Goal: Task Accomplishment & Management: Complete application form

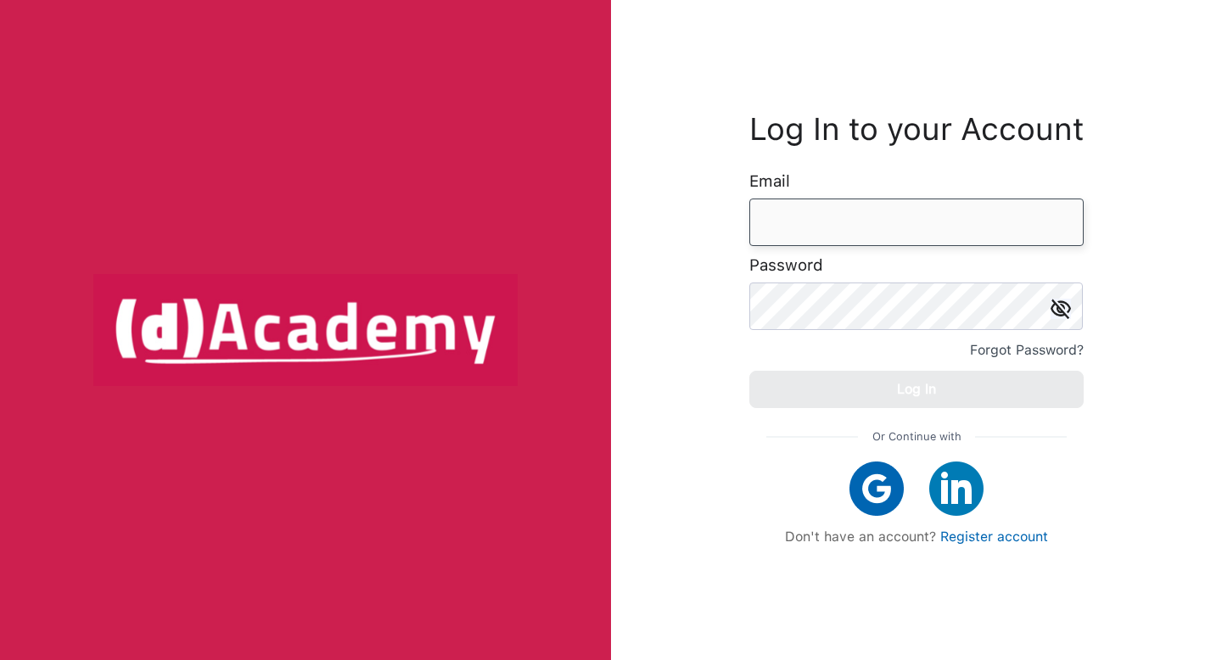
click at [783, 220] on input "email" at bounding box center [916, 223] width 334 height 48
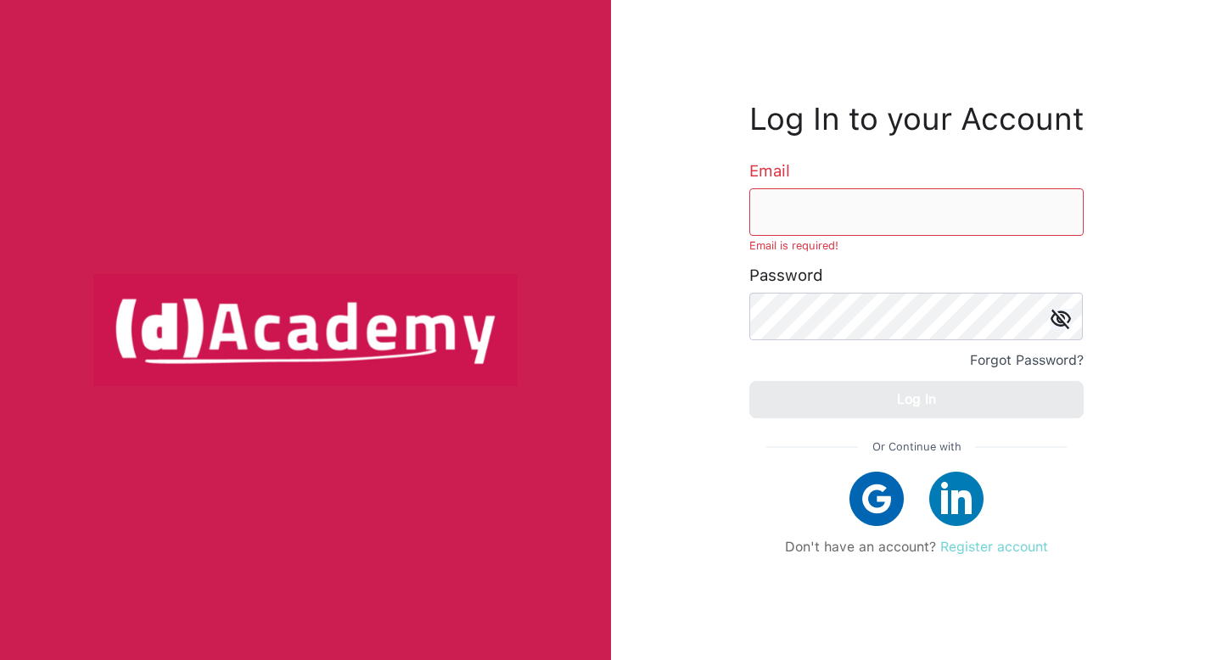
click at [969, 549] on link "Register account" at bounding box center [994, 547] width 108 height 16
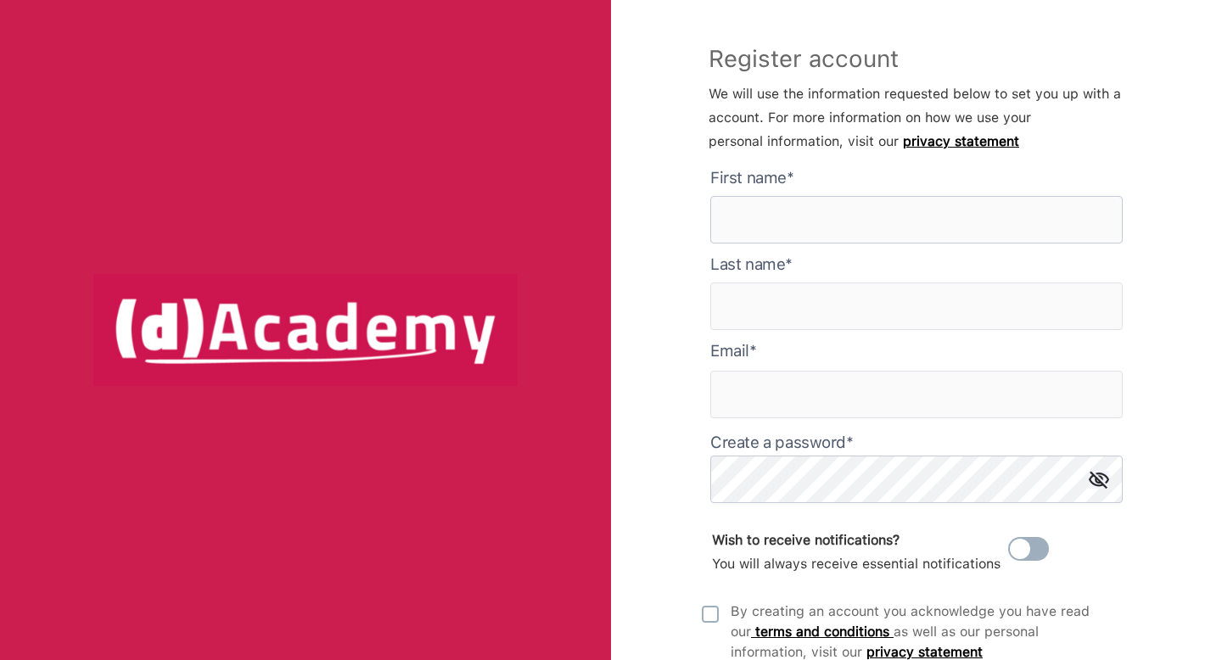
click at [786, 221] on here "text" at bounding box center [916, 220] width 412 height 48
type here "******"
type input "****"
type input "**********"
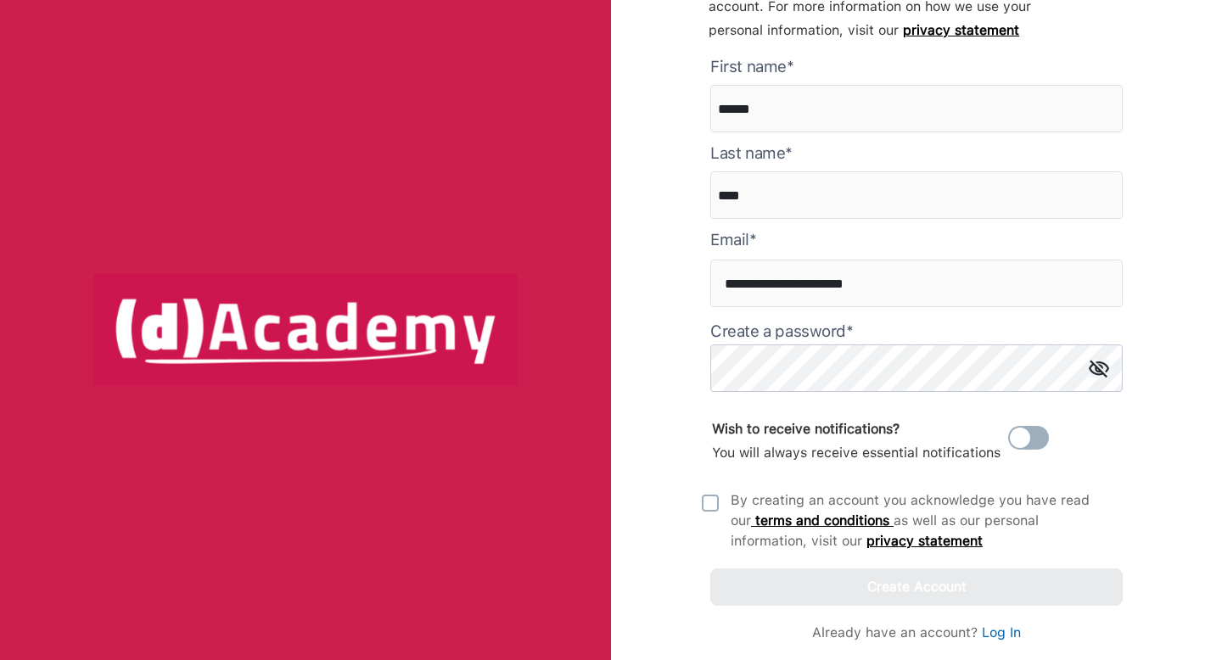
click at [742, 416] on div "Wish to receive notifications? You will always receive essential notifications" at bounding box center [880, 441] width 339 height 64
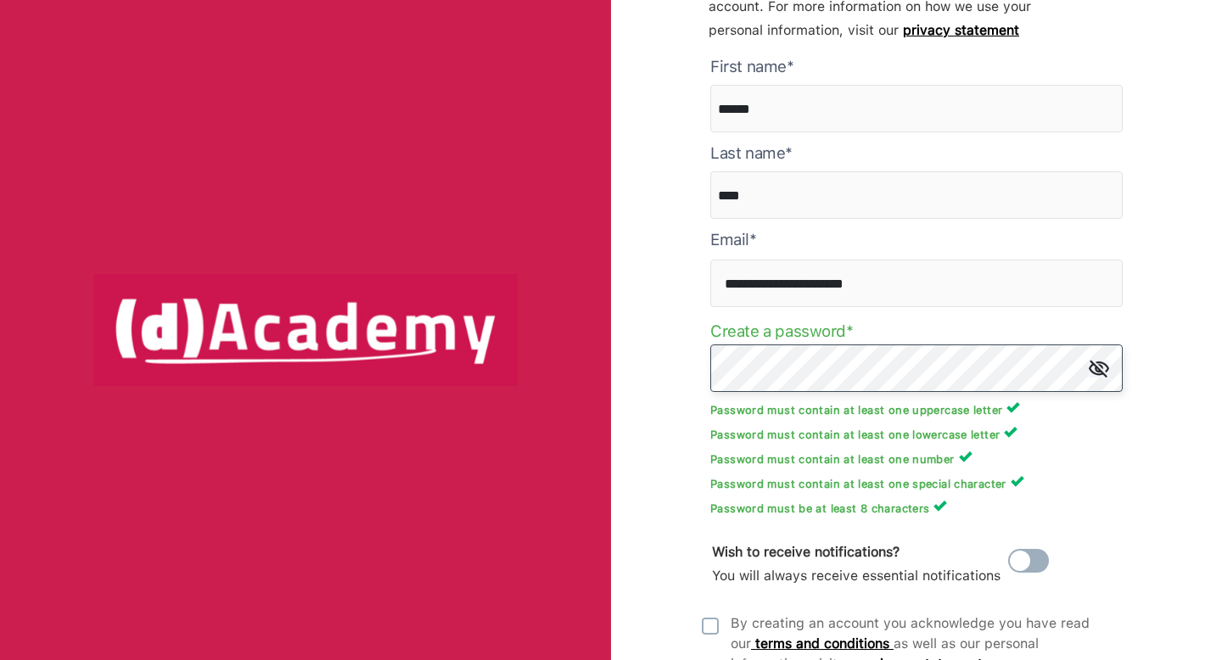
scroll to position [234, 0]
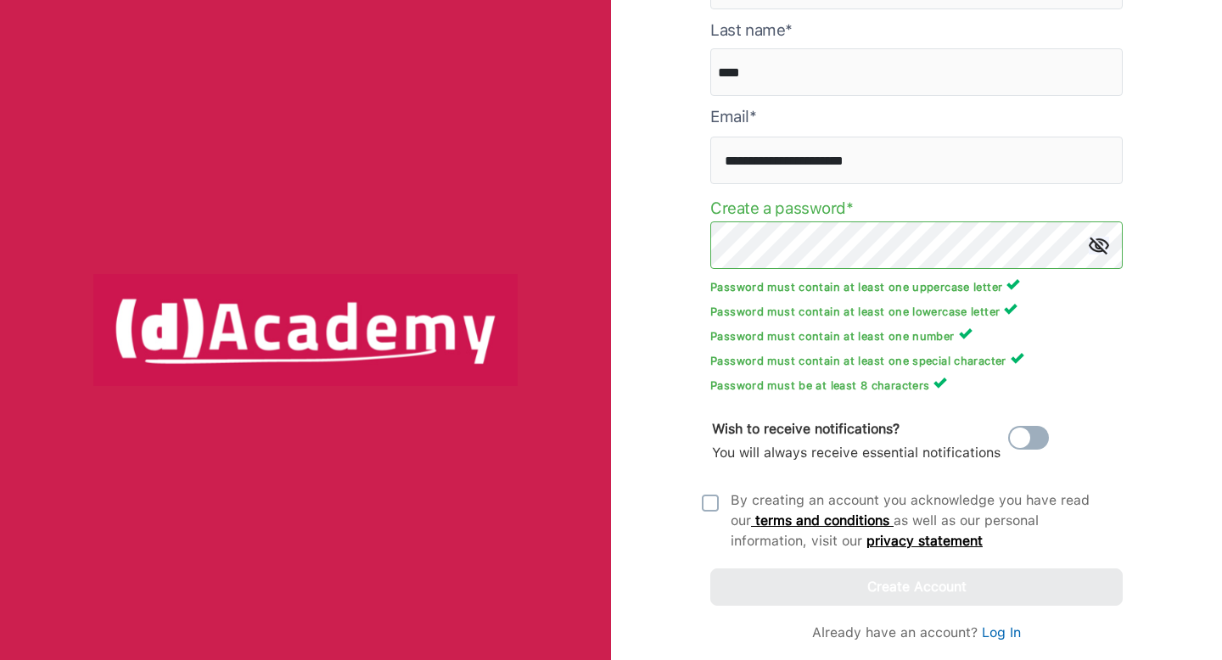
click at [686, 507] on div "**********" at bounding box center [916, 330] width 611 height 660
click at [697, 506] on div "**********" at bounding box center [916, 330] width 611 height 660
click at [708, 501] on img at bounding box center [710, 503] width 17 height 17
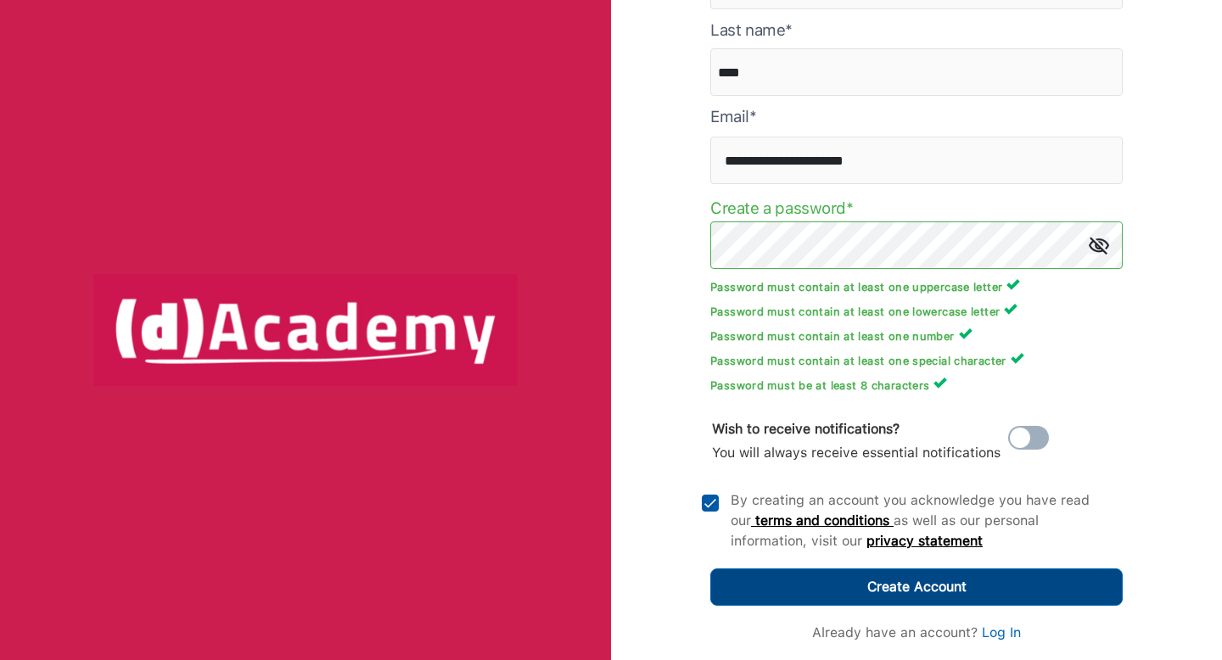
click at [786, 570] on button "Create Account" at bounding box center [916, 586] width 412 height 37
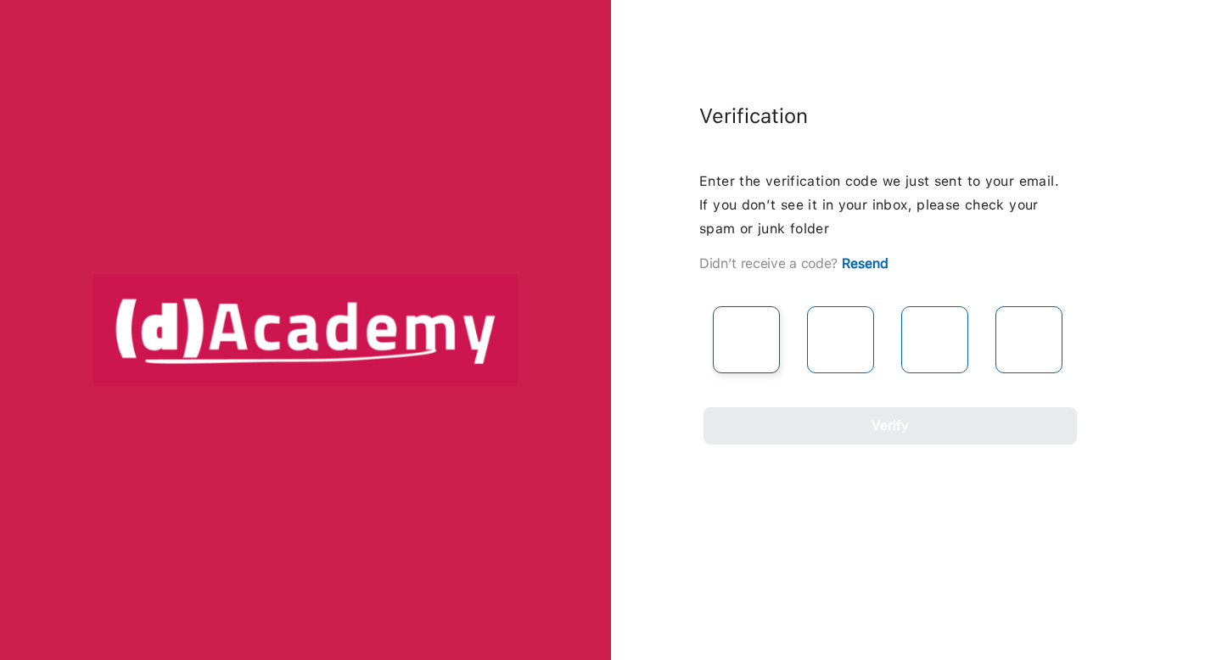
click at [750, 350] on input "text" at bounding box center [746, 339] width 67 height 67
paste input "*"
type input "*"
click at [824, 332] on input "text" at bounding box center [840, 339] width 67 height 67
type input "*"
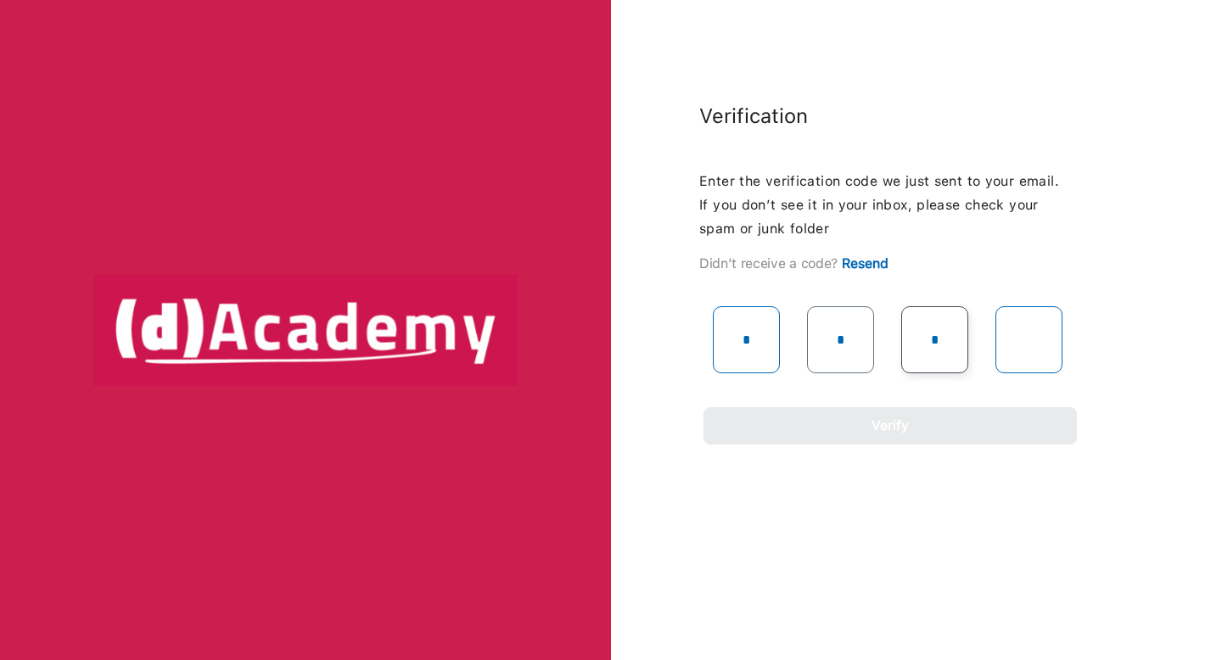
type input "*"
click at [959, 343] on input "*" at bounding box center [934, 339] width 67 height 67
type input "*"
click at [995, 338] on input "text" at bounding box center [1028, 339] width 67 height 67
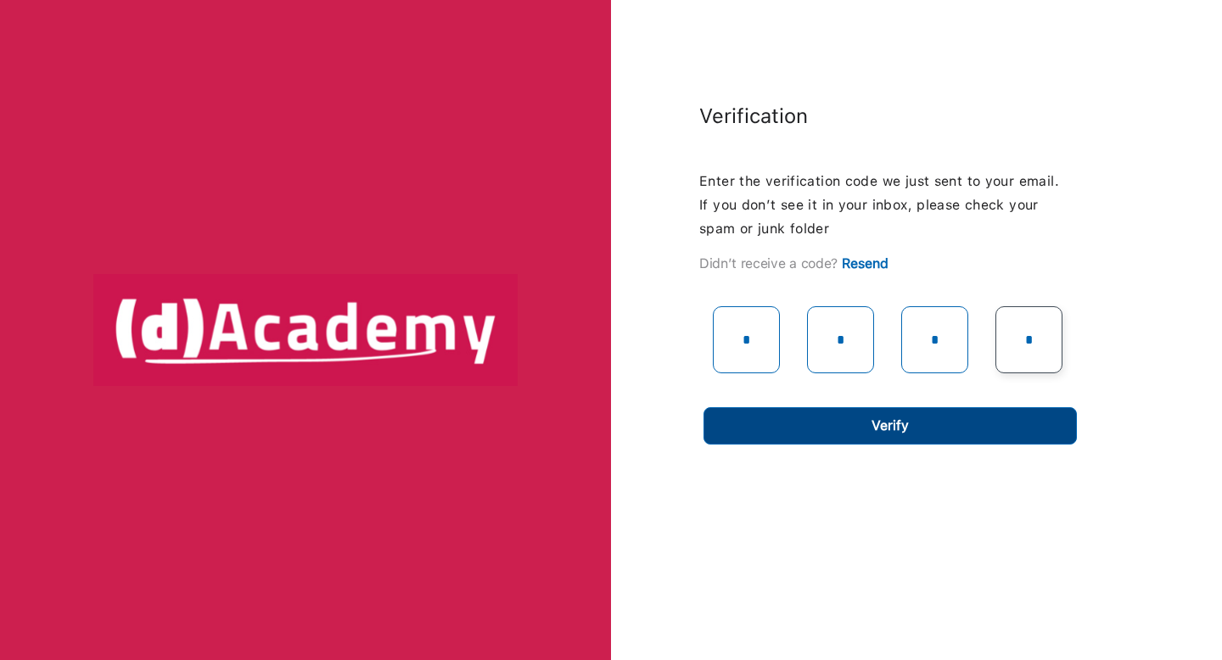
type input "*"
click at [940, 423] on button "Verify" at bounding box center [889, 425] width 373 height 37
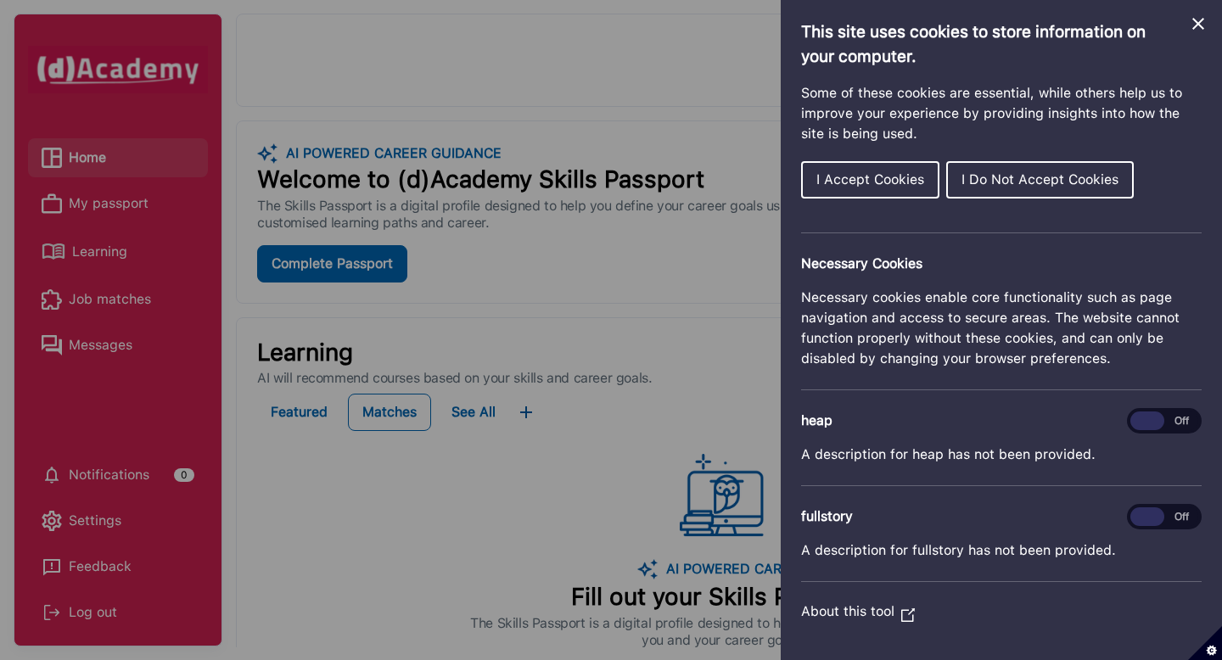
click at [871, 175] on span "I Accept Cookies" at bounding box center [870, 179] width 108 height 16
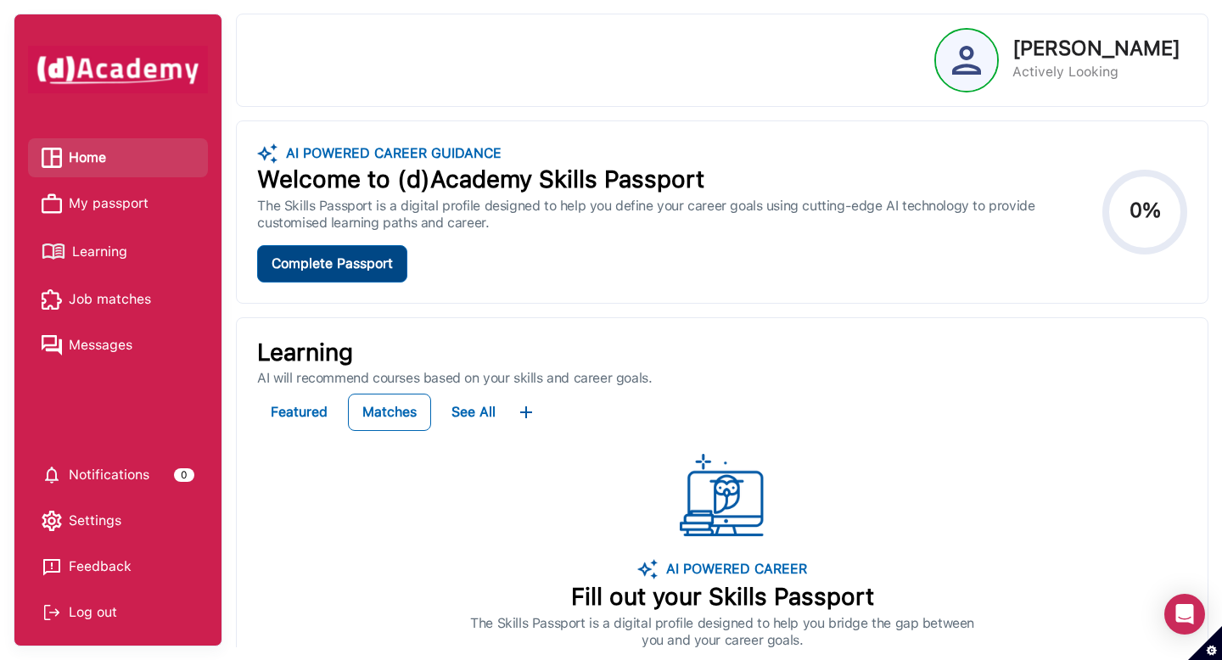
click at [367, 271] on div "Complete Passport" at bounding box center [332, 264] width 121 height 24
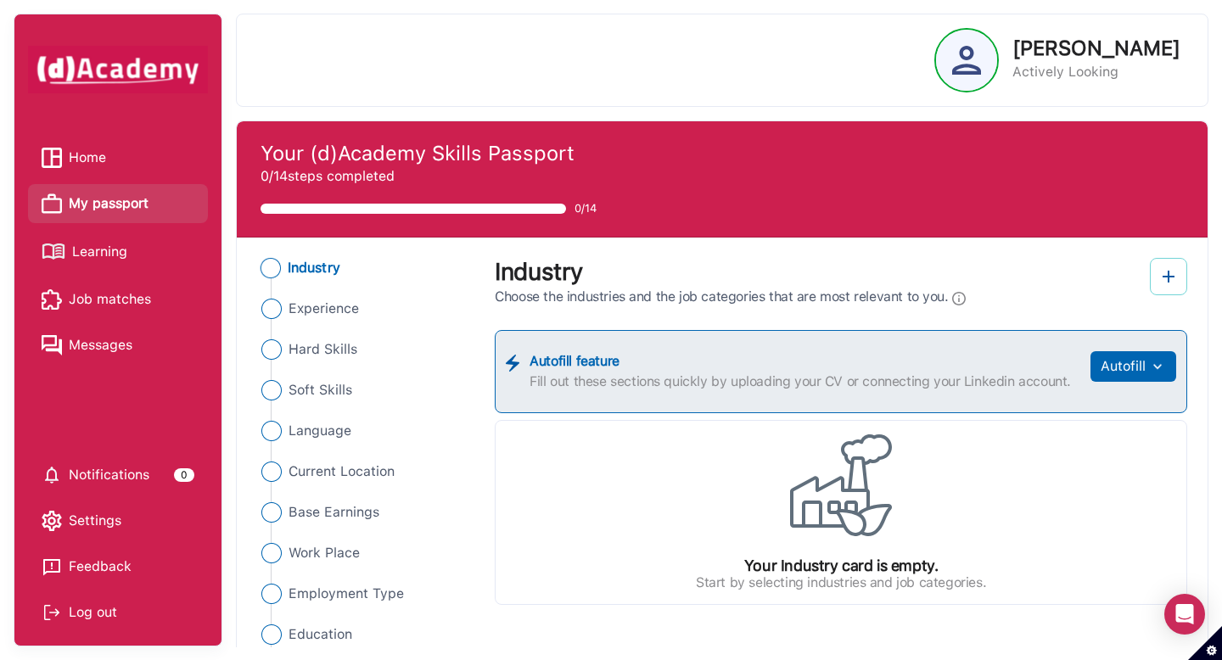
click at [1178, 275] on img at bounding box center [1168, 276] width 20 height 20
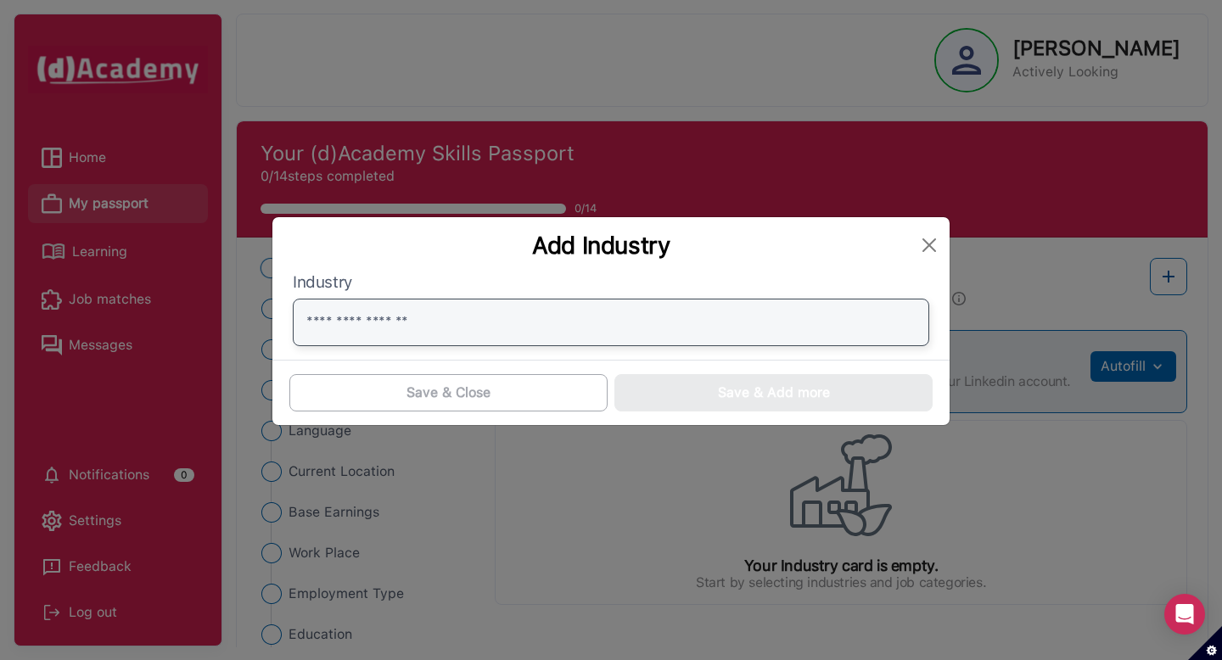
click at [491, 332] on input "text" at bounding box center [611, 323] width 636 height 48
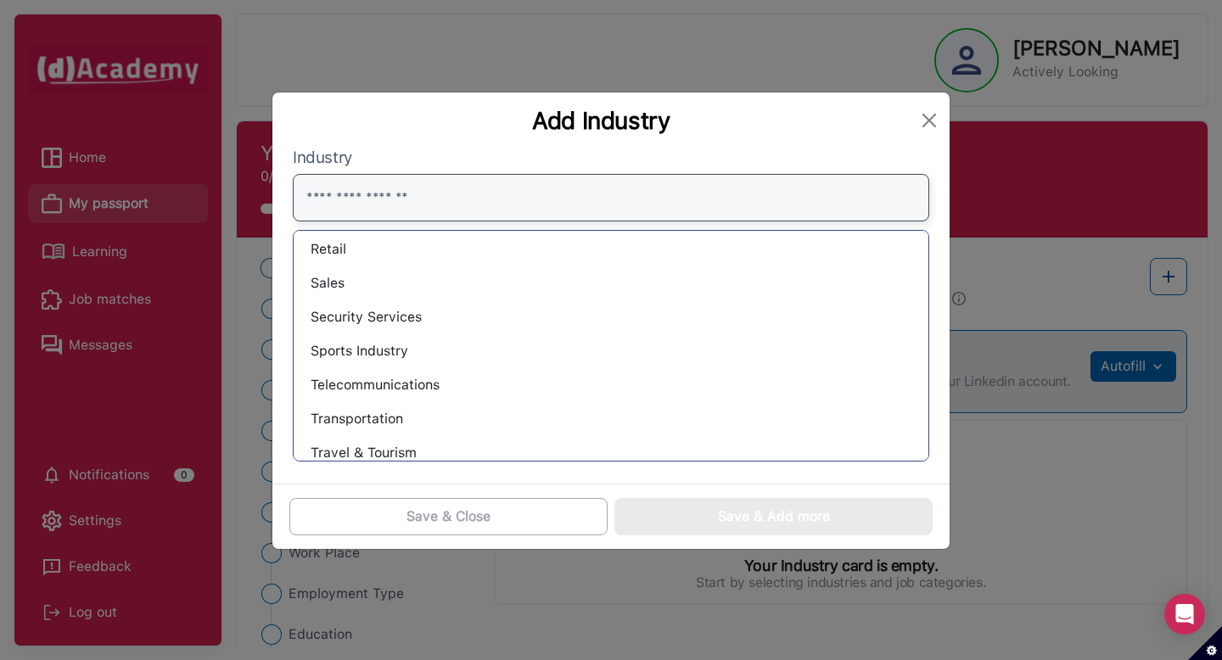
scroll to position [1275, 0]
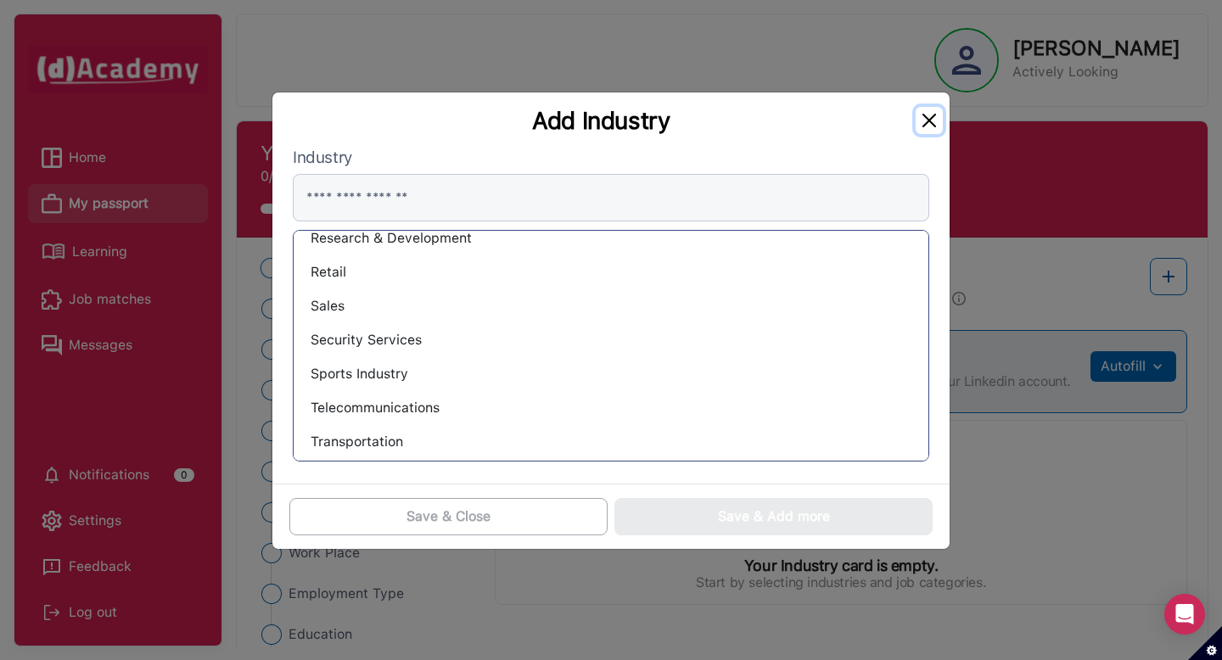
click at [934, 122] on button "Close" at bounding box center [929, 120] width 27 height 27
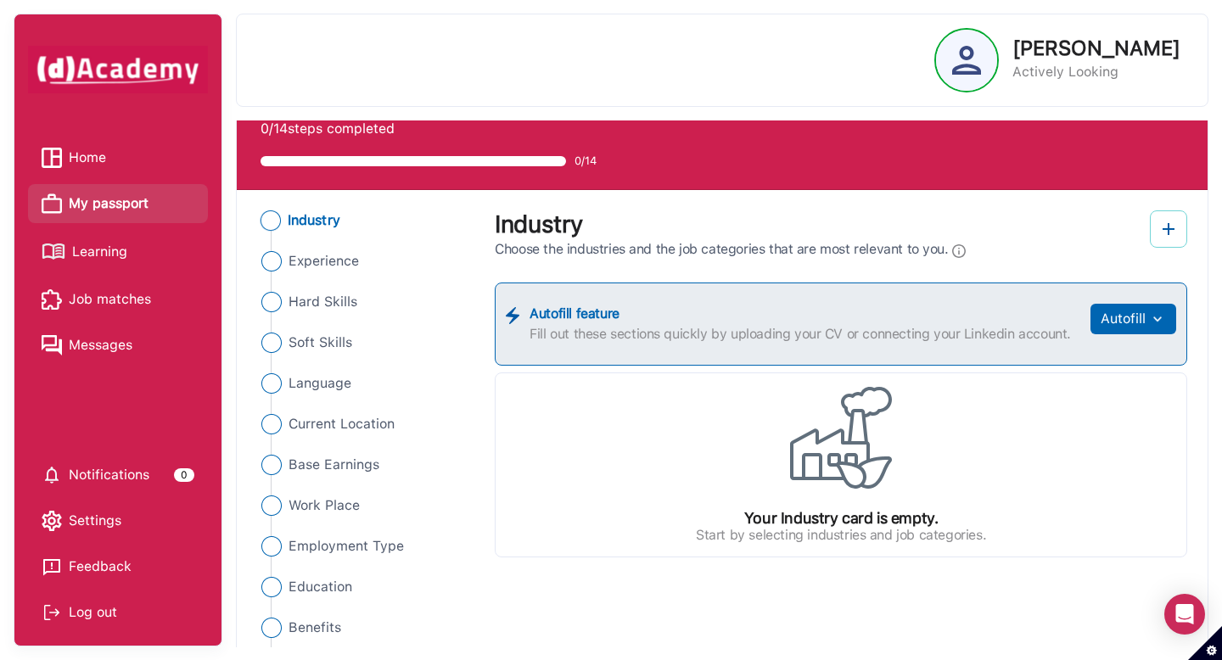
scroll to position [57, 0]
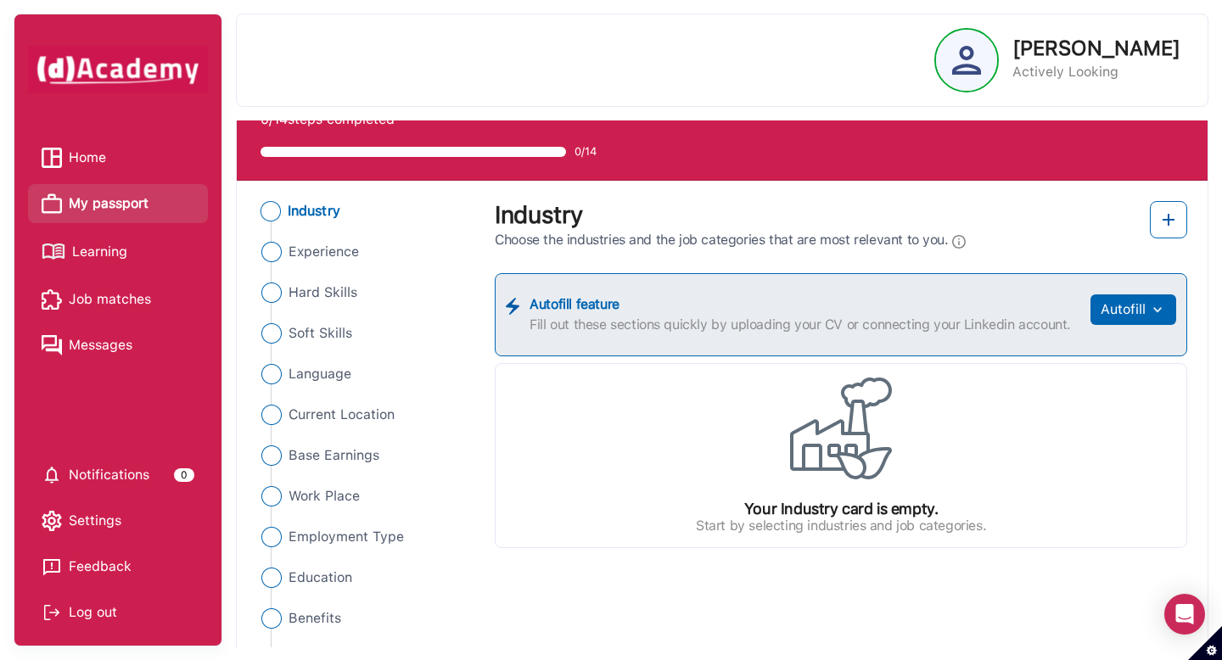
click at [955, 238] on div at bounding box center [611, 330] width 1222 height 660
click at [1076, 311] on icon at bounding box center [1068, 317] width 15 height 12
click at [1163, 227] on img at bounding box center [1168, 220] width 20 height 20
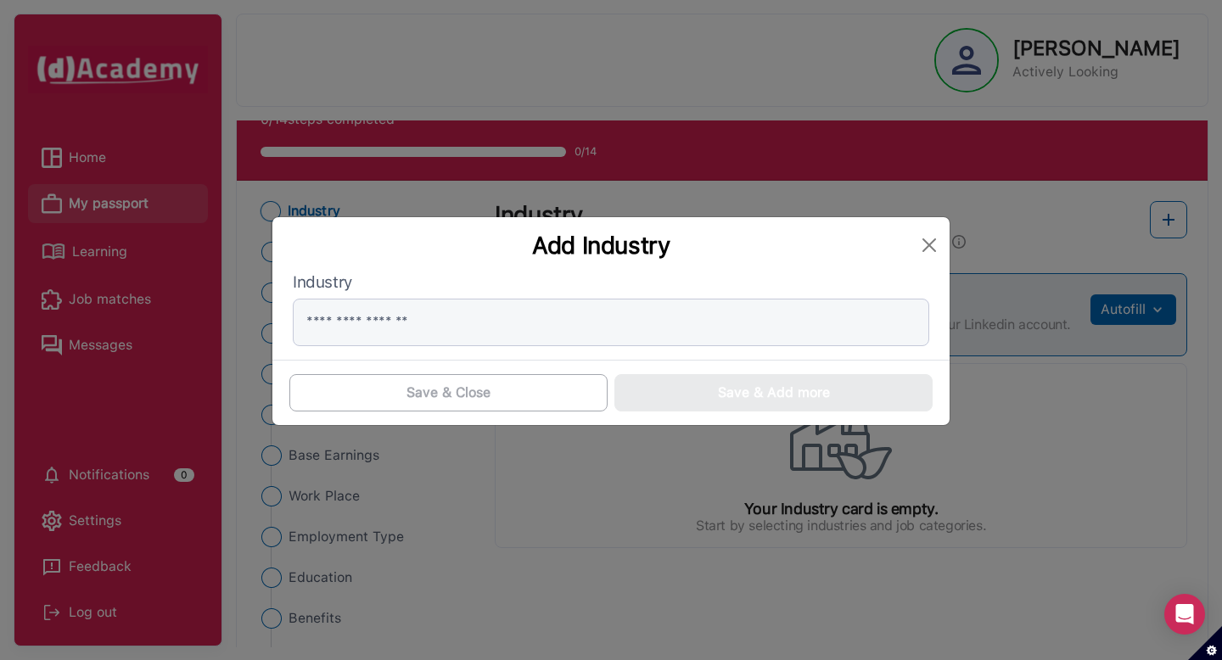
click at [949, 246] on div "Add Industry Industry Save & Close Save & Add more" at bounding box center [611, 321] width 679 height 210
click at [932, 246] on button "Close" at bounding box center [929, 245] width 27 height 27
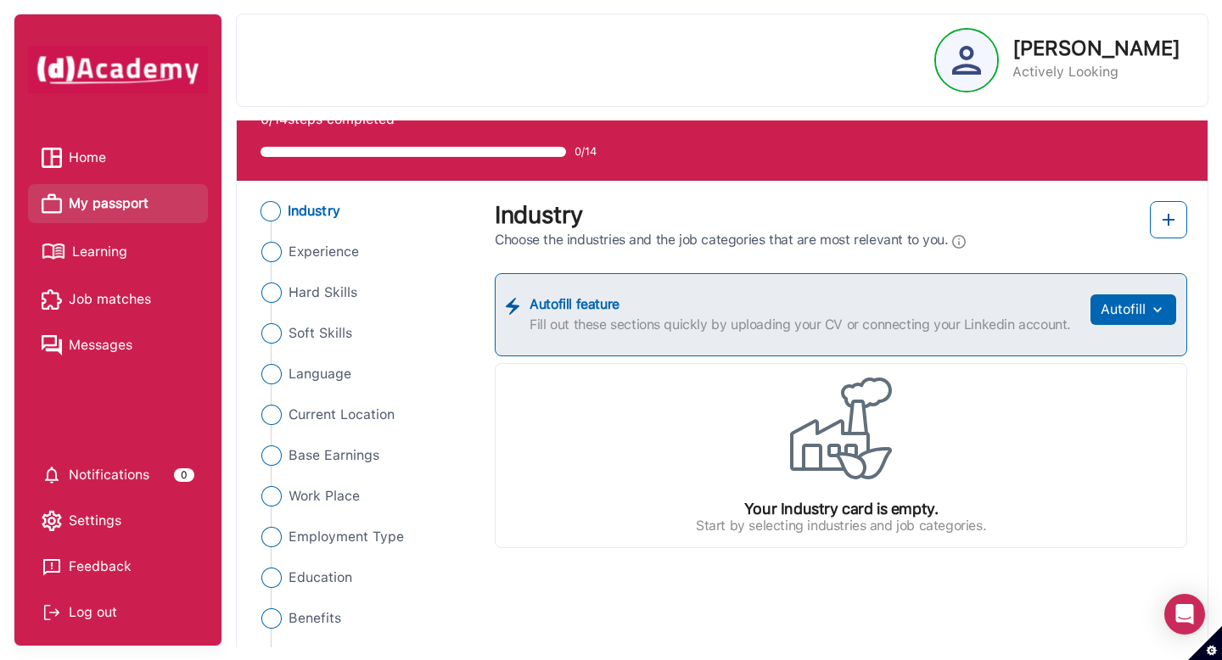
click at [1116, 292] on div "What is this information used for? We use this information to help build your p…" at bounding box center [611, 330] width 1222 height 660
click at [1129, 310] on button "Autofill" at bounding box center [1133, 309] width 86 height 31
click at [1089, 354] on link "Upload from CV" at bounding box center [1107, 351] width 134 height 34
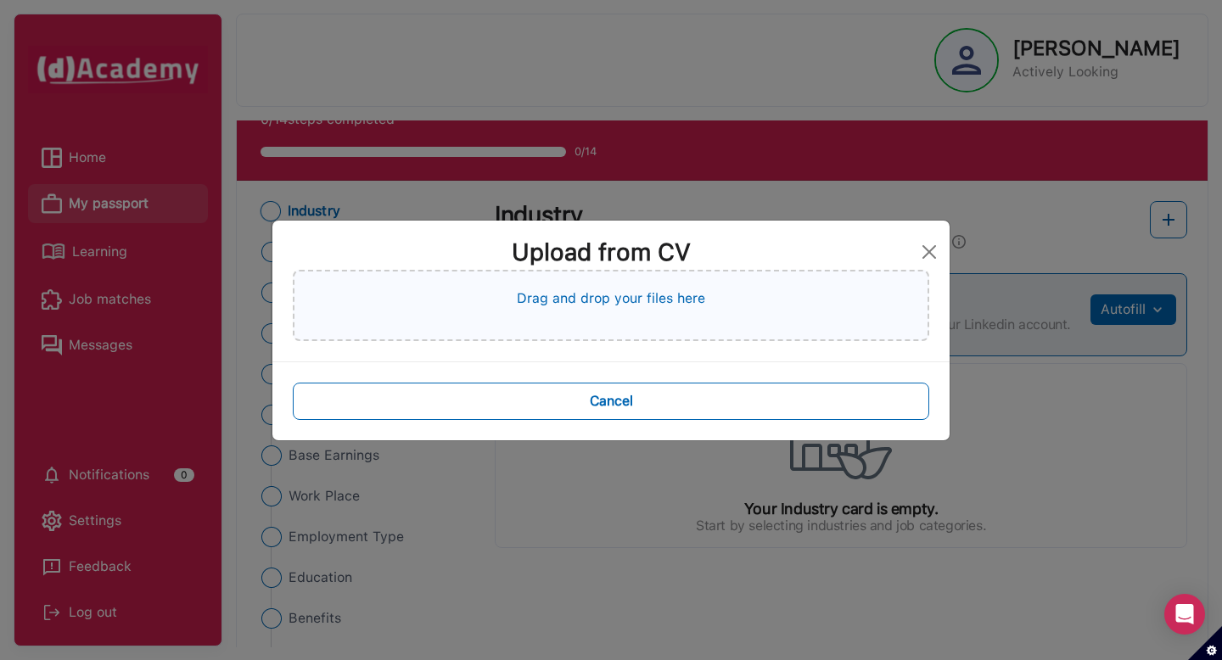
click at [569, 311] on div "Drag and drop your files here" at bounding box center [611, 305] width 636 height 71
click at [934, 248] on button "Close" at bounding box center [929, 251] width 27 height 27
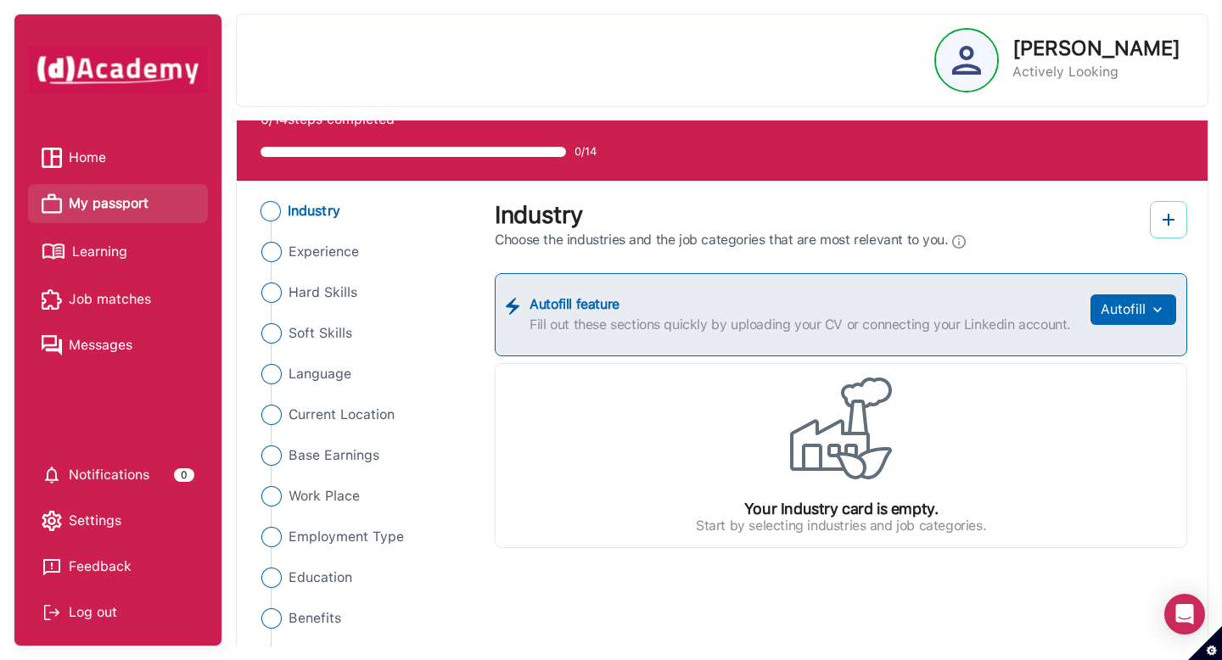
click at [1175, 210] on img at bounding box center [1168, 220] width 20 height 20
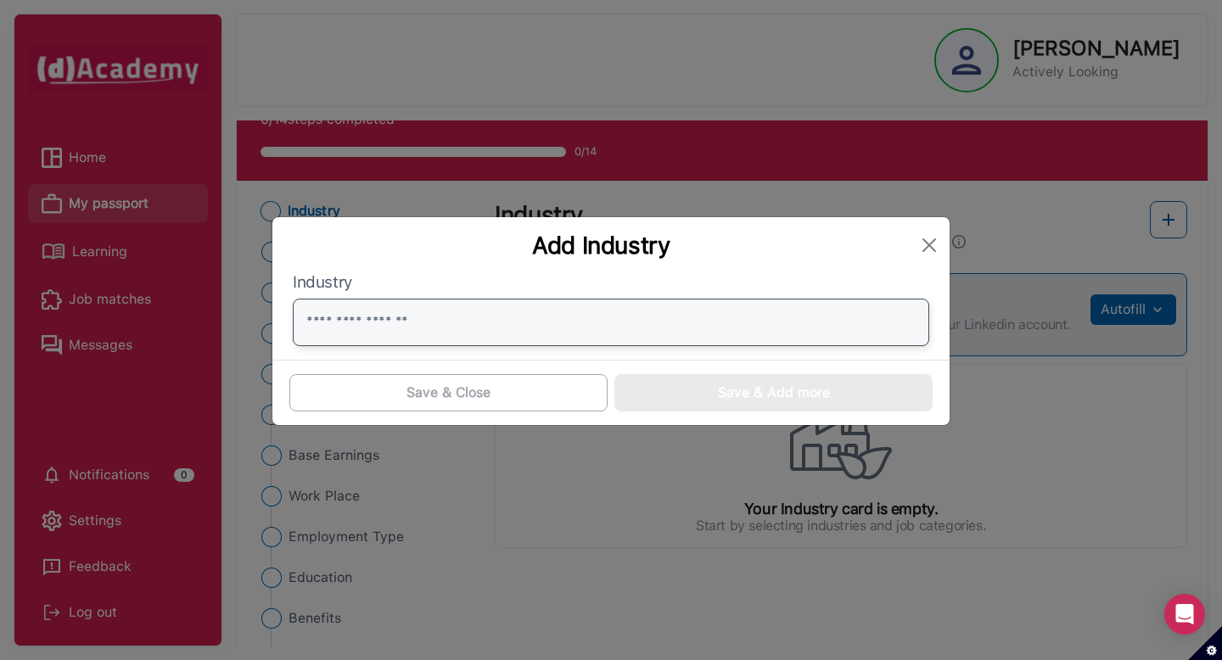
click at [622, 316] on input "text" at bounding box center [611, 323] width 636 height 48
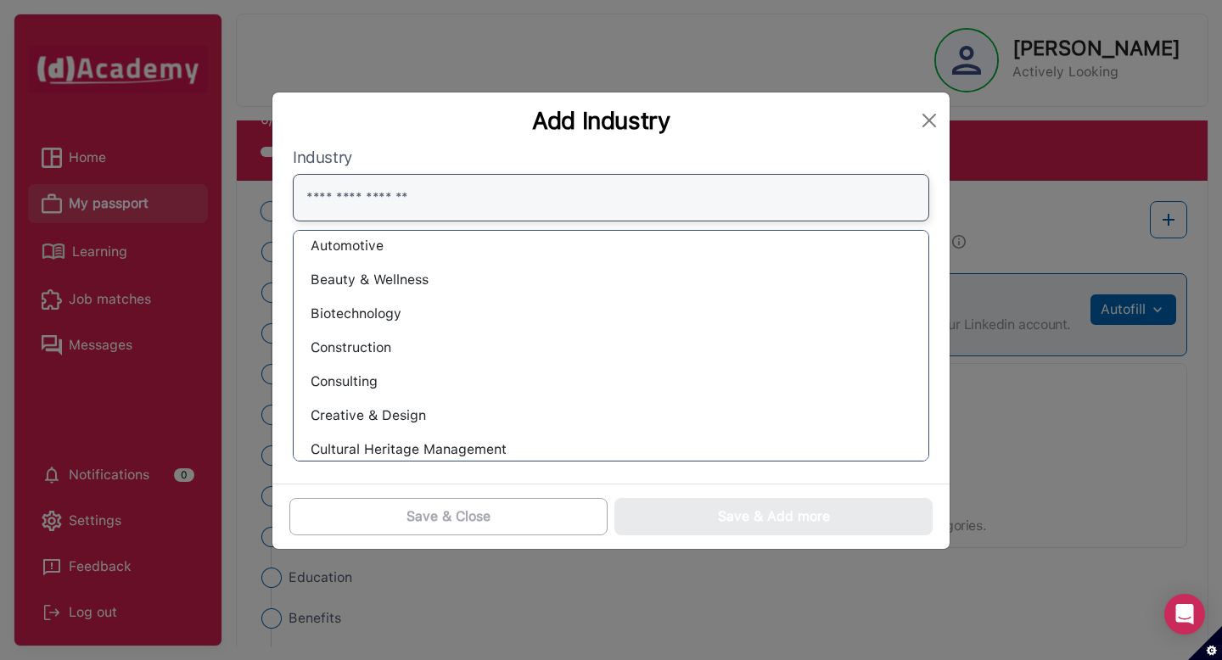
scroll to position [115, 0]
click at [359, 380] on div "Consulting" at bounding box center [611, 380] width 608 height 27
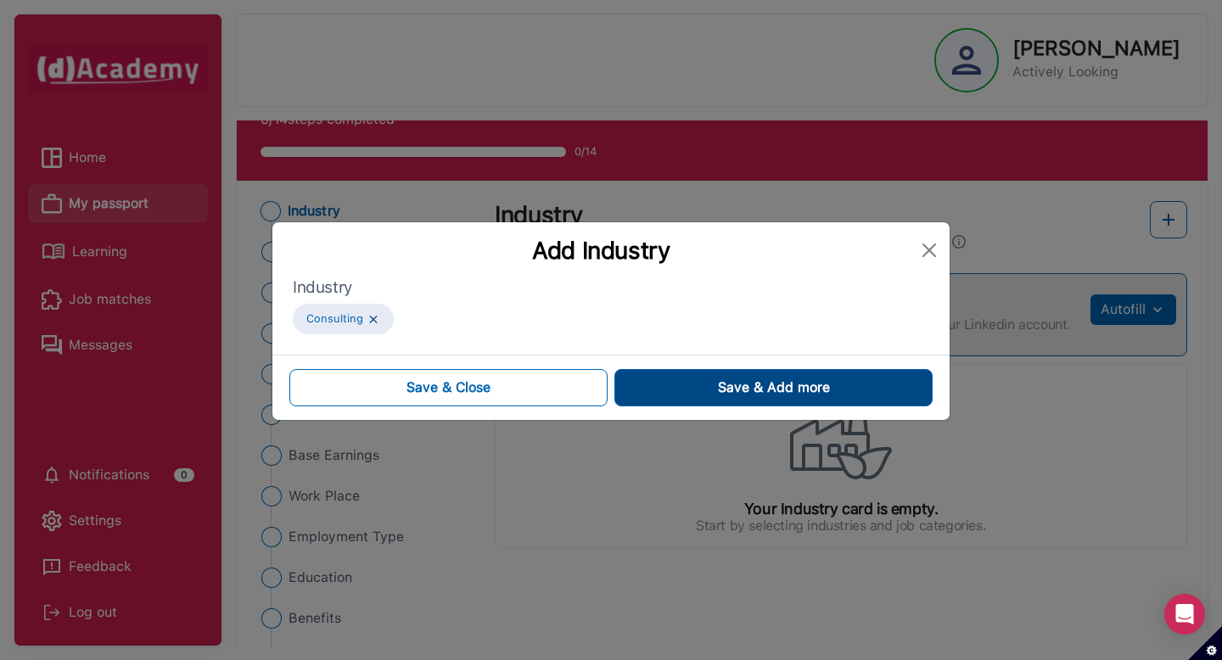
click at [715, 382] on button "Save & Add more" at bounding box center [773, 387] width 318 height 37
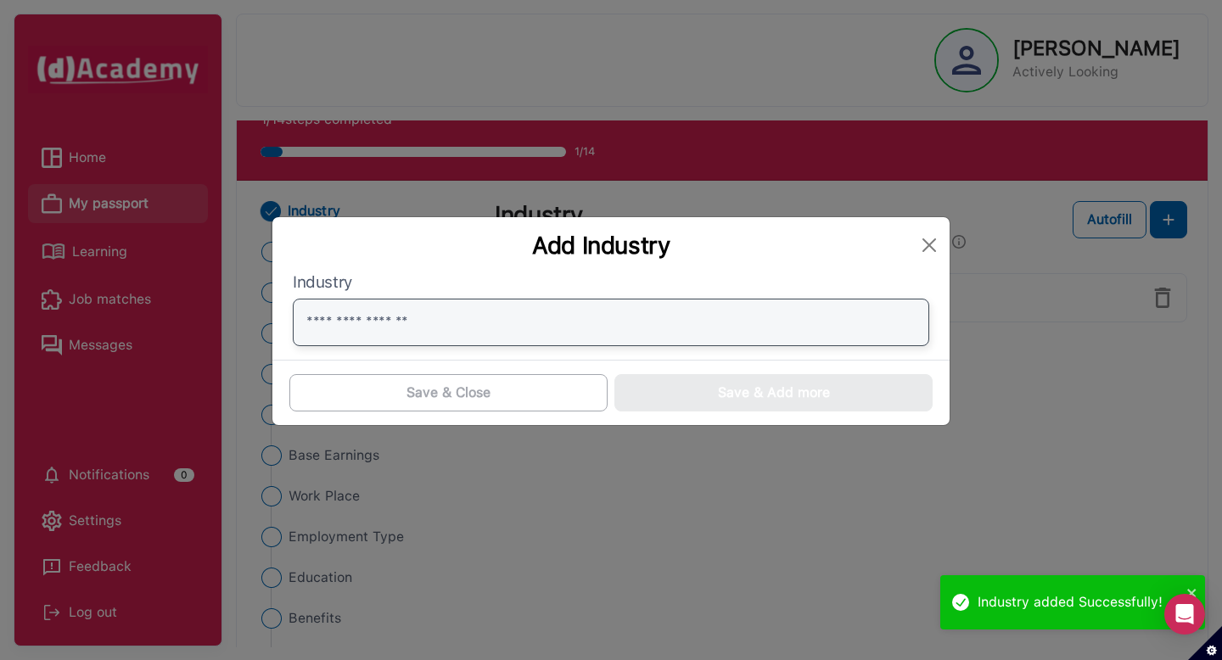
click at [473, 322] on input "text" at bounding box center [611, 323] width 636 height 48
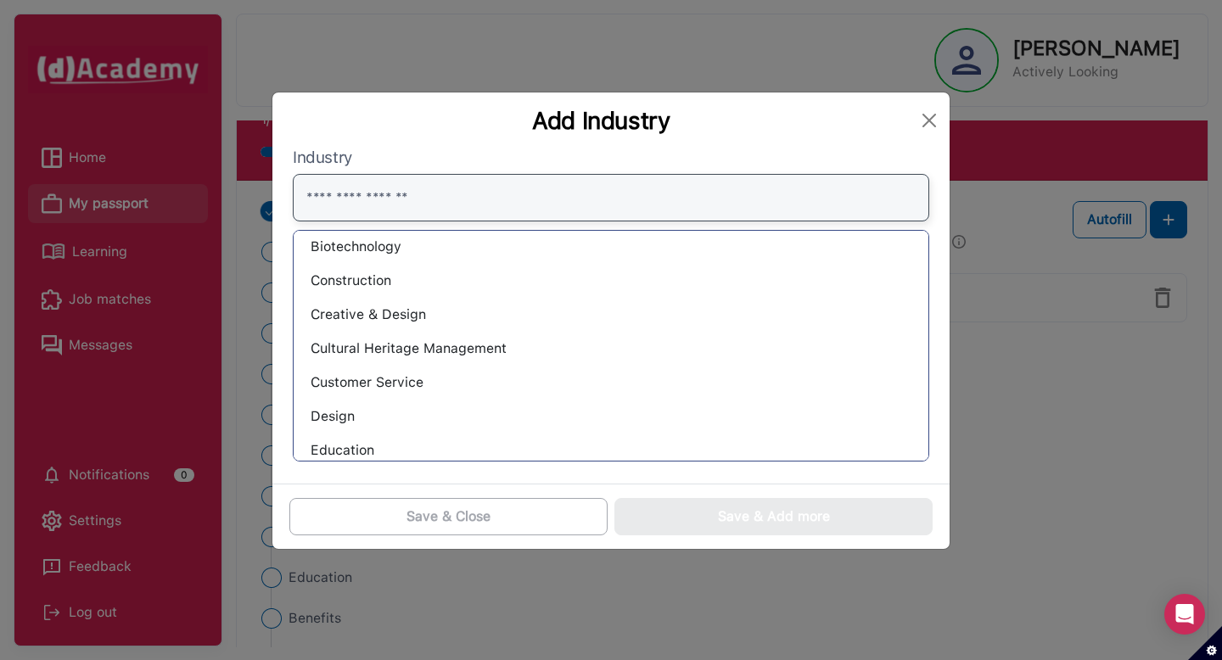
scroll to position [188, 0]
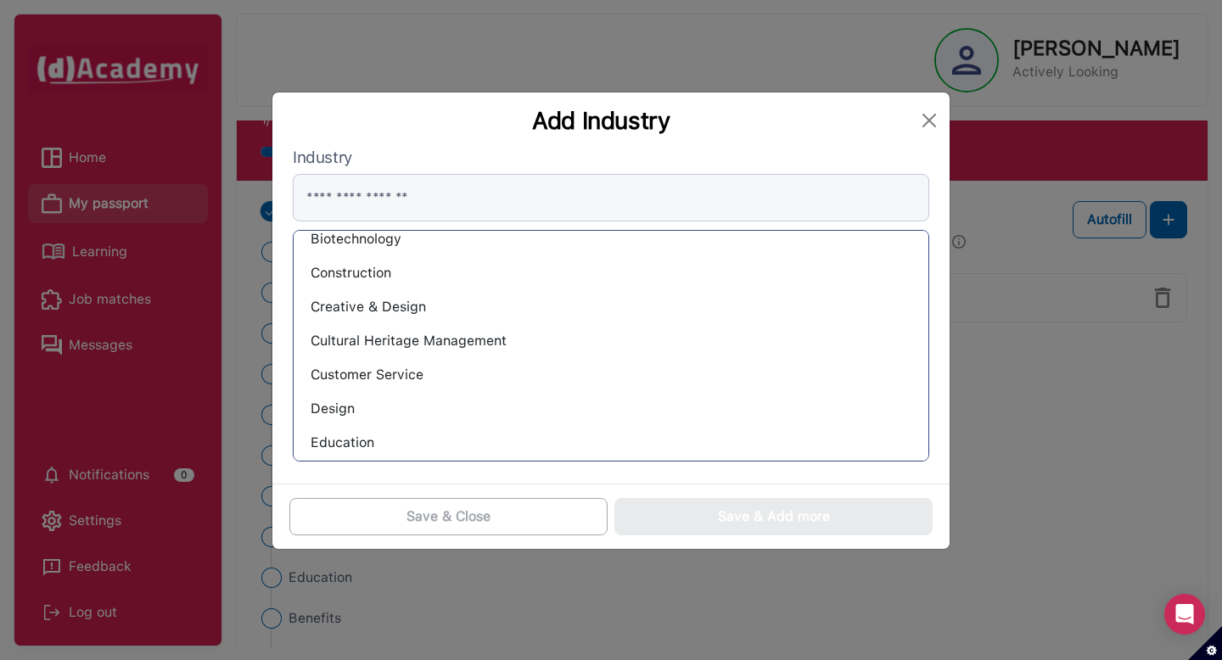
click at [414, 376] on div "Customer Service" at bounding box center [611, 374] width 608 height 27
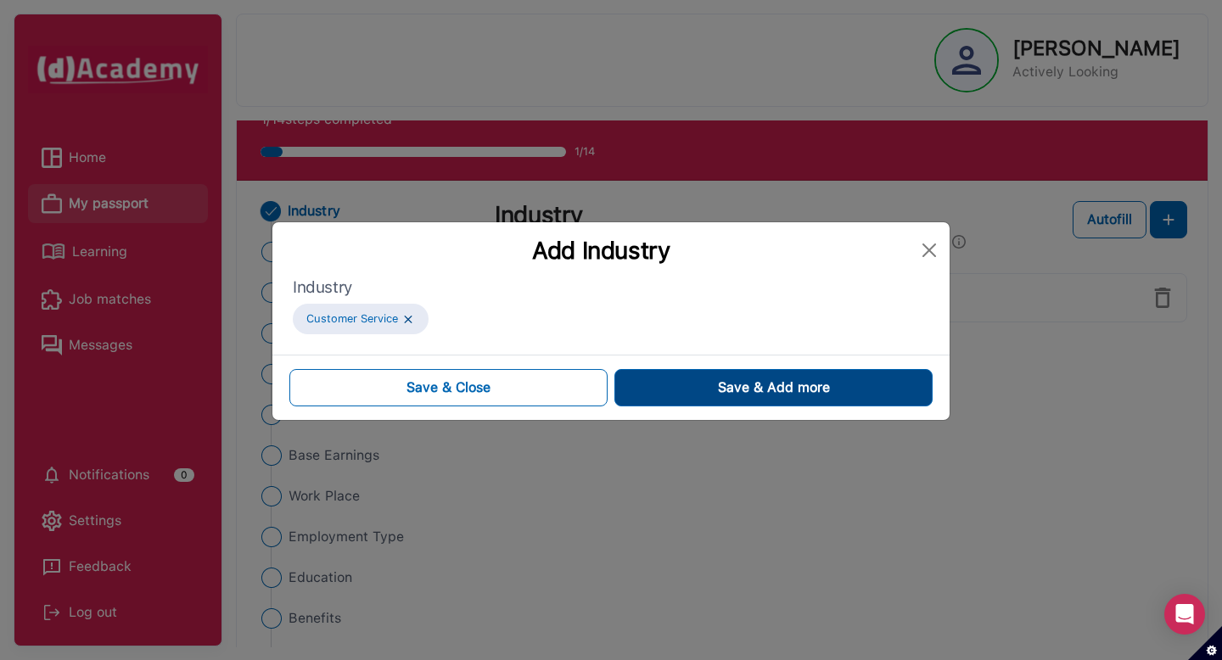
click at [681, 400] on button "Save & Add more" at bounding box center [773, 387] width 318 height 37
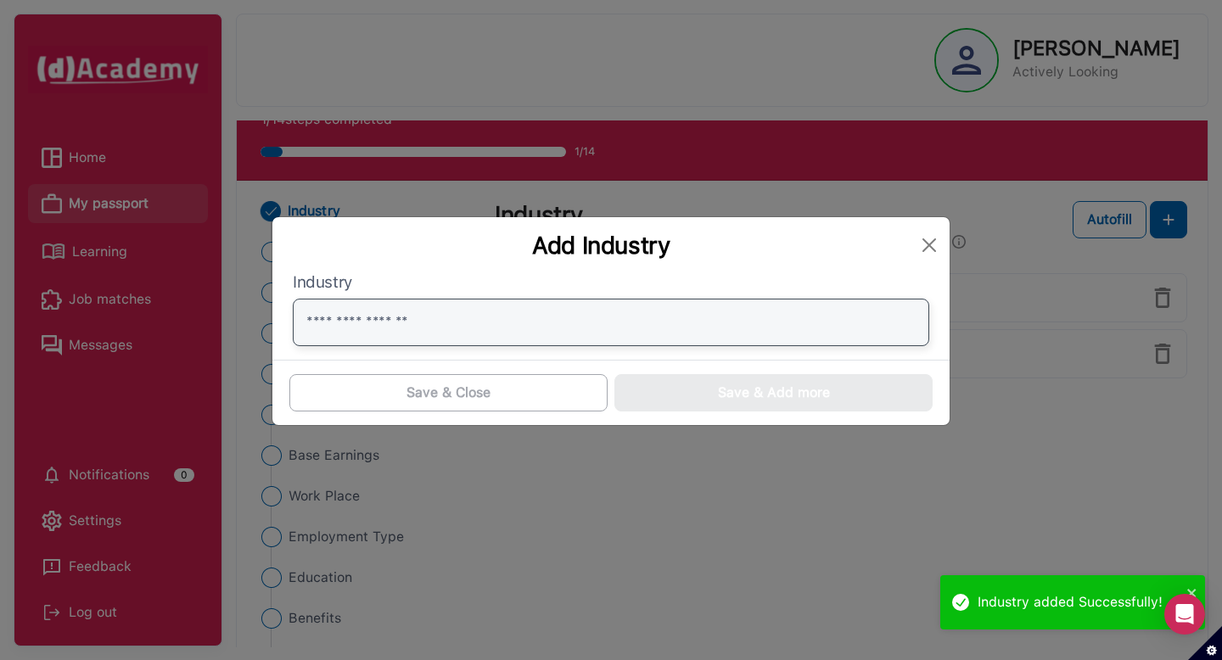
click at [381, 319] on input "text" at bounding box center [611, 323] width 636 height 48
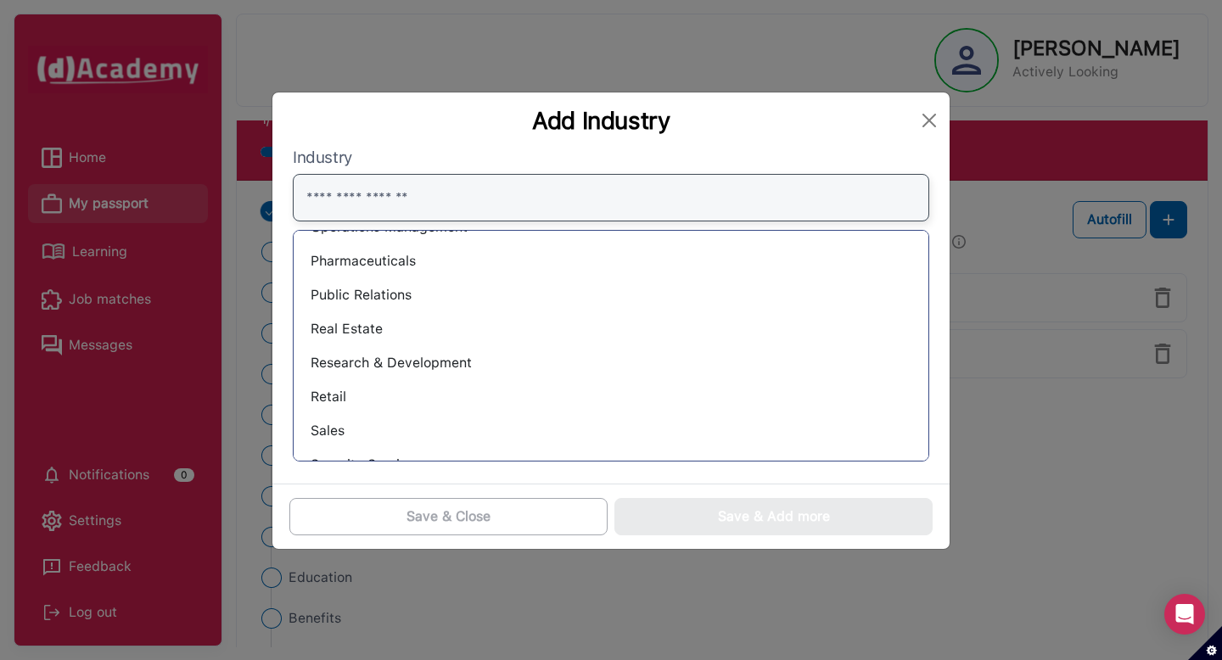
scroll to position [1060, 0]
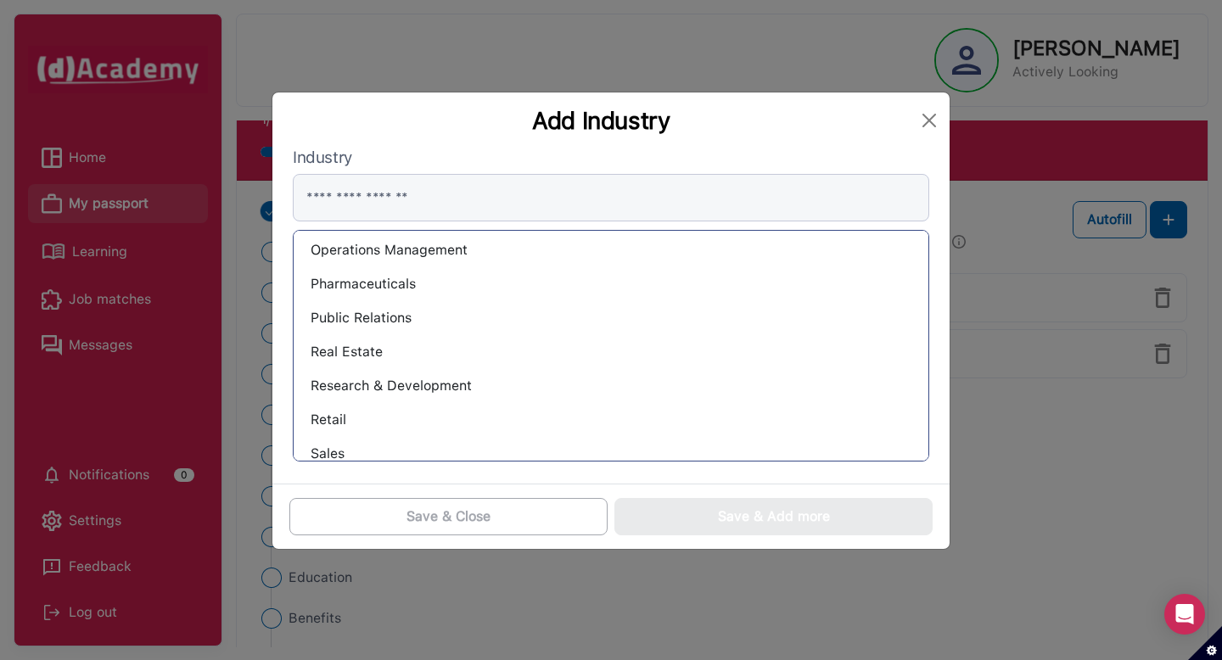
click at [355, 388] on div "Research & Development" at bounding box center [611, 385] width 608 height 27
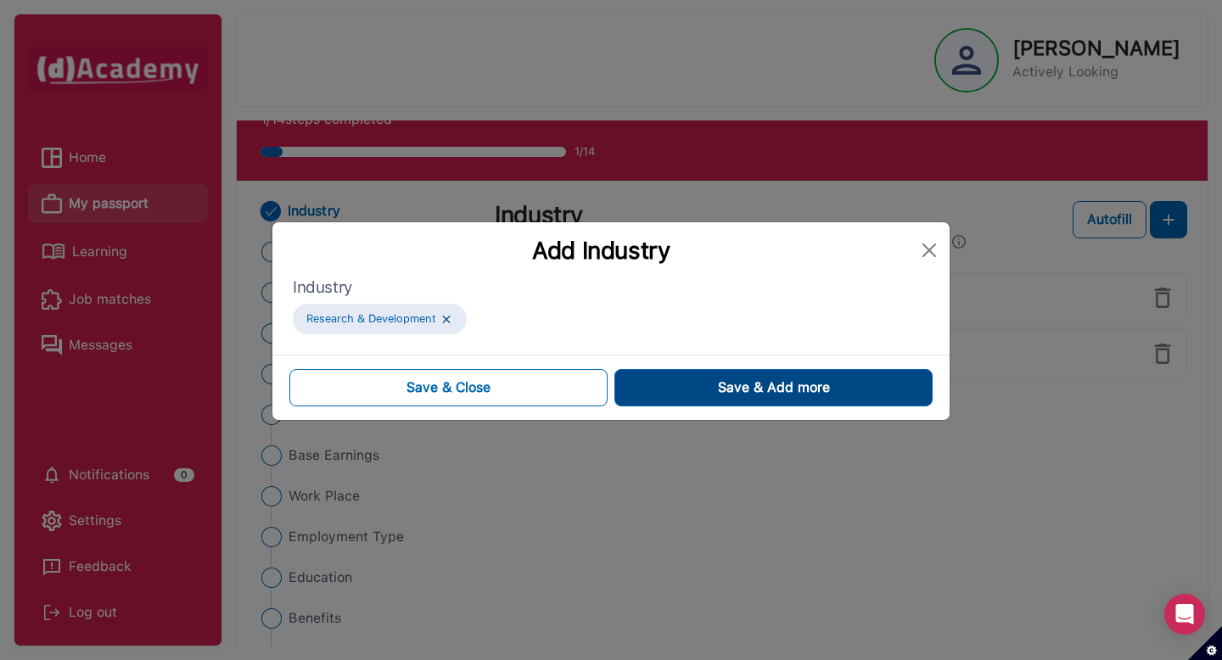
click at [639, 389] on button "Save & Add more" at bounding box center [773, 387] width 318 height 37
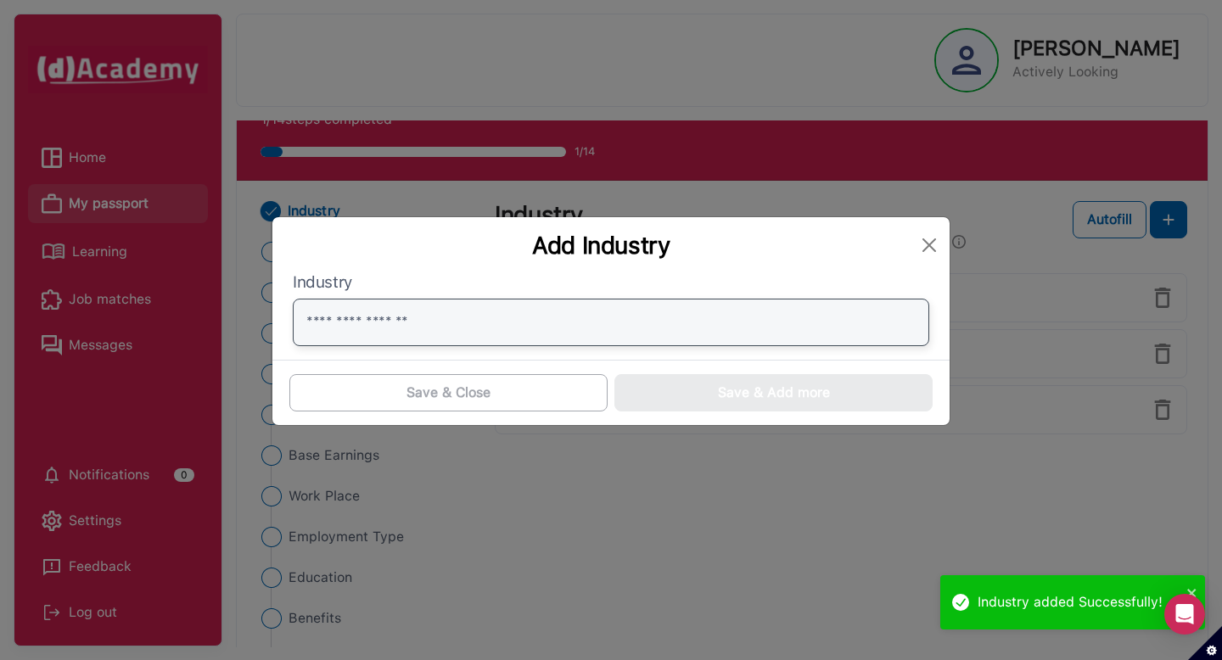
click at [536, 331] on input "text" at bounding box center [611, 323] width 636 height 48
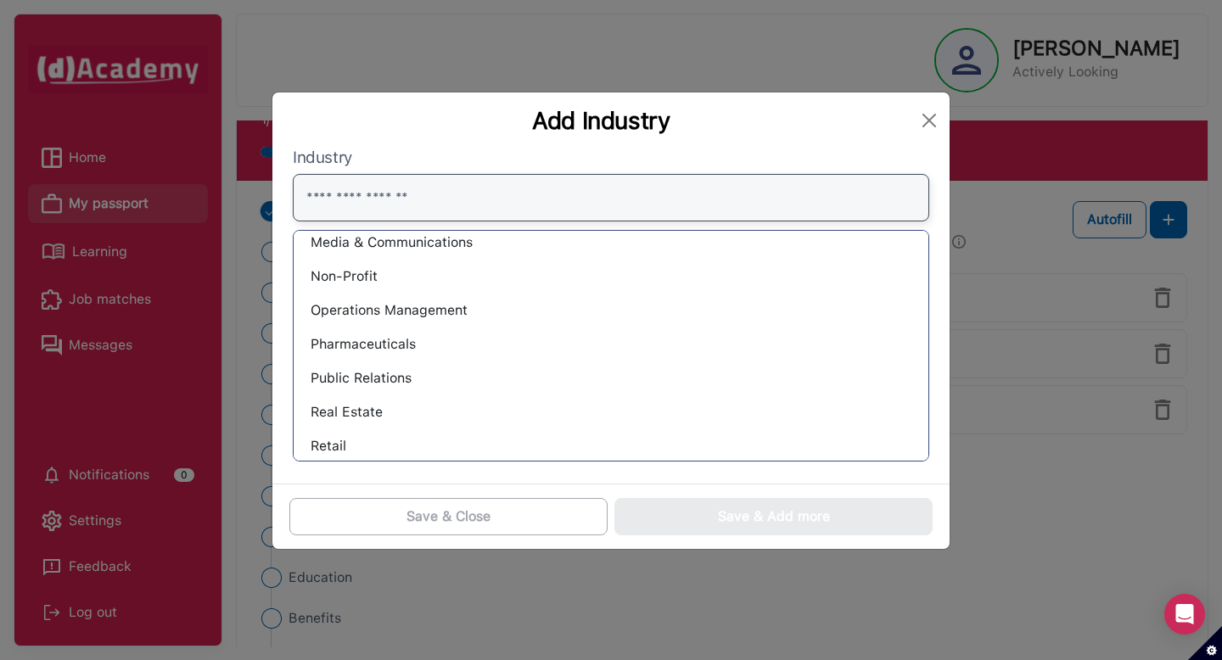
scroll to position [1006, 0]
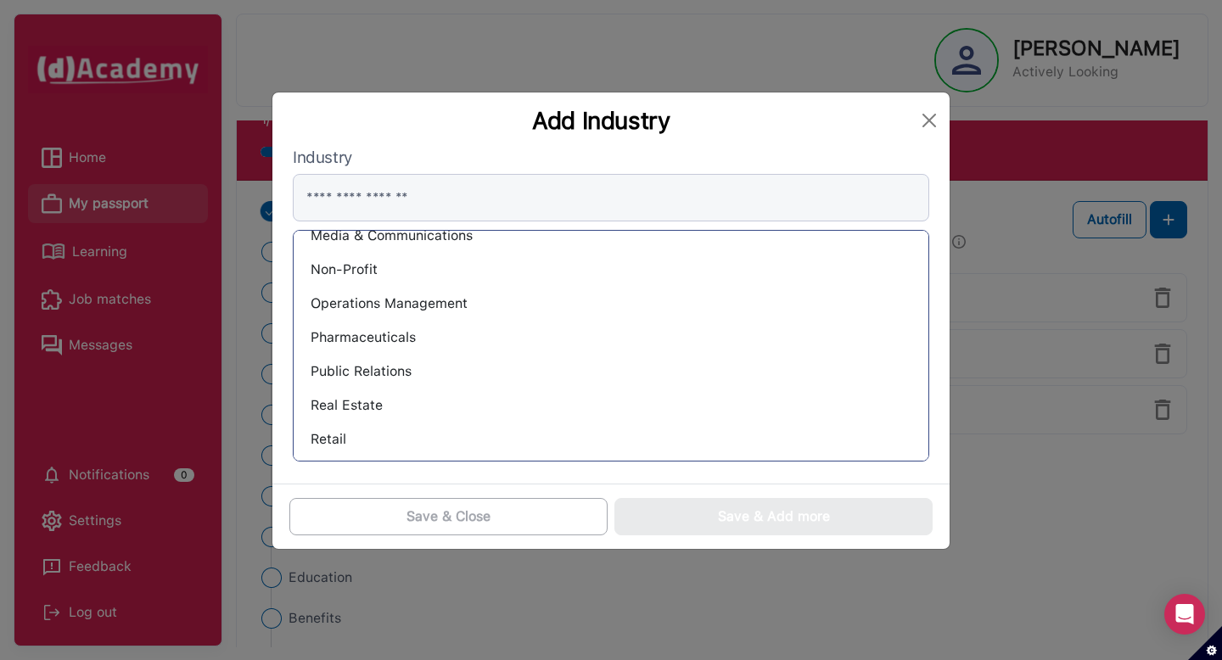
click at [360, 269] on div "Non-Profit" at bounding box center [611, 269] width 608 height 27
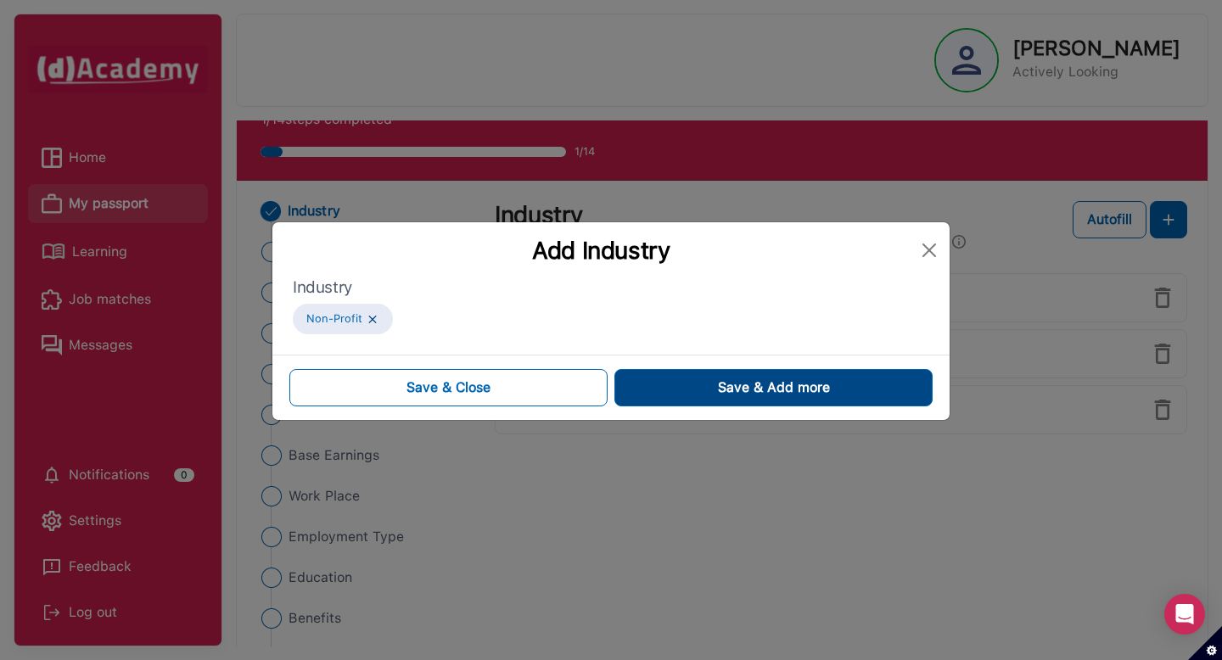
click at [683, 393] on button "Save & Add more" at bounding box center [773, 387] width 318 height 37
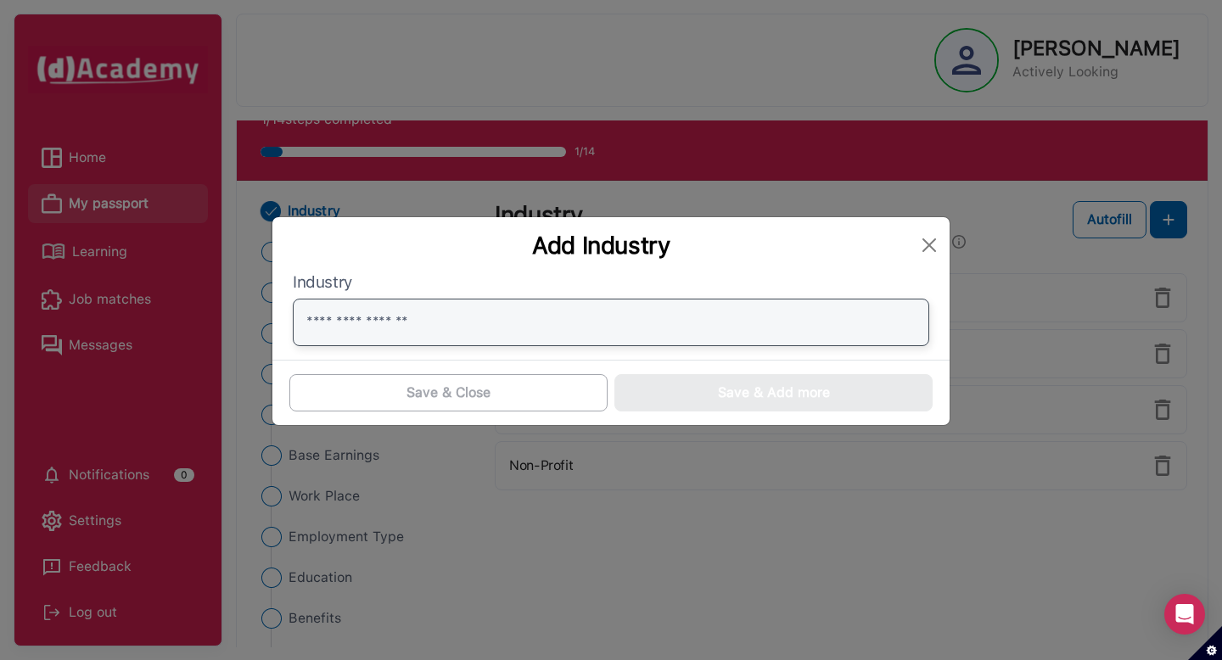
click at [676, 335] on input "text" at bounding box center [611, 323] width 636 height 48
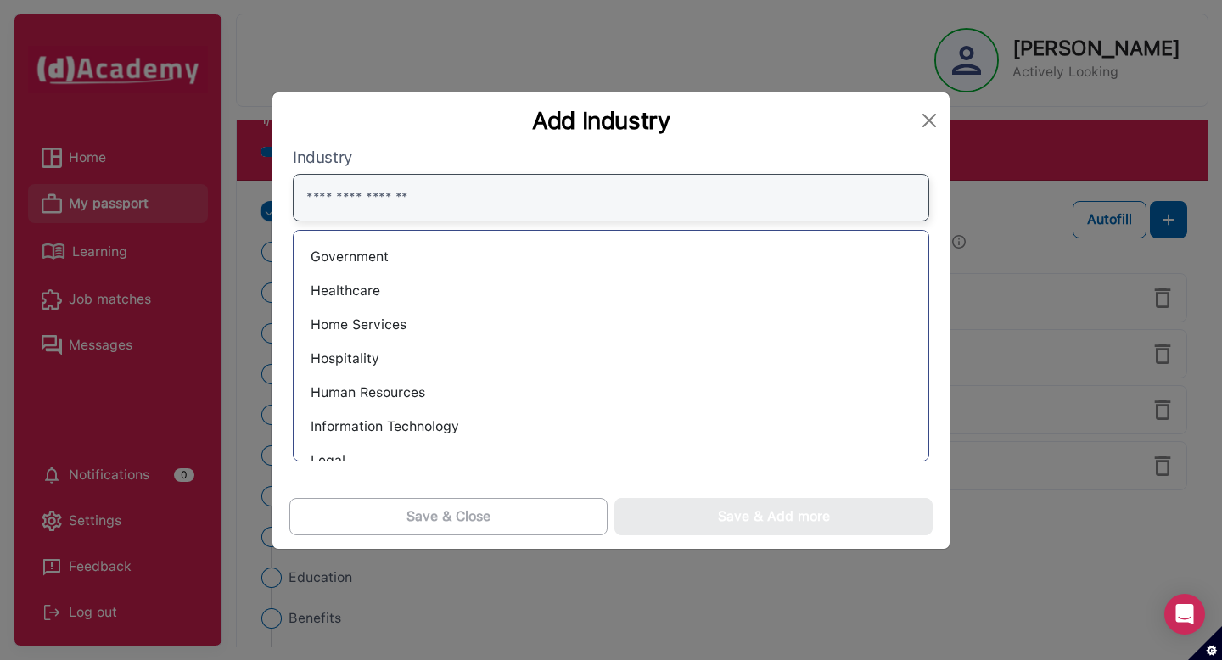
scroll to position [709, 0]
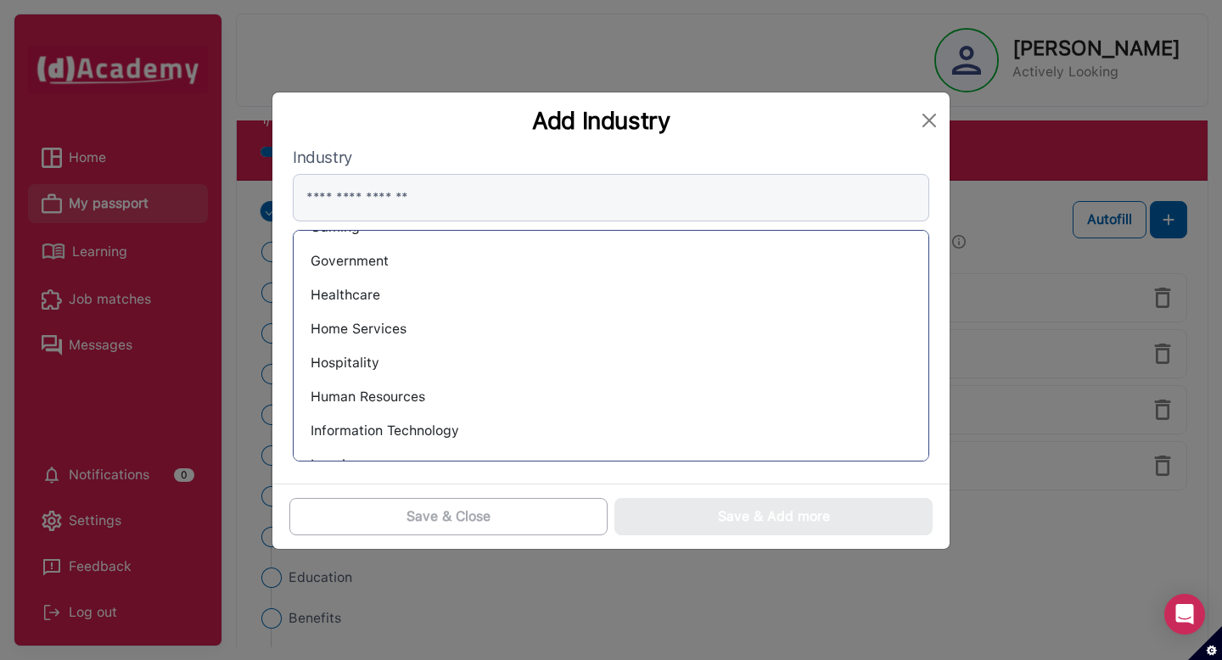
click at [380, 292] on div "Healthcare" at bounding box center [611, 295] width 608 height 27
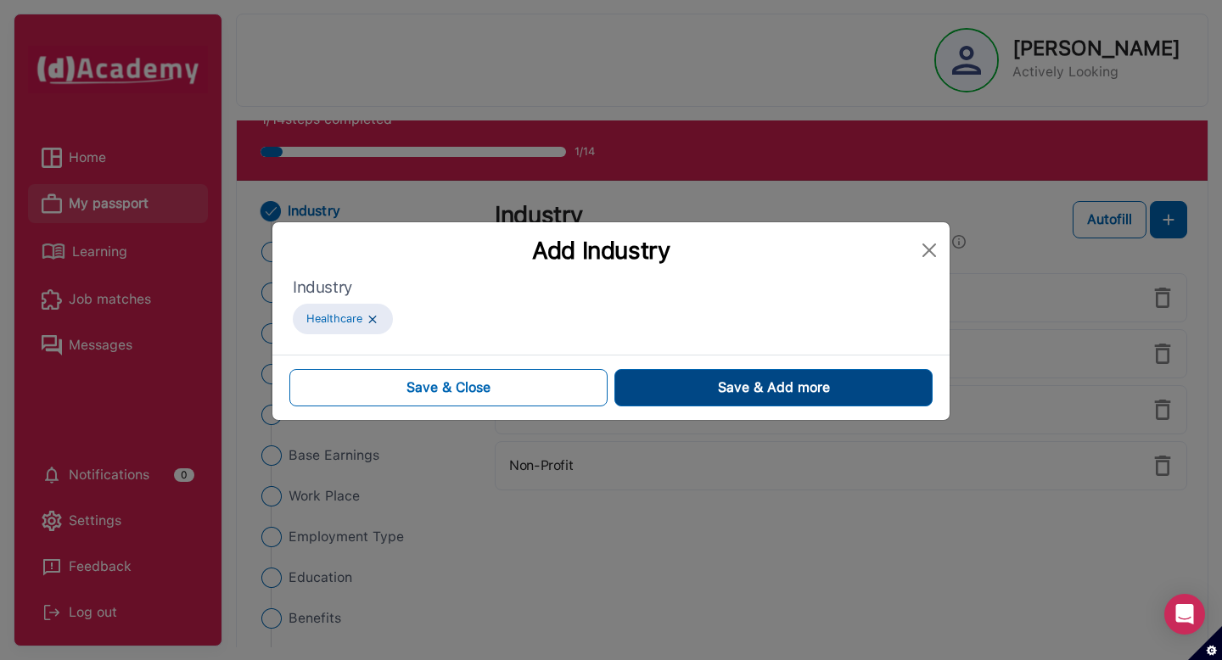
click at [692, 382] on button "Save & Add more" at bounding box center [773, 387] width 318 height 37
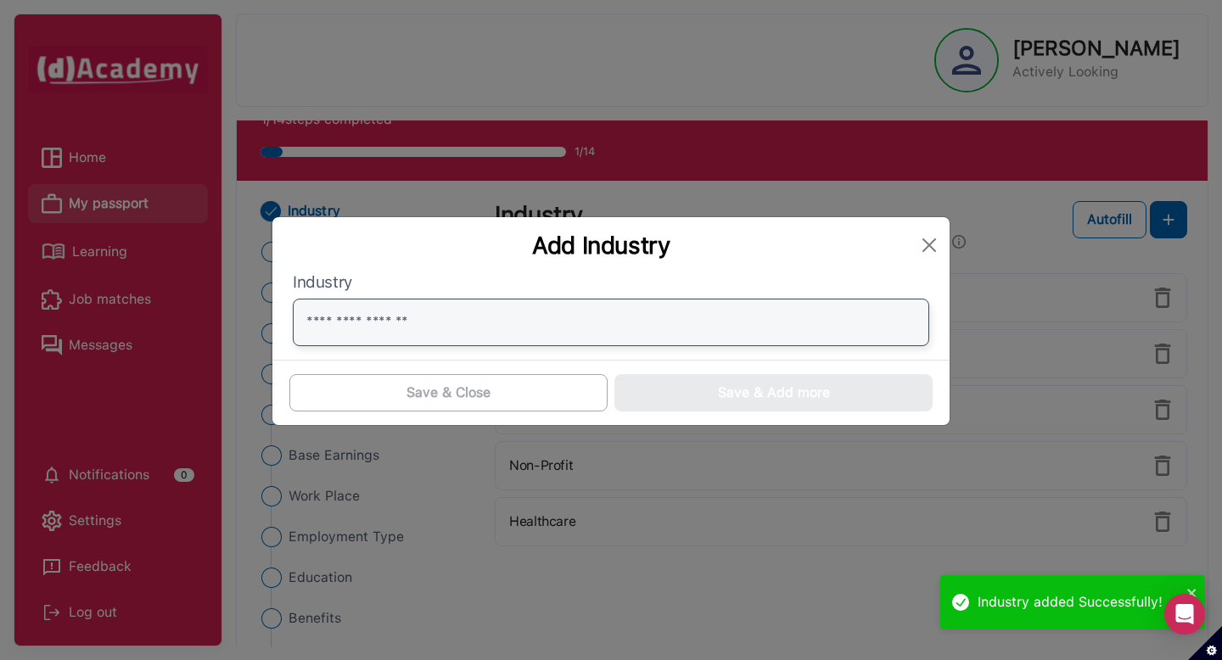
click at [605, 325] on input "text" at bounding box center [611, 323] width 636 height 48
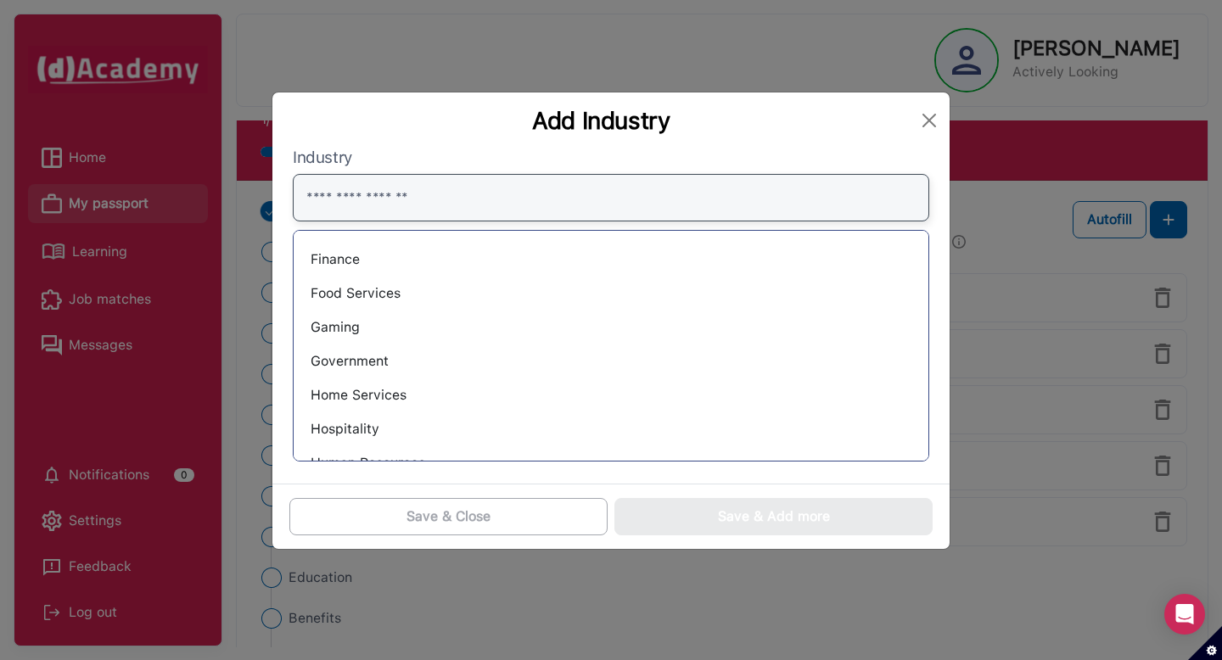
scroll to position [611, 0]
click at [374, 356] on div "Government" at bounding box center [611, 359] width 608 height 27
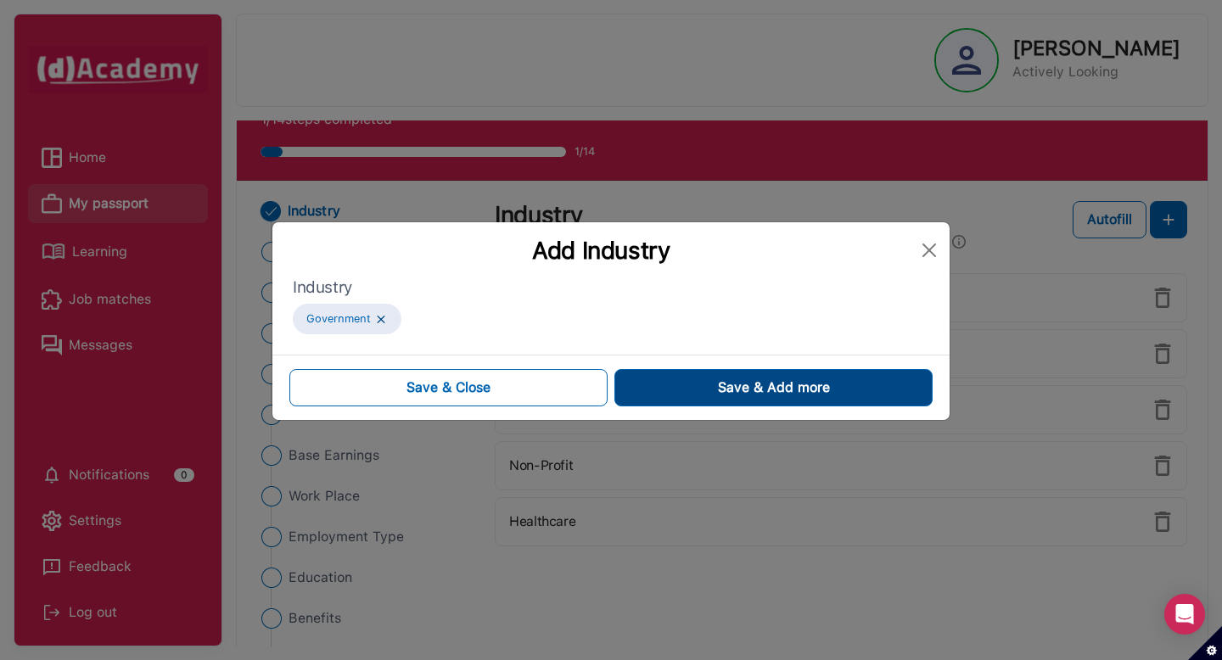
click at [737, 385] on span "Save & Add more" at bounding box center [774, 388] width 112 height 20
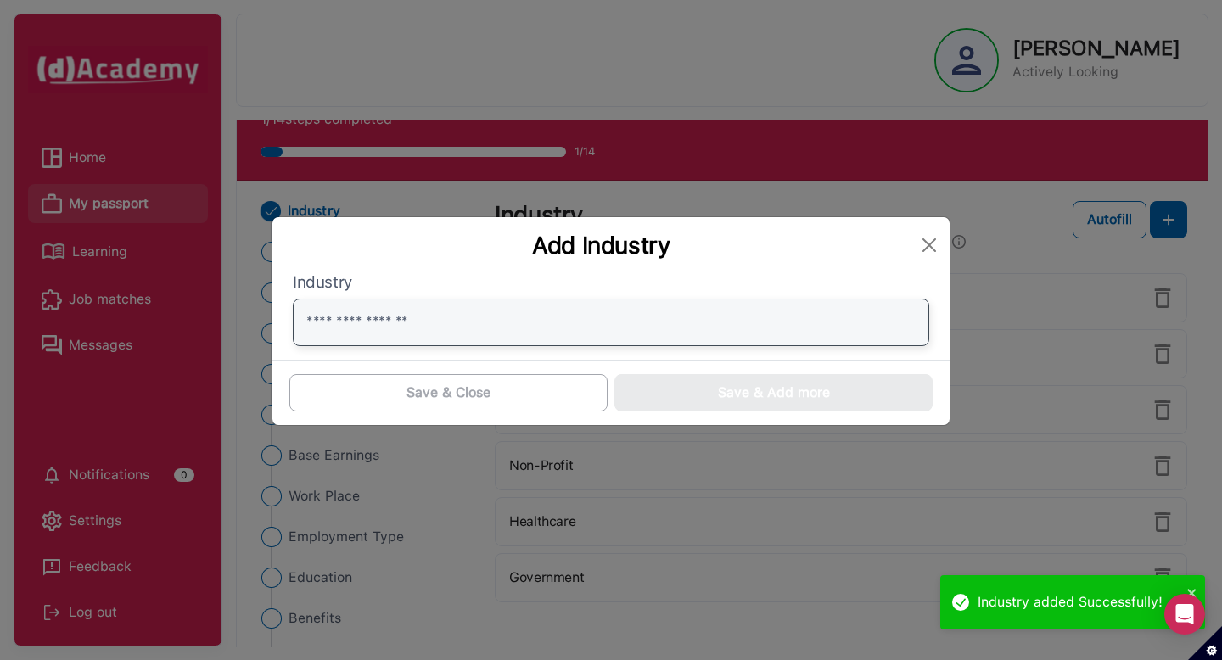
click at [550, 333] on input "text" at bounding box center [611, 323] width 636 height 48
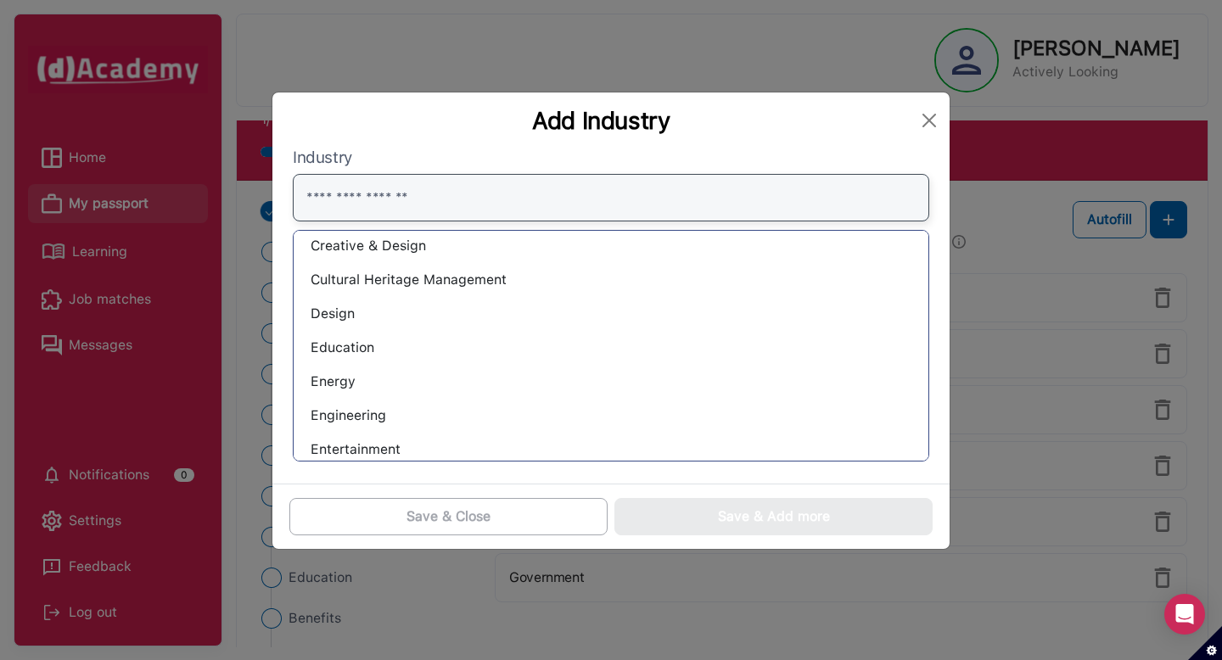
scroll to position [255, 0]
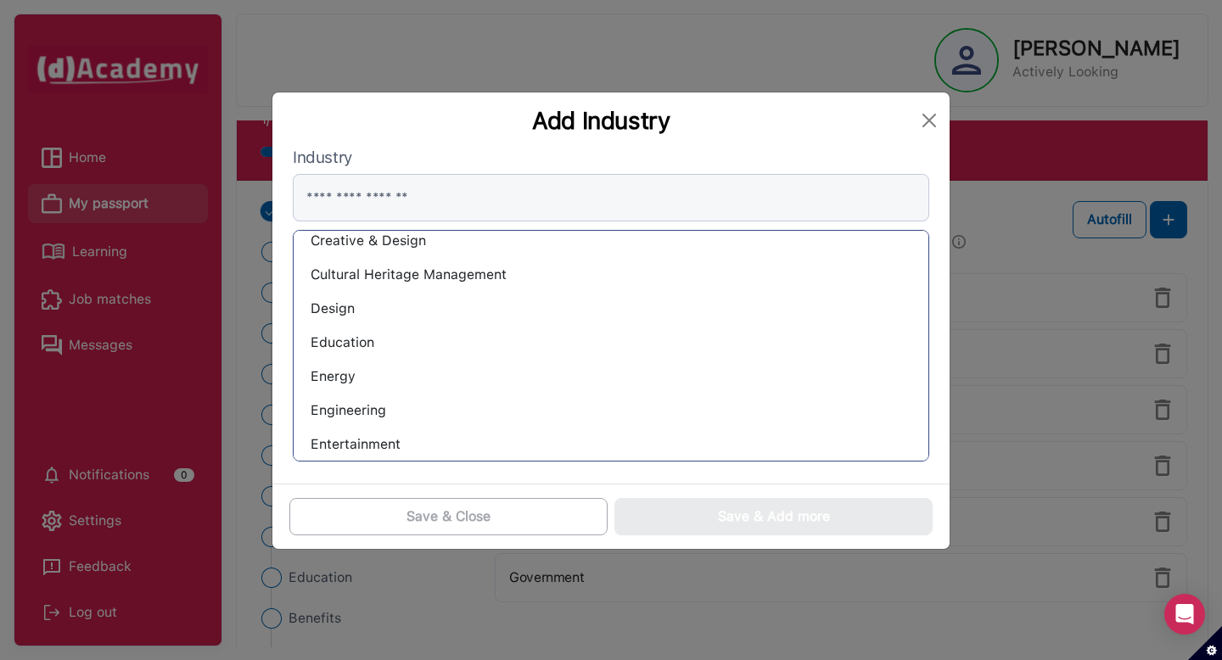
click at [468, 322] on div "Design" at bounding box center [611, 308] width 608 height 27
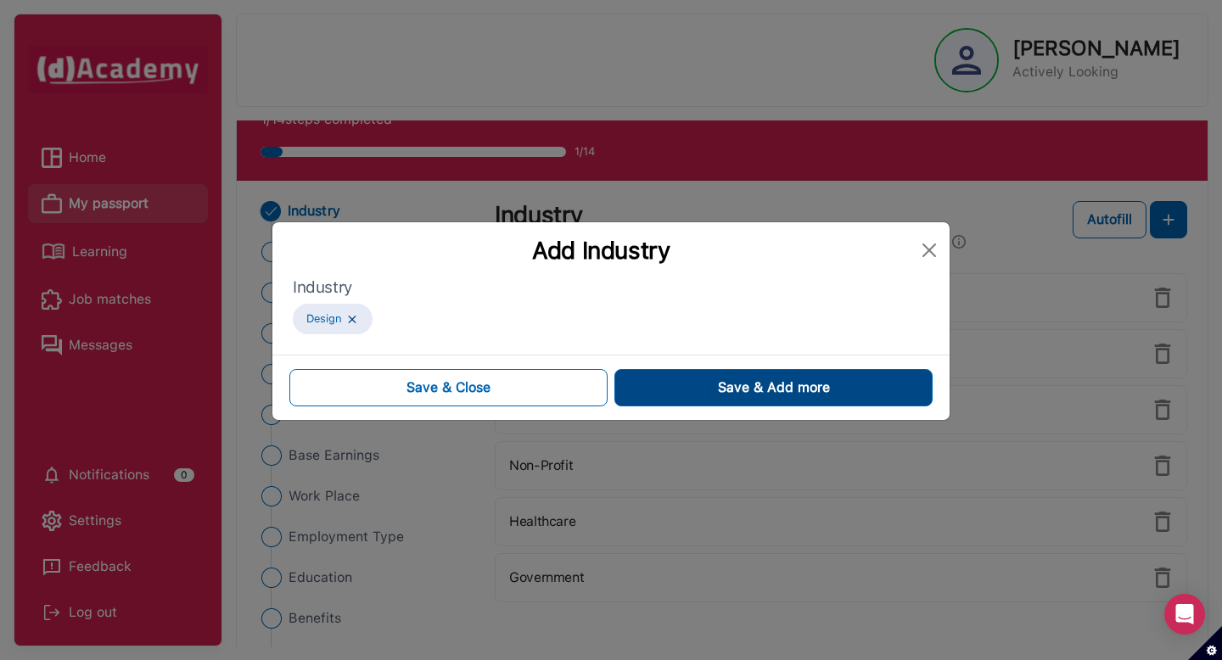
click at [688, 378] on button "Save & Add more" at bounding box center [773, 387] width 318 height 37
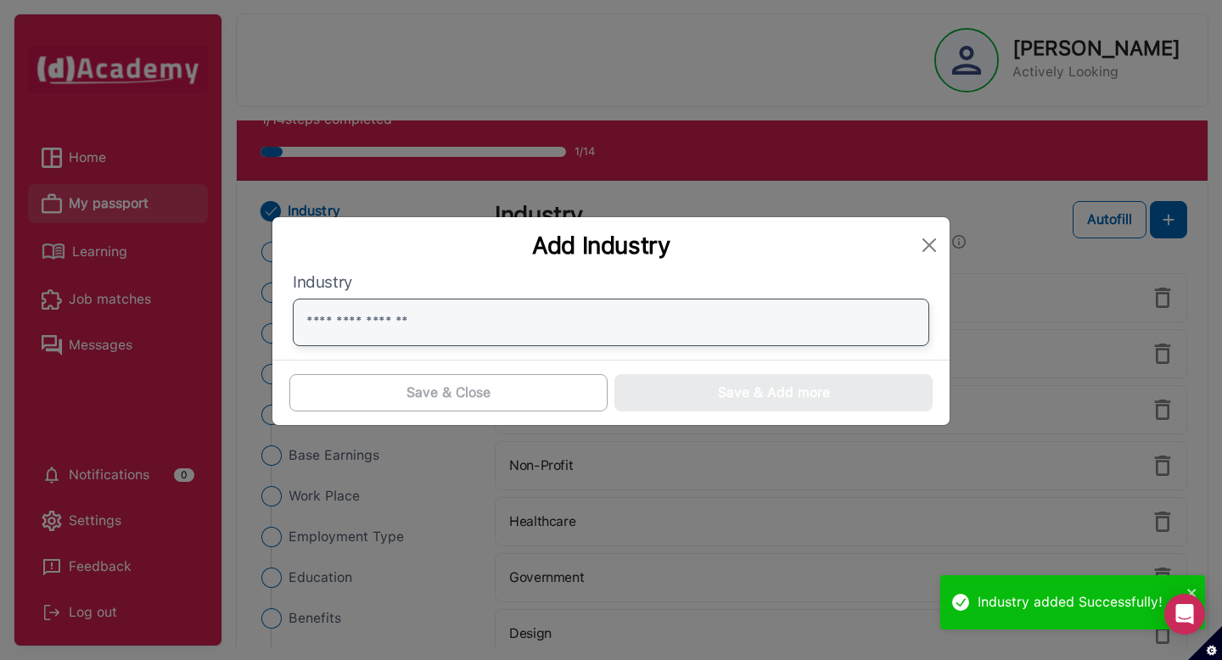
click at [410, 329] on input "text" at bounding box center [611, 323] width 636 height 48
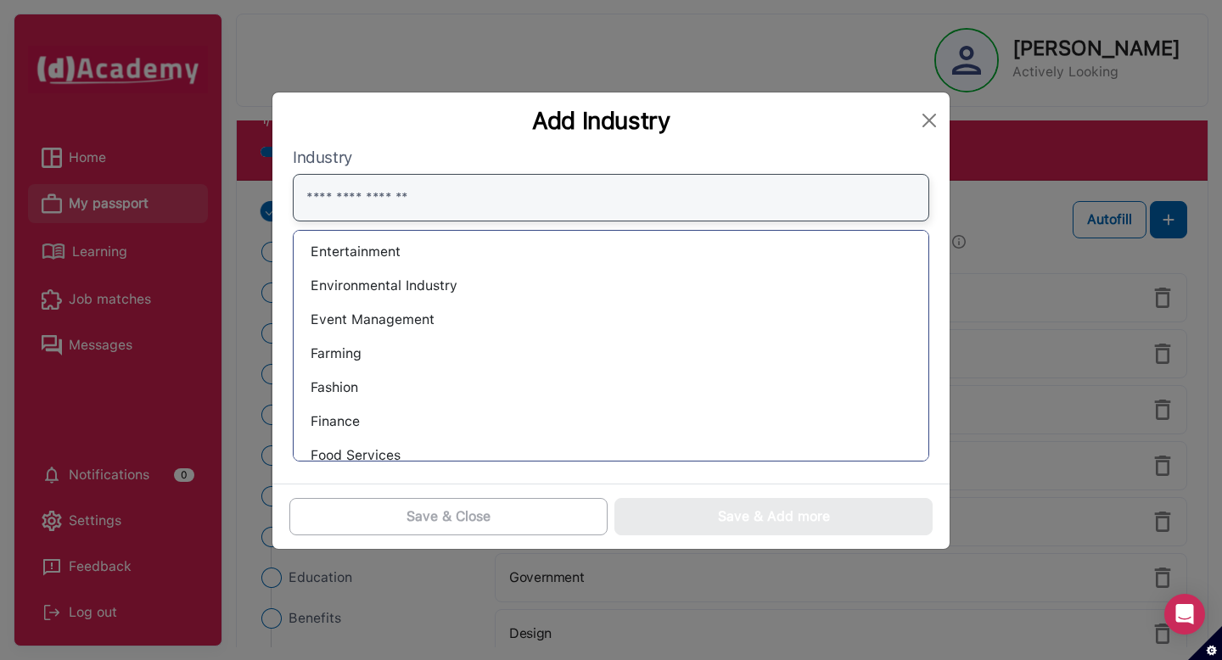
scroll to position [416, 0]
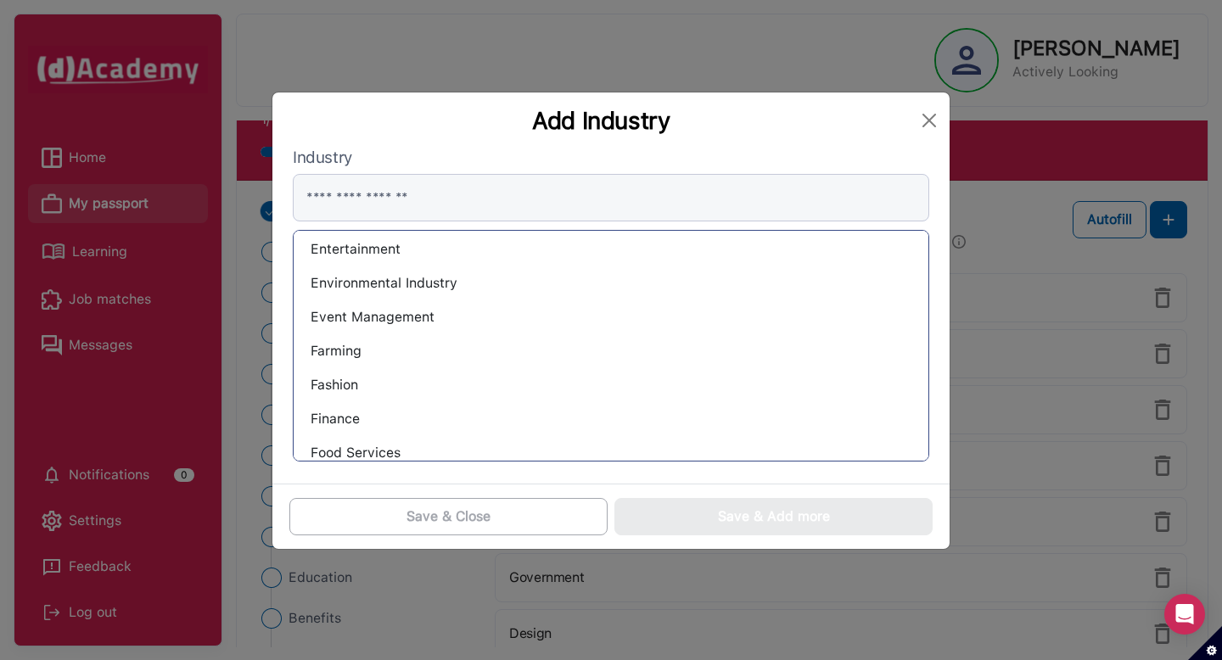
click at [395, 319] on div "Event Management" at bounding box center [611, 317] width 608 height 27
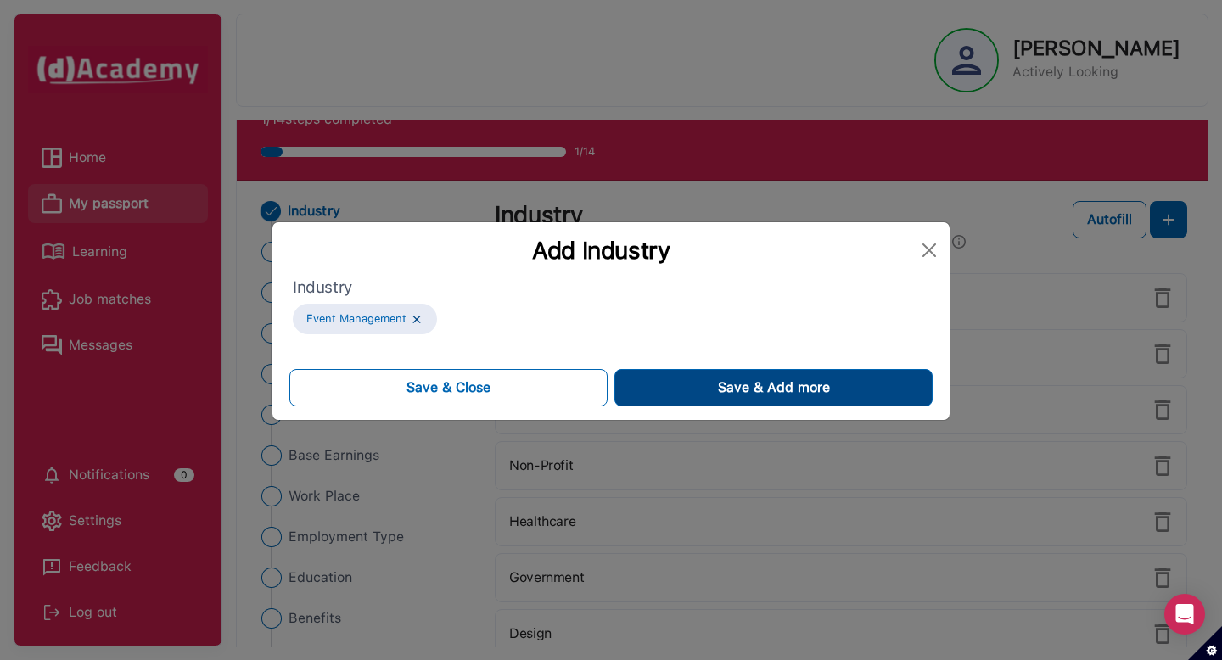
click at [696, 376] on button "Save & Add more" at bounding box center [773, 387] width 318 height 37
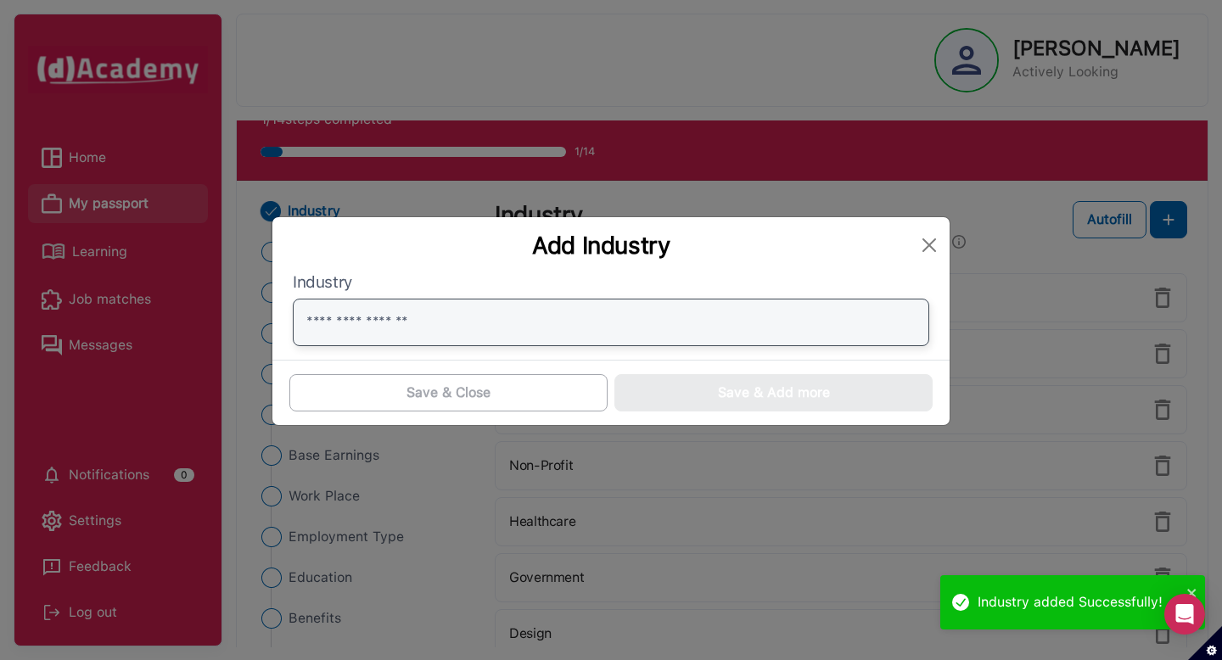
click at [781, 329] on input "text" at bounding box center [611, 323] width 636 height 48
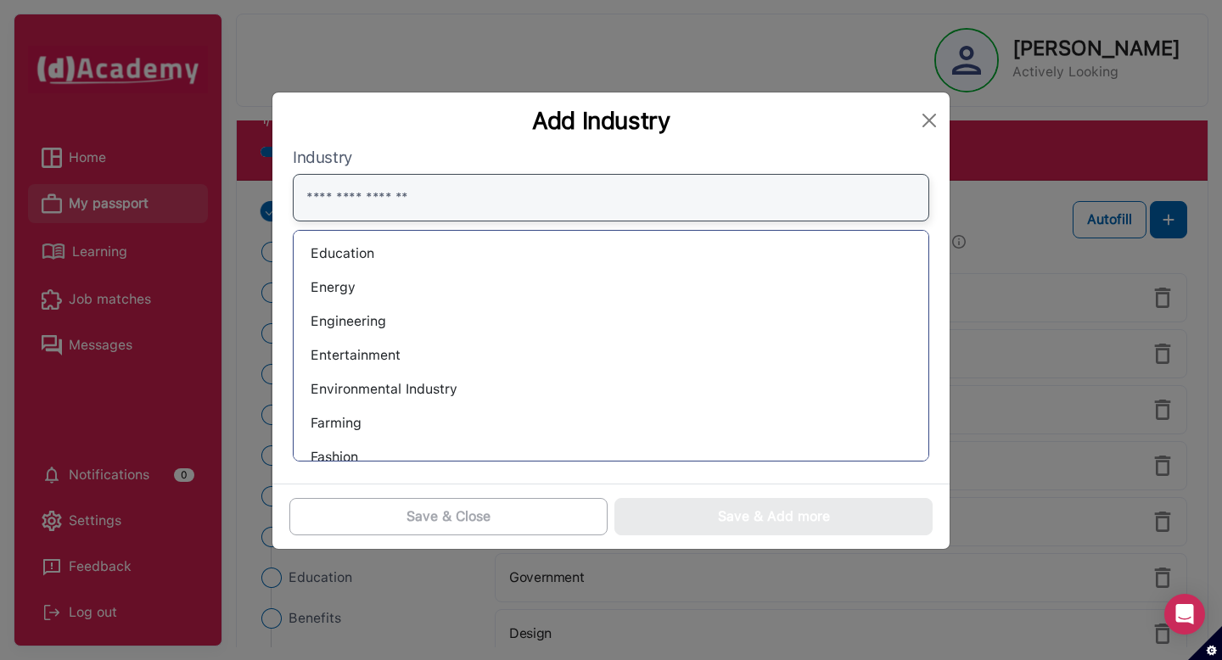
scroll to position [311, 0]
click at [919, 127] on button "Close" at bounding box center [929, 120] width 27 height 27
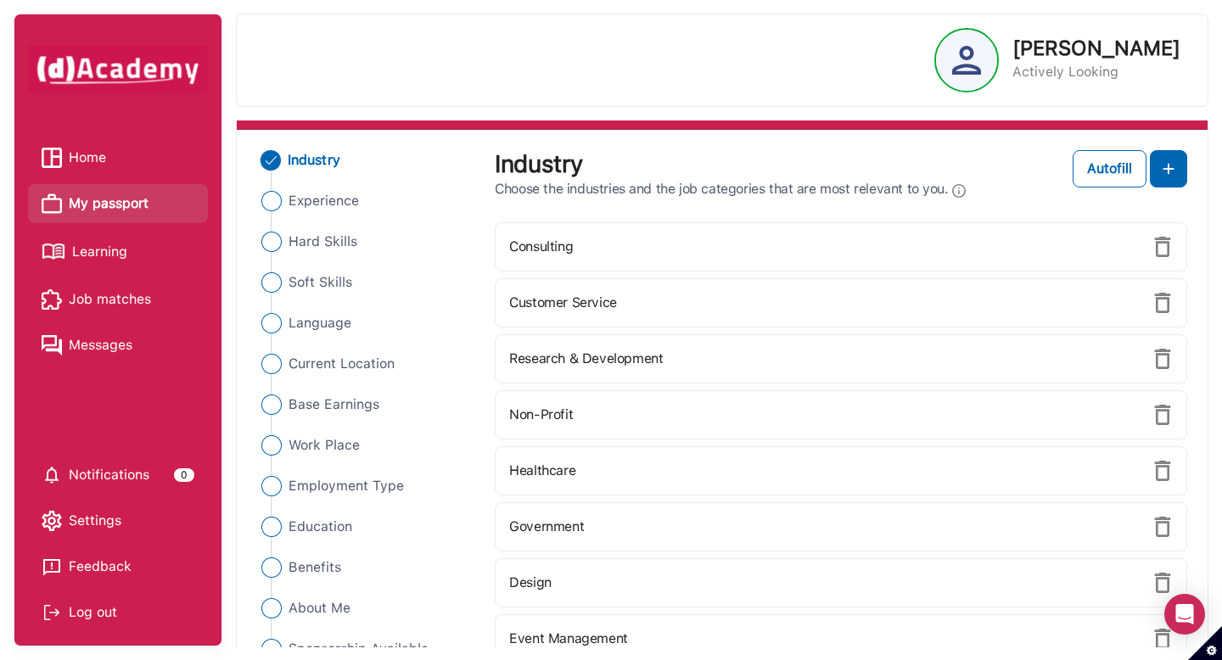
scroll to position [112, 0]
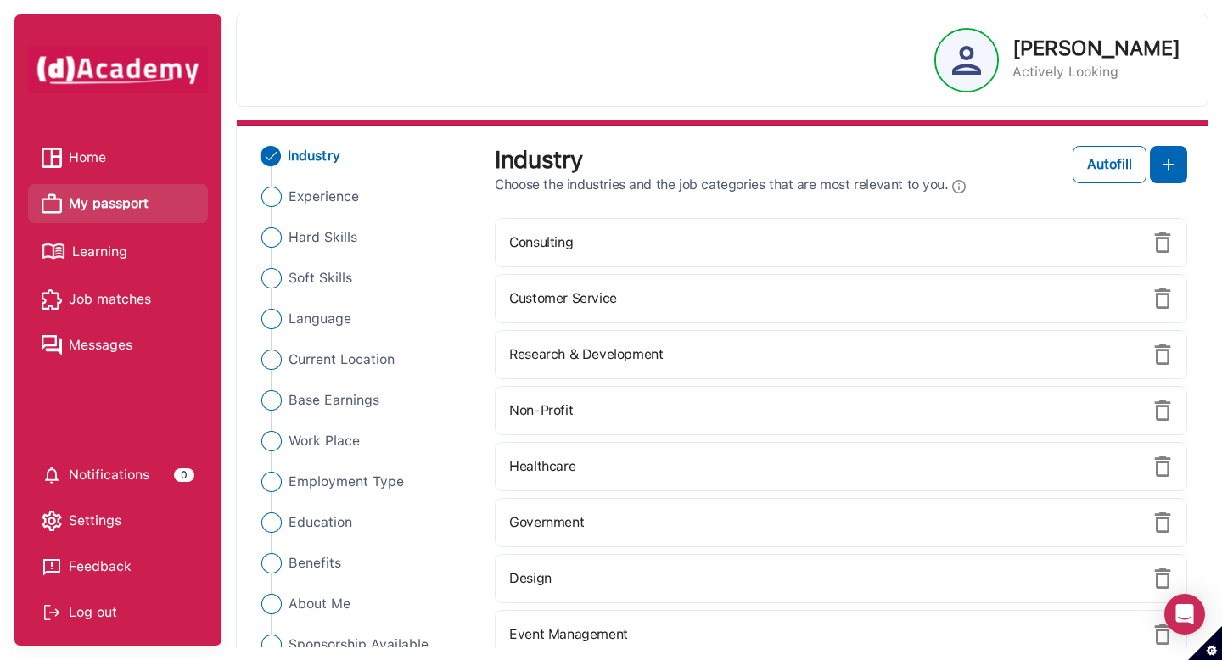
click at [1162, 303] on img at bounding box center [1162, 298] width 20 height 20
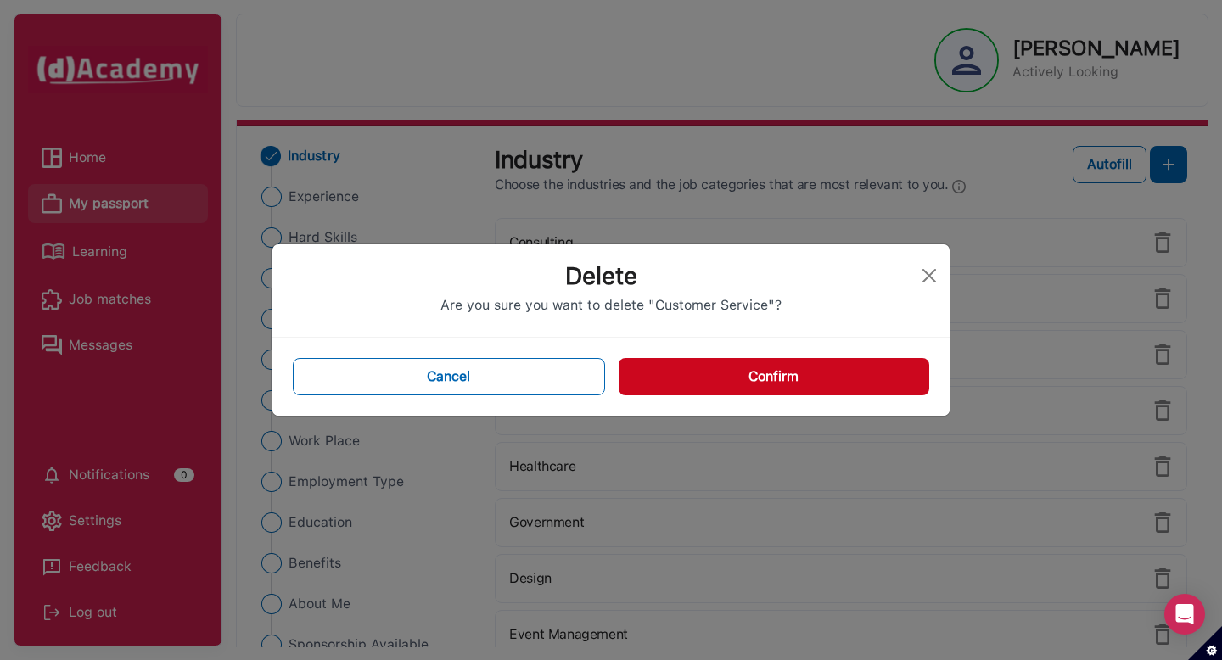
click at [725, 361] on button "Confirm" at bounding box center [774, 376] width 311 height 37
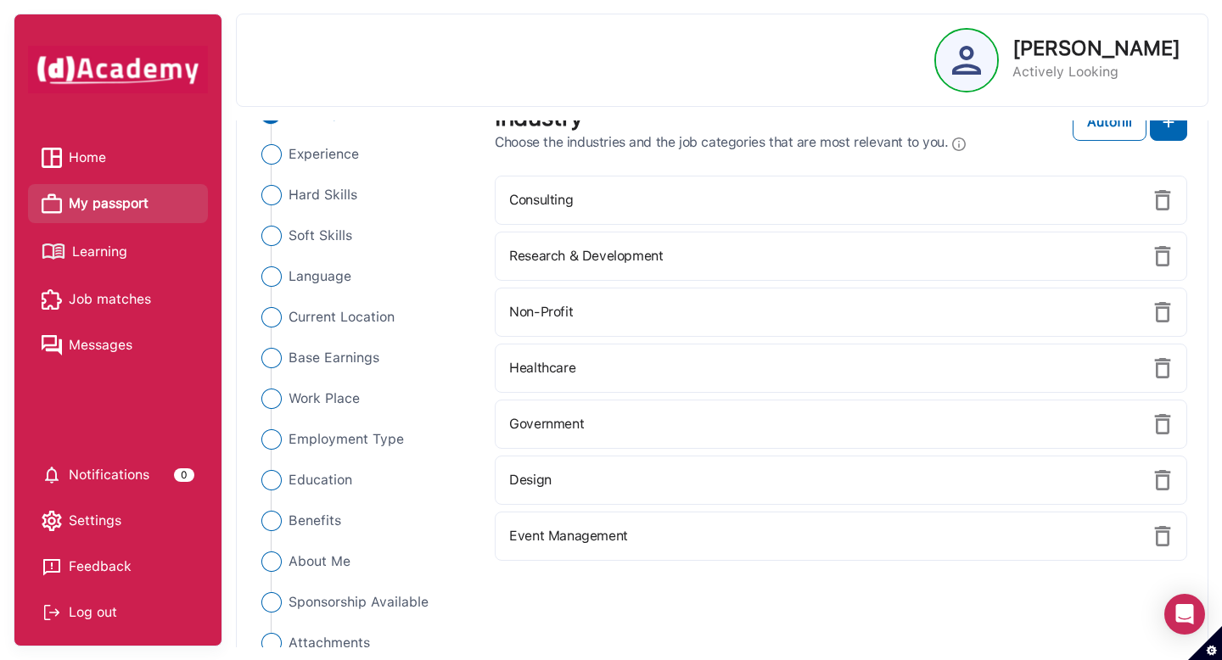
scroll to position [156, 0]
click at [529, 429] on label "Government" at bounding box center [546, 422] width 75 height 20
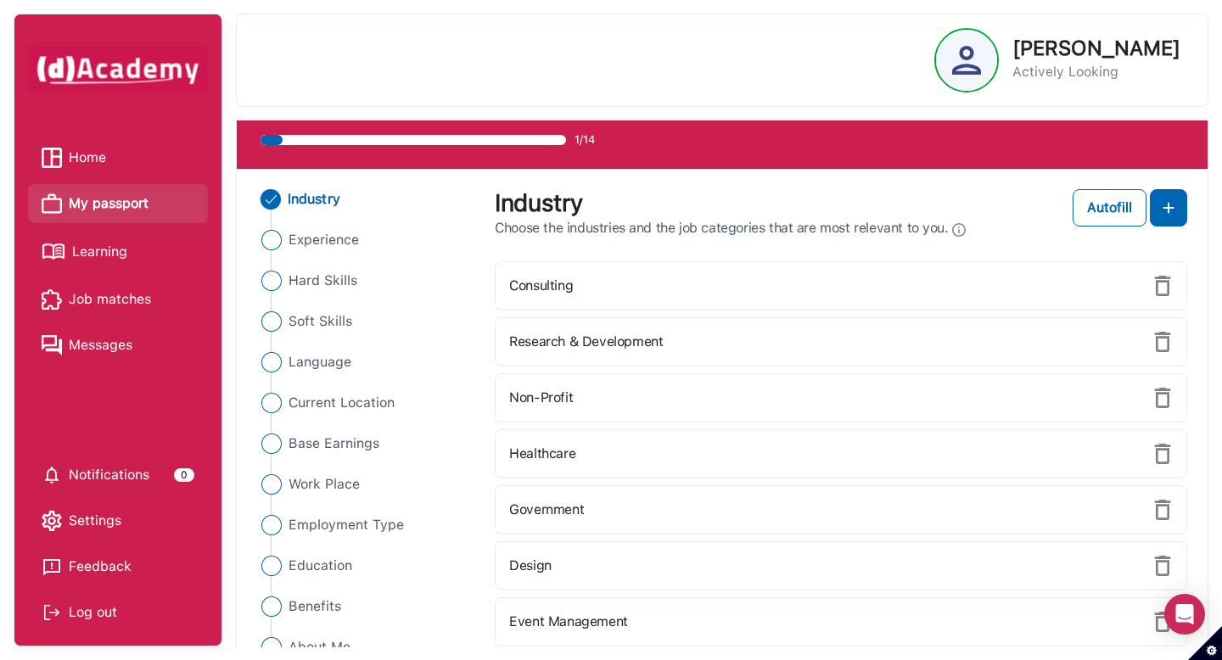
scroll to position [57, 0]
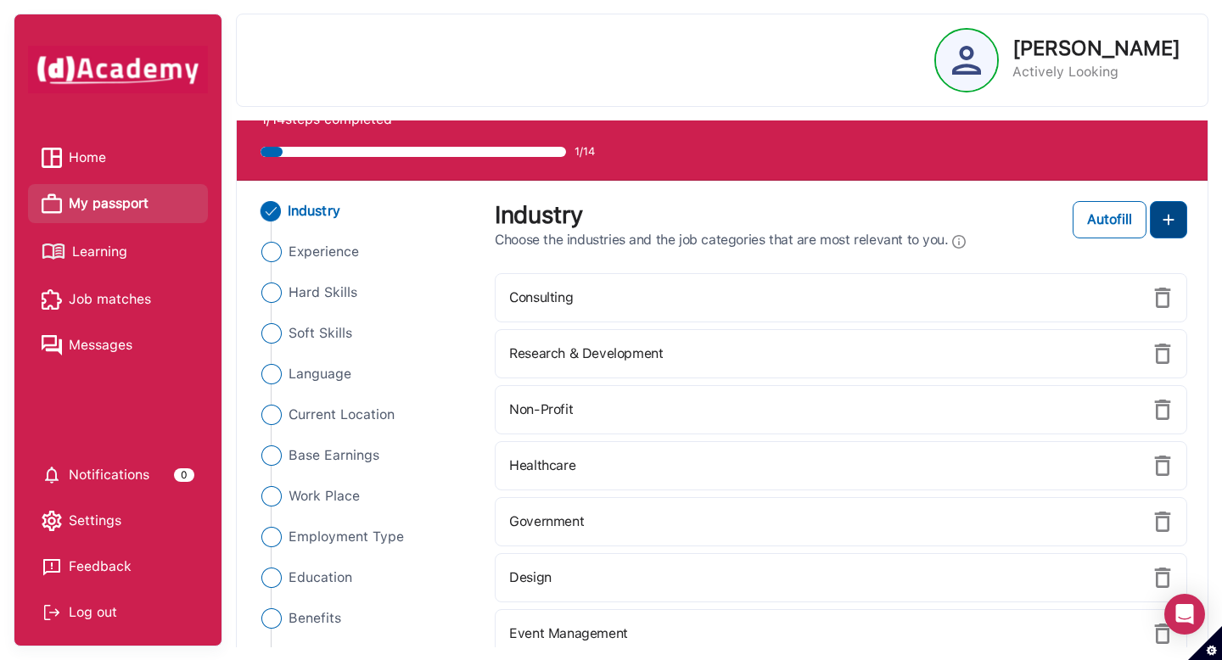
click at [1168, 216] on img at bounding box center [1168, 220] width 20 height 20
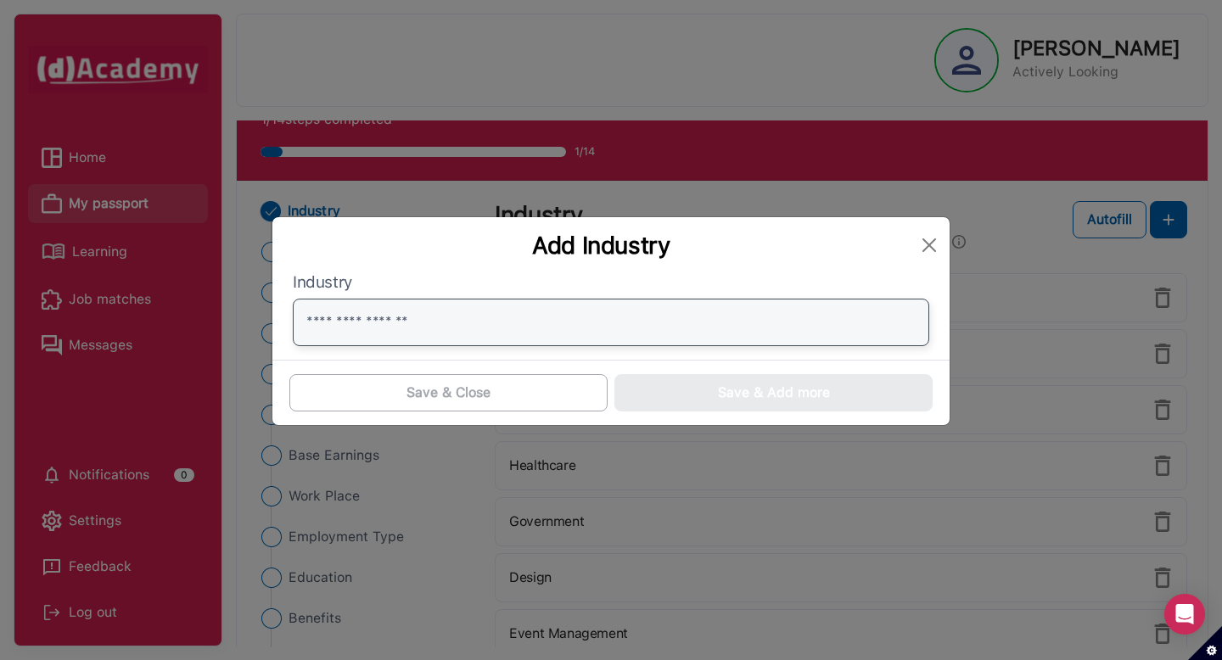
click at [614, 335] on input "text" at bounding box center [611, 323] width 636 height 48
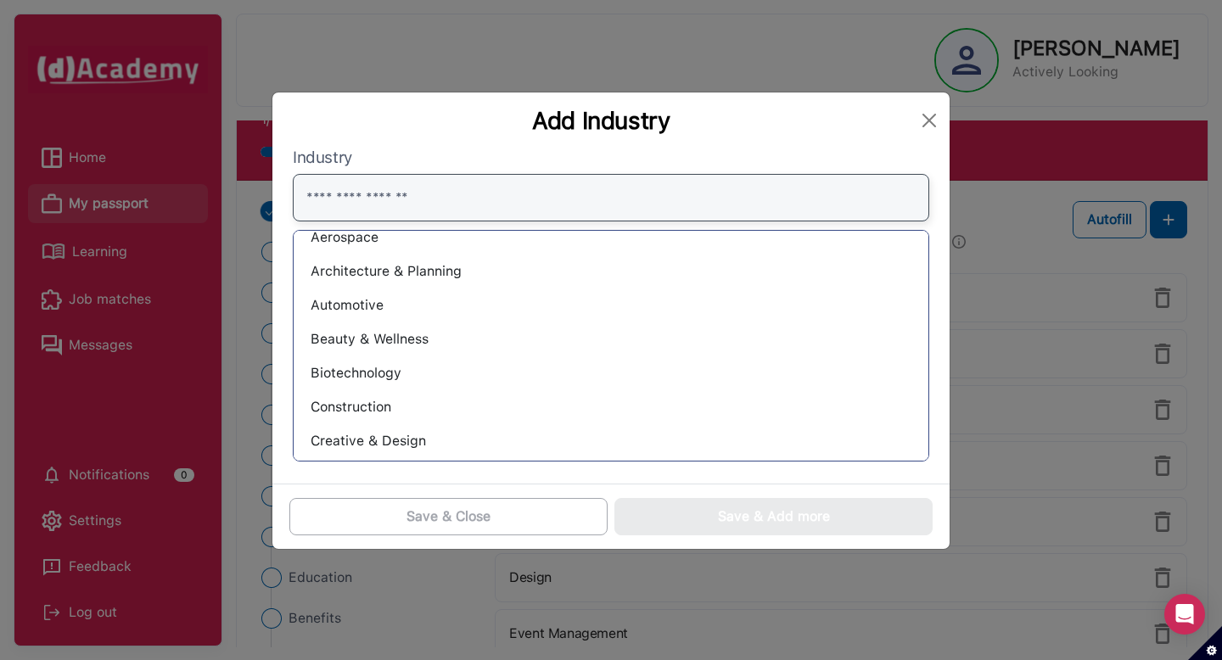
scroll to position [56, 0]
click at [423, 440] on div "Creative & Design" at bounding box center [611, 439] width 608 height 27
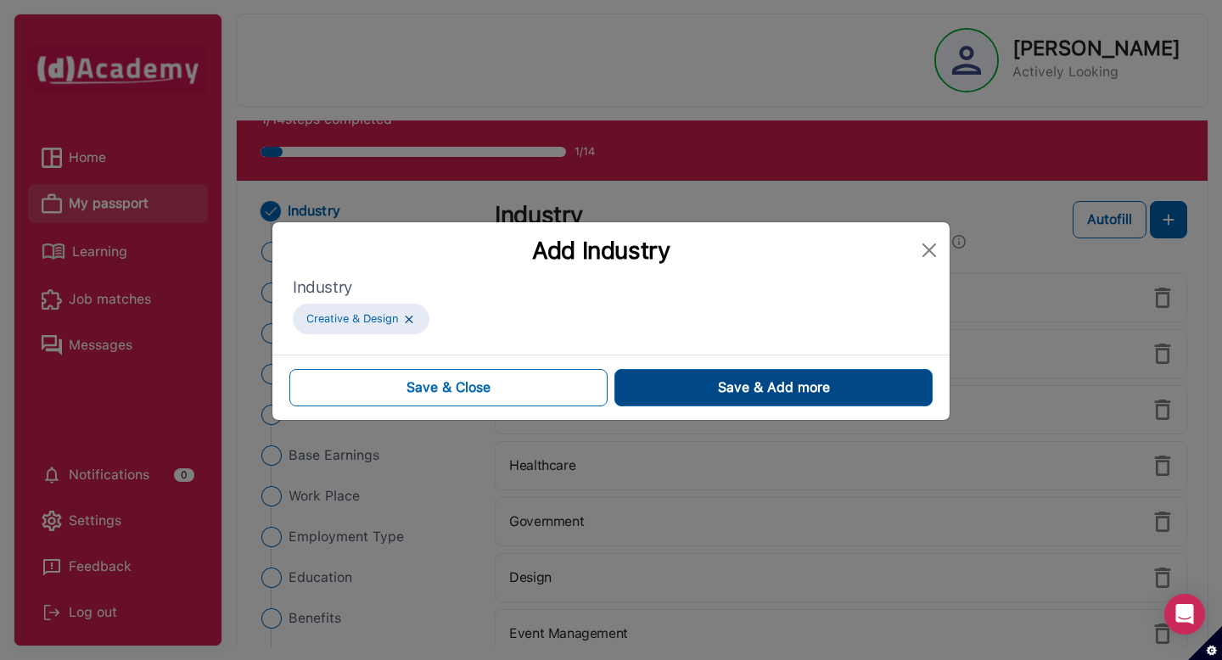
click at [662, 378] on button "Save & Add more" at bounding box center [773, 387] width 318 height 37
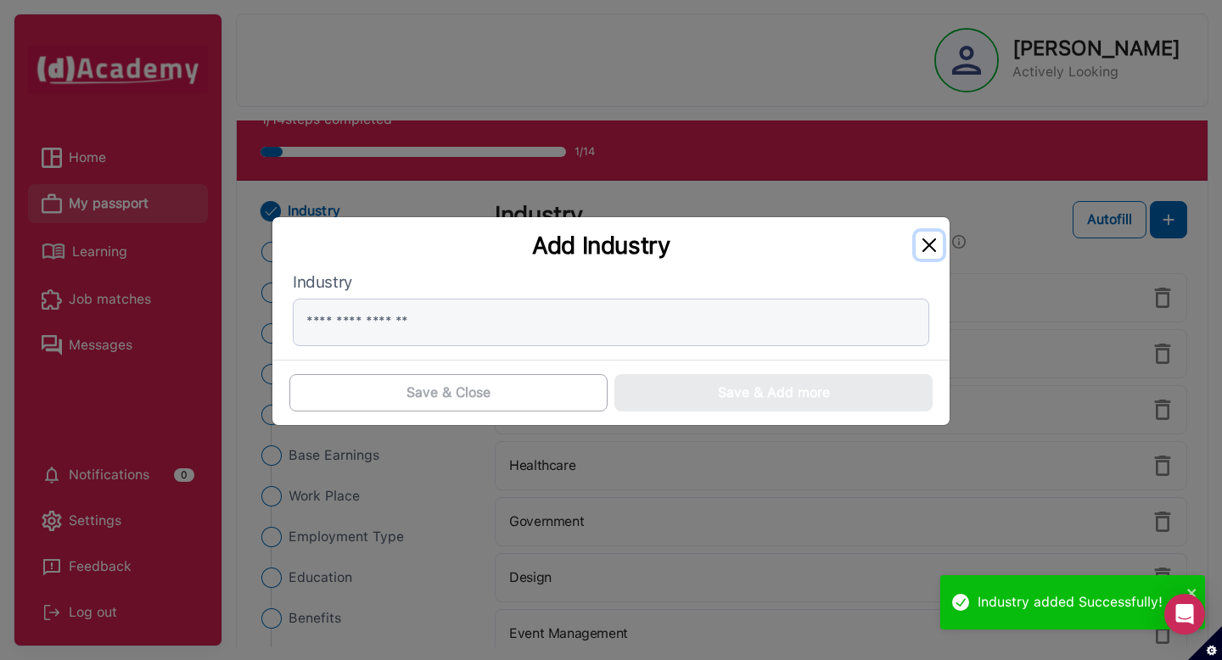
click at [927, 244] on button "Close" at bounding box center [929, 245] width 27 height 27
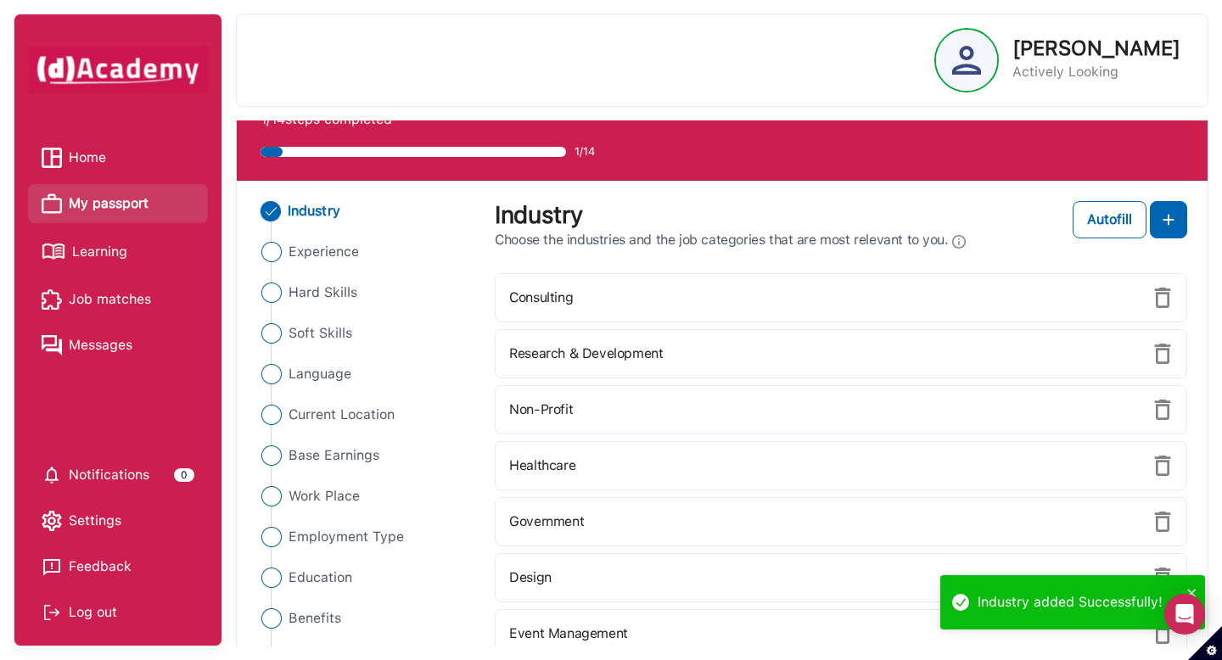
scroll to position [182, 0]
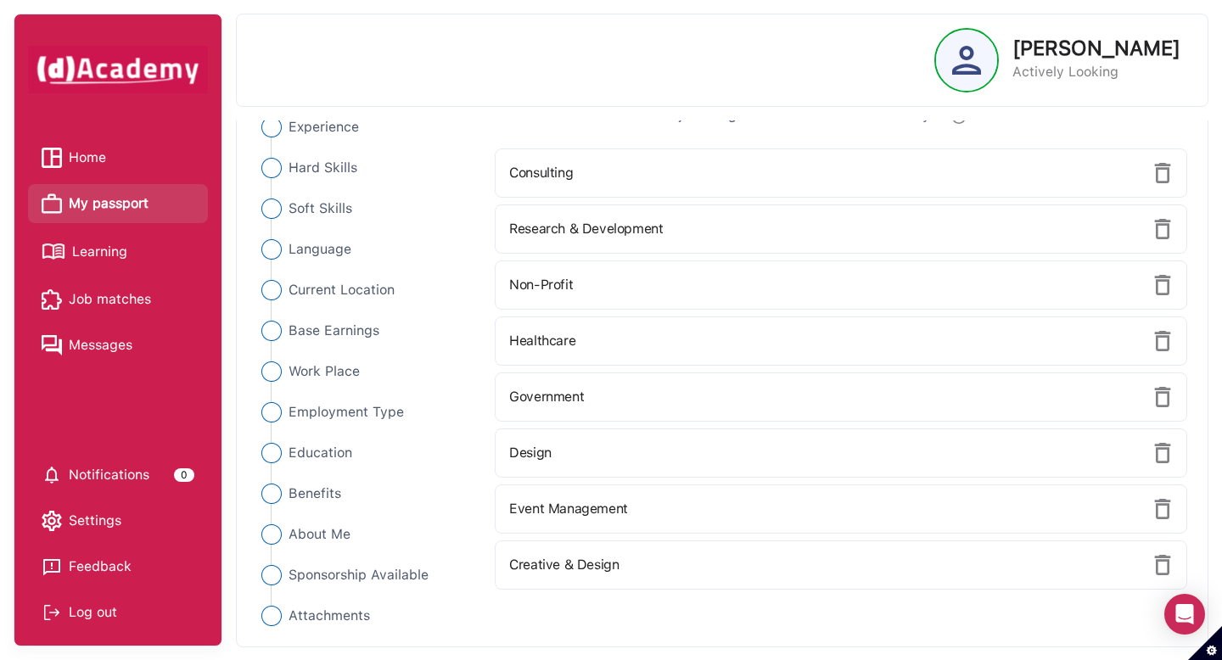
click at [1157, 456] on img at bounding box center [1162, 453] width 20 height 20
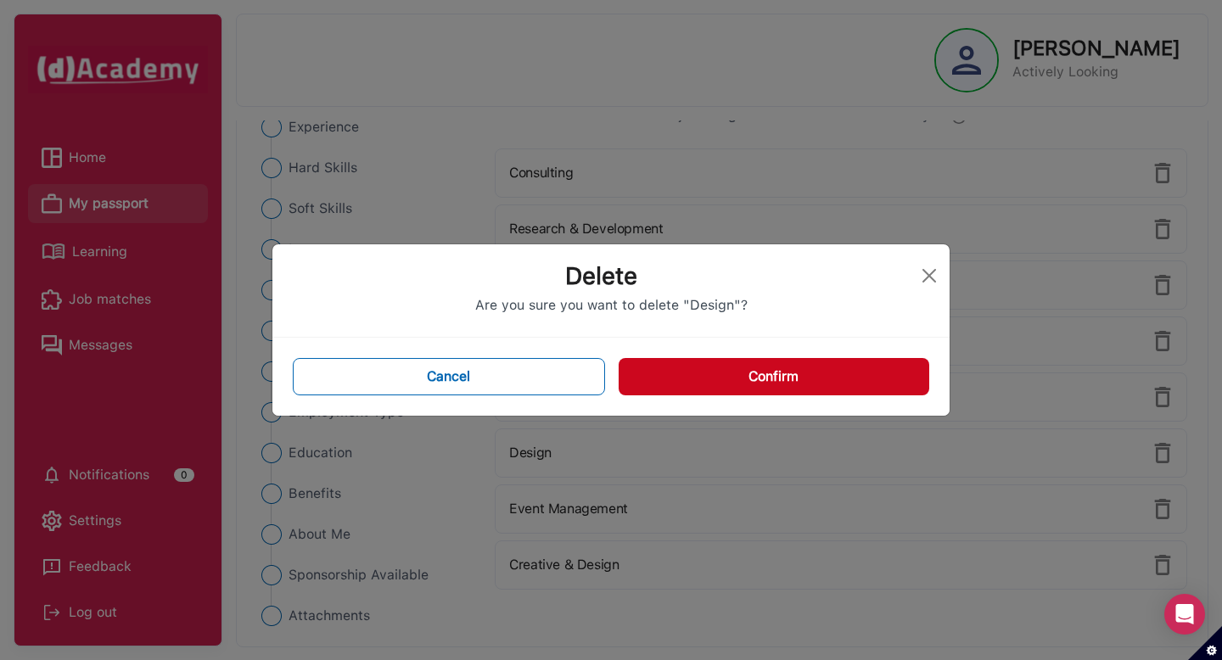
click at [758, 375] on button "Confirm" at bounding box center [774, 376] width 311 height 37
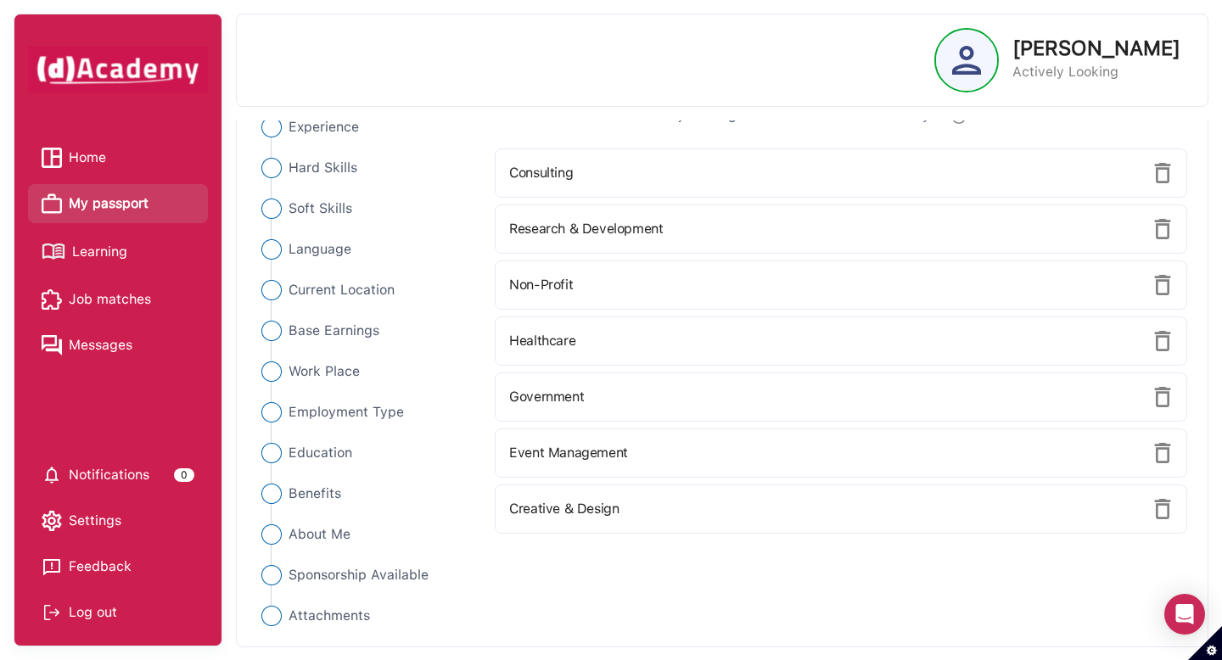
scroll to position [0, 0]
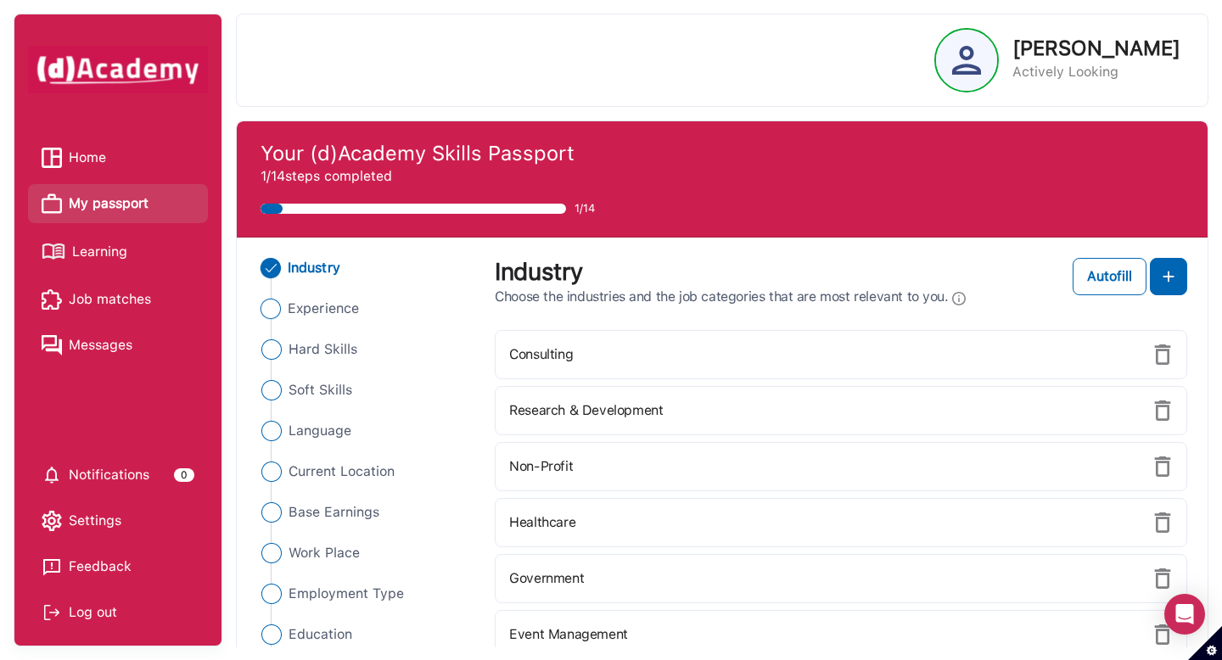
click at [312, 310] on span "Experience" at bounding box center [323, 309] width 71 height 20
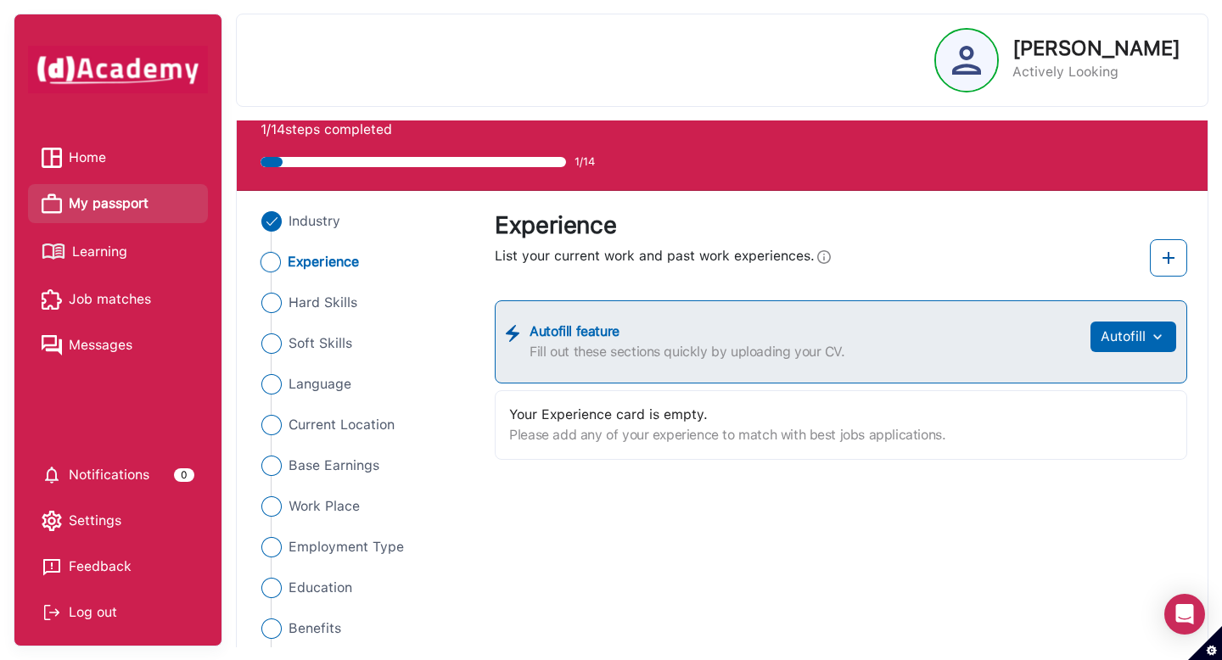
scroll to position [55, 0]
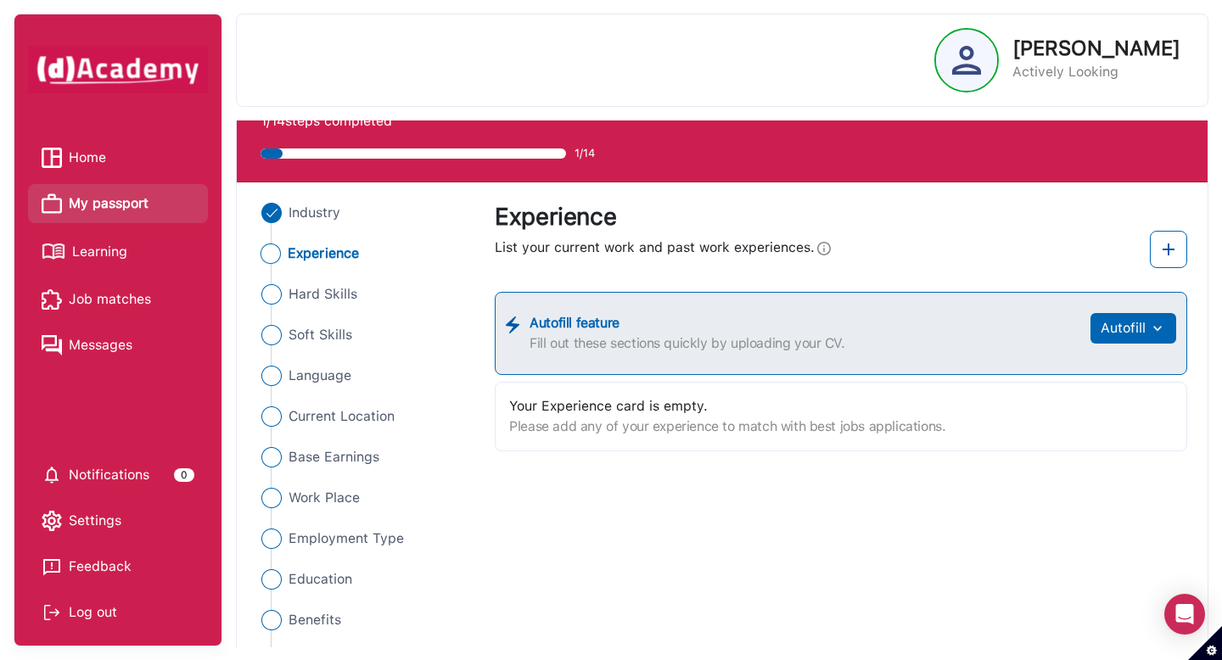
click at [629, 434] on div "Please add any of your experience to match with best jobs applications." at bounding box center [841, 427] width 664 height 20
click at [976, 334] on label "Fill out these sections quickly by uploading your CV." at bounding box center [804, 343] width 551 height 20
click at [1145, 323] on button "Autofill" at bounding box center [1133, 328] width 86 height 31
click at [1079, 368] on link "Upload from CV" at bounding box center [1107, 370] width 134 height 34
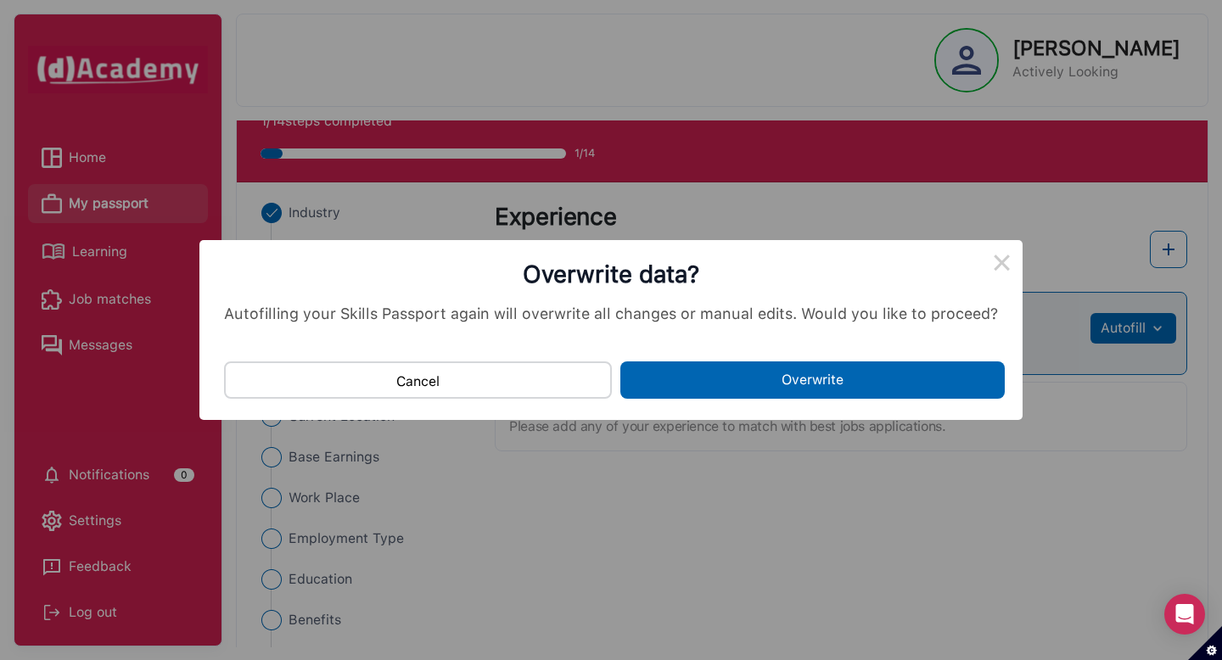
click at [545, 389] on button "Cancel" at bounding box center [418, 379] width 388 height 37
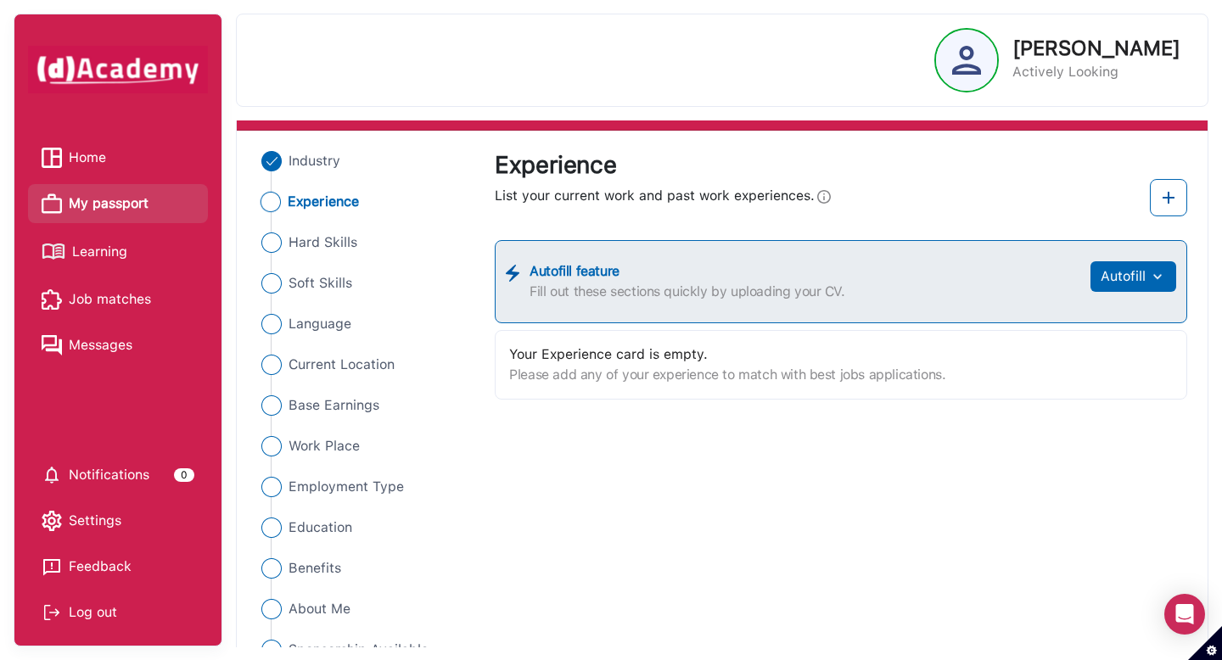
scroll to position [108, 0]
click at [557, 368] on div "Please add any of your experience to match with best jobs applications." at bounding box center [841, 374] width 664 height 20
click at [571, 384] on div "Your Experience card is empty. Please add any of your experience to match with …" at bounding box center [841, 364] width 692 height 70
click at [1170, 203] on img at bounding box center [1168, 197] width 20 height 20
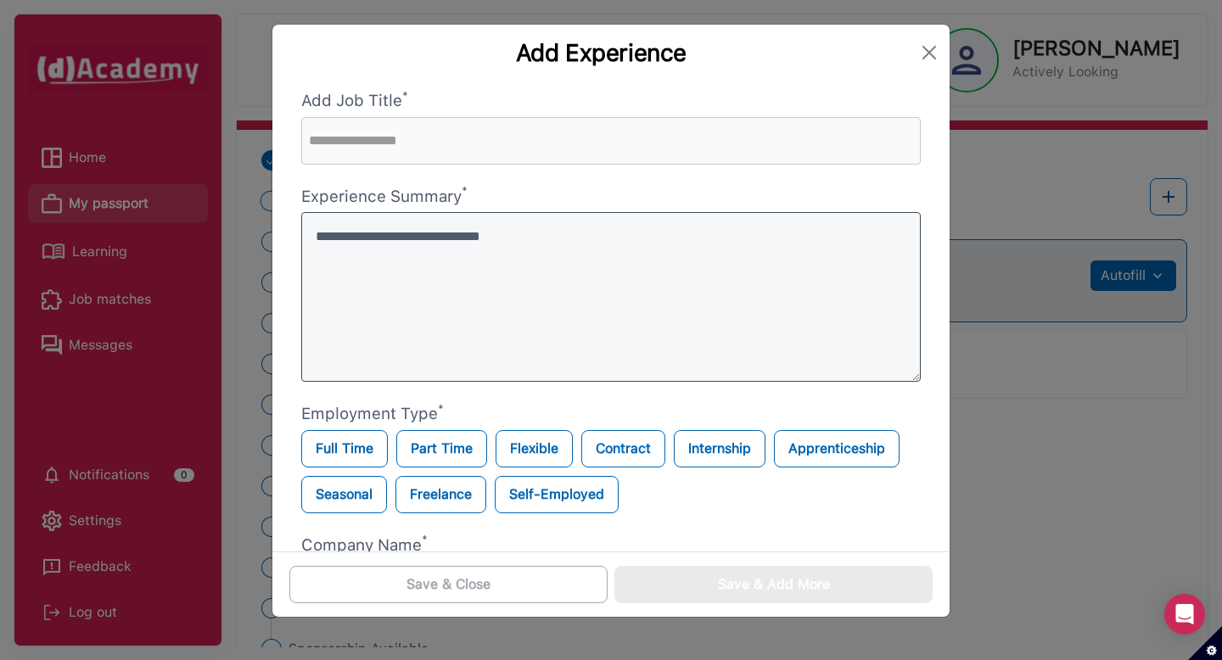
click at [728, 337] on textarea at bounding box center [610, 297] width 619 height 170
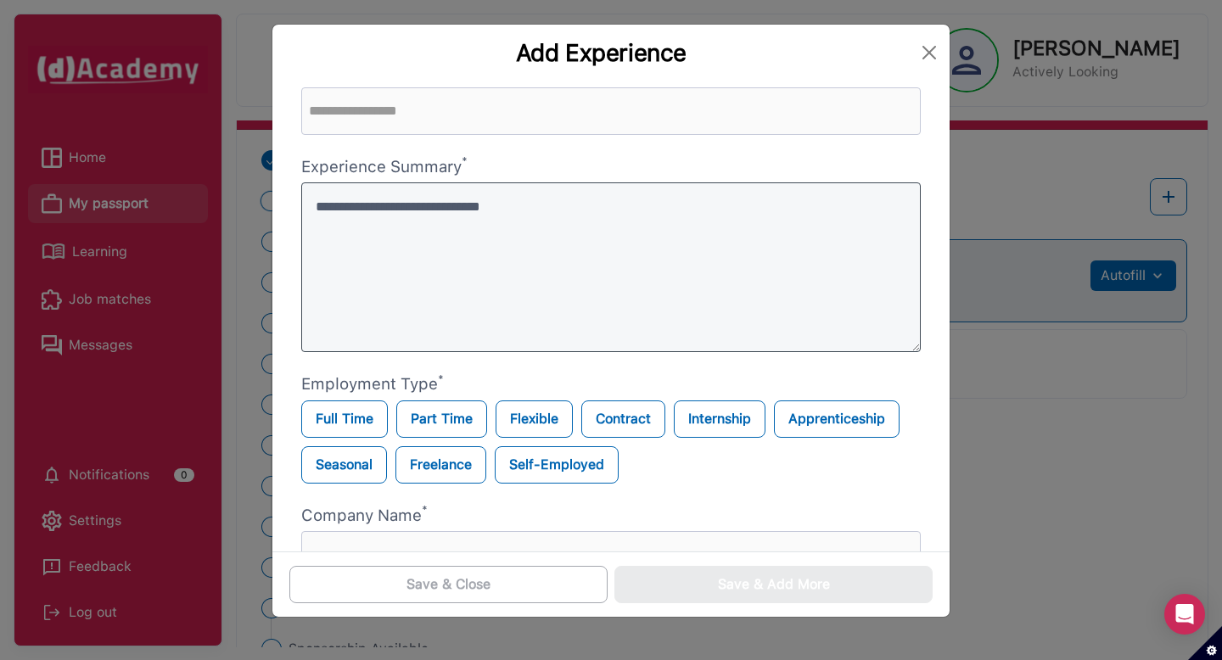
scroll to position [0, 0]
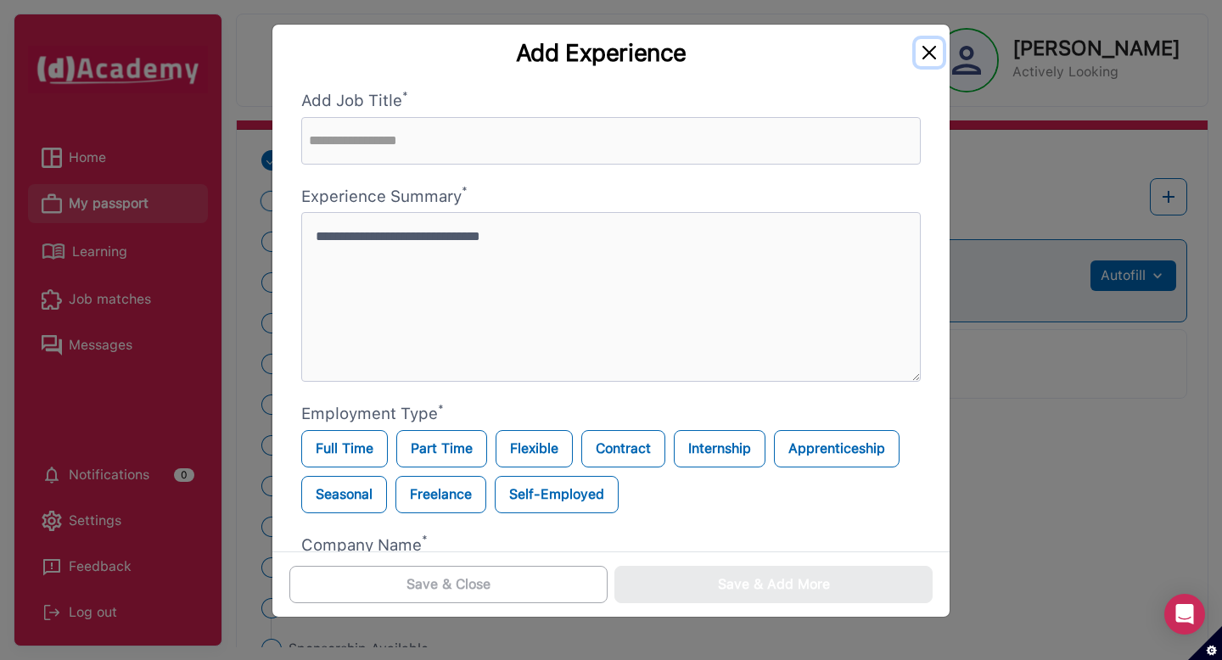
click at [919, 53] on button "Close" at bounding box center [929, 52] width 27 height 27
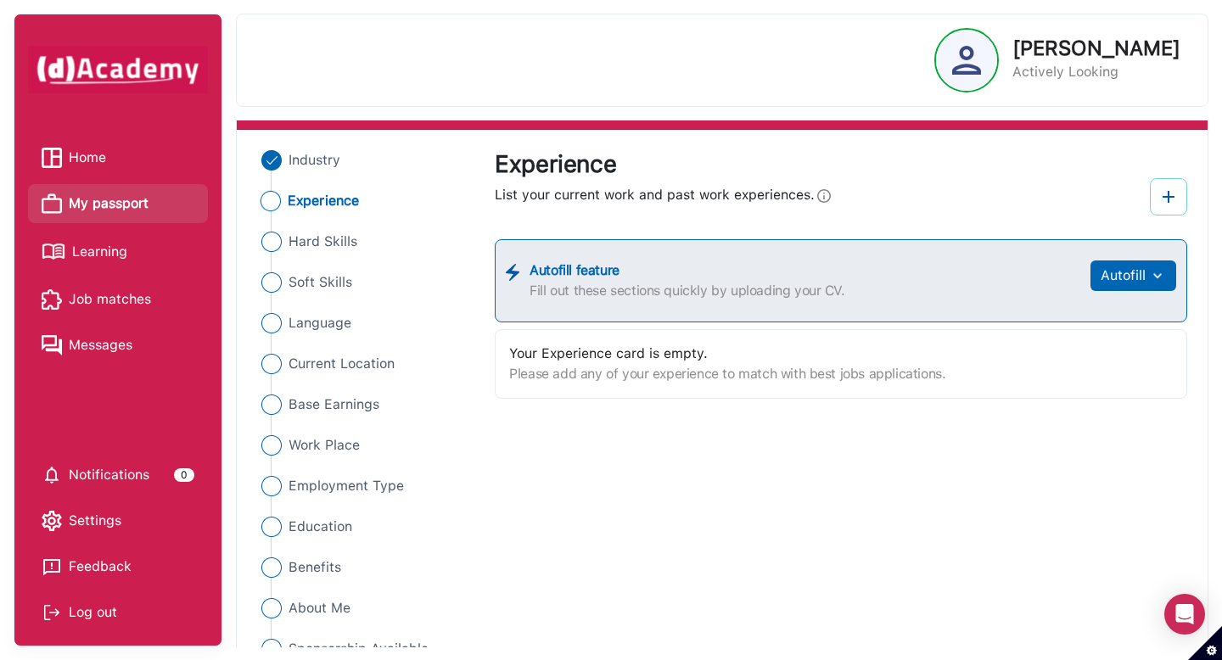
scroll to position [182, 0]
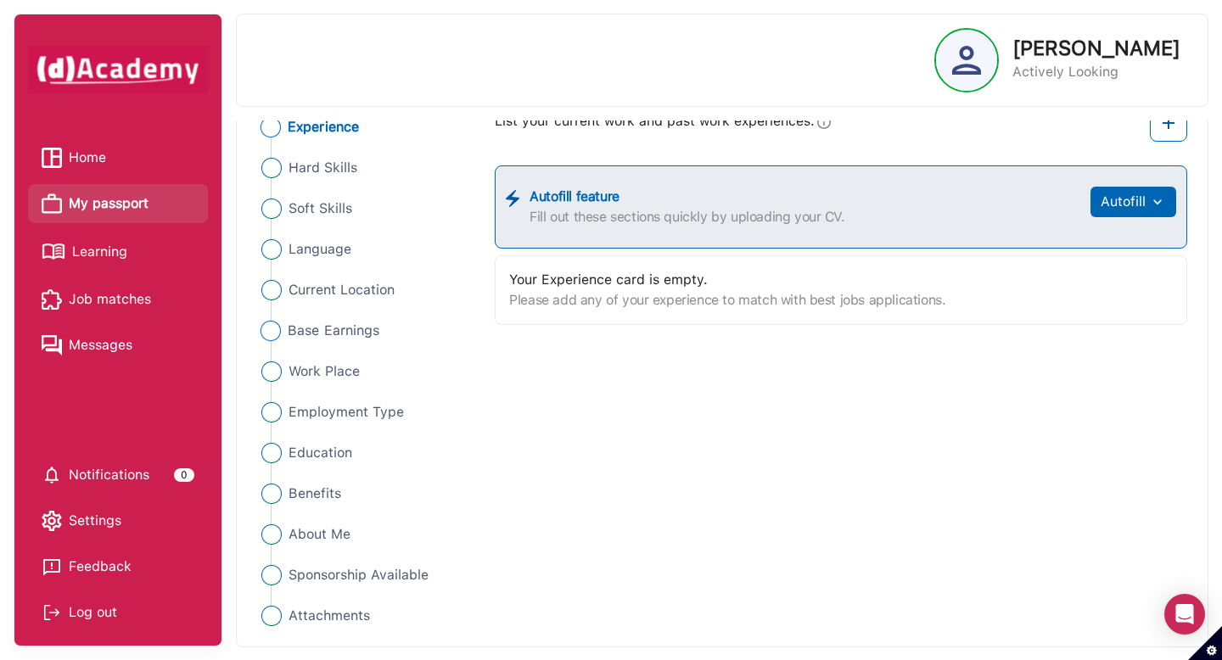
click at [263, 332] on img "Close" at bounding box center [270, 331] width 20 height 20
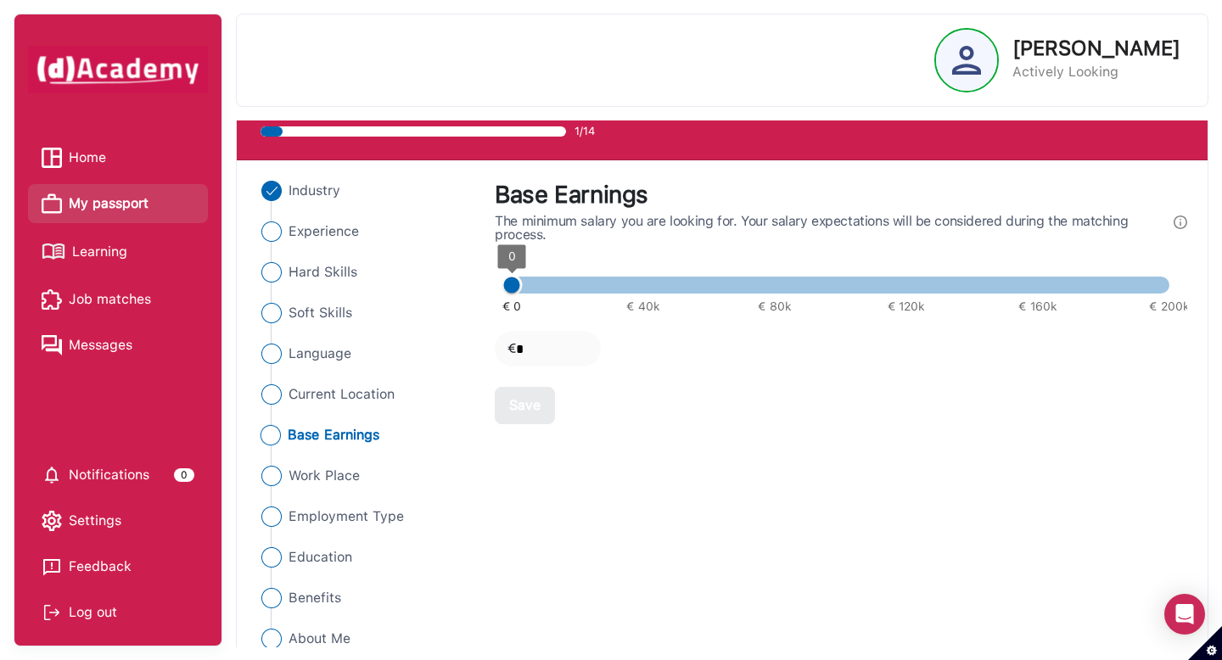
scroll to position [49, 0]
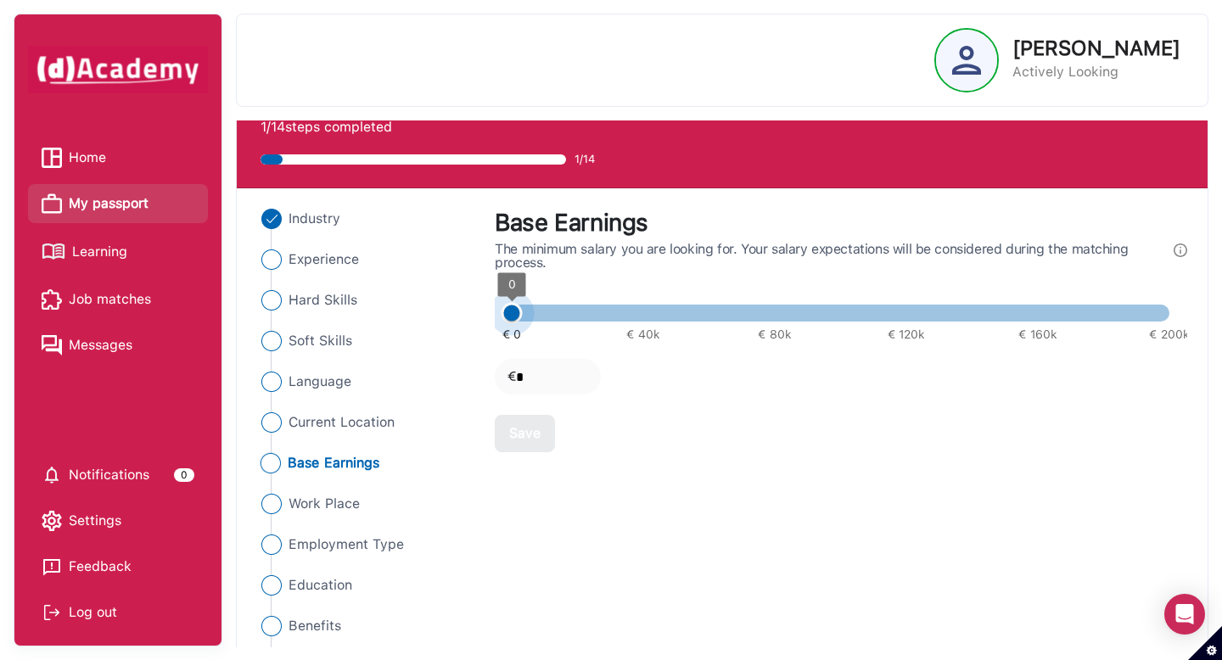
type input "****"
type input "*****"
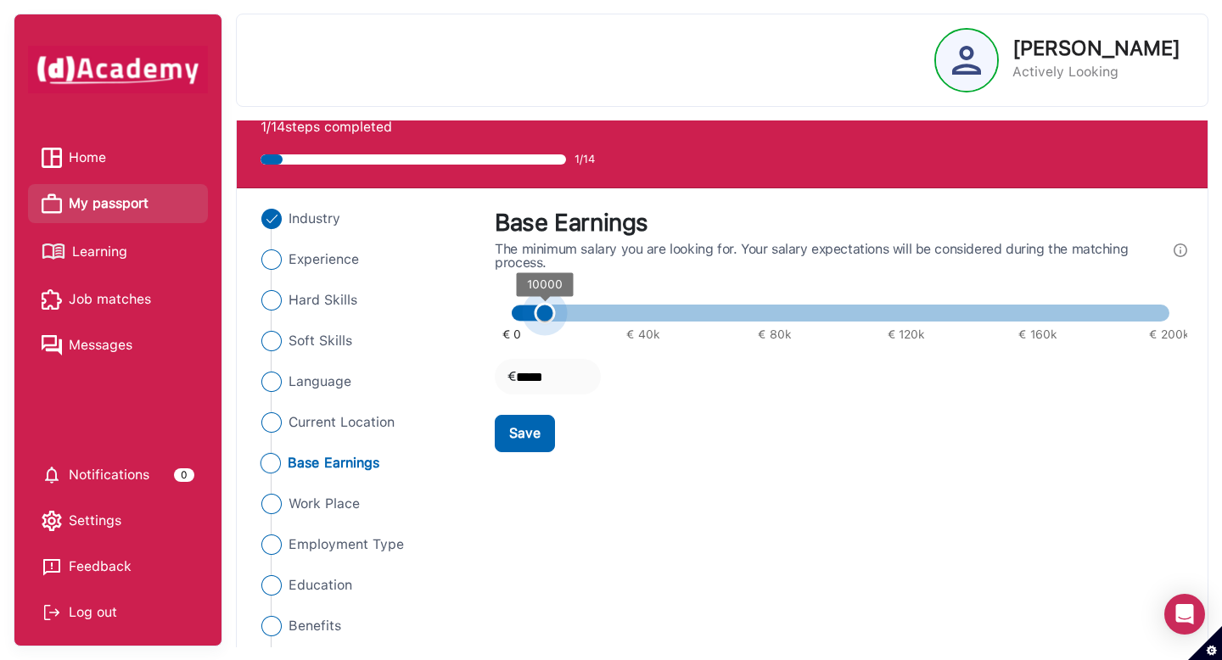
type input "*****"
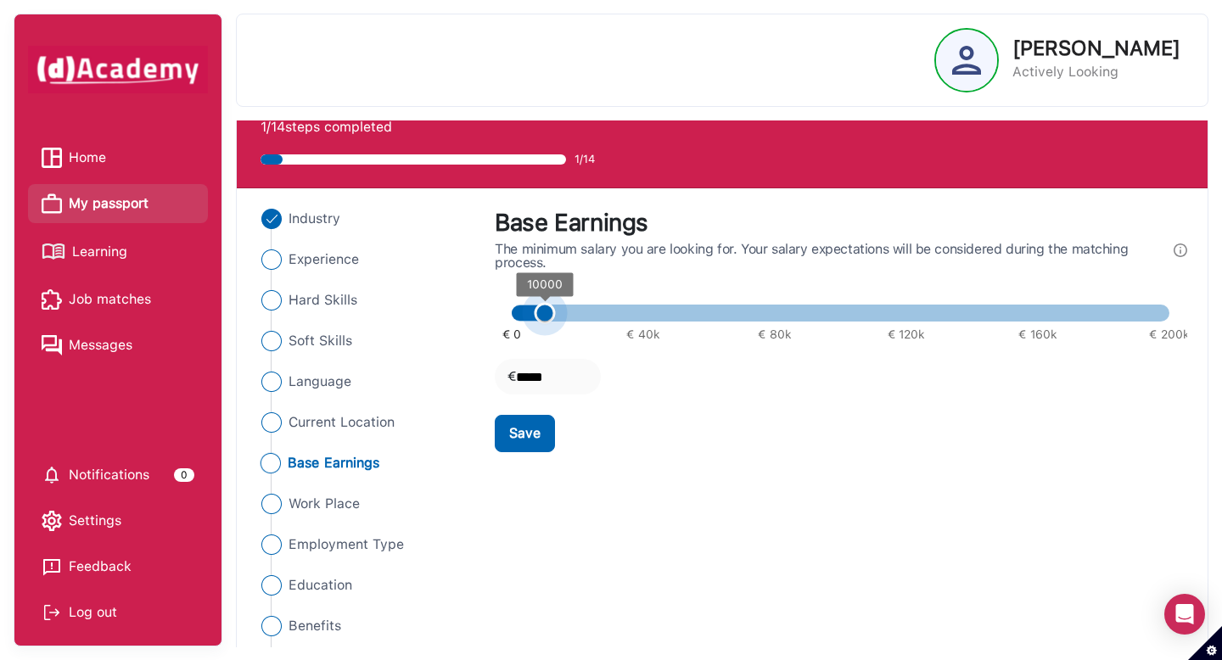
type input "*****"
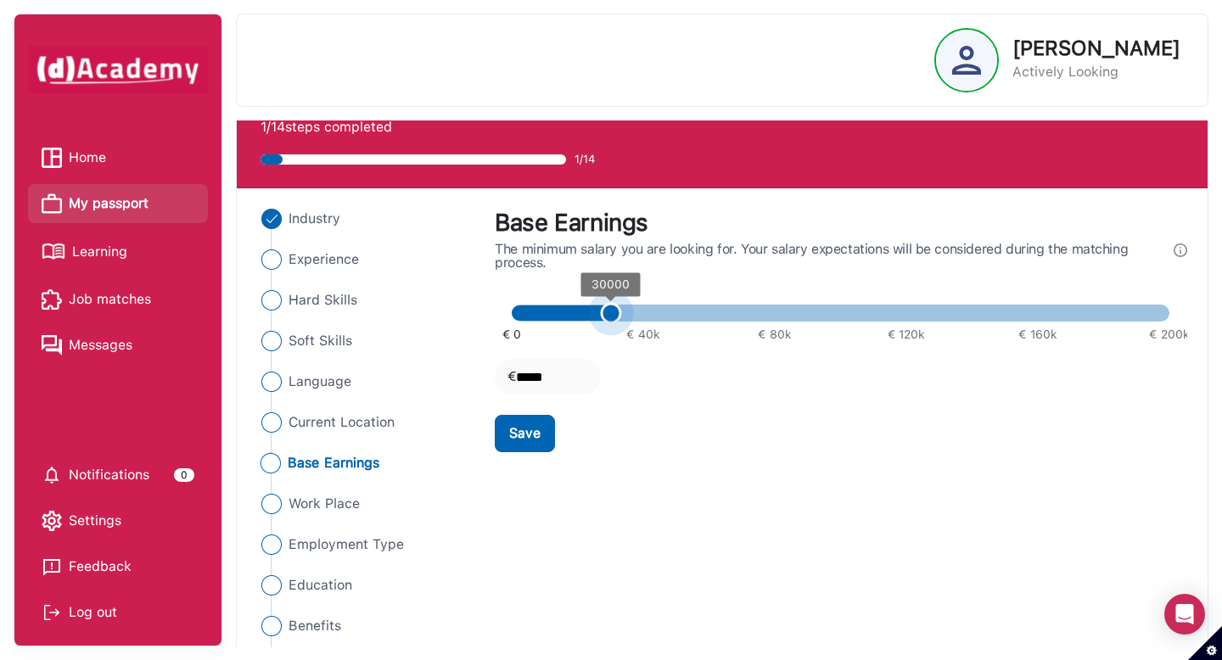
type input "*****"
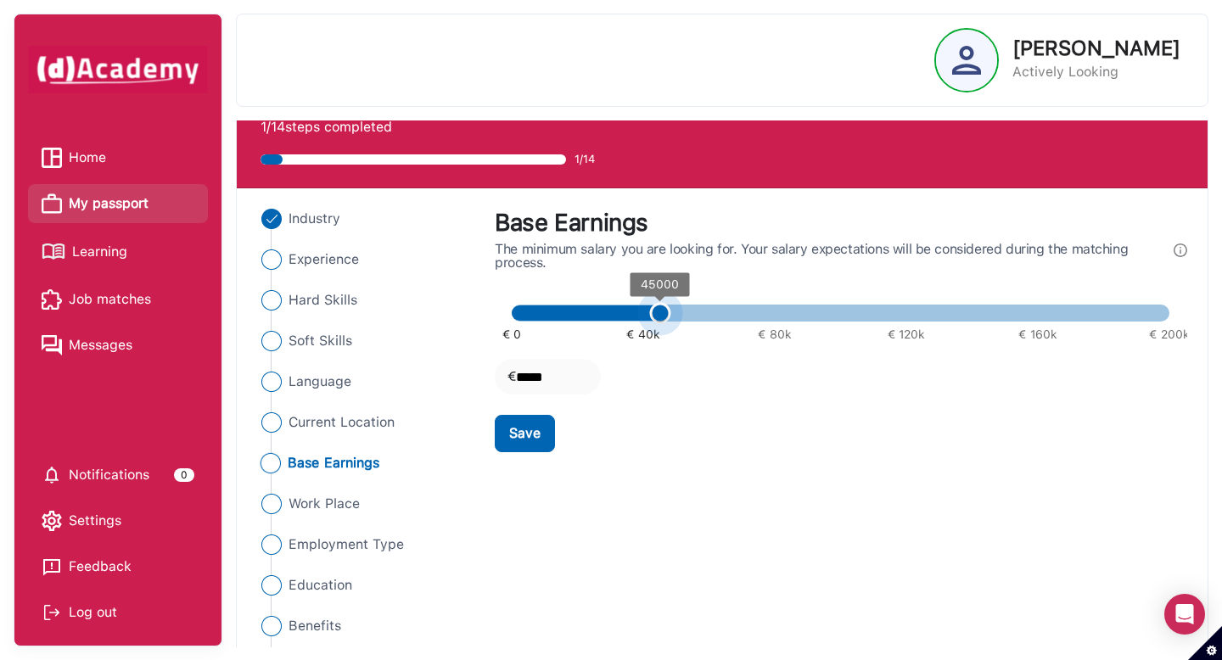
type input "*****"
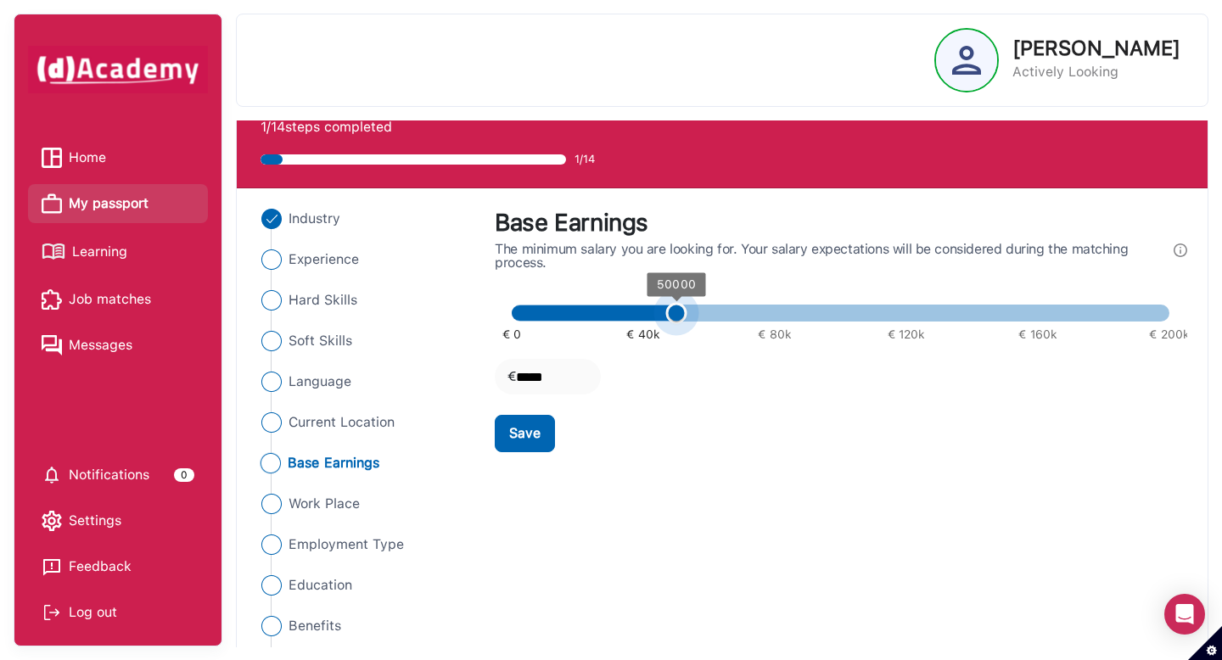
type input "*****"
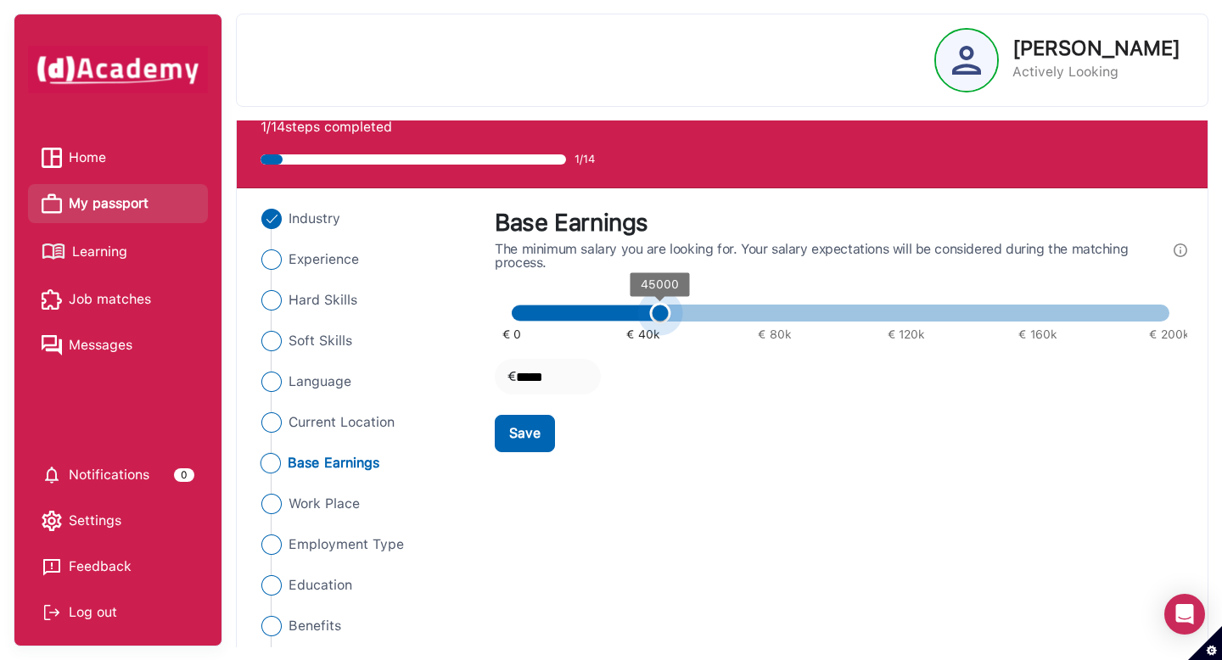
type input "*****"
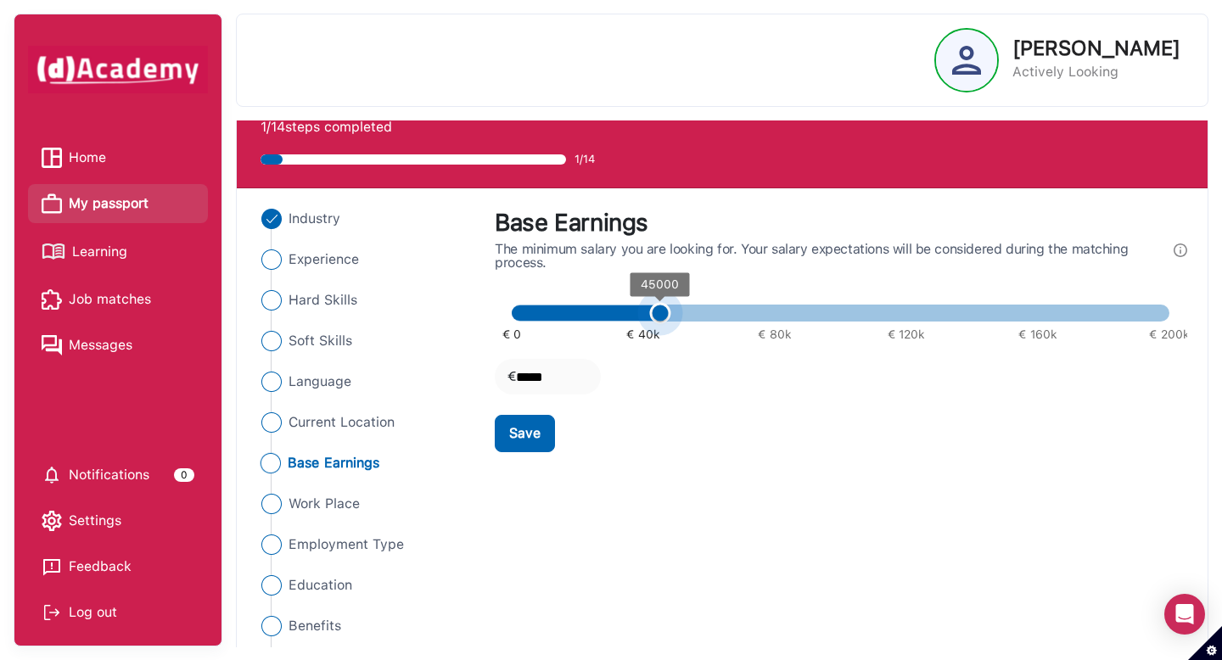
type input "*****"
drag, startPoint x: 506, startPoint y: 314, endPoint x: 672, endPoint y: 328, distance: 166.9
click at [672, 324] on span "50000" at bounding box center [676, 313] width 21 height 21
type input "*****"
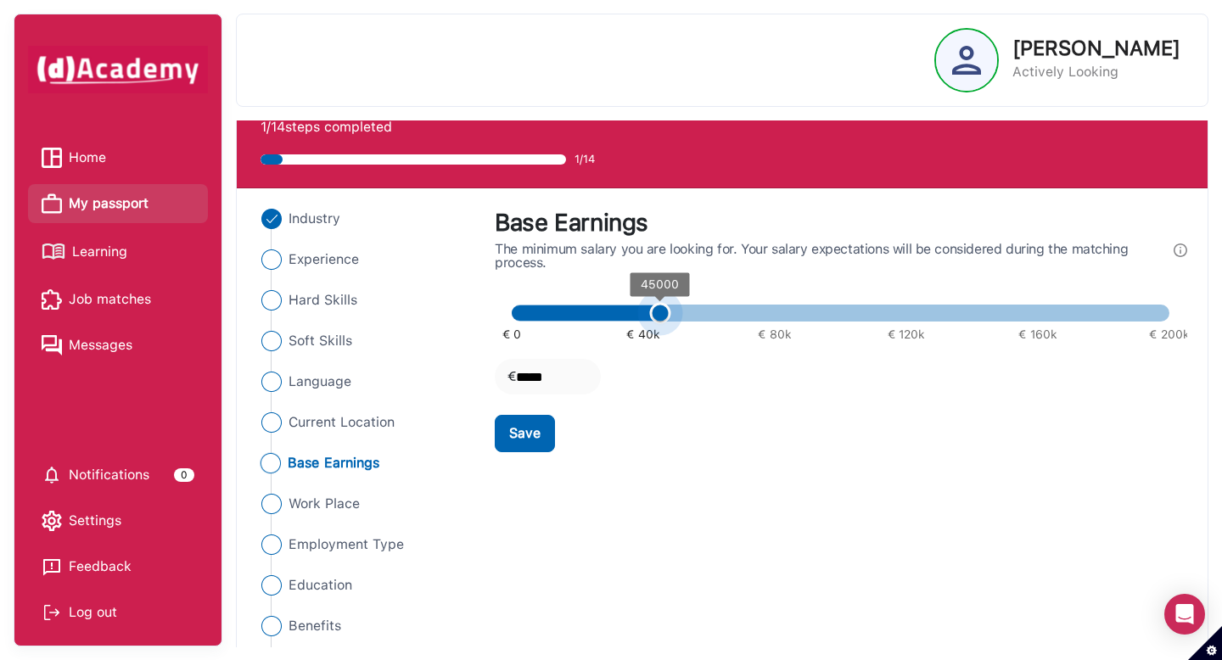
type input "*****"
click at [669, 324] on span "50000" at bounding box center [676, 313] width 21 height 21
type input "*****"
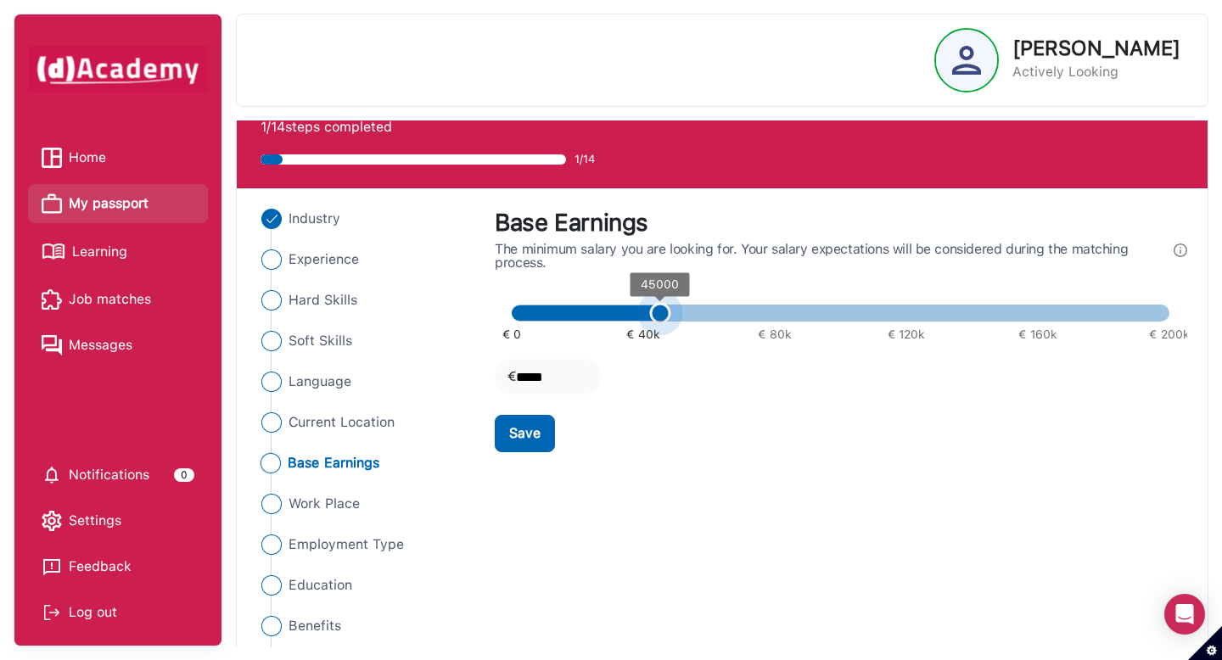
drag, startPoint x: 667, startPoint y: 316, endPoint x: 658, endPoint y: 316, distance: 9.3
click at [658, 316] on span "45000" at bounding box center [659, 313] width 21 height 21
click at [530, 439] on div "Save" at bounding box center [524, 433] width 31 height 20
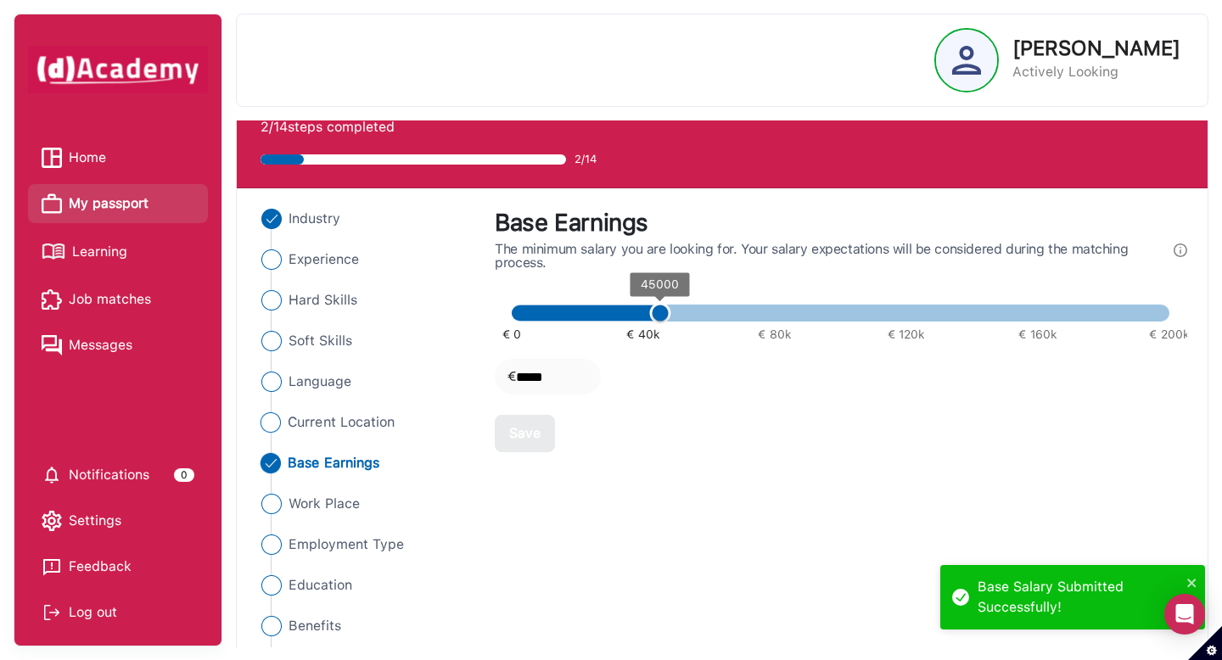
click at [291, 426] on span "Current Location" at bounding box center [341, 422] width 107 height 20
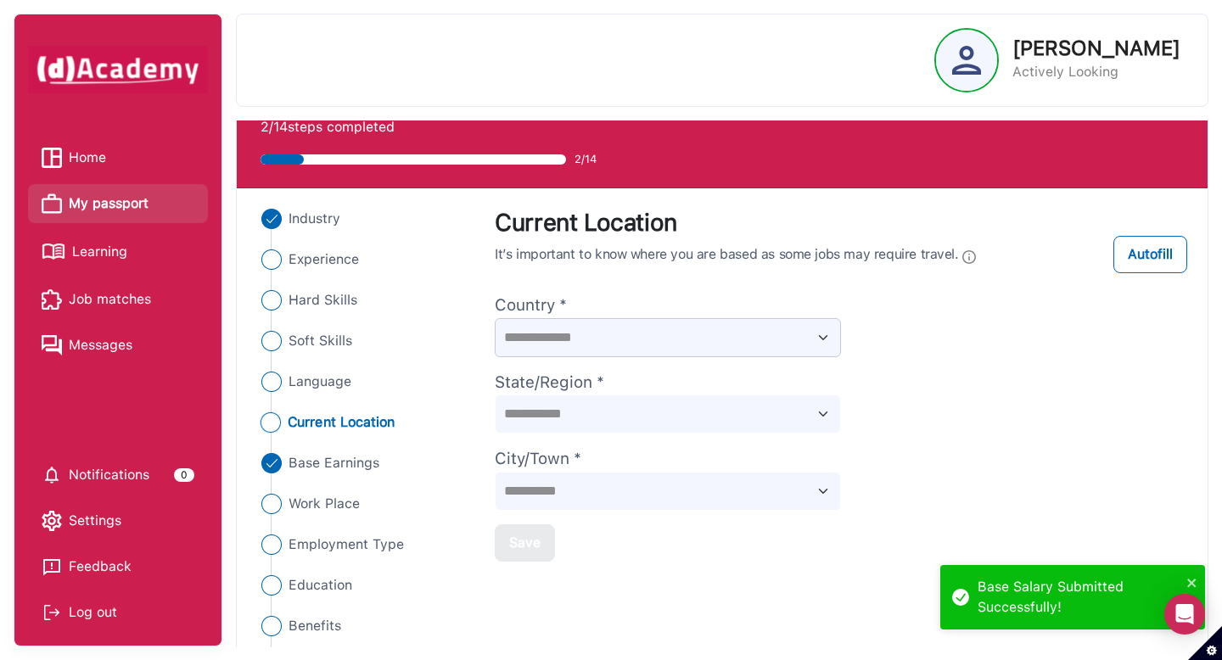
click at [566, 338] on select "**********" at bounding box center [668, 337] width 346 height 39
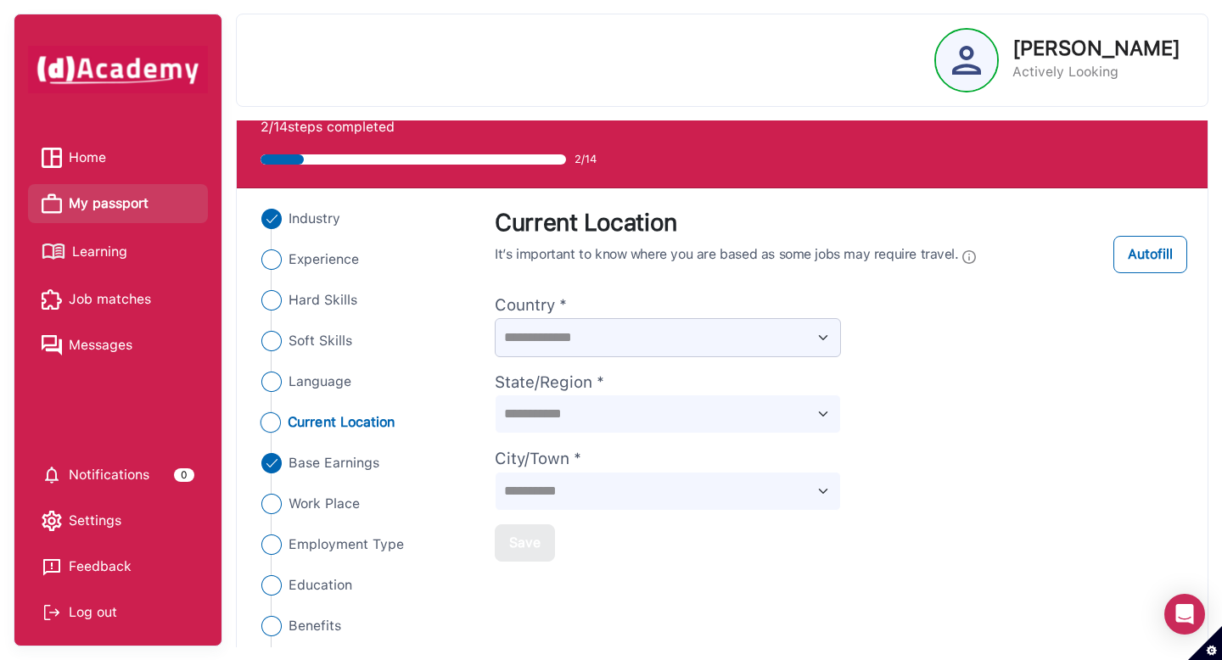
select select "*****"
click at [495, 318] on select "**********" at bounding box center [668, 337] width 346 height 39
click at [543, 401] on select "**********" at bounding box center [668, 414] width 346 height 39
click at [495, 395] on select "**********" at bounding box center [668, 414] width 346 height 39
click at [543, 402] on select "**********" at bounding box center [668, 414] width 346 height 39
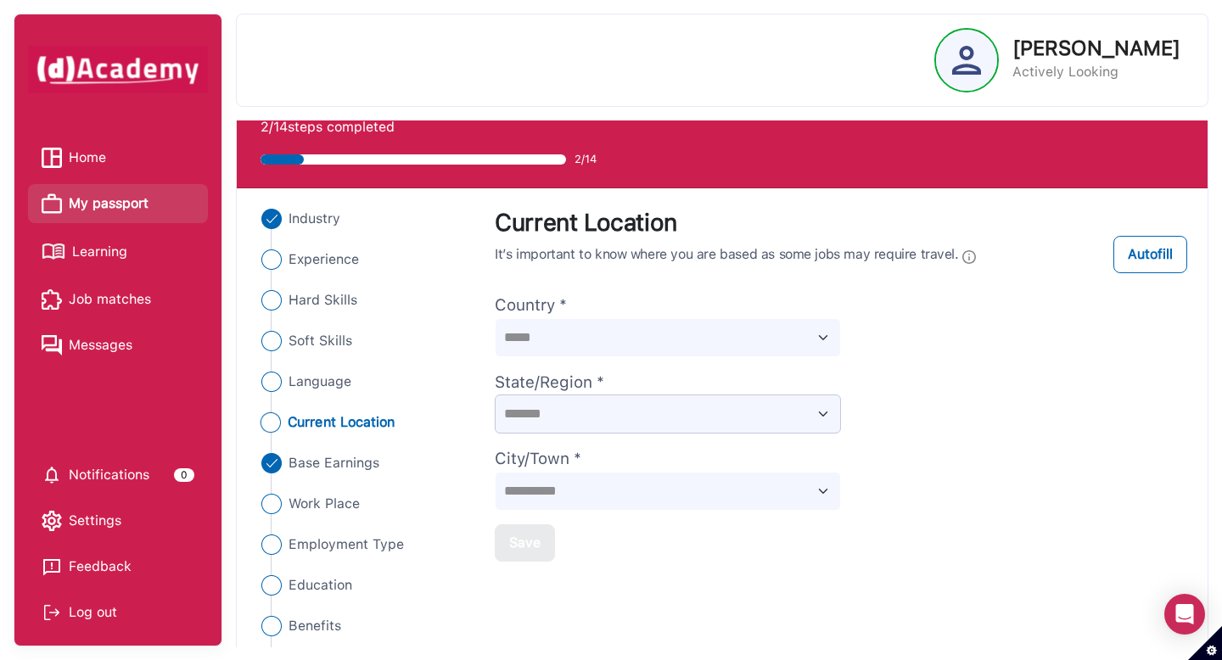
select select "*********"
click at [495, 395] on select "**********" at bounding box center [668, 414] width 346 height 39
click at [568, 481] on select "**********" at bounding box center [668, 491] width 346 height 39
select select "*********"
click at [495, 472] on select "**********" at bounding box center [668, 491] width 346 height 39
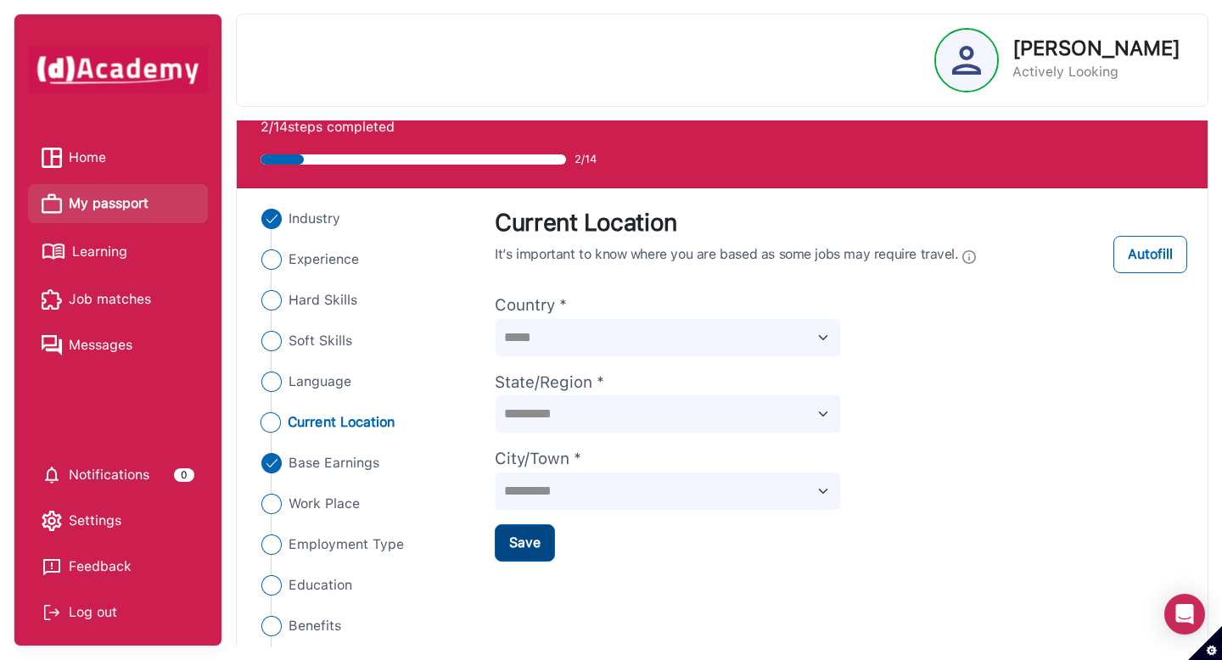
click at [519, 537] on div "Save" at bounding box center [524, 543] width 31 height 20
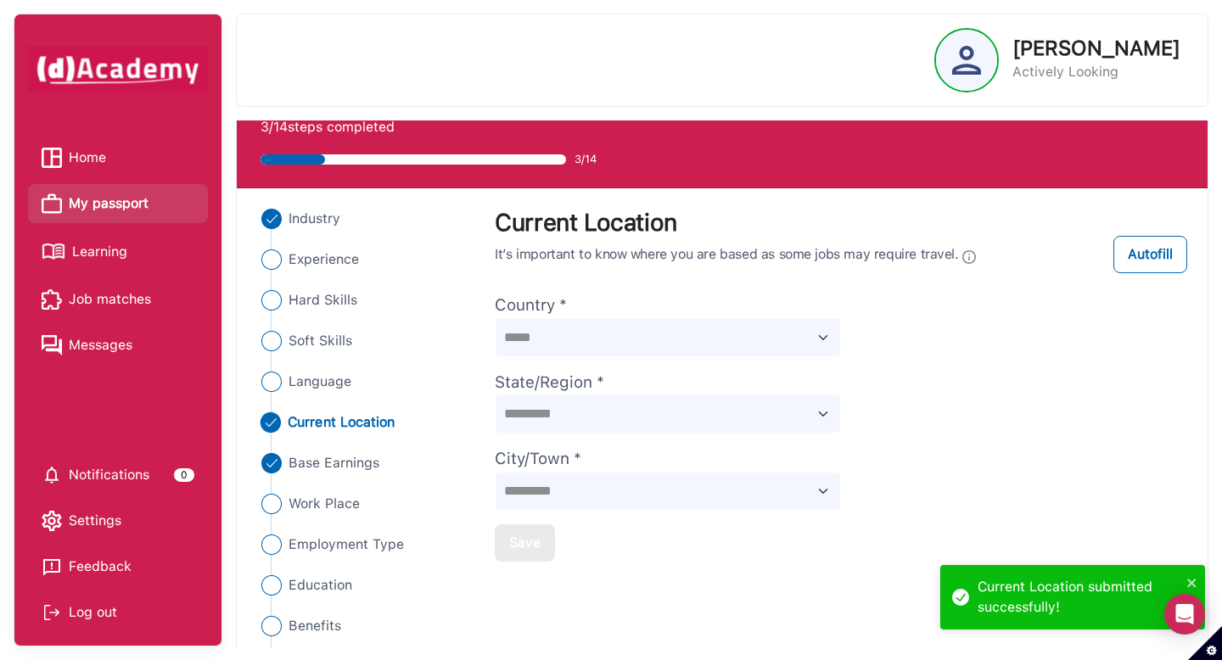
click at [275, 394] on ul "Industry Experience Hard Skills Soft Skills Language Current Location Base Earn…" at bounding box center [365, 484] width 217 height 550
click at [272, 383] on img "Close" at bounding box center [270, 382] width 20 height 20
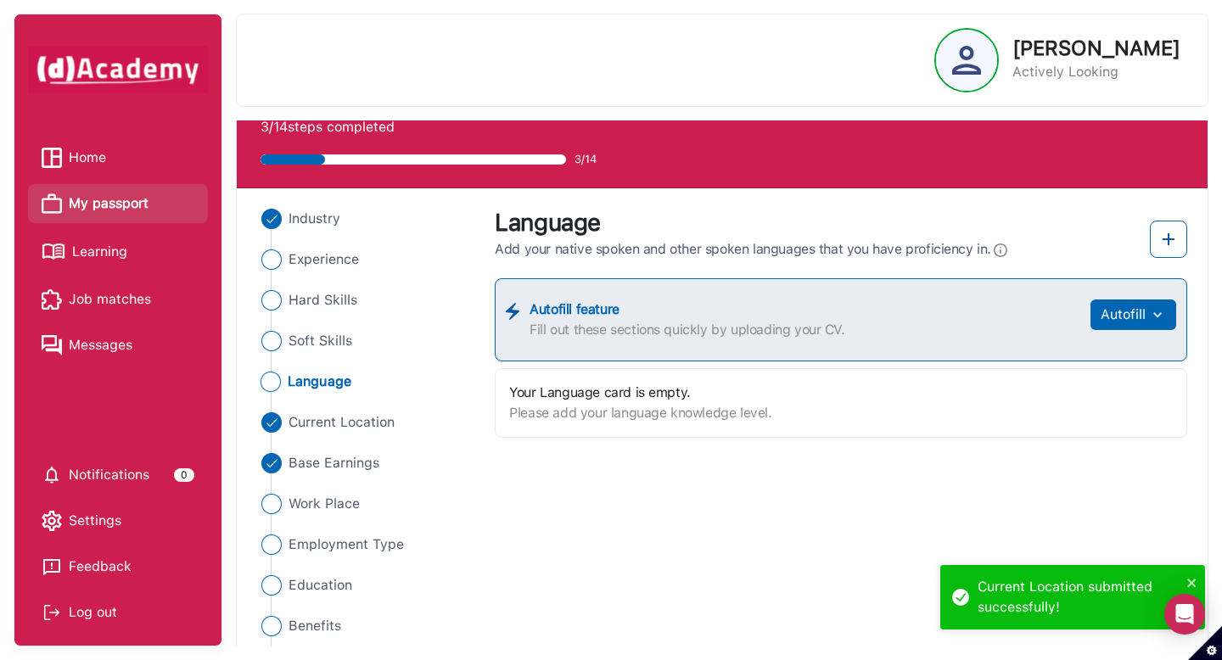
click at [586, 428] on div "Your Language card is empty. Please add your language knowledge level." at bounding box center [841, 403] width 692 height 70
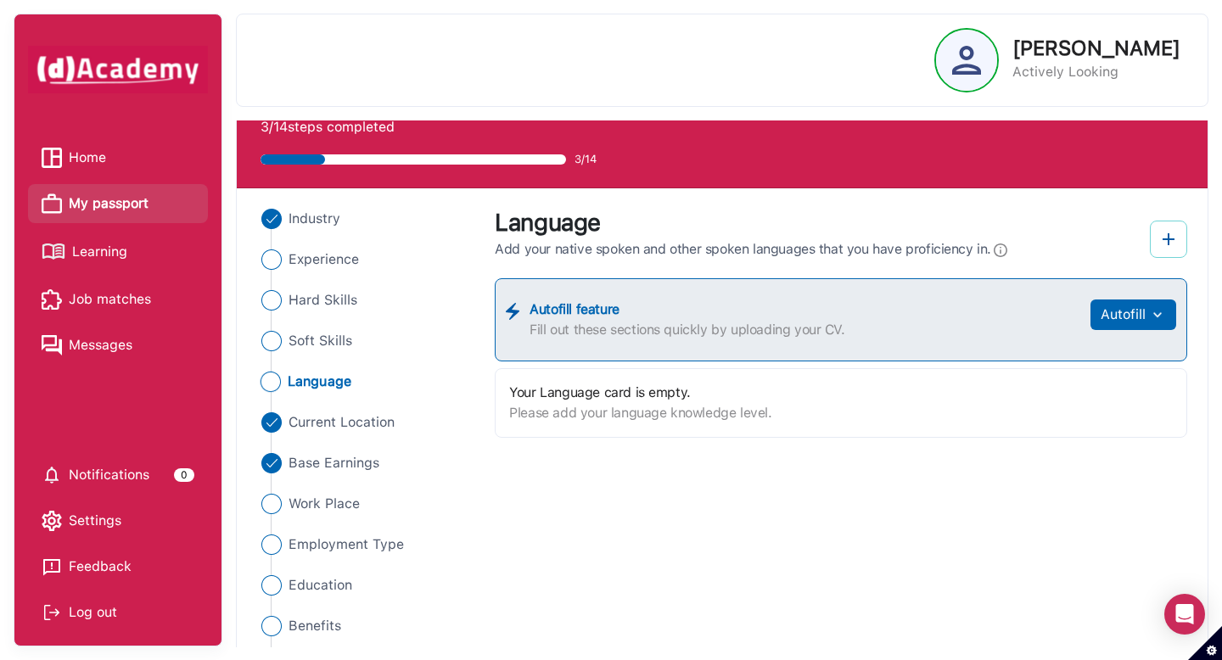
click at [1185, 228] on button at bounding box center [1168, 239] width 37 height 37
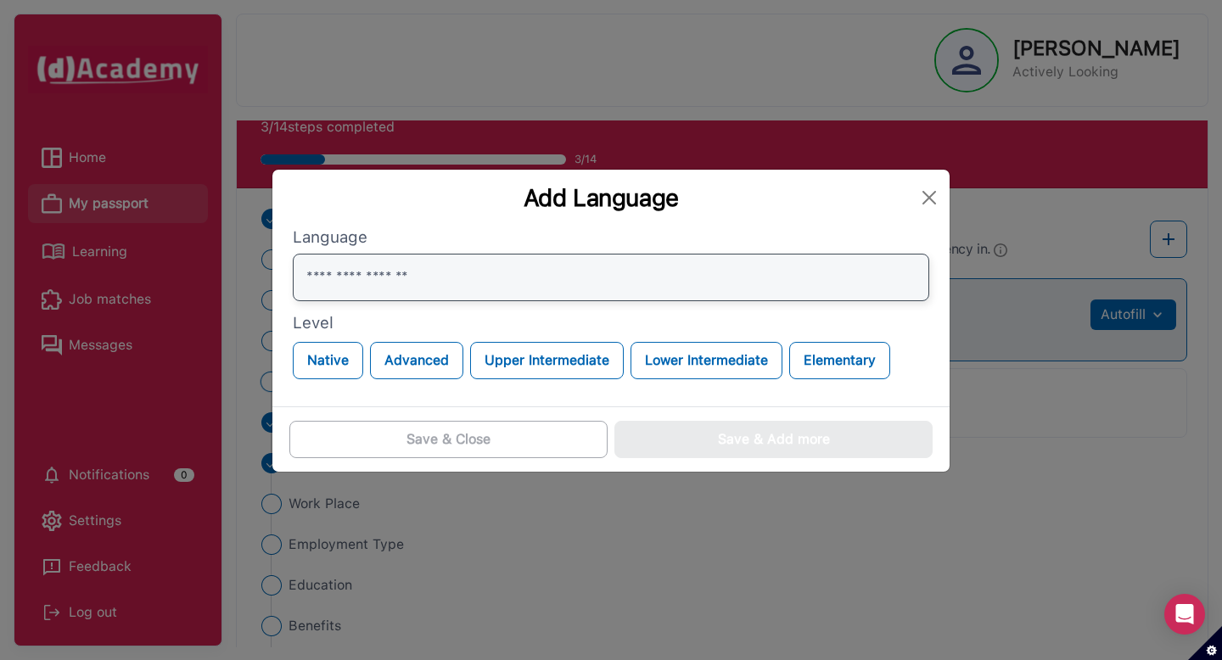
click at [361, 293] on input "text" at bounding box center [611, 278] width 636 height 48
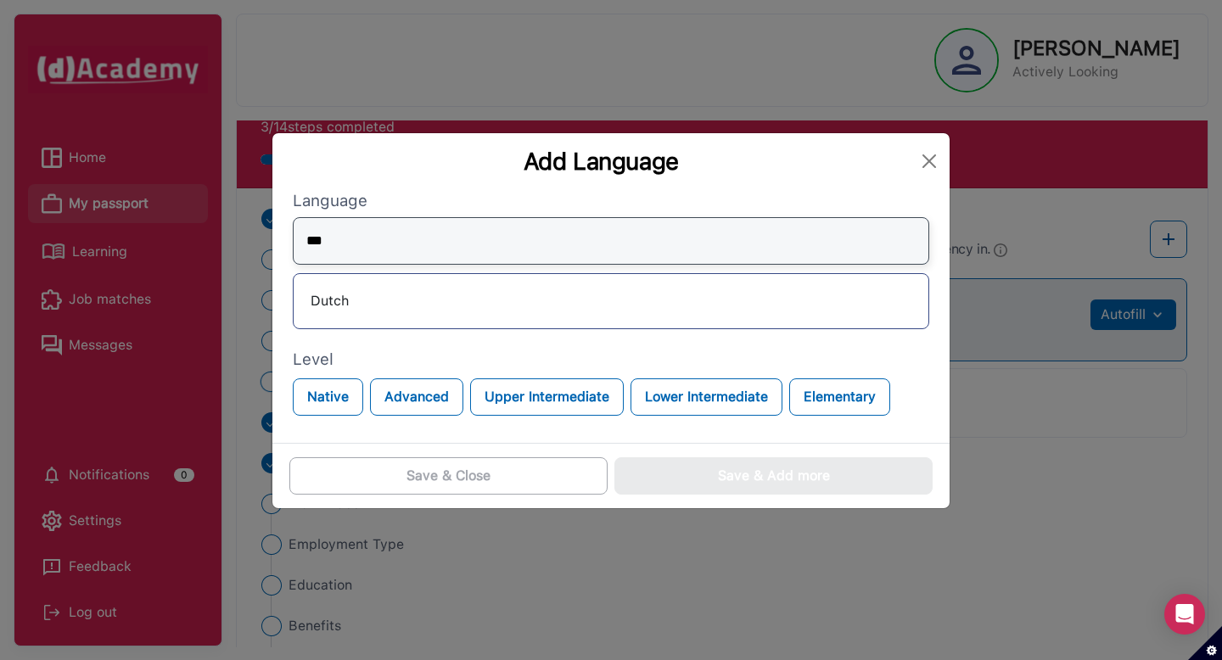
type input "***"
click at [335, 288] on div "Dutch" at bounding box center [611, 301] width 608 height 27
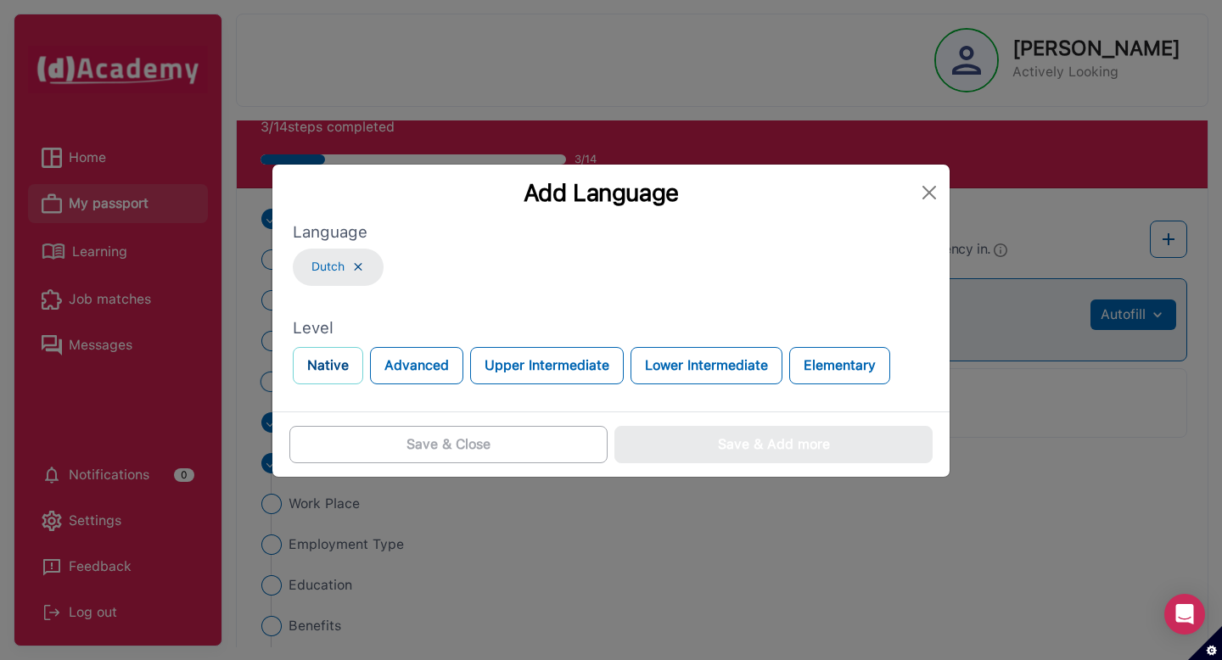
click at [325, 370] on button "Native" at bounding box center [328, 365] width 70 height 37
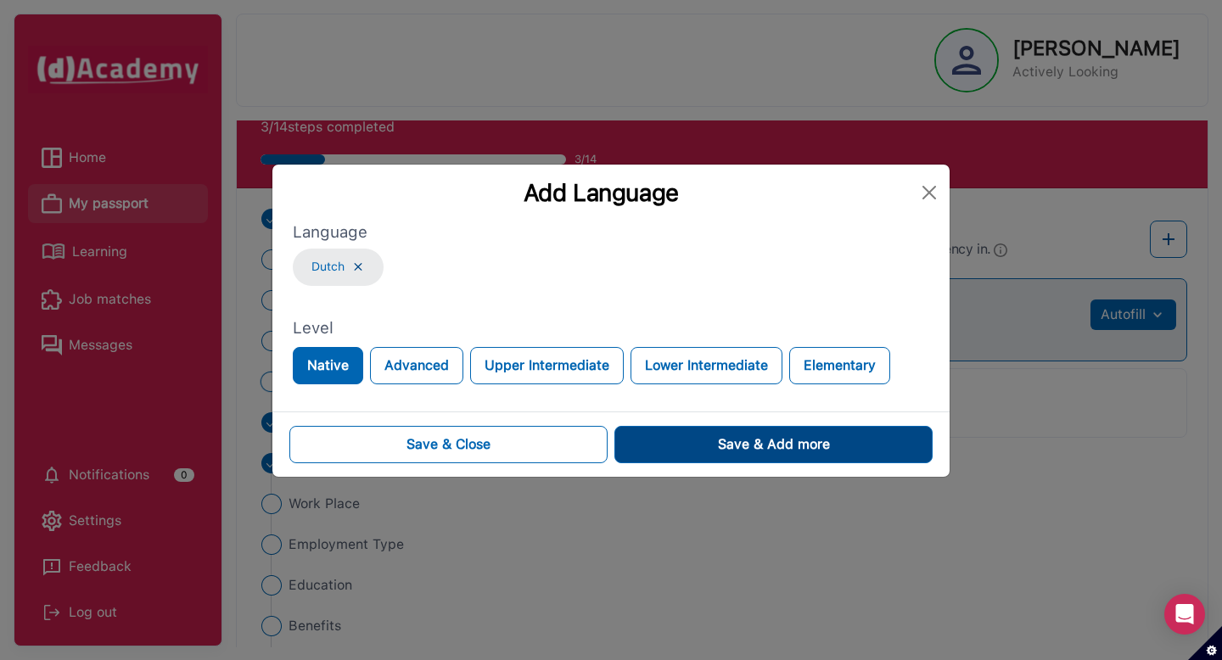
click at [686, 442] on button "Save & Add more" at bounding box center [773, 444] width 318 height 37
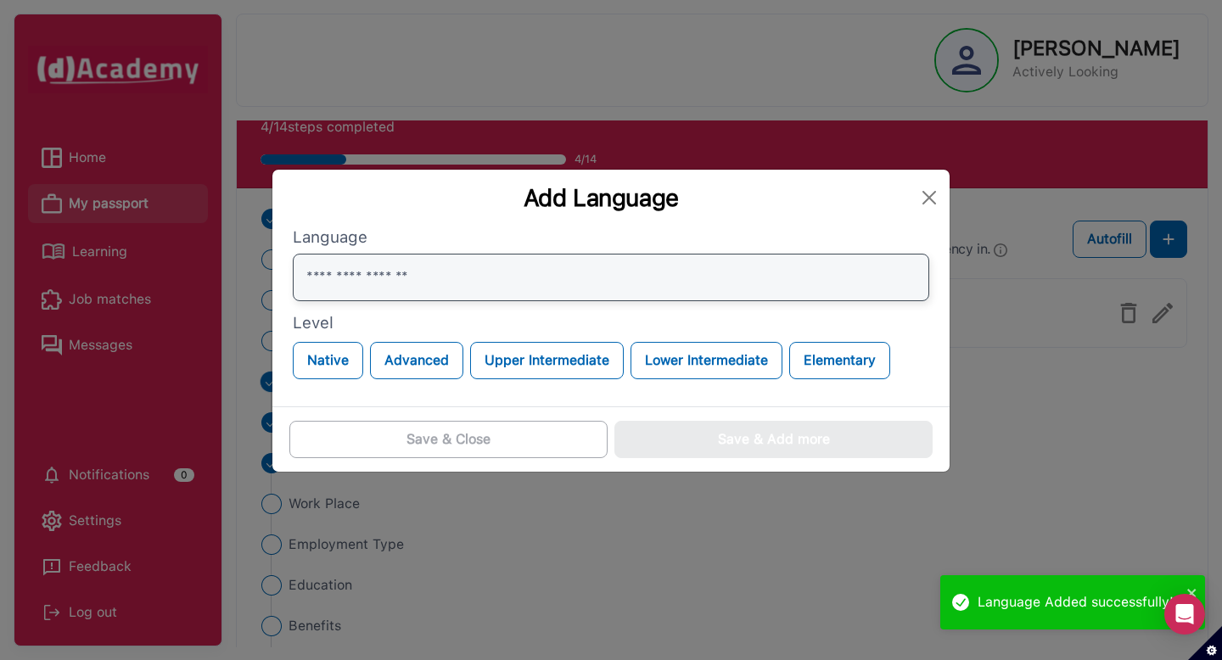
click at [405, 283] on input "text" at bounding box center [611, 278] width 636 height 48
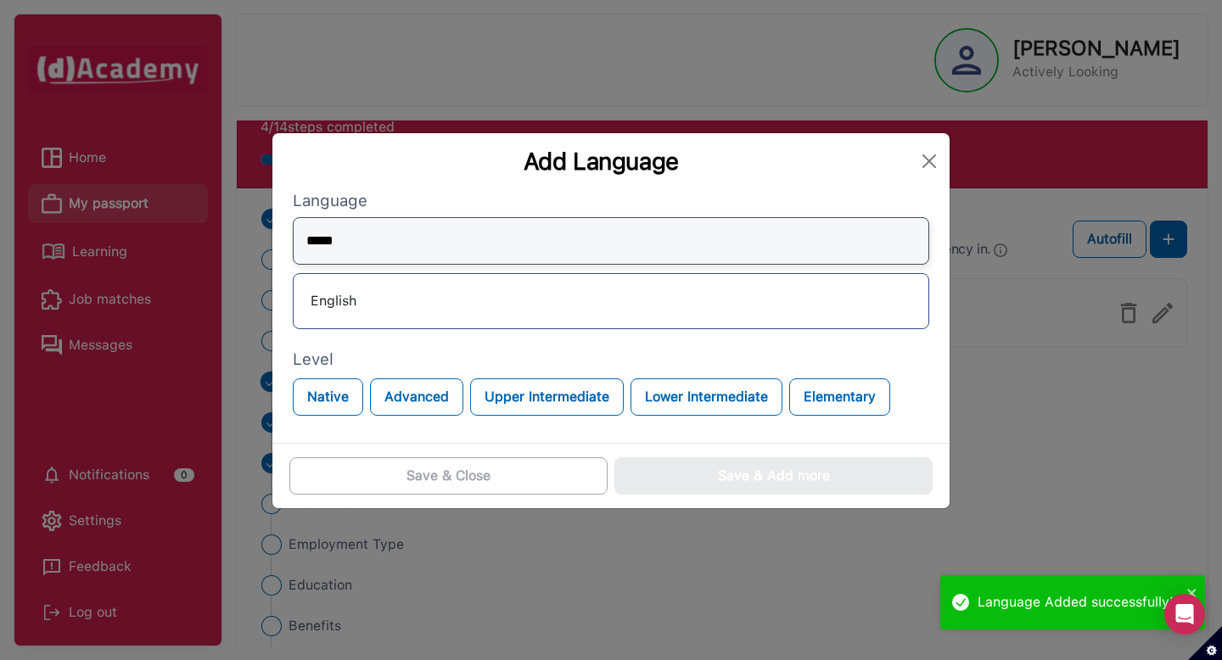
type input "*****"
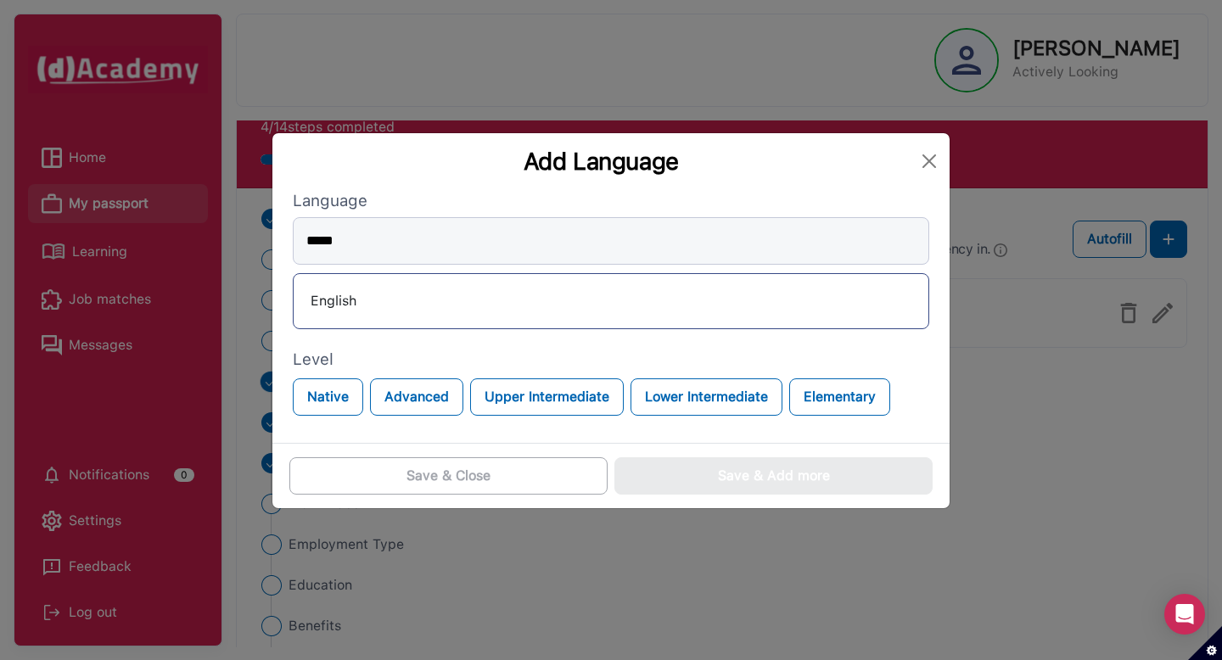
click at [344, 306] on div "English" at bounding box center [611, 301] width 608 height 27
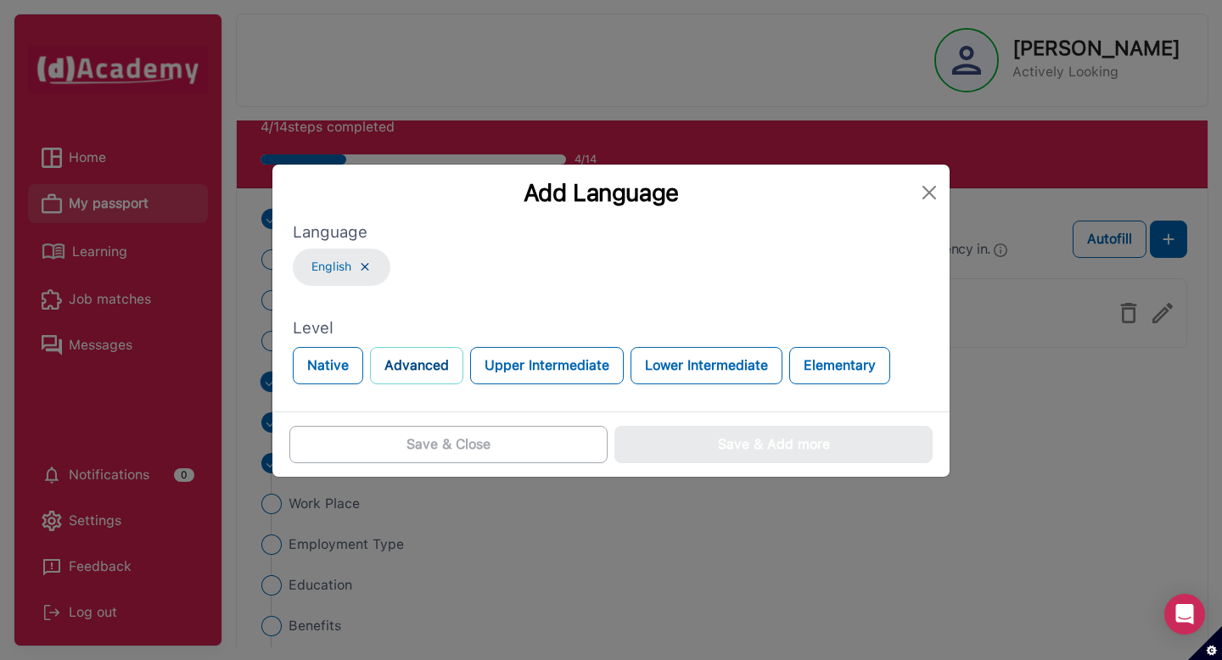
click at [398, 371] on button "Advanced" at bounding box center [416, 365] width 93 height 37
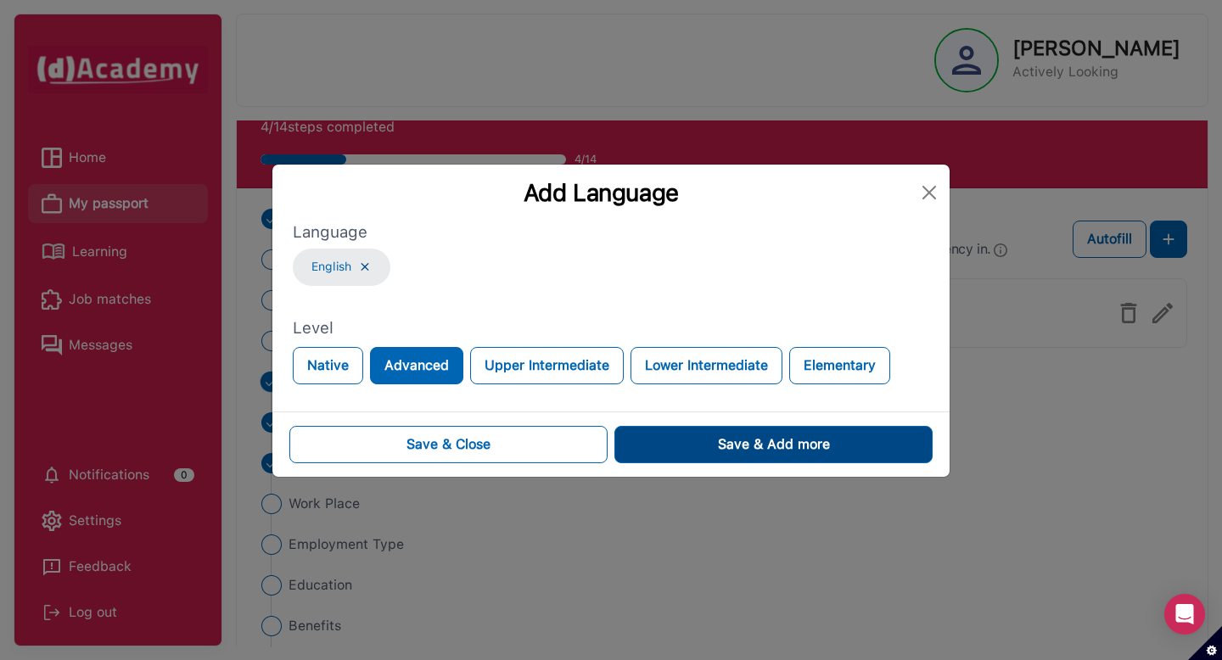
click at [665, 440] on button "Save & Add more" at bounding box center [773, 444] width 318 height 37
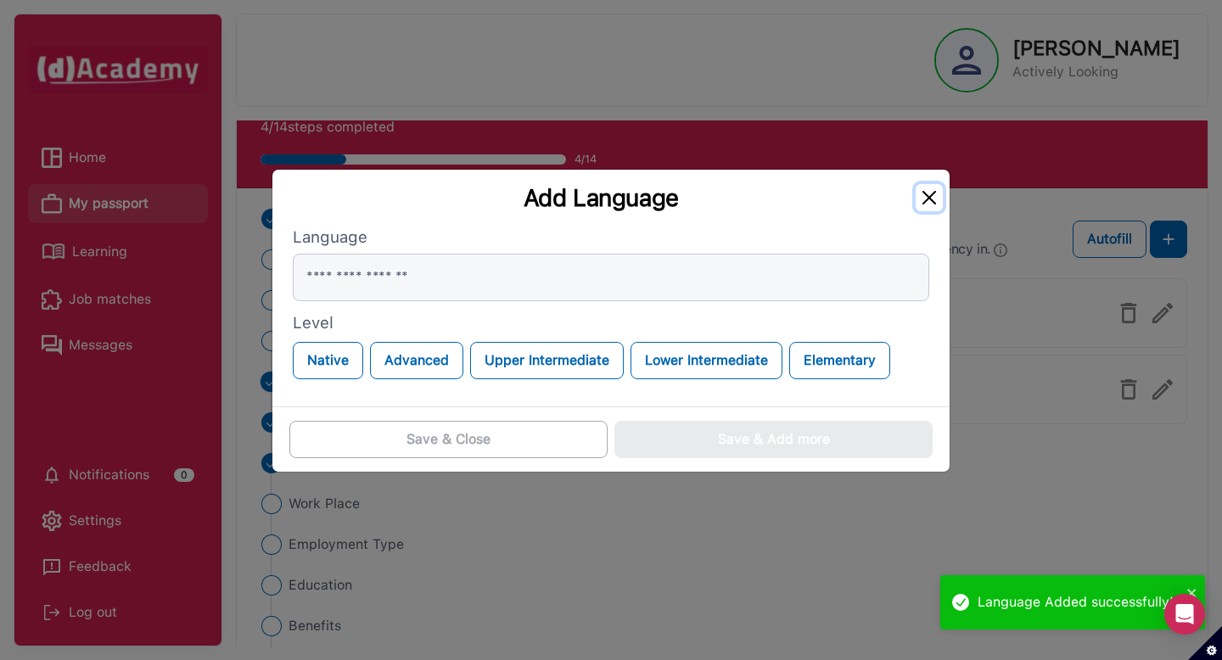
click at [924, 202] on button "Close" at bounding box center [929, 197] width 27 height 27
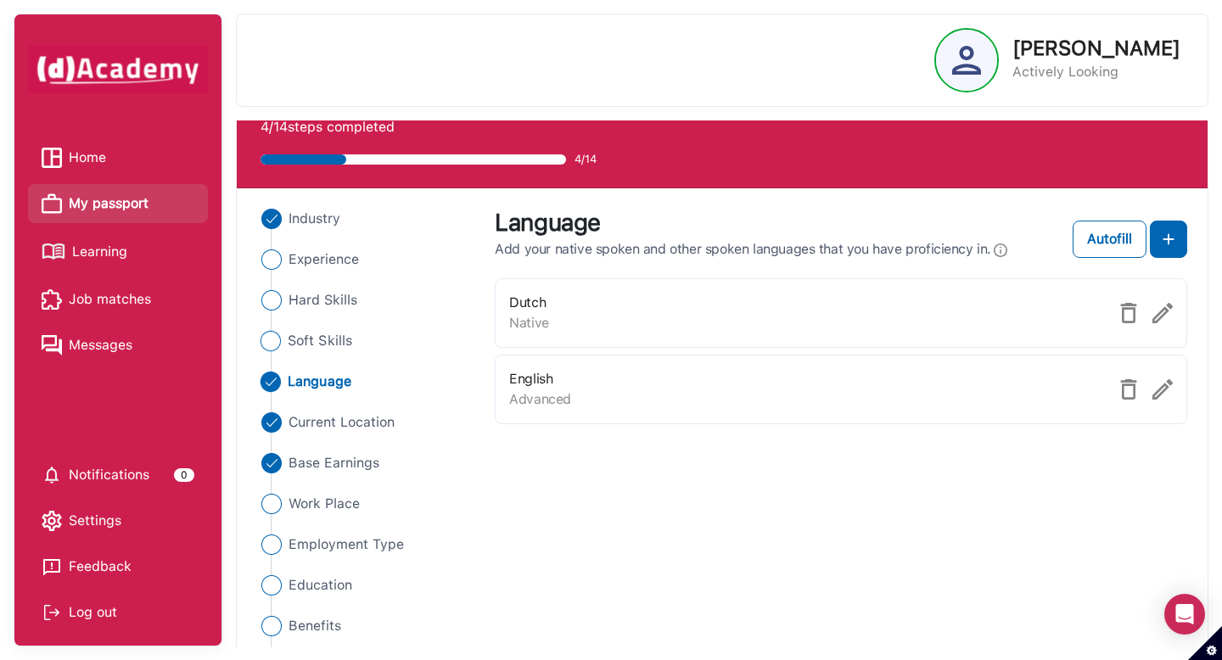
click at [266, 345] on img "Close" at bounding box center [270, 341] width 20 height 20
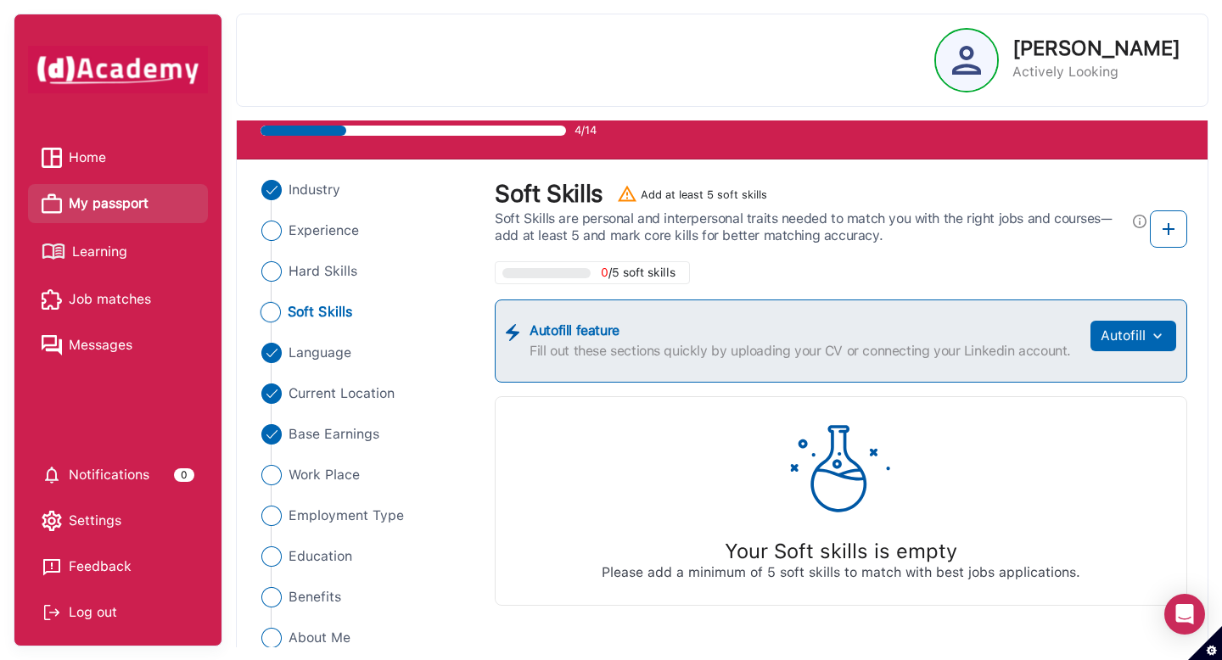
scroll to position [86, 0]
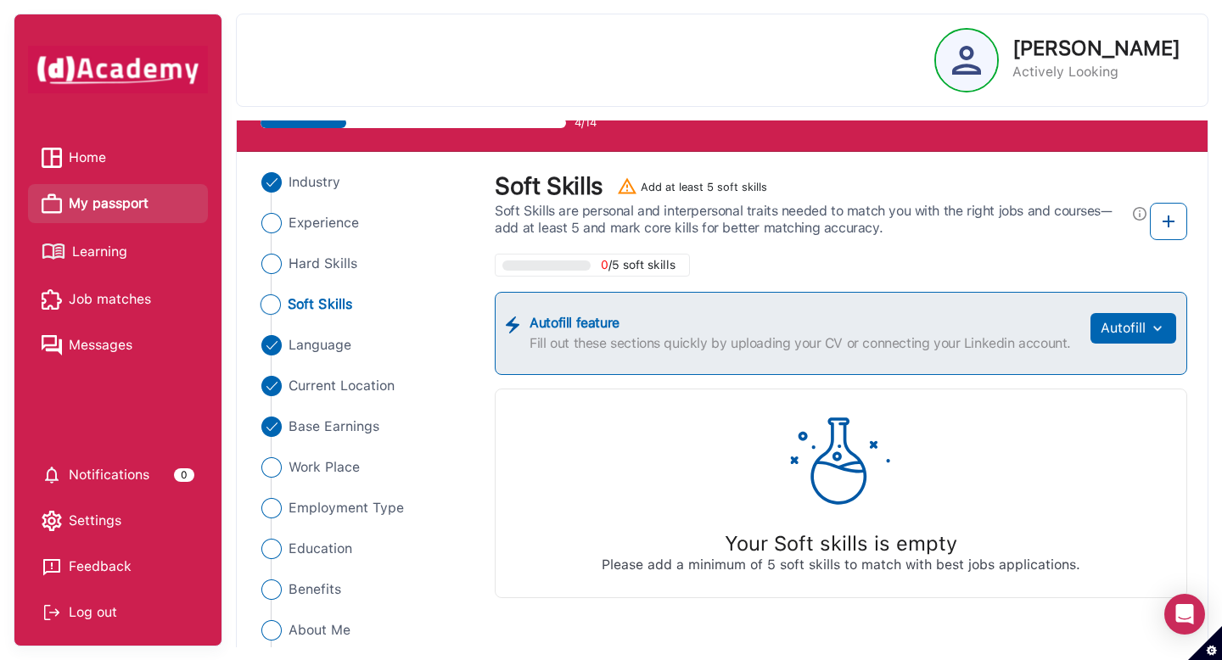
click at [1182, 311] on icon at bounding box center [1174, 317] width 15 height 12
click at [1173, 225] on img at bounding box center [1168, 221] width 20 height 20
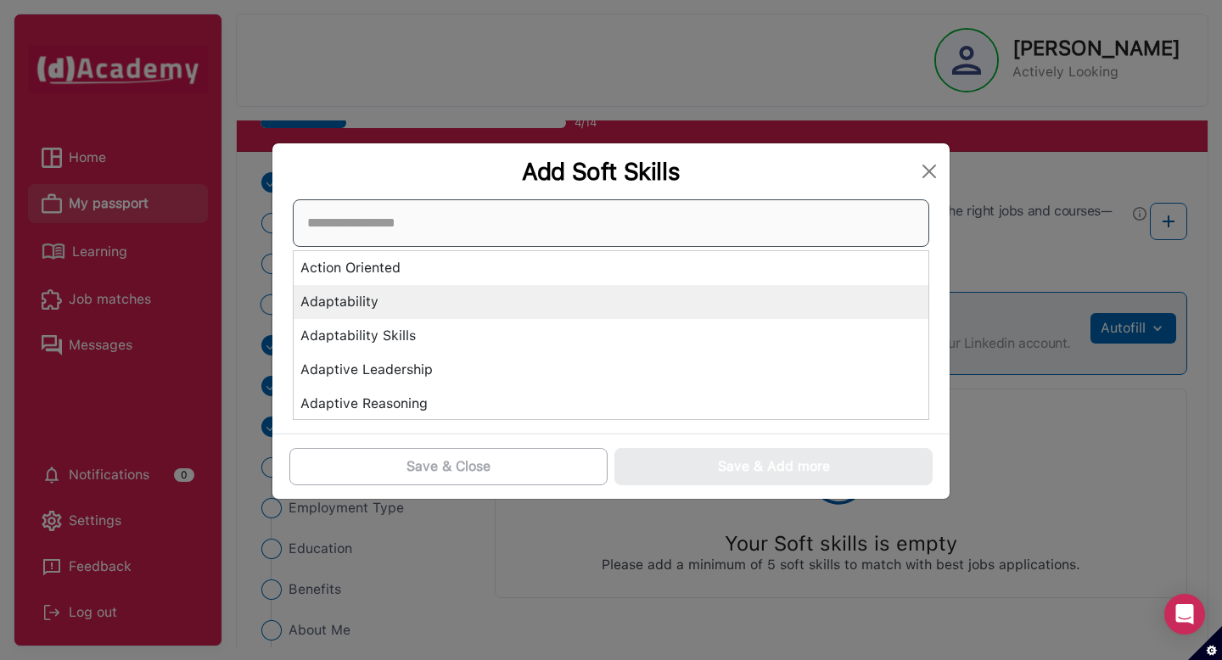
click at [501, 309] on div "Action Oriented Adaptability Adaptability Skills Adaptive Leadership Adaptive R…" at bounding box center [611, 309] width 636 height 221
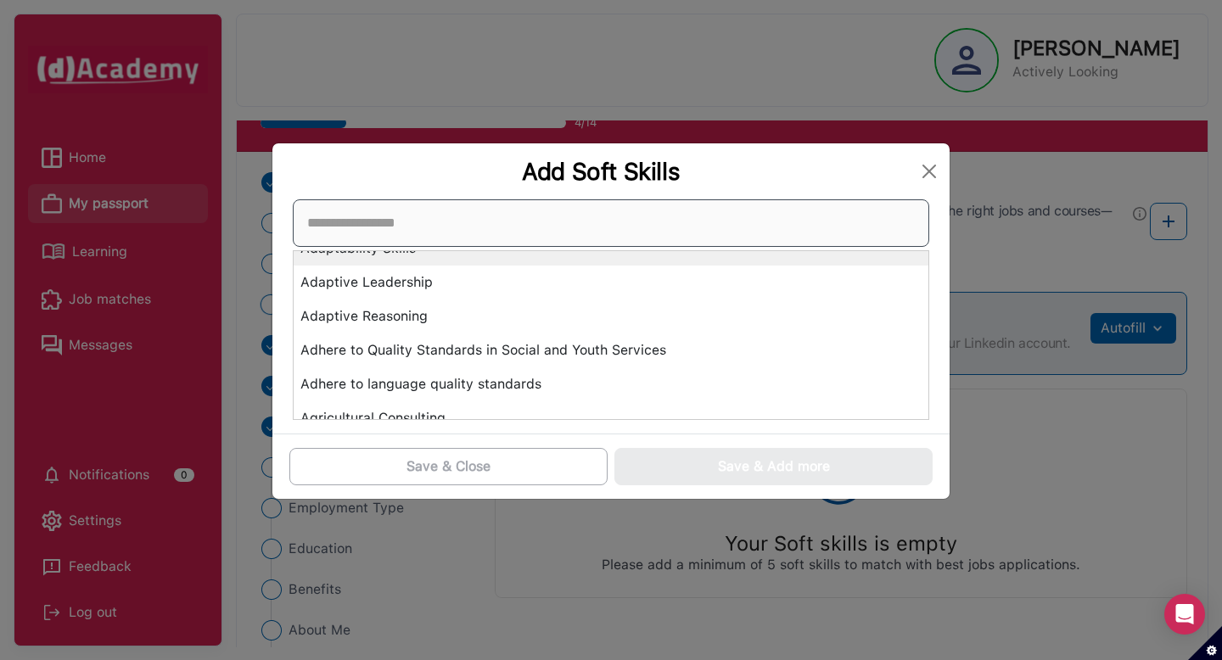
scroll to position [0, 0]
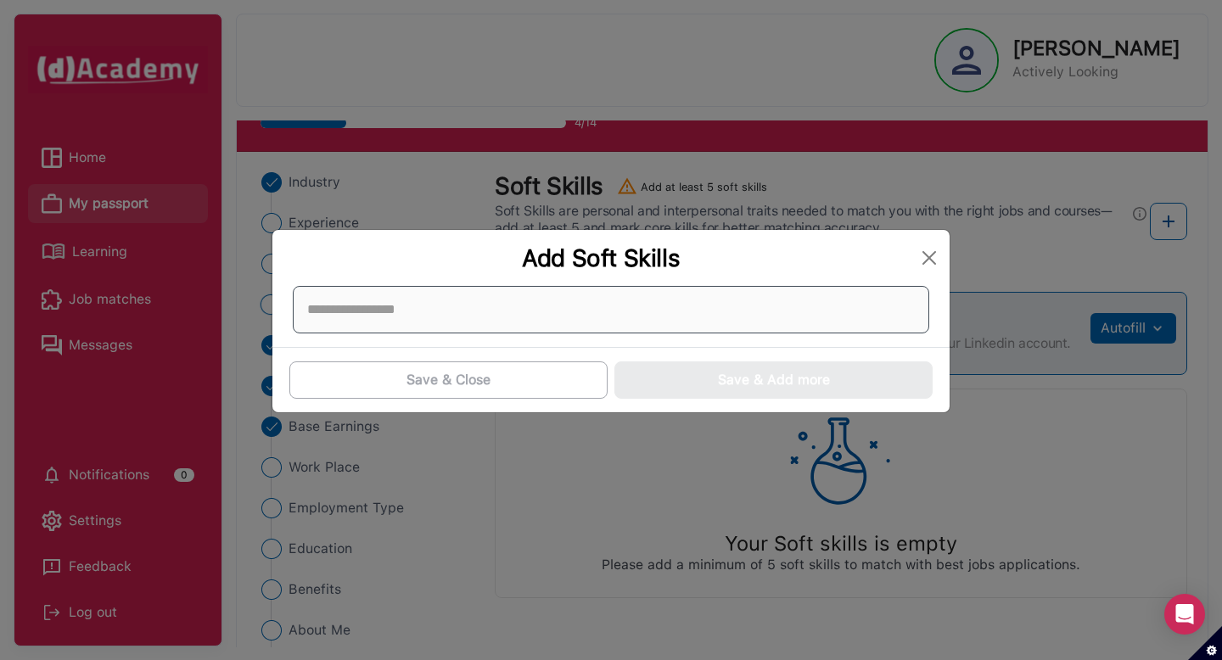
click at [476, 327] on div at bounding box center [611, 310] width 636 height 48
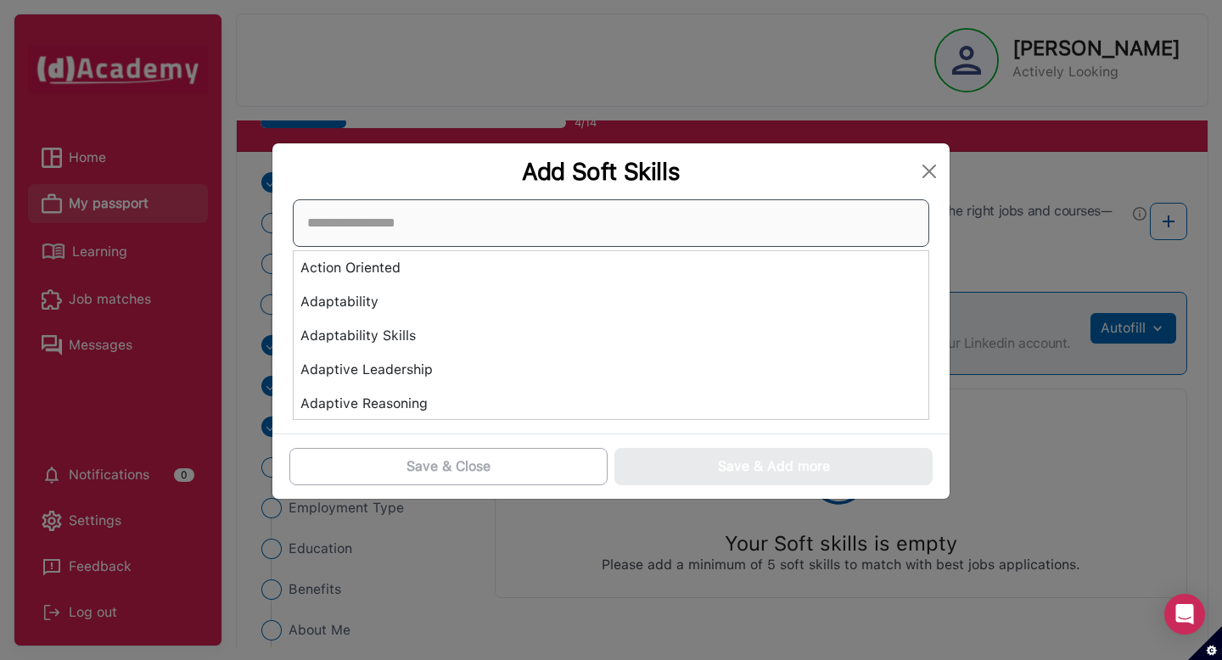
click at [413, 214] on input at bounding box center [611, 223] width 636 height 48
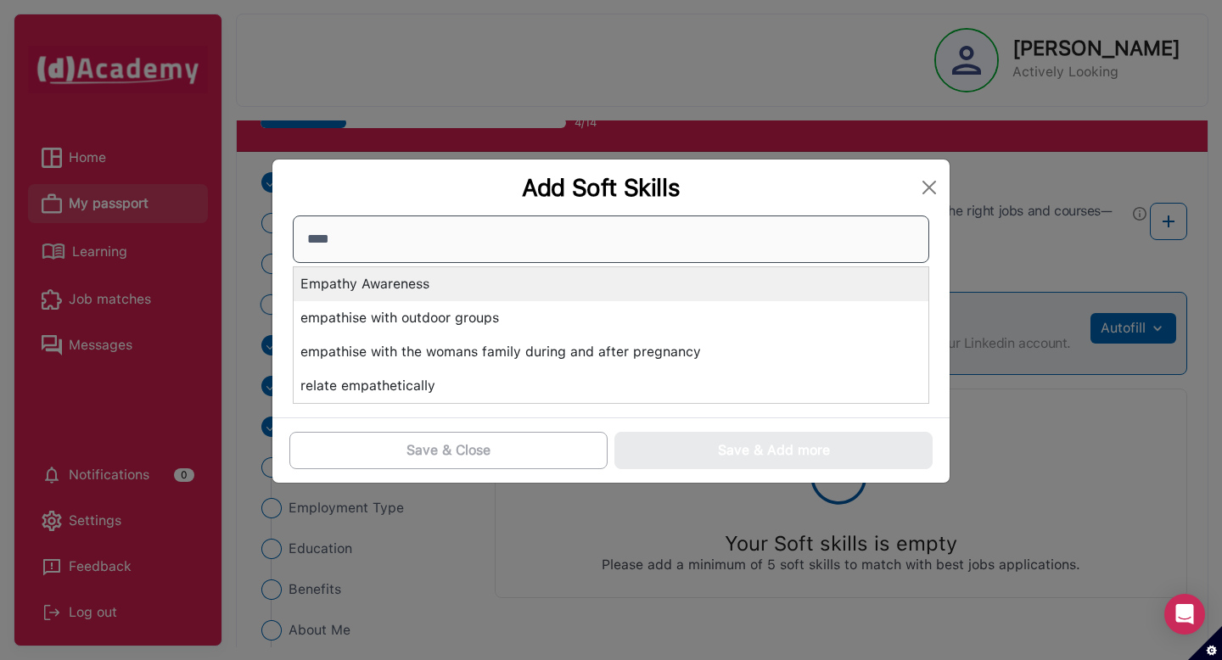
type input "****"
click at [417, 292] on div "Empathy Awareness" at bounding box center [611, 284] width 635 height 34
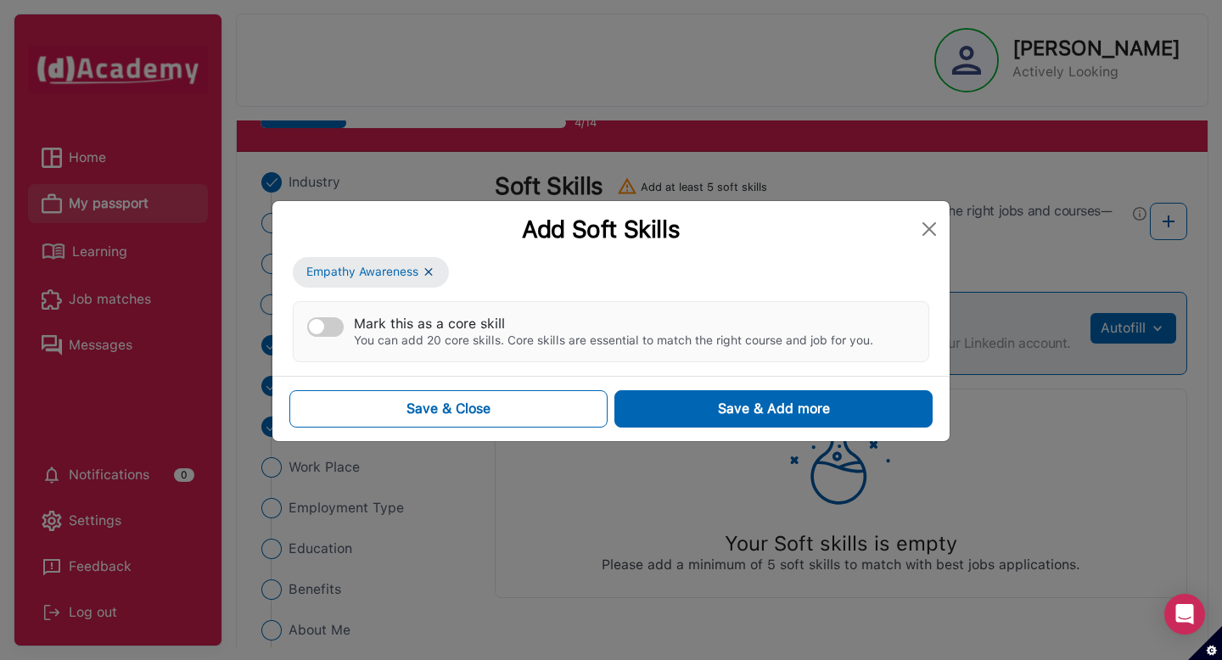
click at [524, 363] on div "Empathy Awareness Mark this as a core skill You can add 20 core skills. Core sk…" at bounding box center [610, 316] width 677 height 119
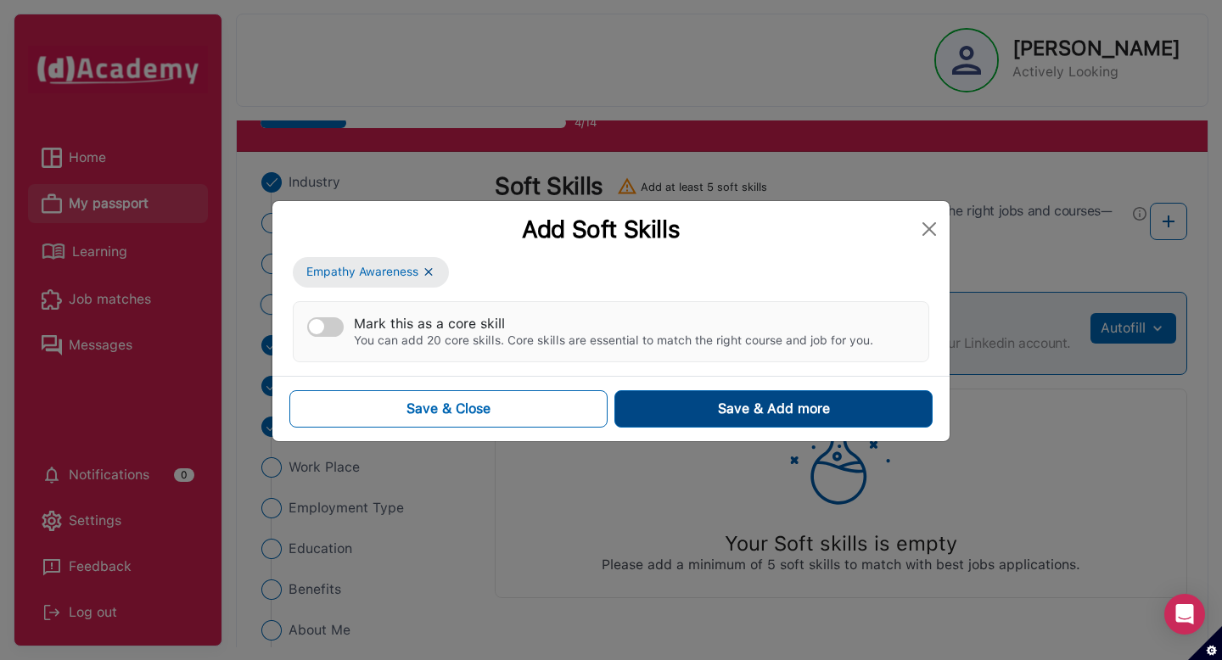
click at [729, 419] on button "Save & Add more" at bounding box center [773, 408] width 318 height 37
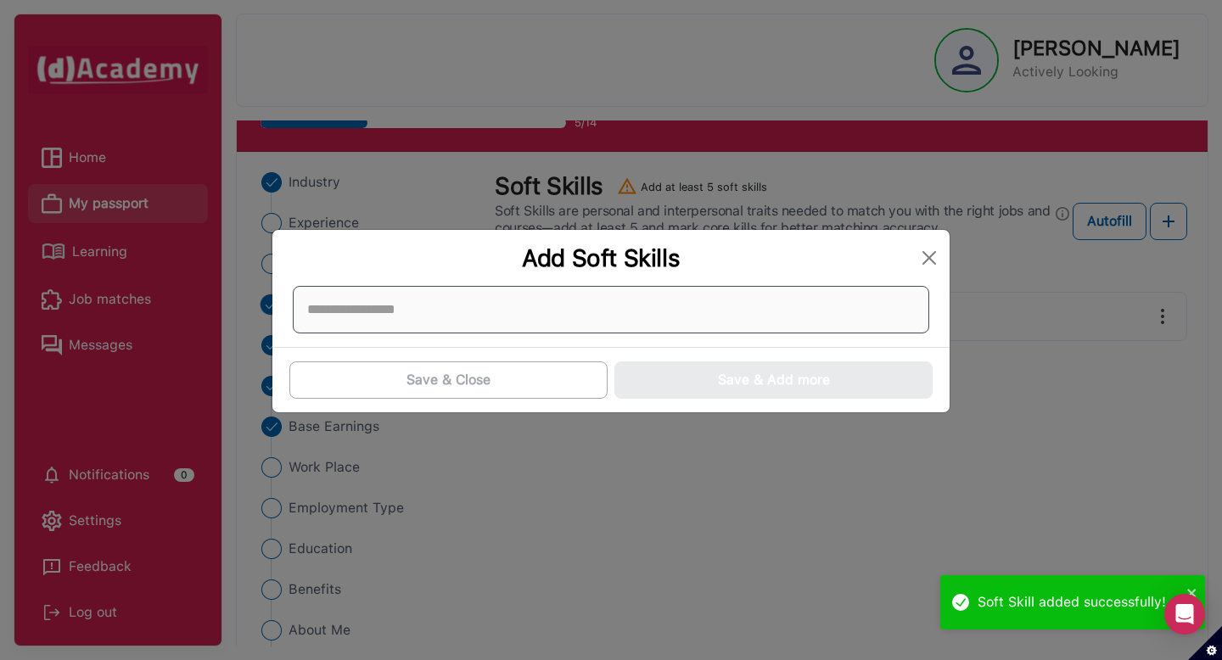
click at [656, 330] on div at bounding box center [611, 310] width 636 height 48
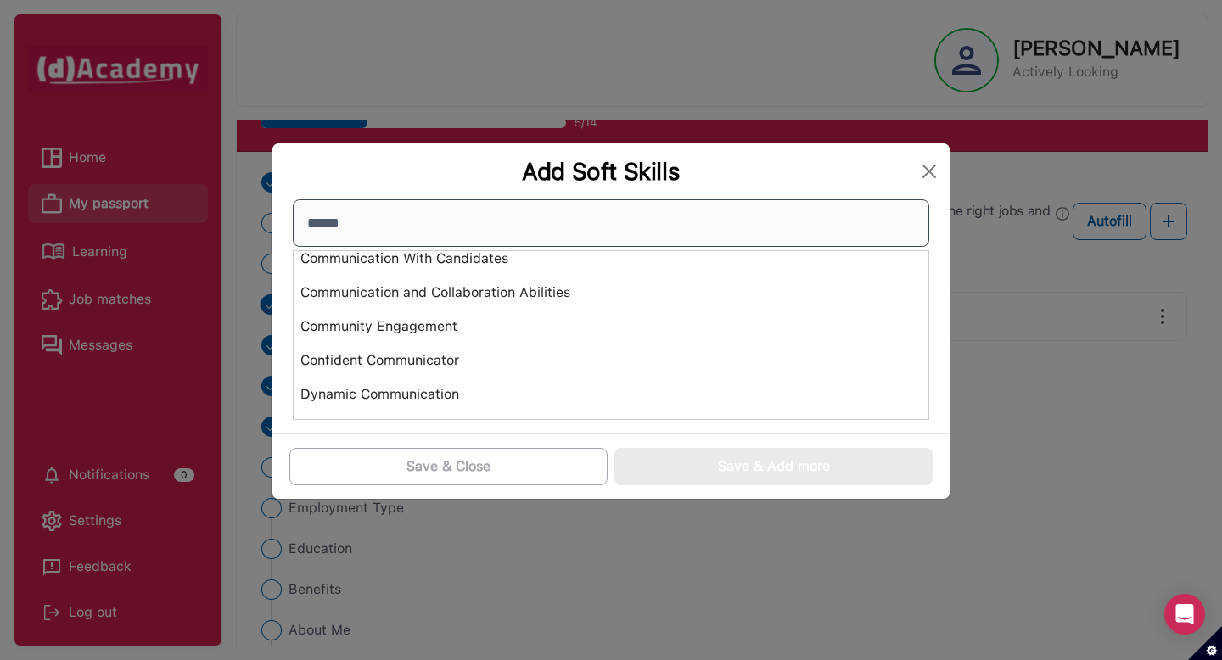
scroll to position [42, 0]
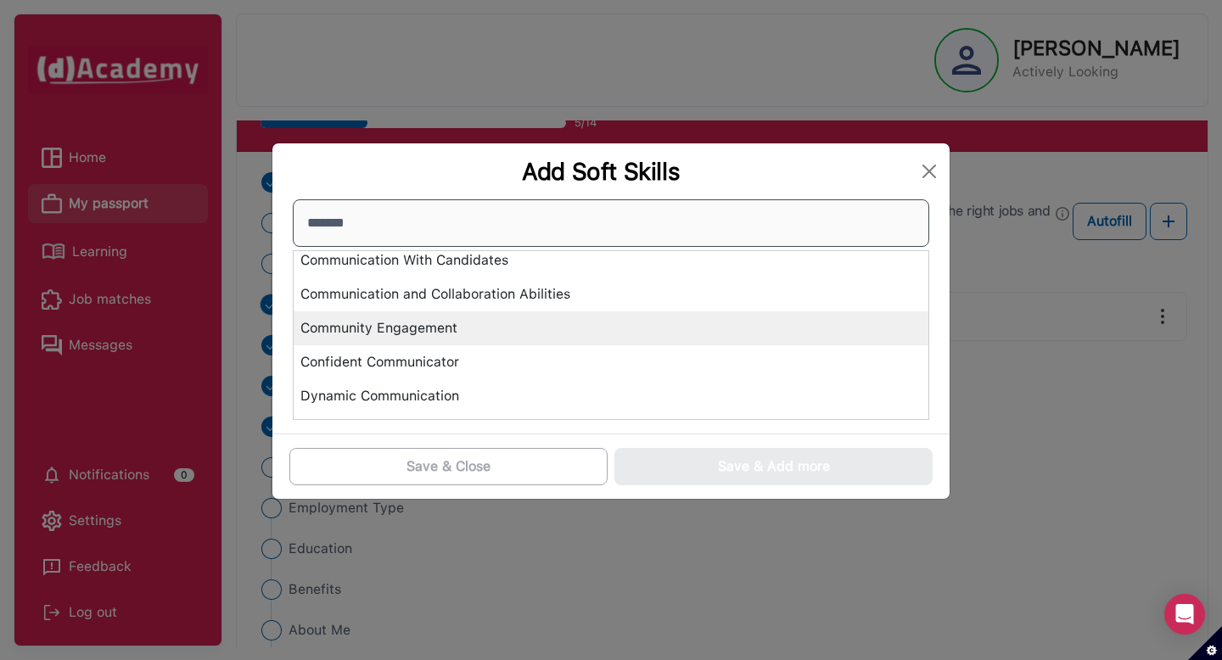
type input "*******"
click at [458, 330] on div "Community Engagement" at bounding box center [611, 328] width 635 height 34
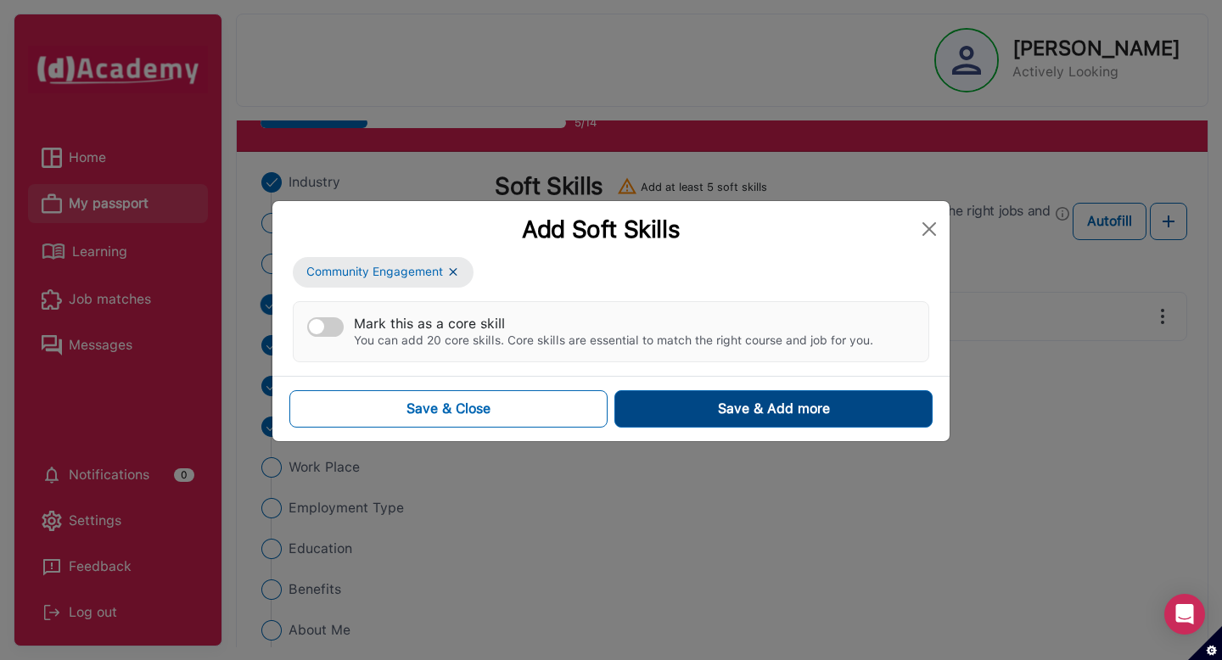
click at [720, 408] on div "Save & Add more" at bounding box center [774, 409] width 112 height 20
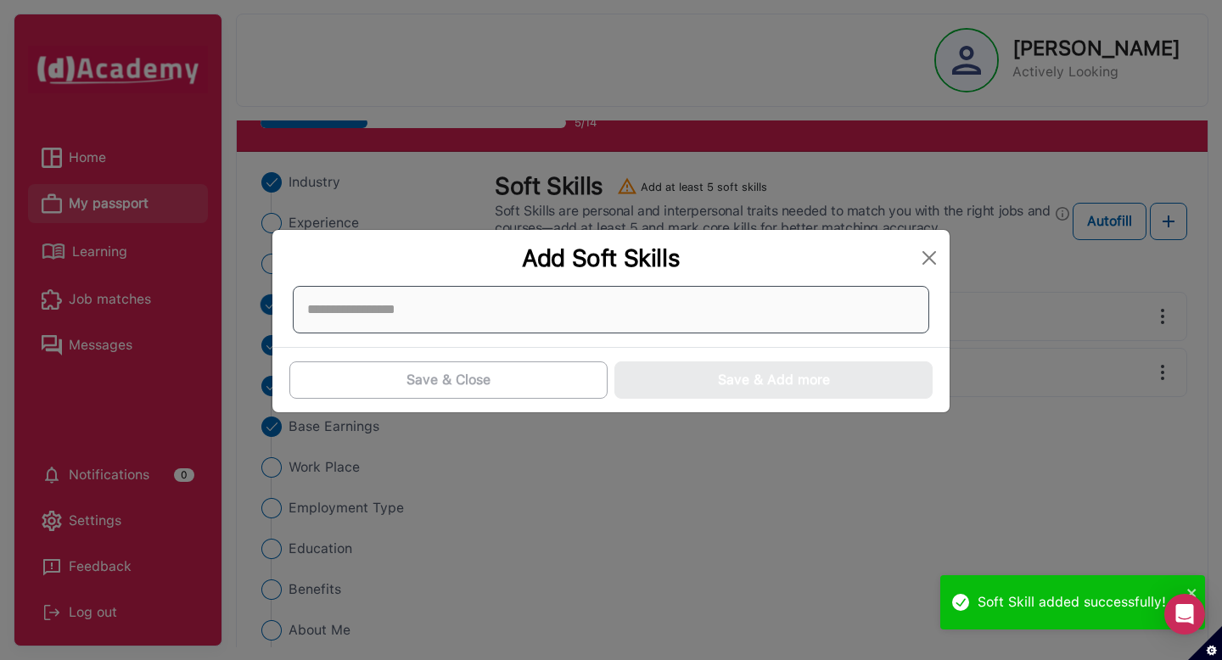
click at [709, 316] on div at bounding box center [611, 310] width 636 height 48
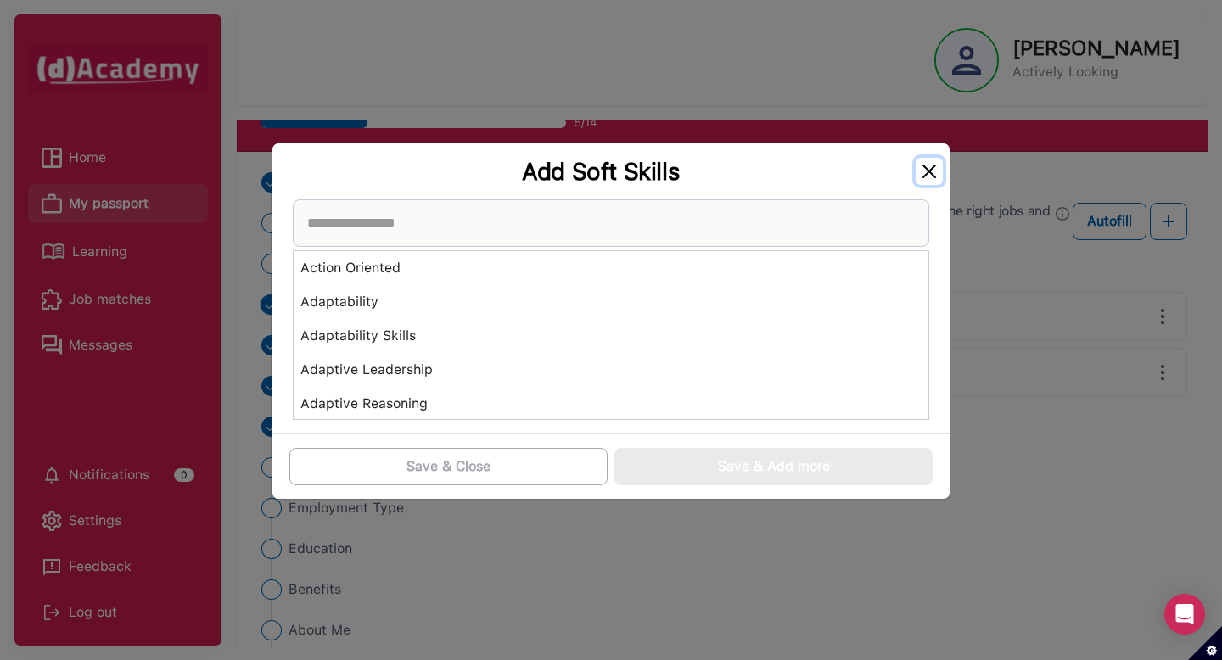
click at [925, 165] on button "Close" at bounding box center [929, 171] width 27 height 27
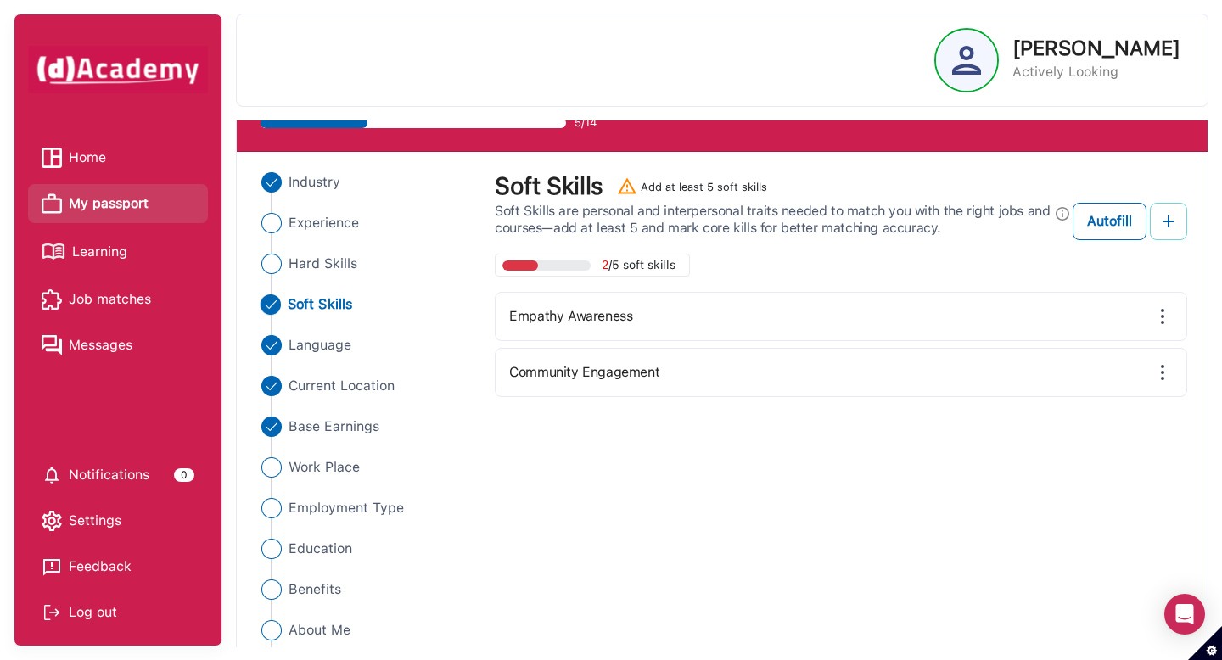
scroll to position [120, 0]
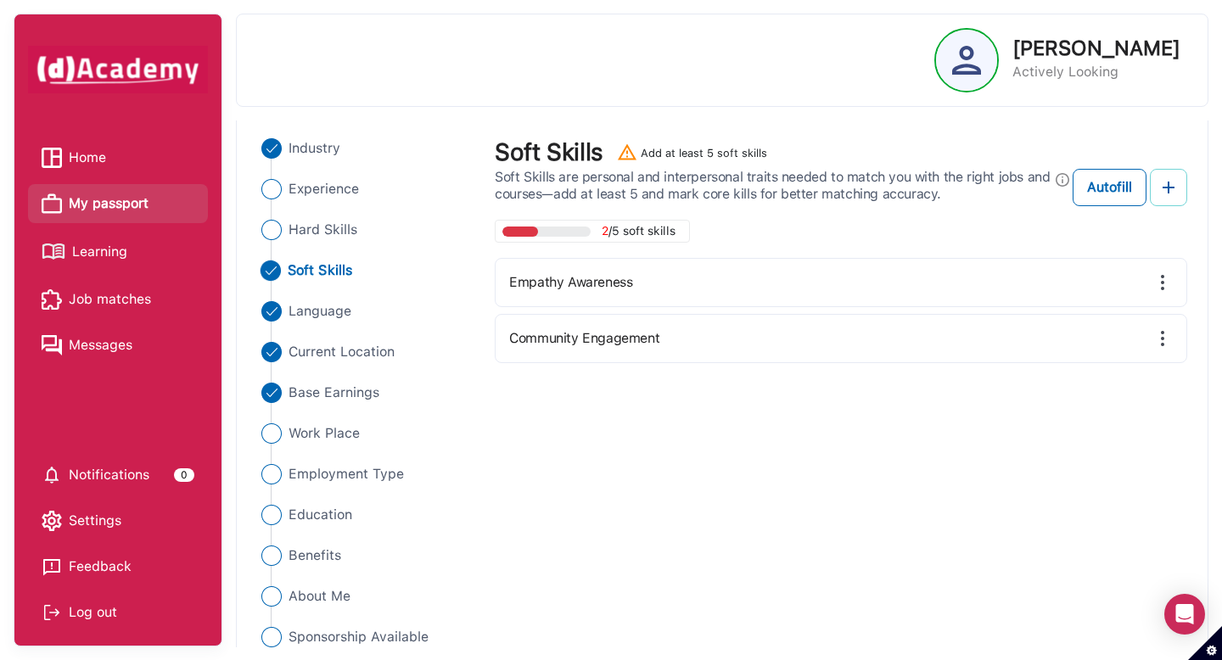
click at [1162, 194] on img at bounding box center [1168, 187] width 20 height 20
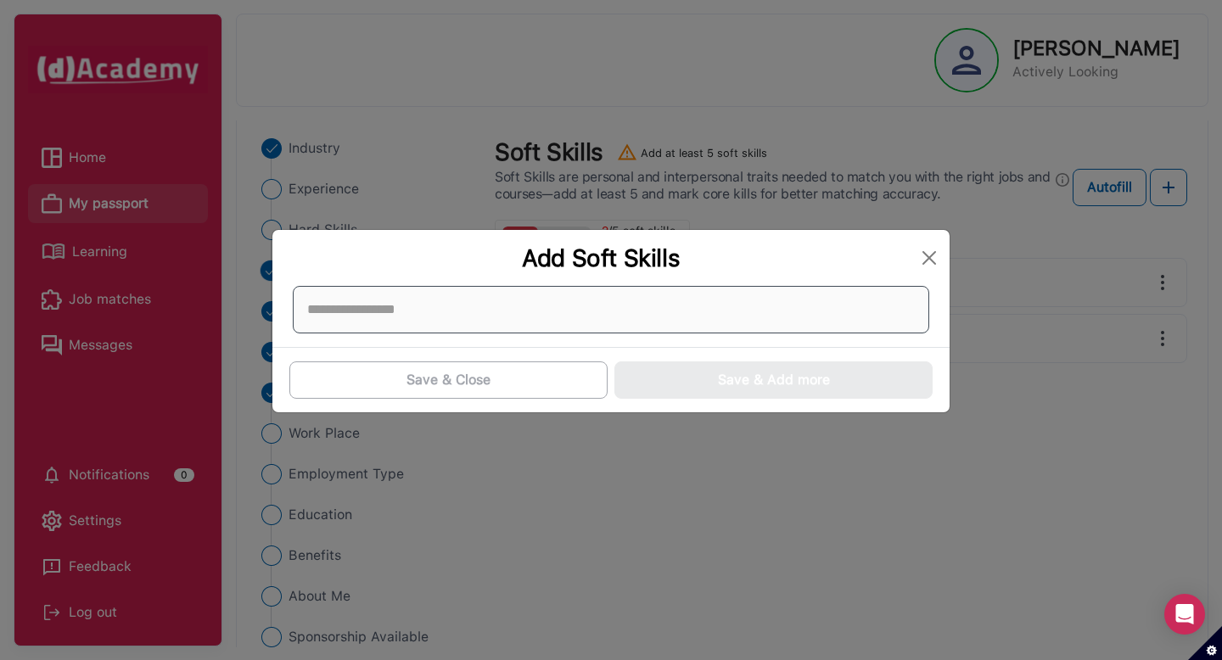
click at [603, 296] on div at bounding box center [611, 310] width 636 height 48
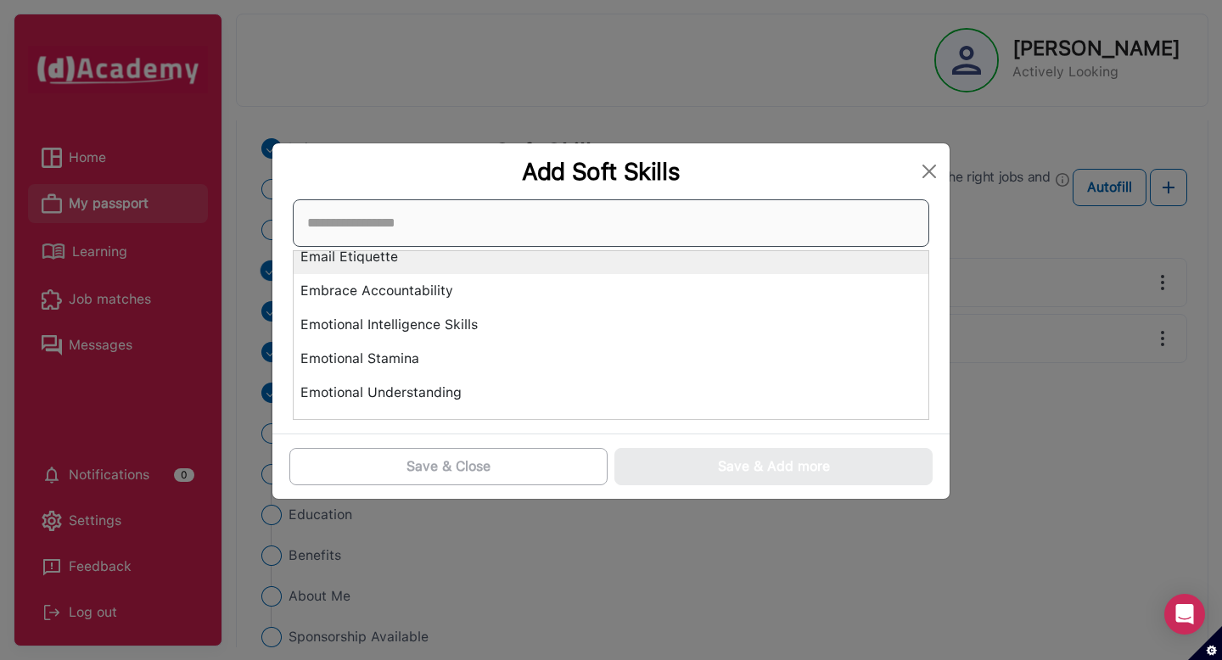
scroll to position [2459, 0]
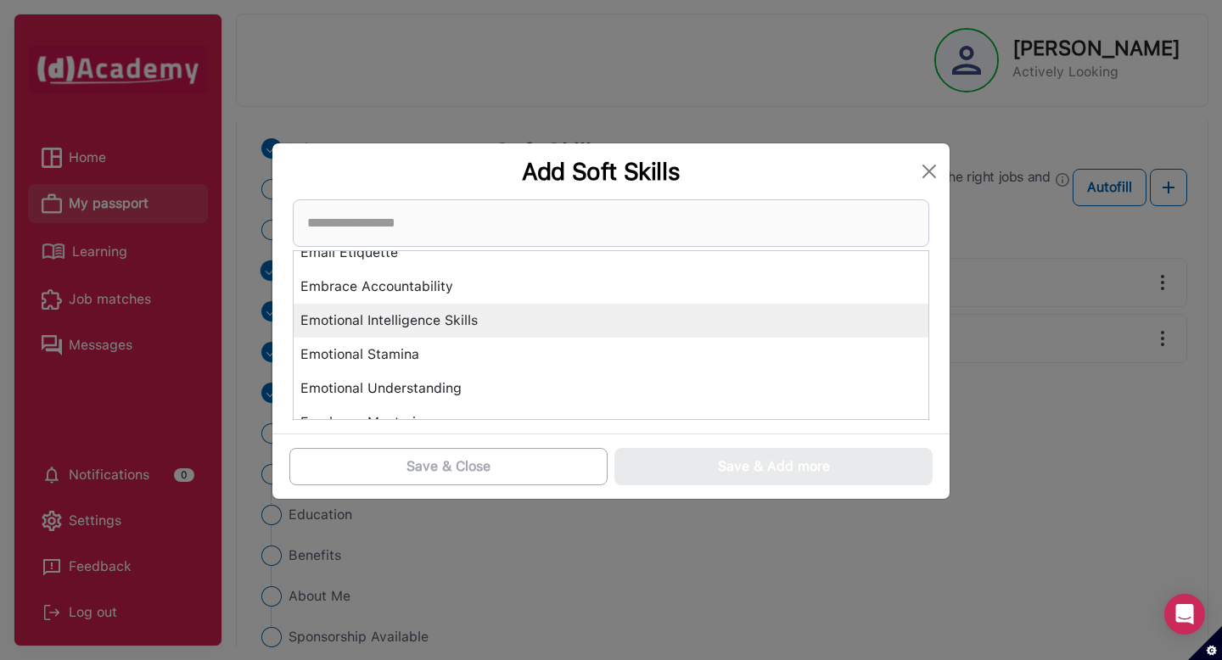
click at [605, 326] on div "Emotional Intelligence Skills" at bounding box center [611, 321] width 635 height 34
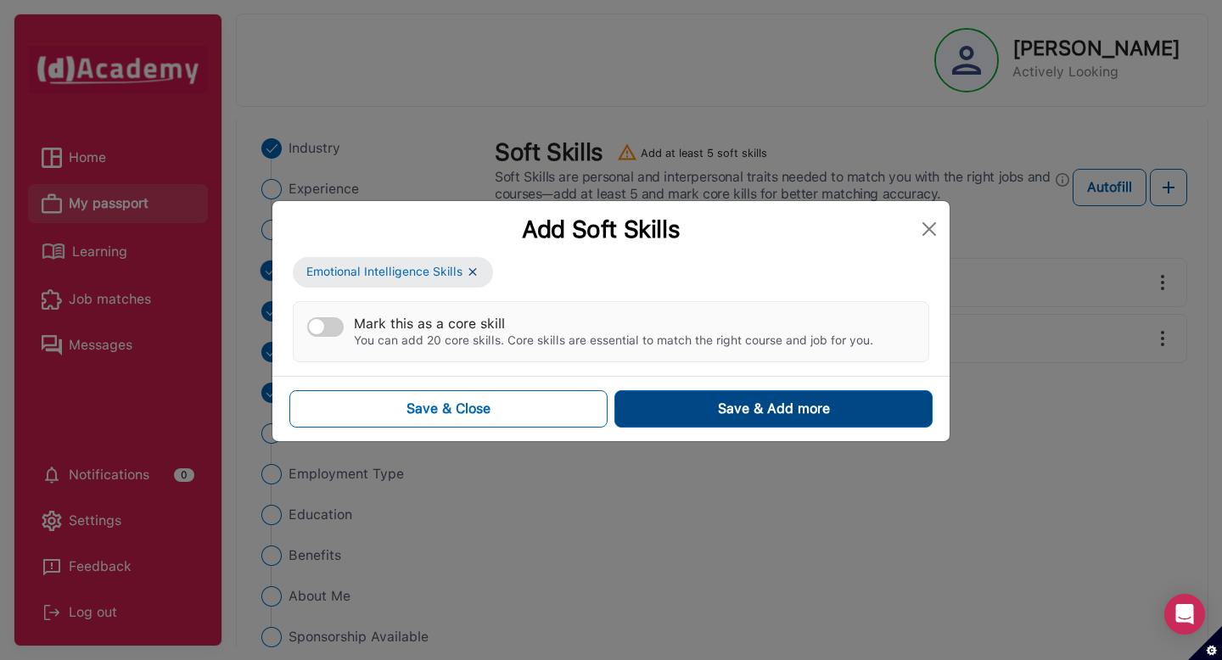
click at [653, 422] on button "Save & Add more" at bounding box center [773, 408] width 318 height 37
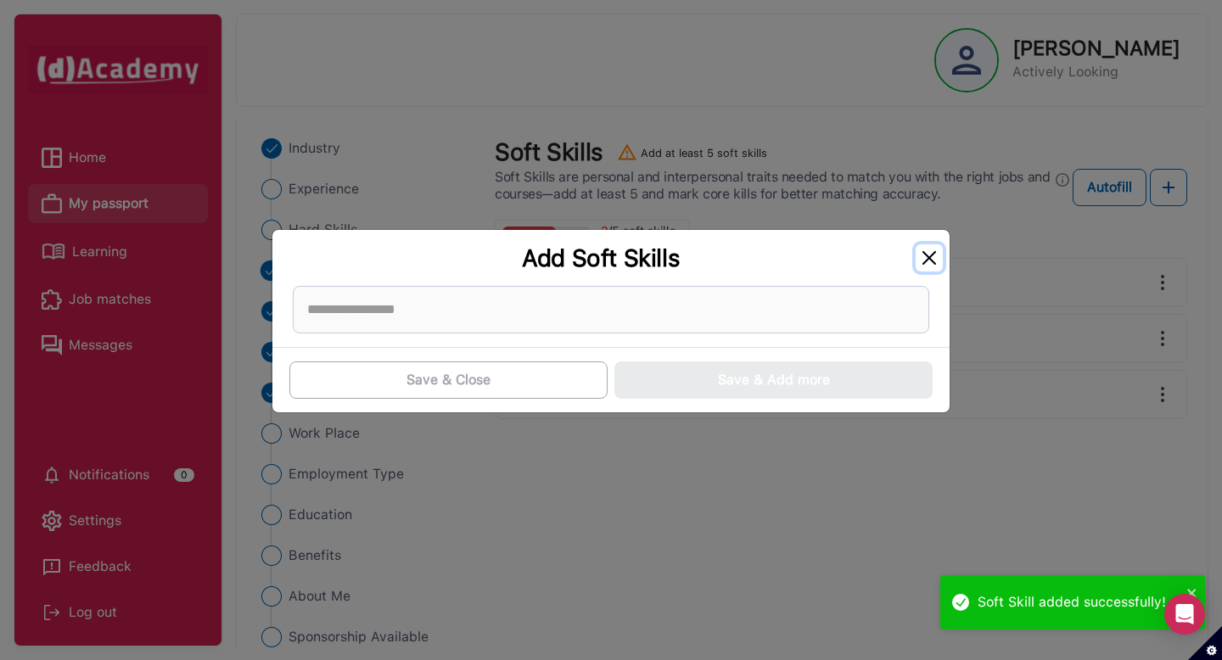
click at [916, 255] on button "Close" at bounding box center [929, 257] width 27 height 27
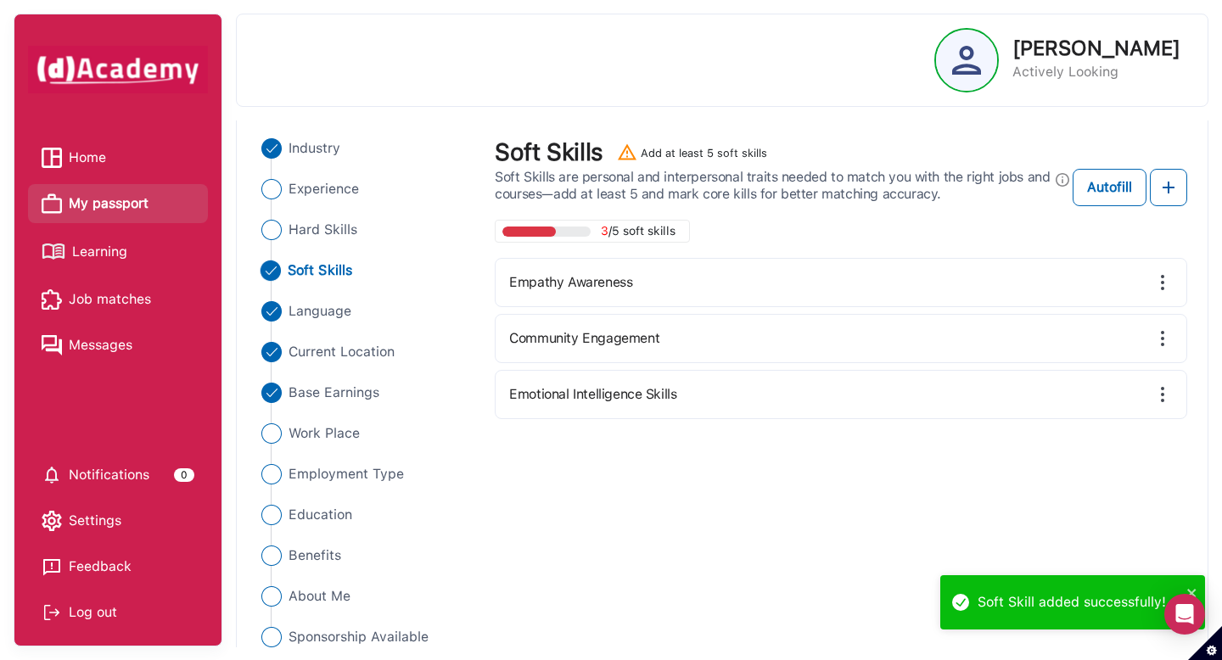
click at [1161, 284] on img at bounding box center [1162, 282] width 20 height 20
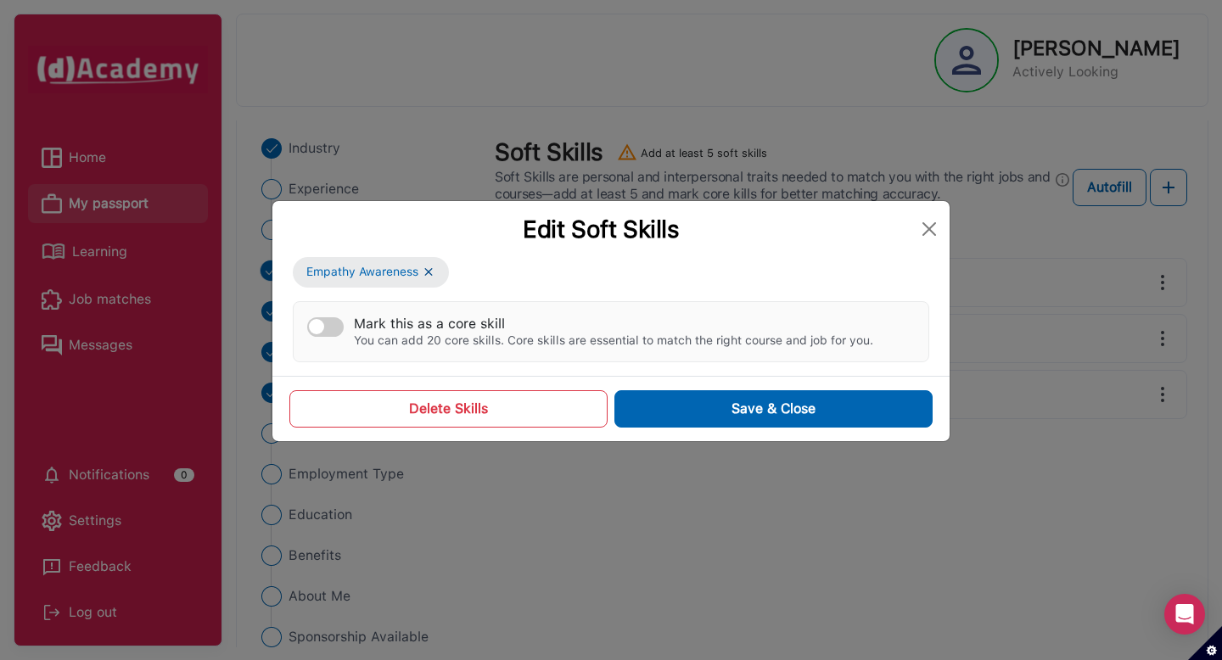
click at [499, 406] on button "Delete Skills" at bounding box center [448, 408] width 318 height 37
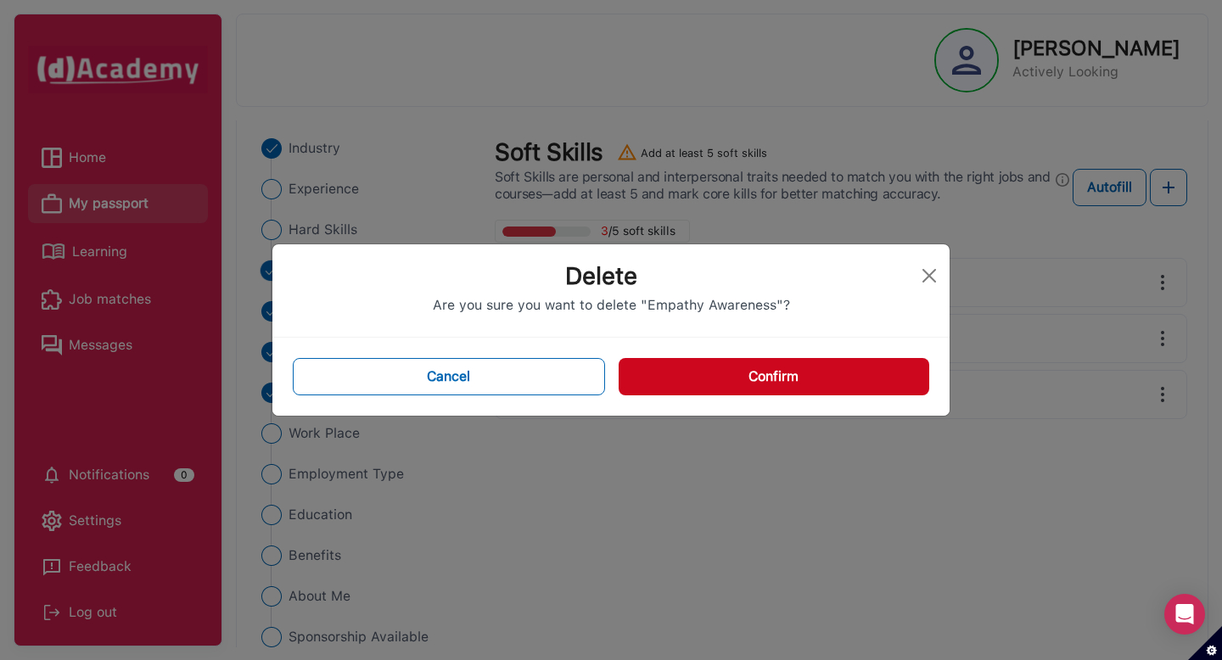
click at [735, 376] on button "Confirm" at bounding box center [774, 376] width 311 height 37
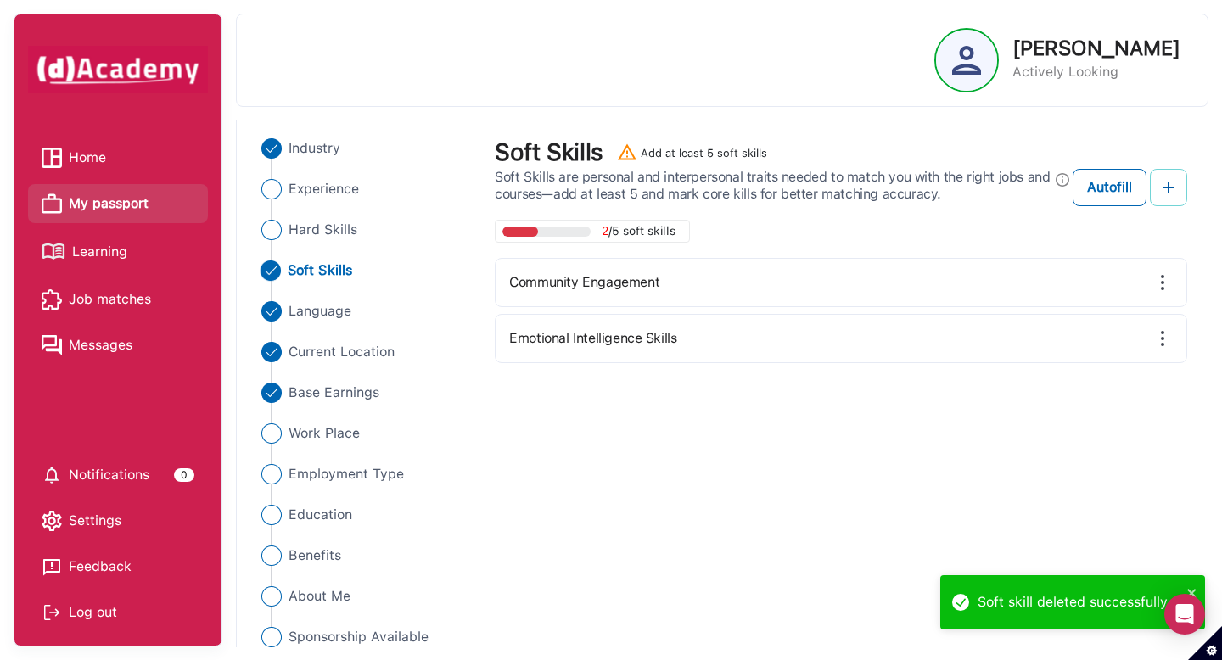
click at [1159, 193] on img at bounding box center [1168, 187] width 20 height 20
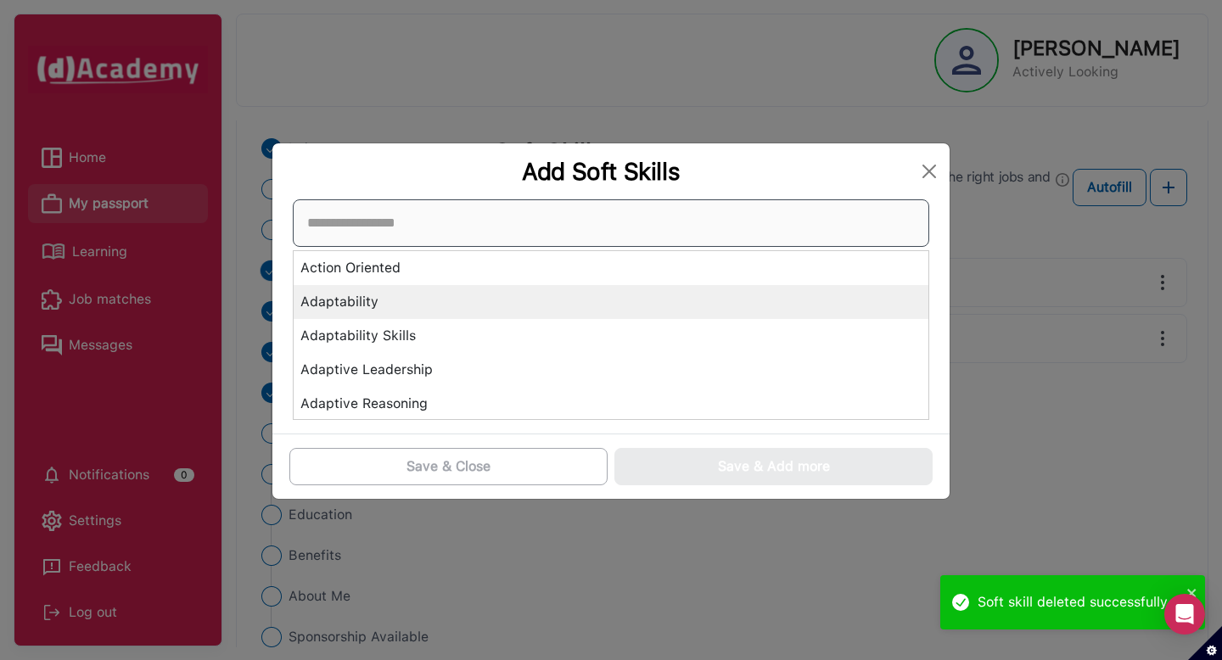
click at [568, 288] on div "Action Oriented Adaptability Adaptability Skills Adaptive Leadership Adaptive R…" at bounding box center [611, 309] width 636 height 221
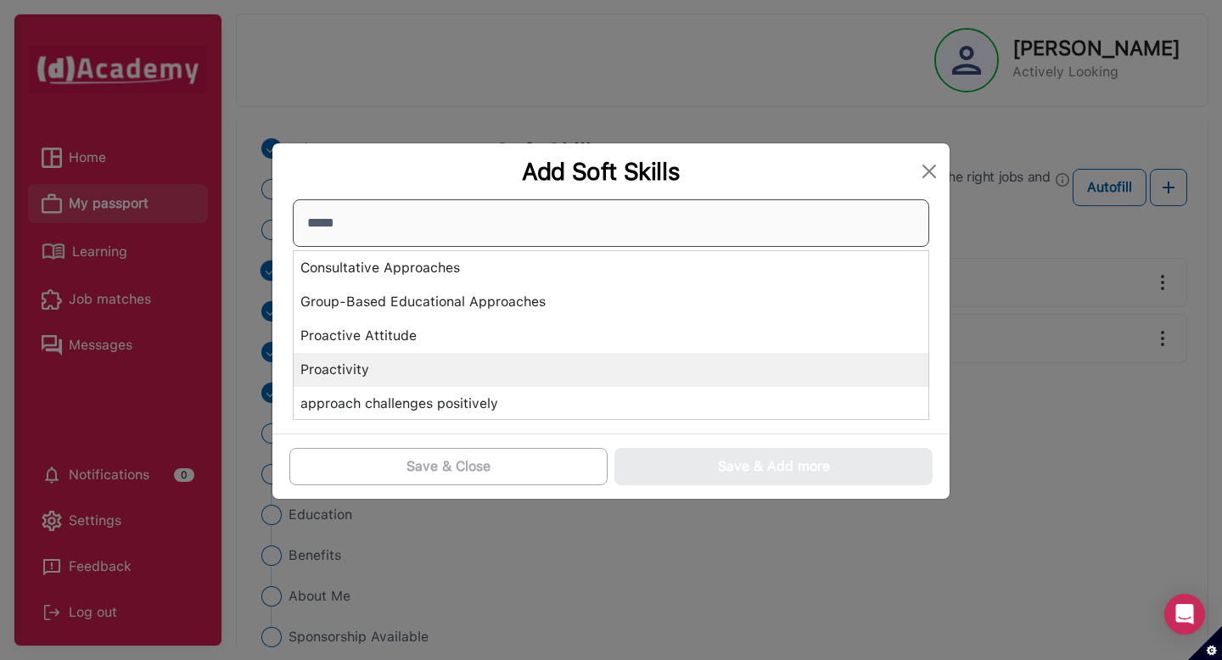
type input "*****"
click at [486, 366] on div "Proactivity" at bounding box center [611, 370] width 635 height 34
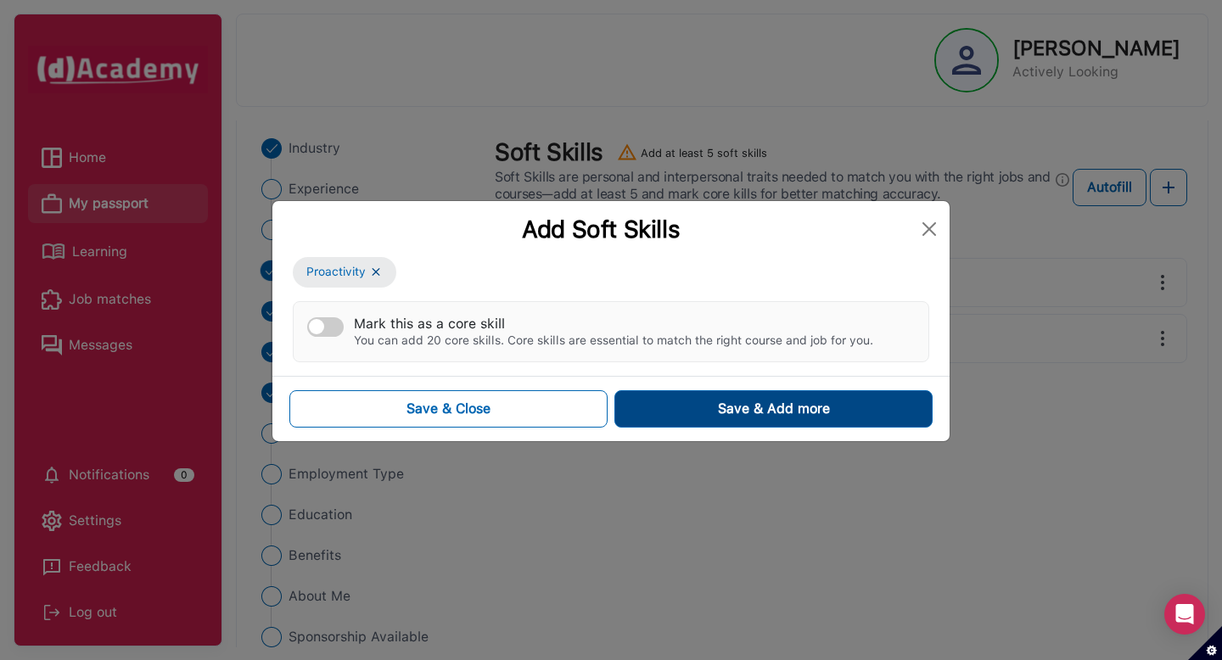
click at [745, 414] on div "Save & Add more" at bounding box center [774, 409] width 112 height 20
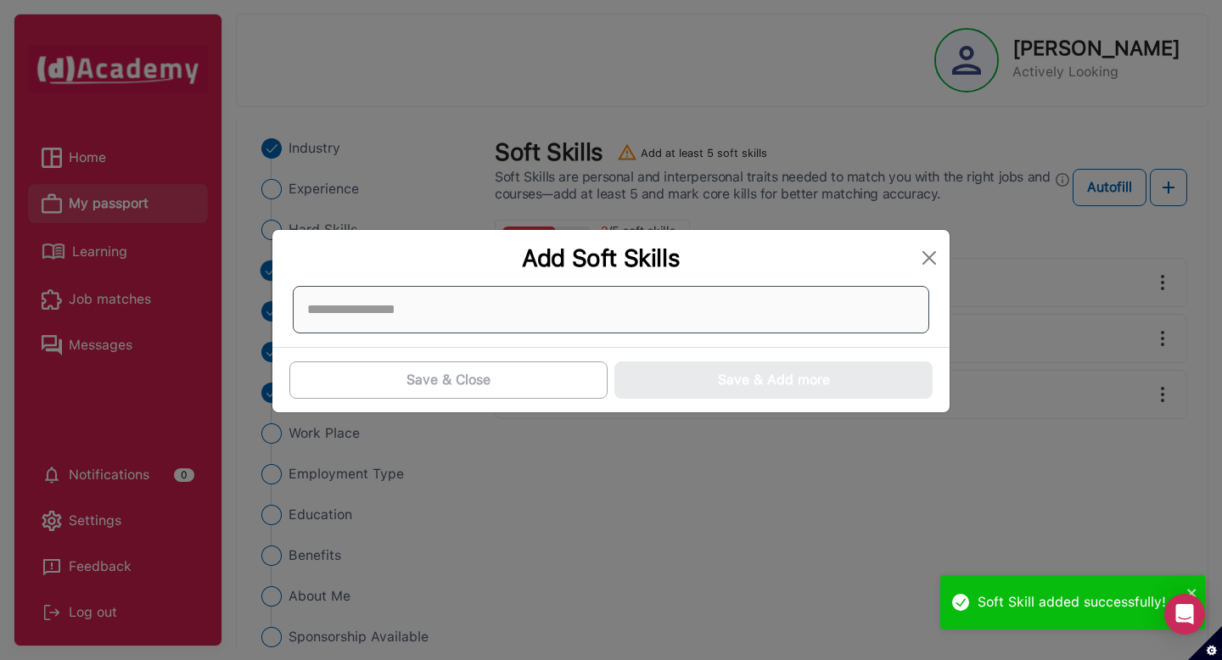
click at [830, 305] on div at bounding box center [611, 310] width 636 height 48
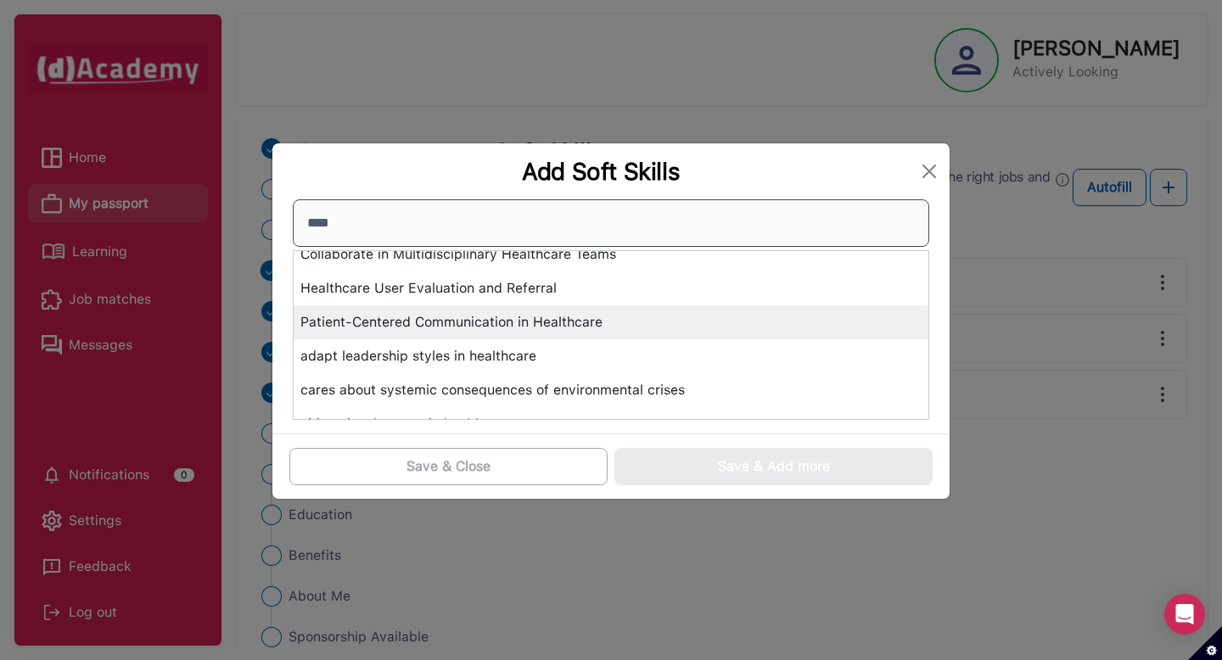
scroll to position [0, 0]
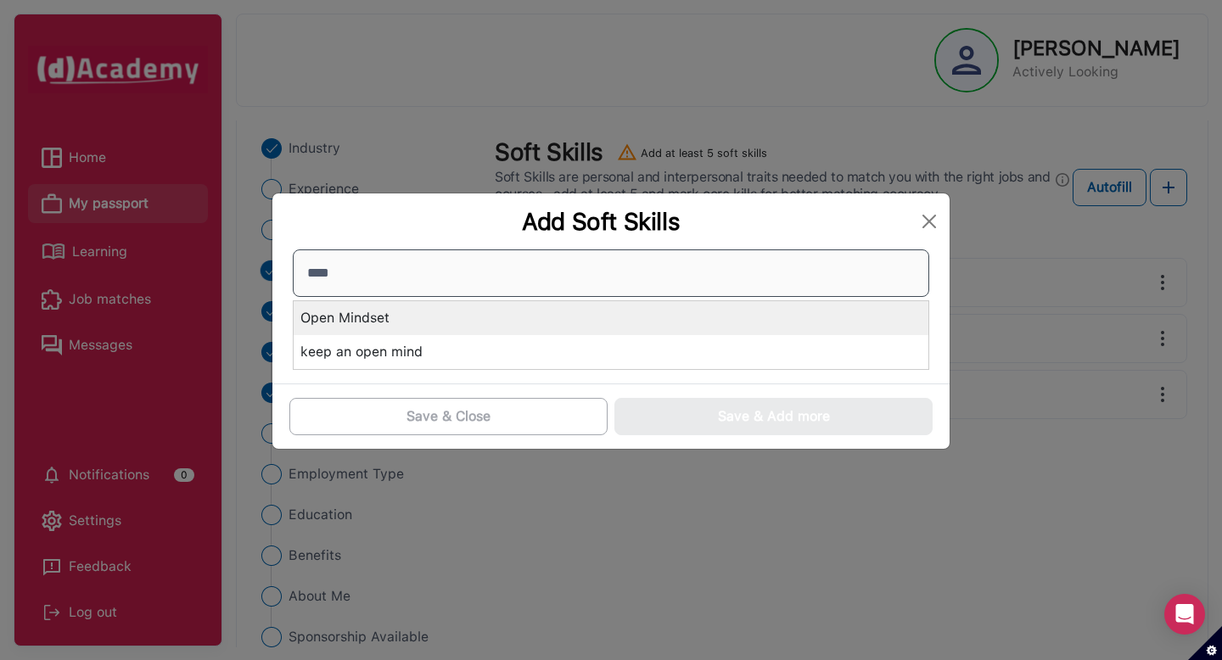
type input "****"
click at [557, 326] on div "Open Mindset" at bounding box center [611, 318] width 635 height 34
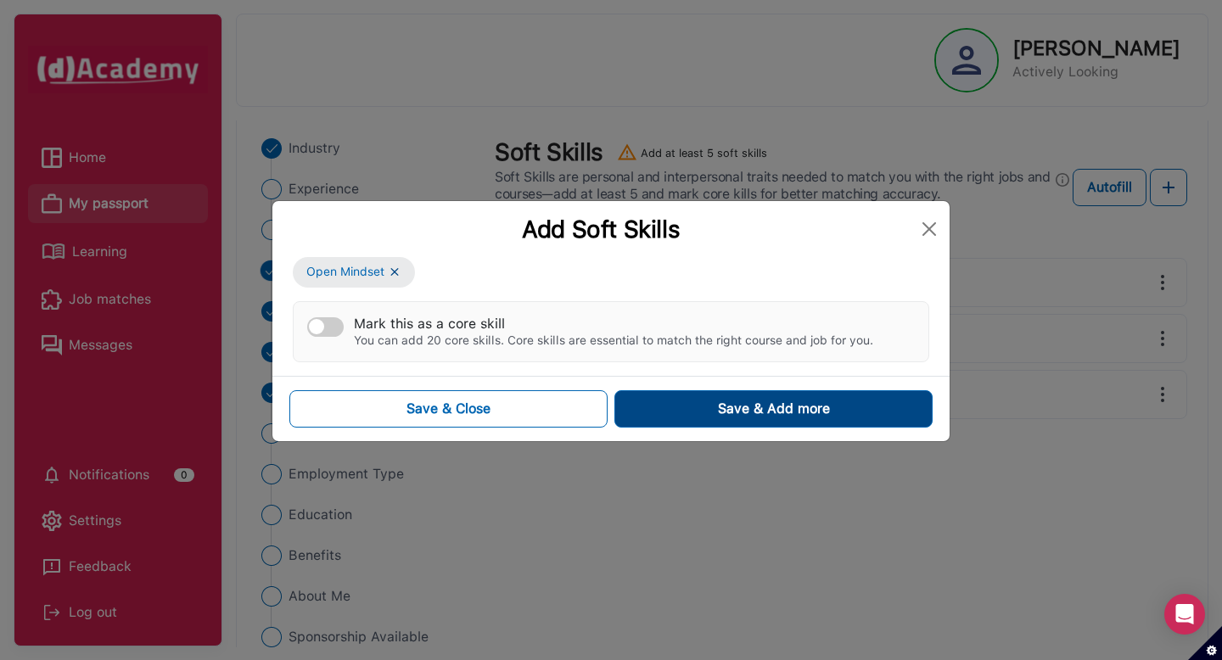
click at [722, 417] on div "Save & Add more" at bounding box center [774, 409] width 112 height 20
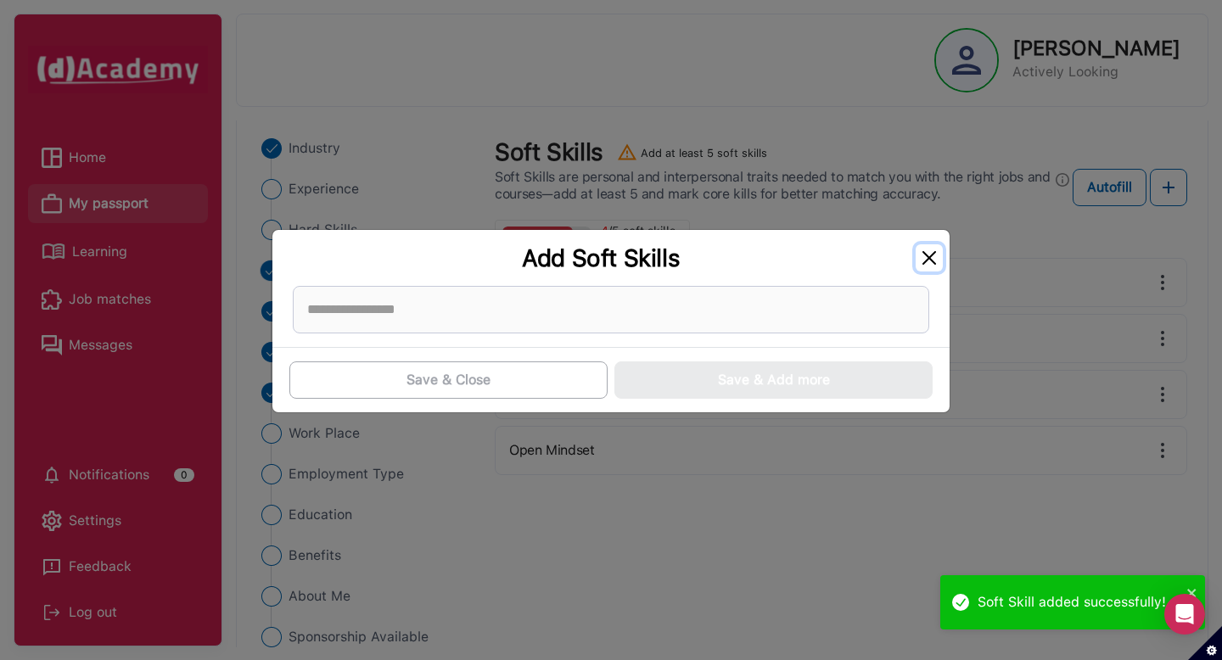
click at [931, 248] on button "Close" at bounding box center [929, 257] width 27 height 27
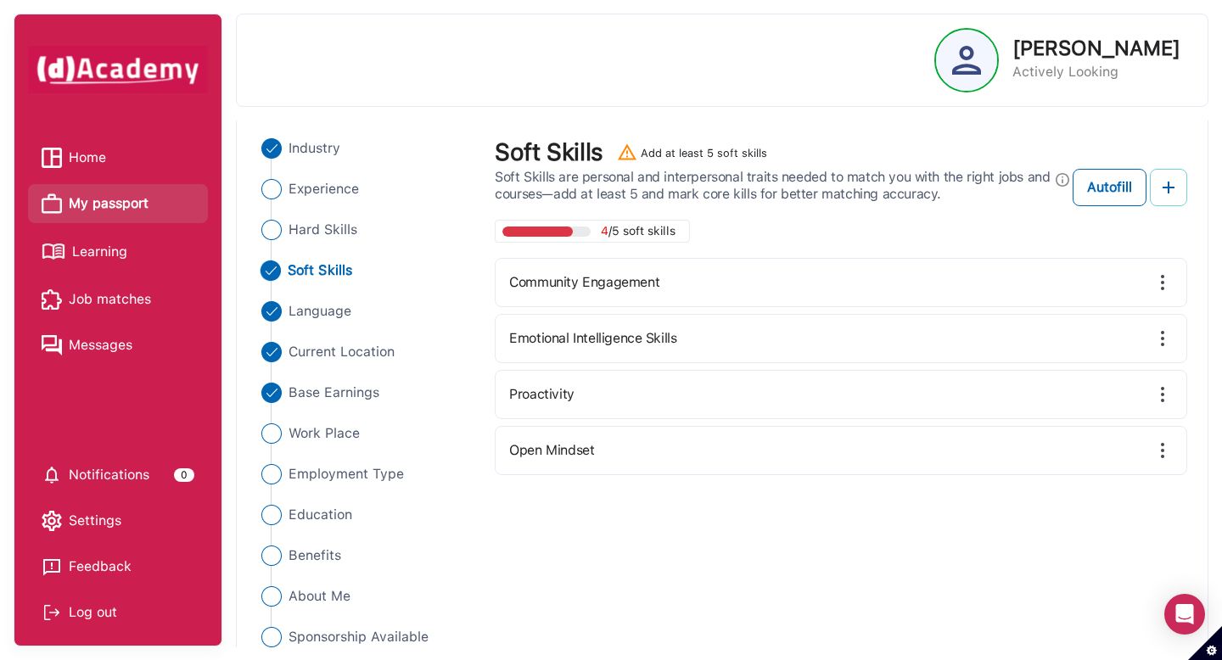
scroll to position [119, 0]
click at [1172, 192] on img at bounding box center [1168, 188] width 20 height 20
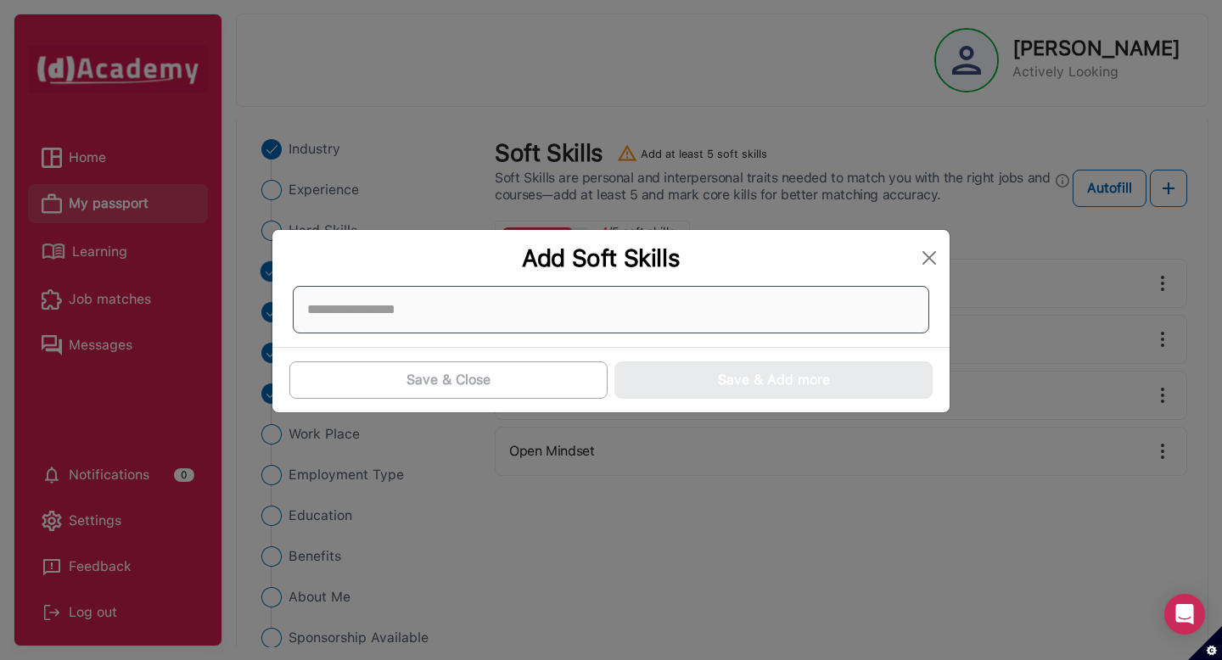
click at [379, 311] on div at bounding box center [611, 310] width 636 height 48
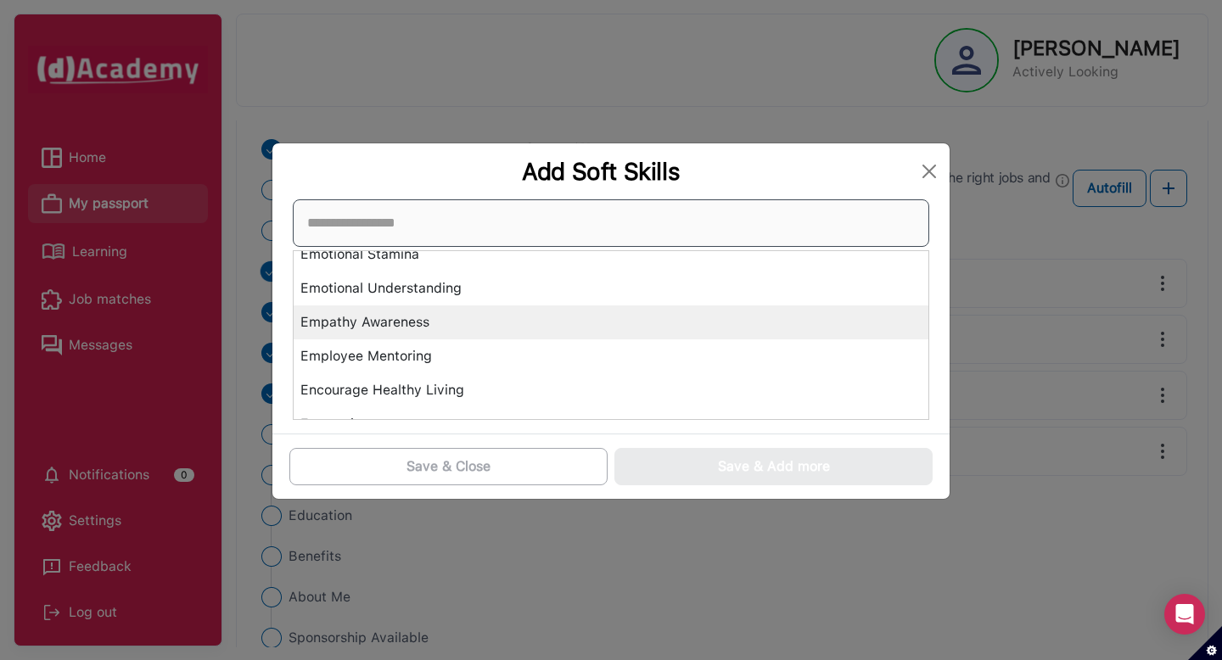
scroll to position [2521, 0]
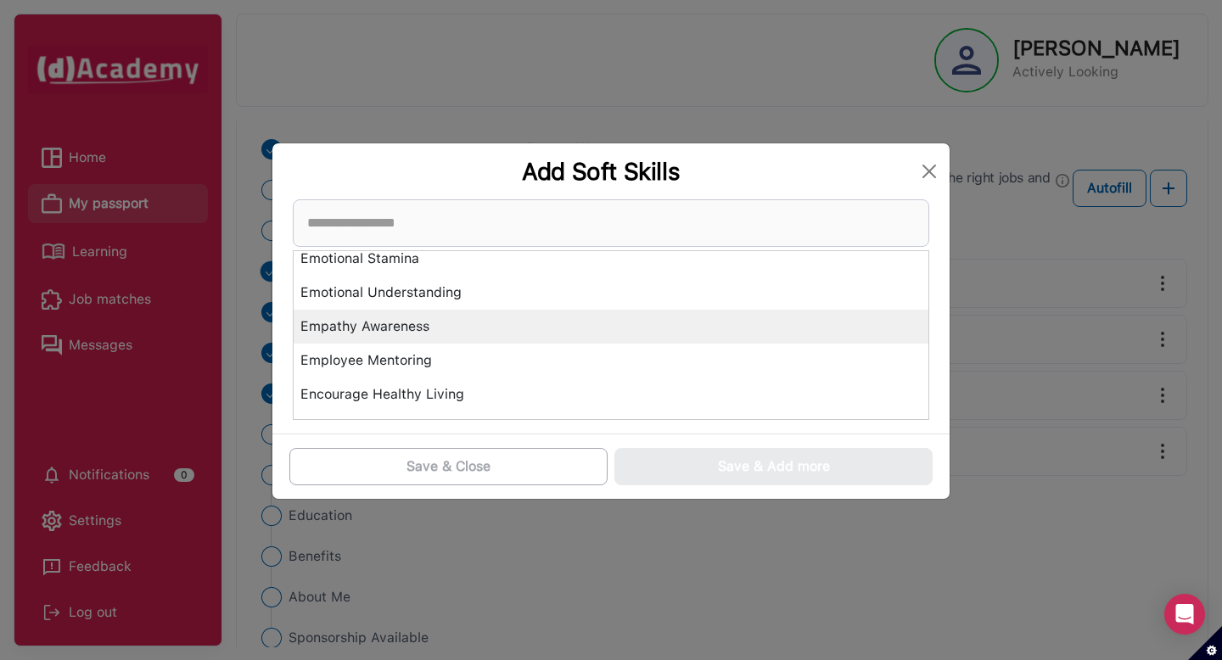
click at [406, 323] on div "Empathy Awareness" at bounding box center [611, 327] width 635 height 34
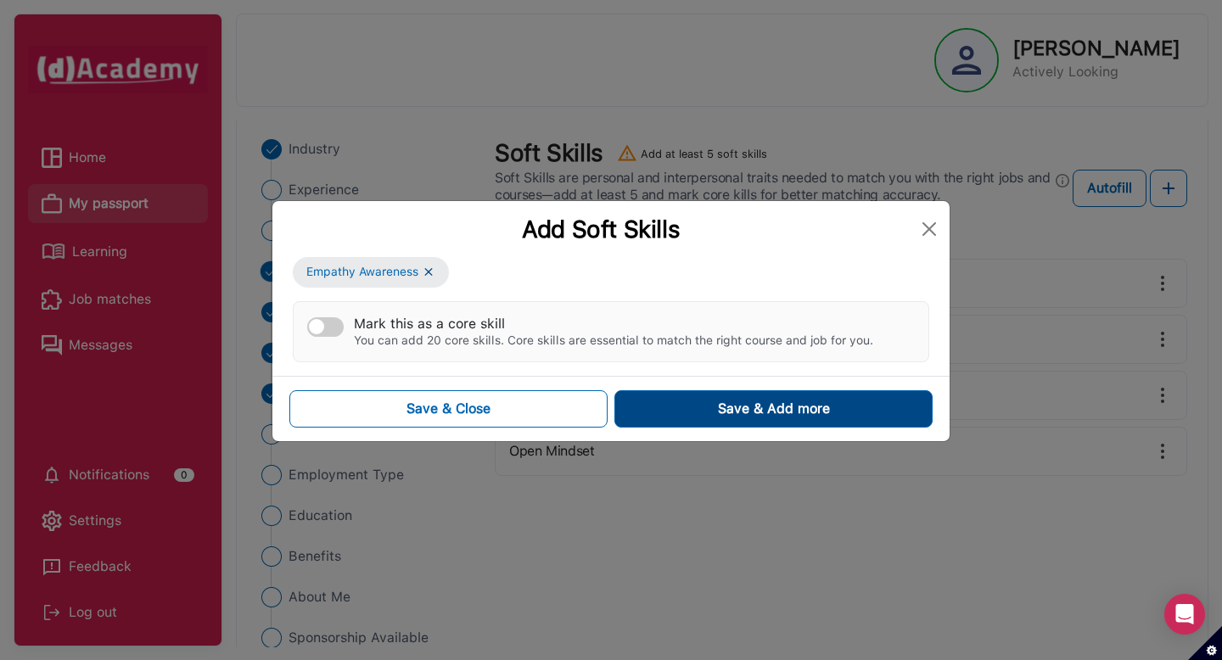
click at [686, 401] on button "Save & Add more" at bounding box center [773, 408] width 318 height 37
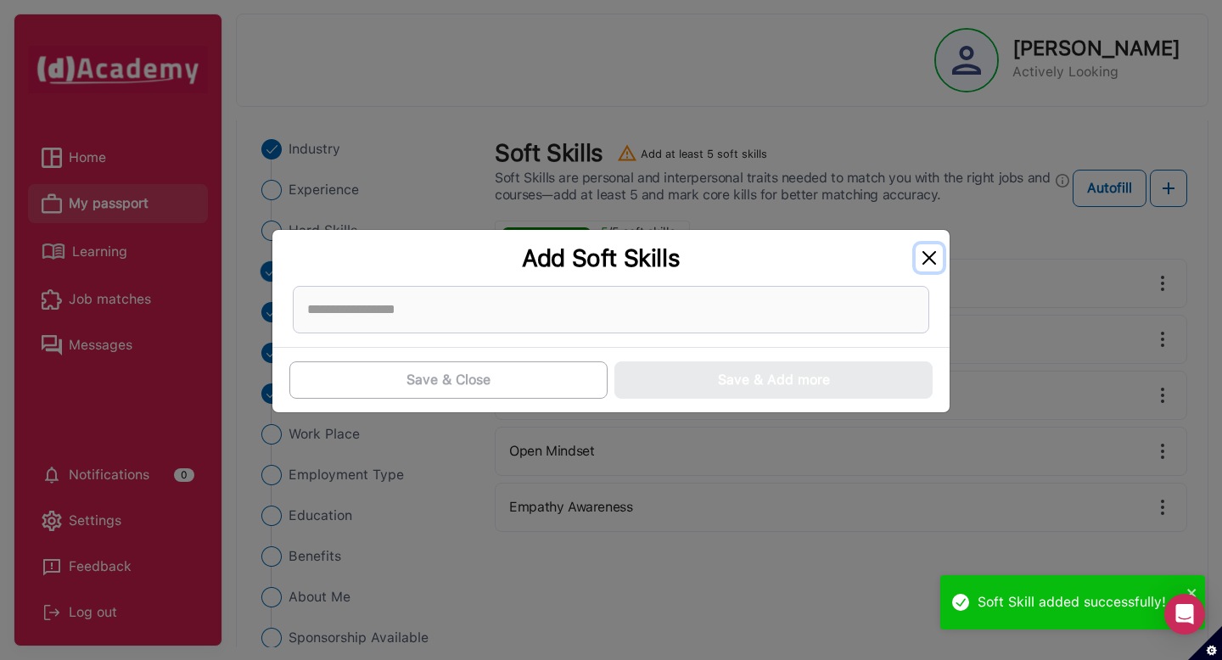
click at [930, 255] on button "Close" at bounding box center [929, 257] width 27 height 27
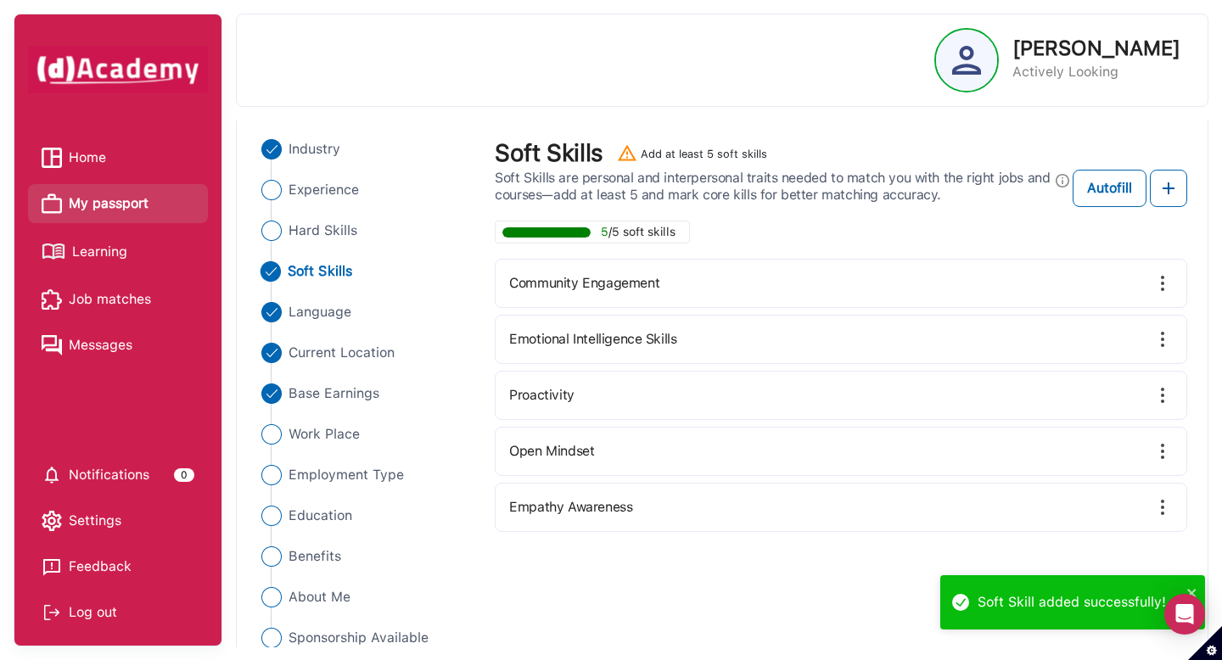
click at [1157, 332] on img at bounding box center [1162, 339] width 20 height 20
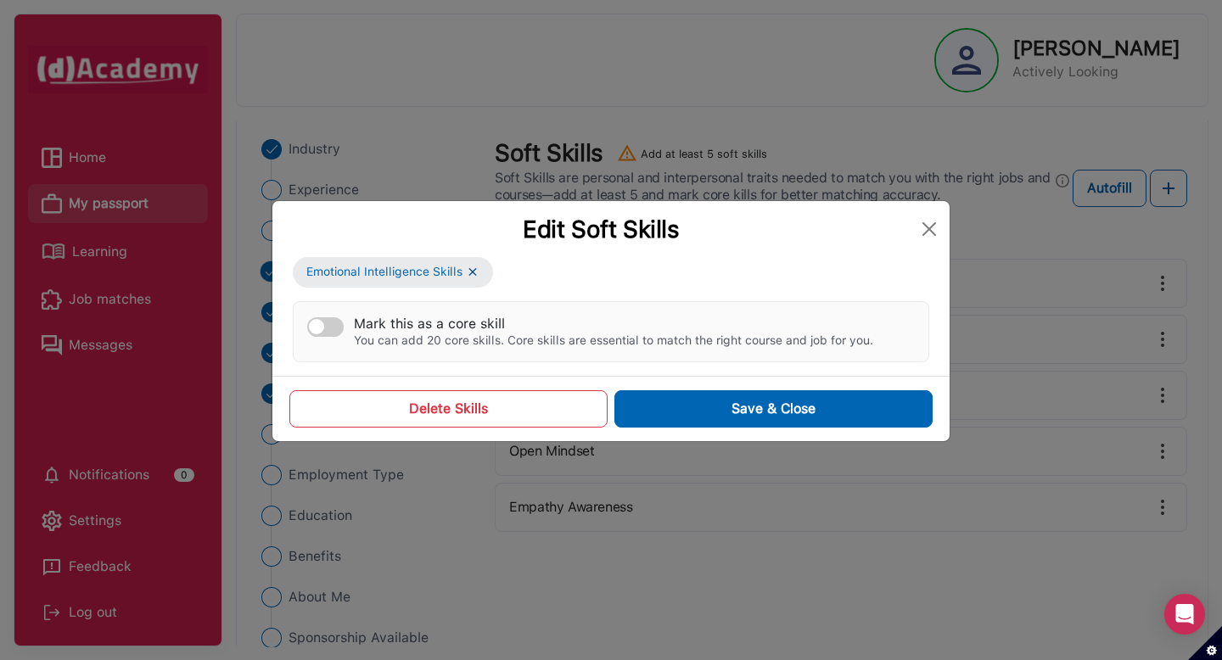
click at [944, 216] on div "Edit Soft Skills" at bounding box center [610, 229] width 677 height 56
click at [912, 227] on div "Edit Soft Skills" at bounding box center [601, 229] width 630 height 29
click at [925, 228] on button "Close" at bounding box center [929, 229] width 27 height 27
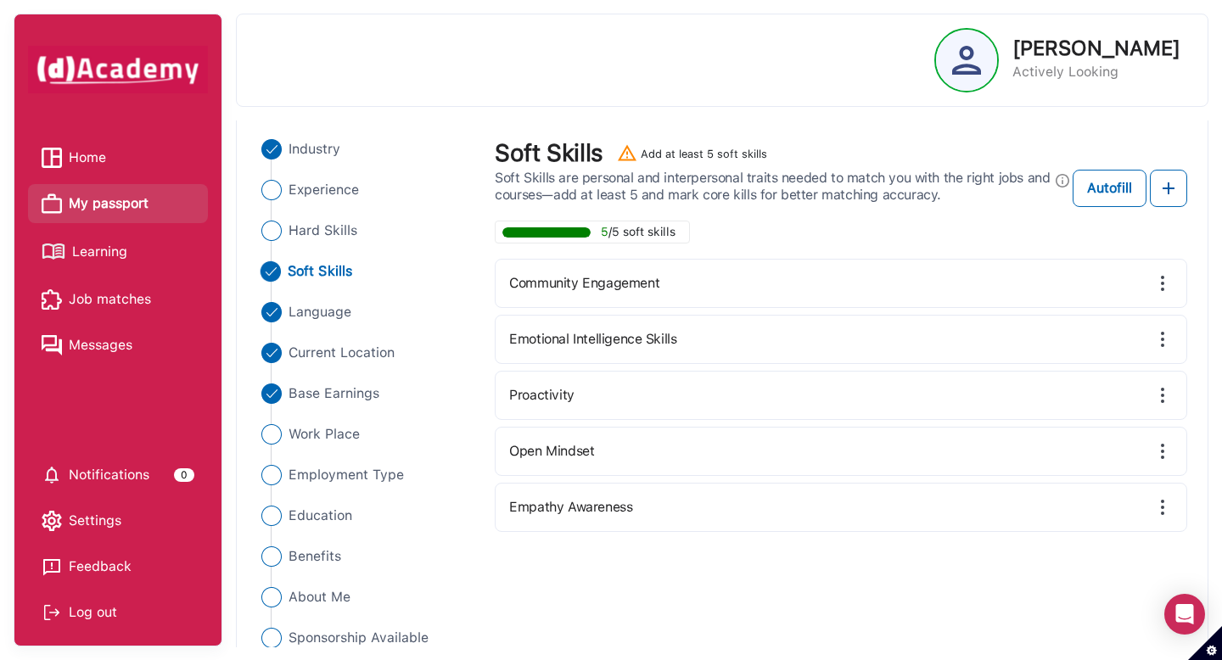
click at [1158, 332] on img at bounding box center [1162, 339] width 20 height 20
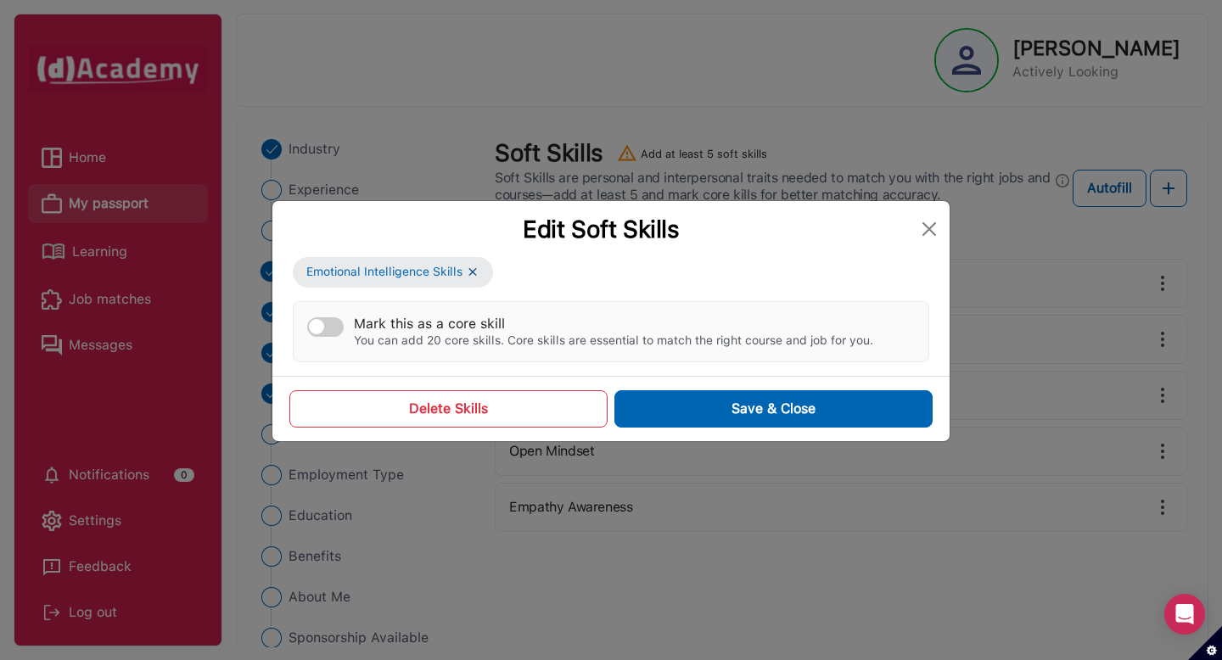
click at [476, 387] on div "Delete Skills Save & Close" at bounding box center [610, 408] width 677 height 65
click at [479, 398] on button "Delete Skills" at bounding box center [448, 408] width 318 height 37
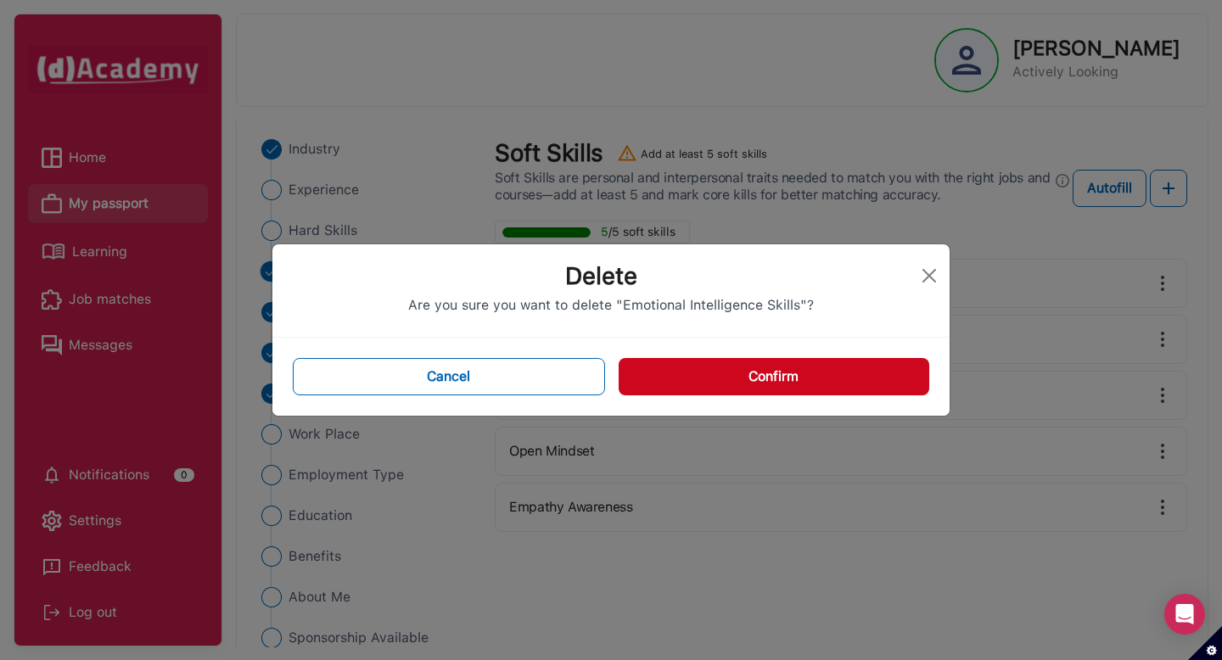
click at [701, 377] on button "Confirm" at bounding box center [774, 376] width 311 height 37
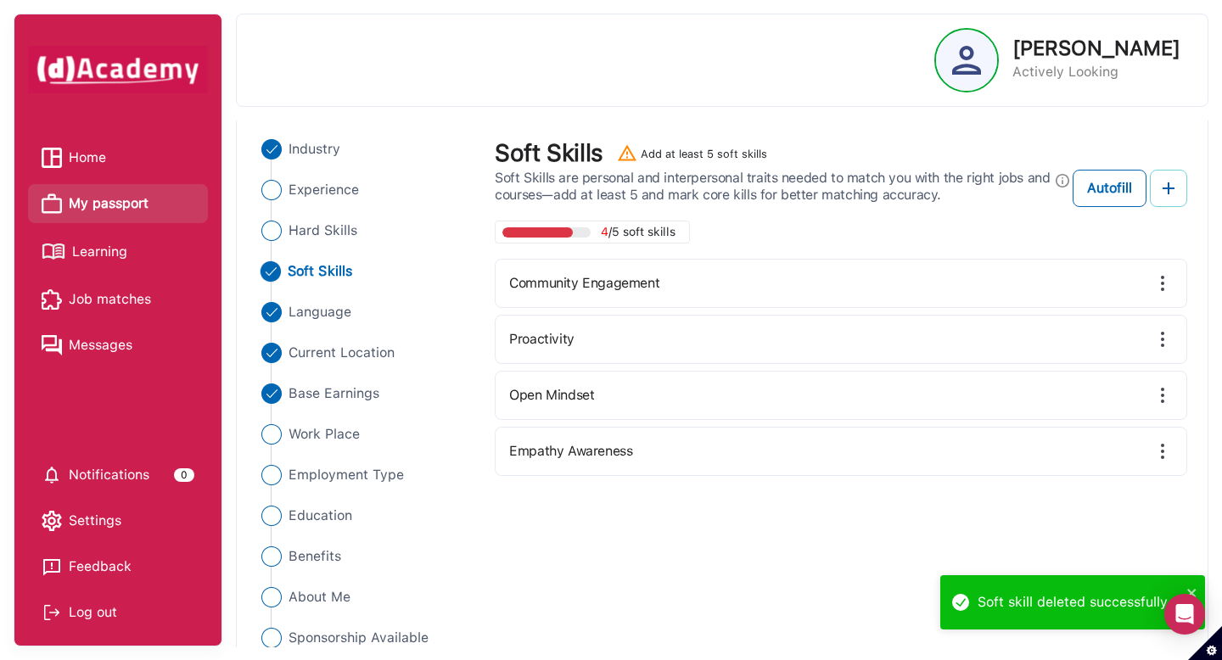
click at [1153, 187] on button at bounding box center [1168, 188] width 37 height 37
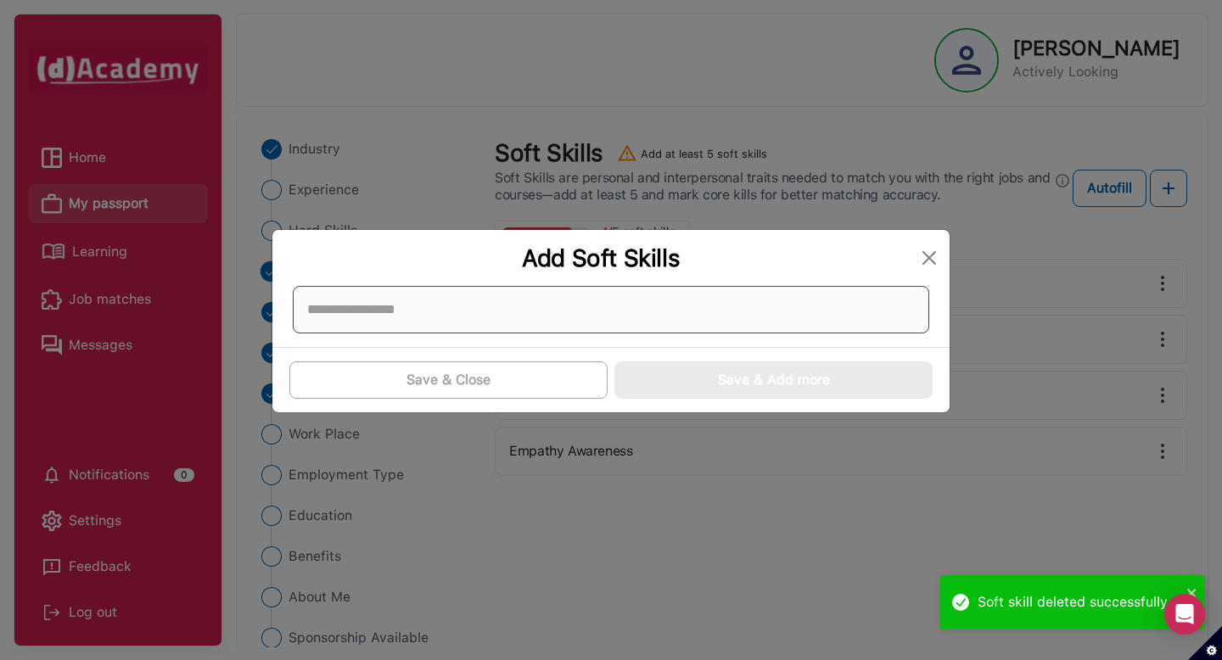
click at [555, 304] on div at bounding box center [611, 310] width 636 height 48
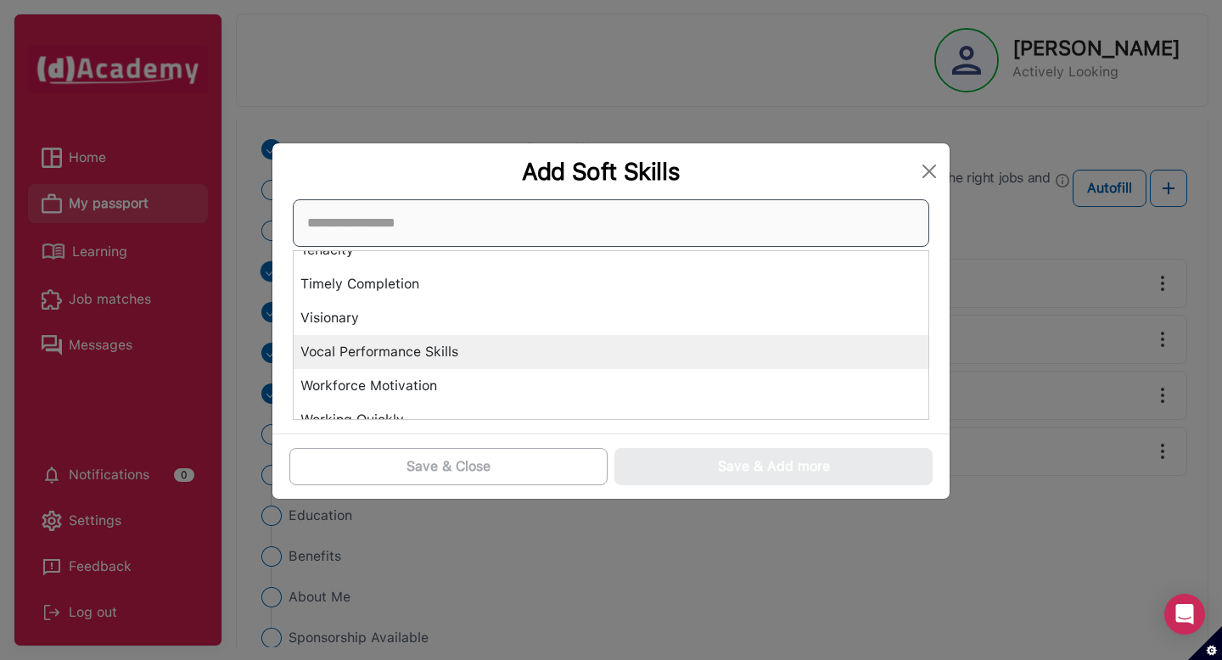
scroll to position [6396, 0]
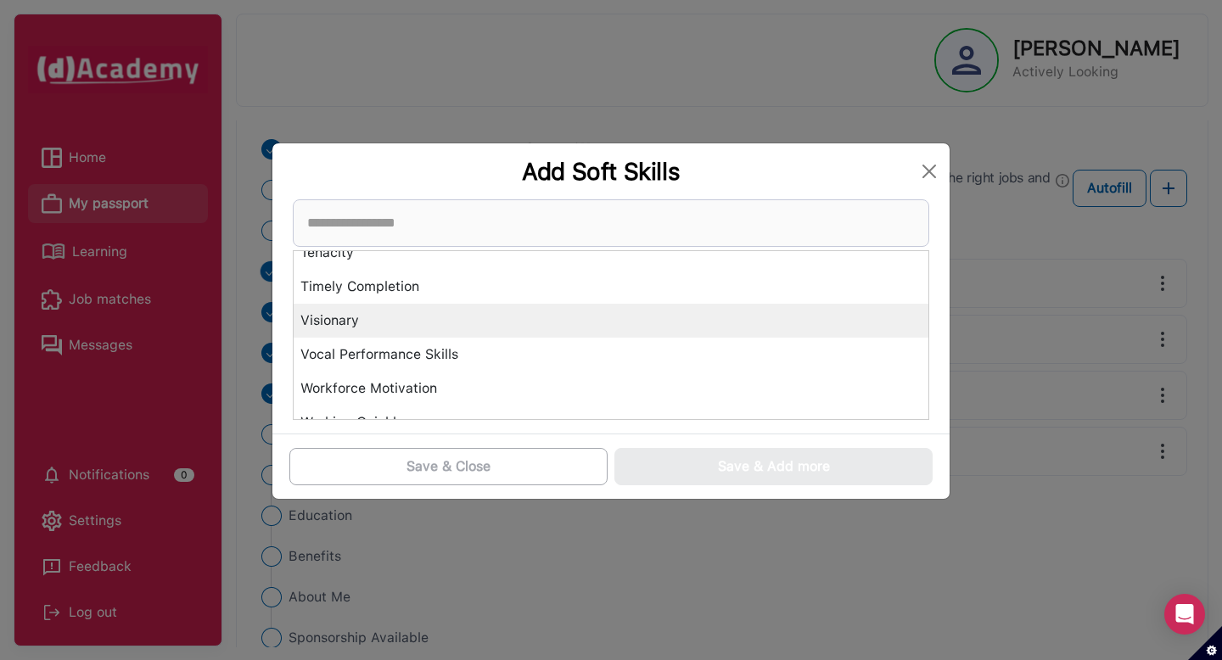
click at [508, 325] on div "Visionary" at bounding box center [611, 321] width 635 height 34
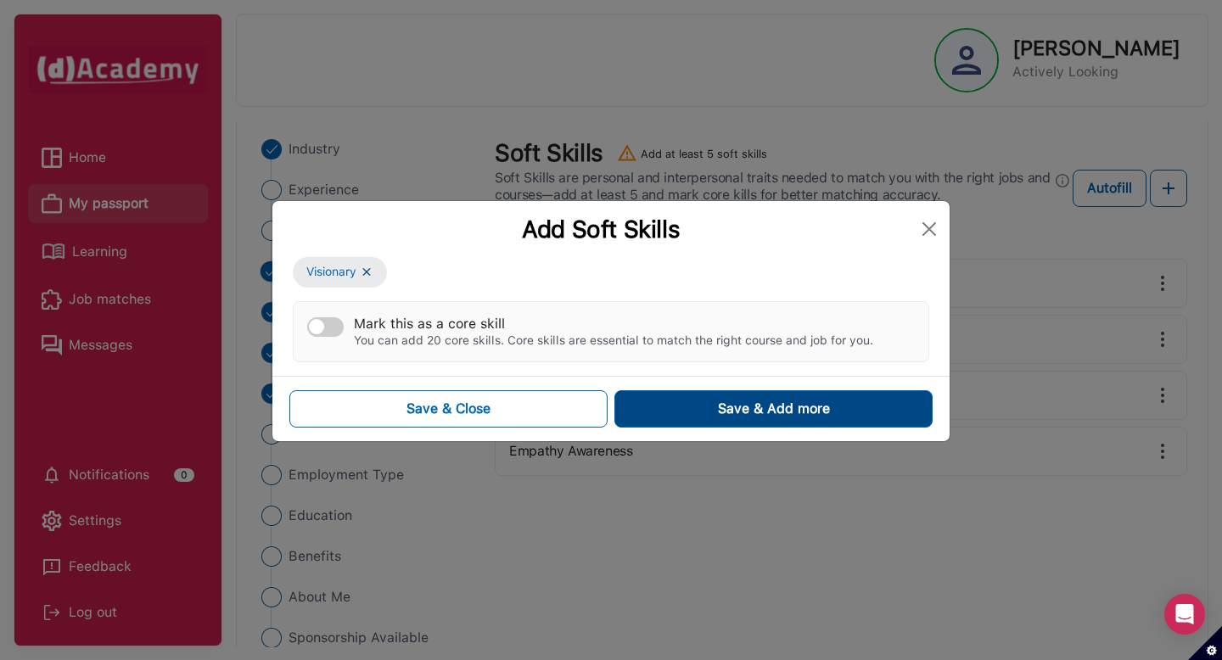
click at [674, 419] on button "Save & Add more" at bounding box center [773, 408] width 318 height 37
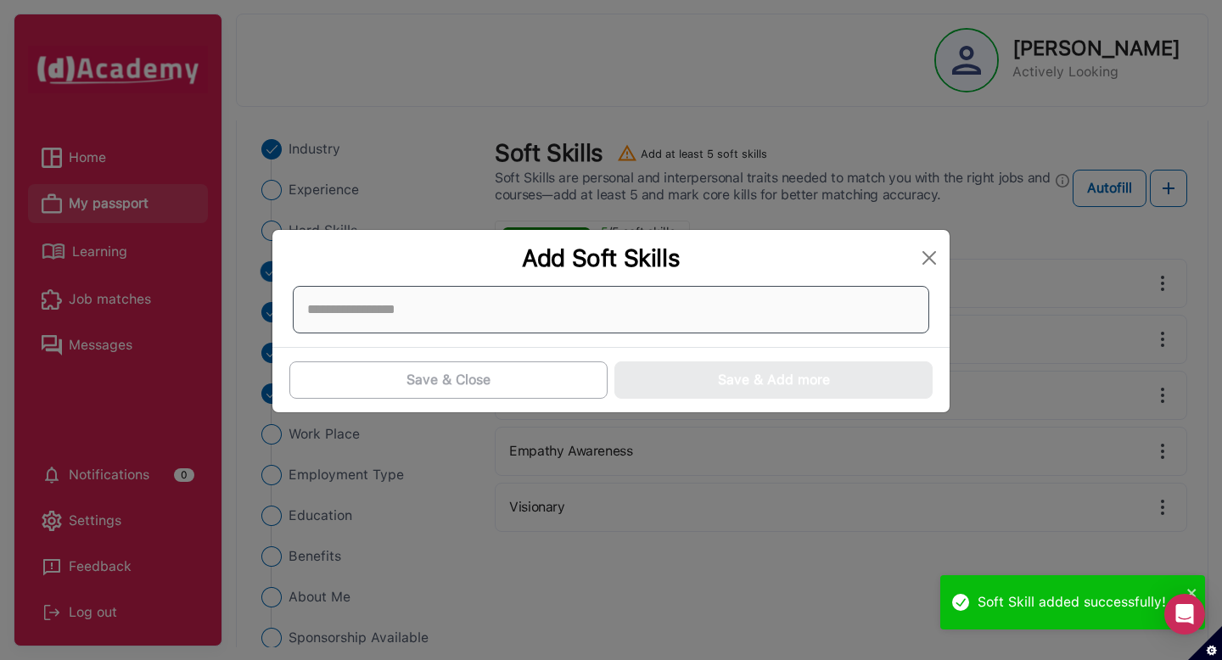
click at [825, 316] on div at bounding box center [611, 310] width 636 height 48
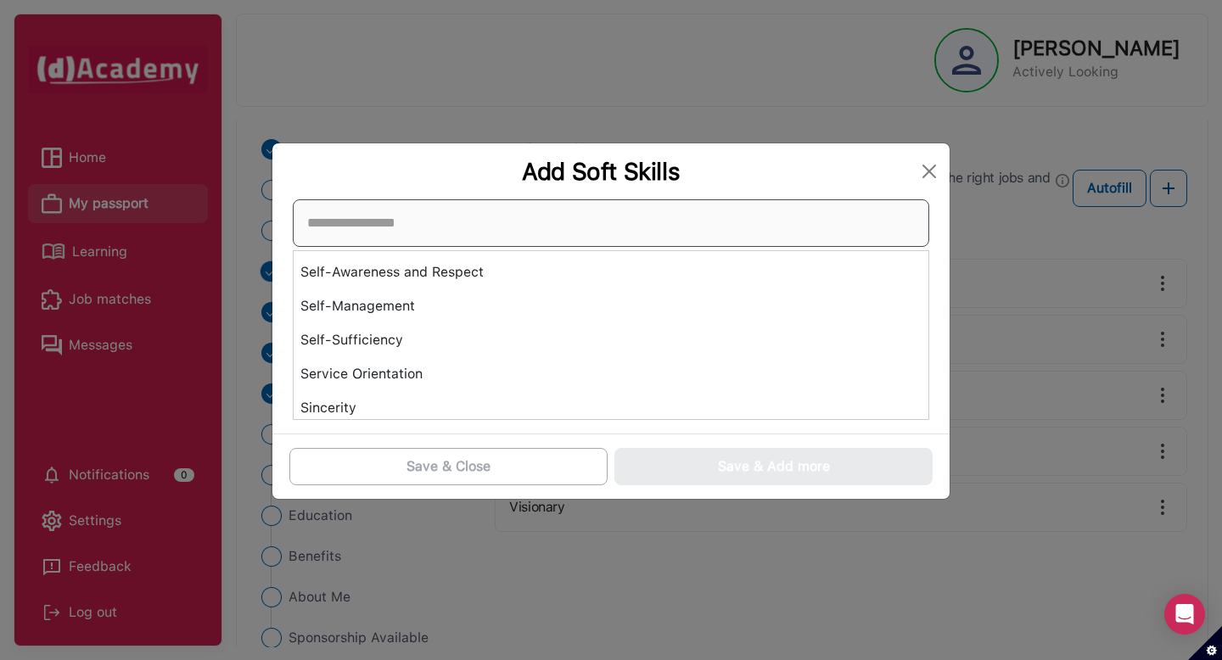
scroll to position [5417, 0]
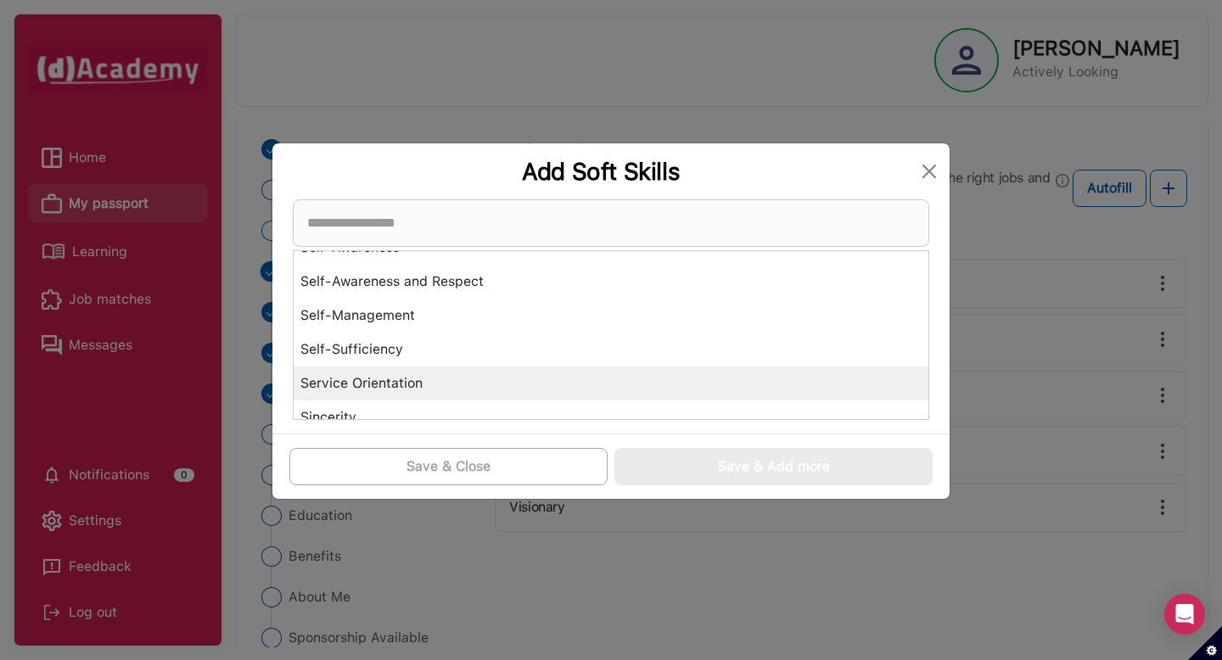
click at [513, 376] on div "Service Orientation" at bounding box center [611, 384] width 635 height 34
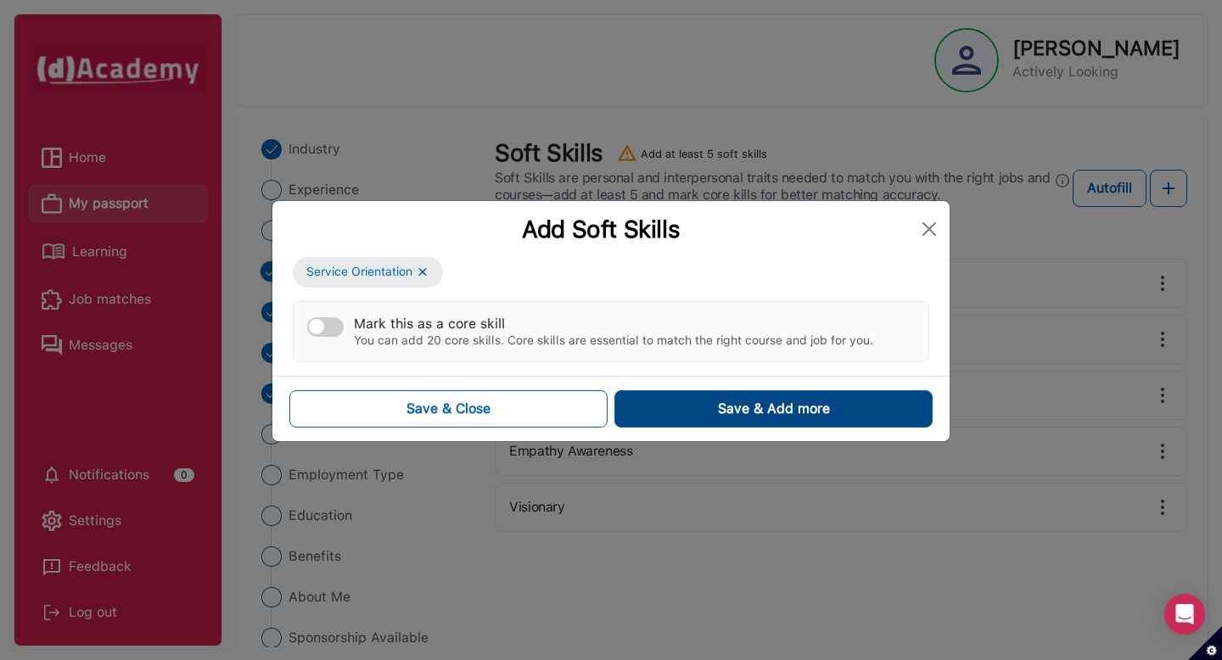
click at [644, 400] on button "Save & Add more" at bounding box center [773, 408] width 318 height 37
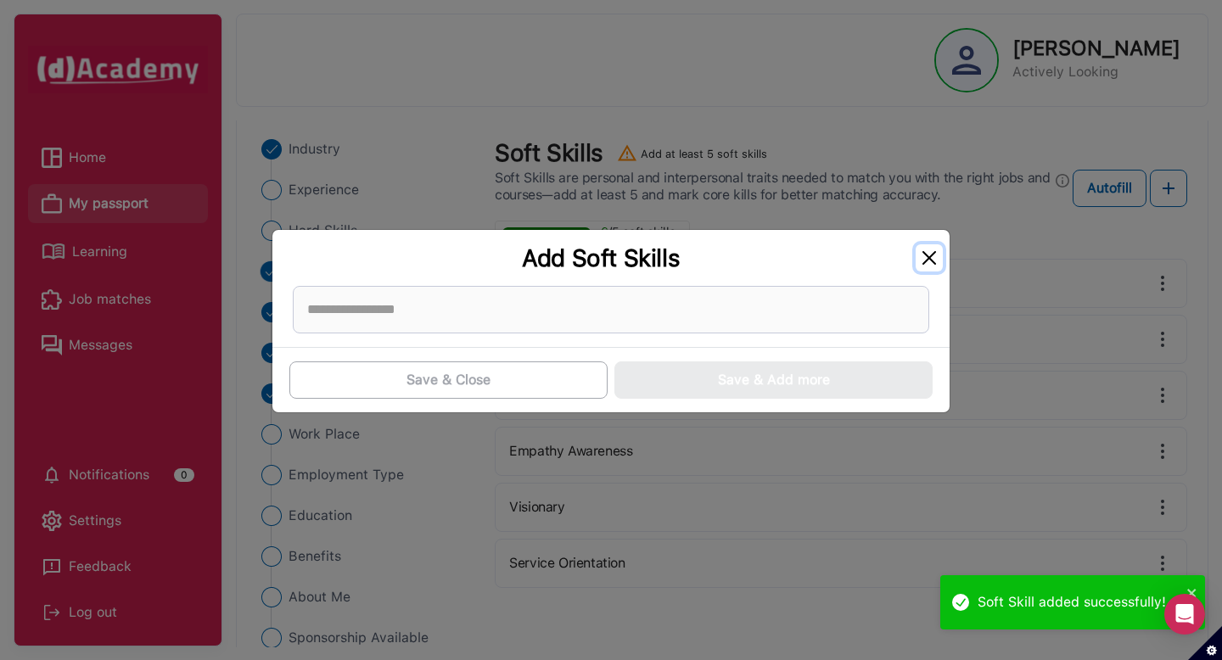
click at [930, 245] on button "Close" at bounding box center [929, 257] width 27 height 27
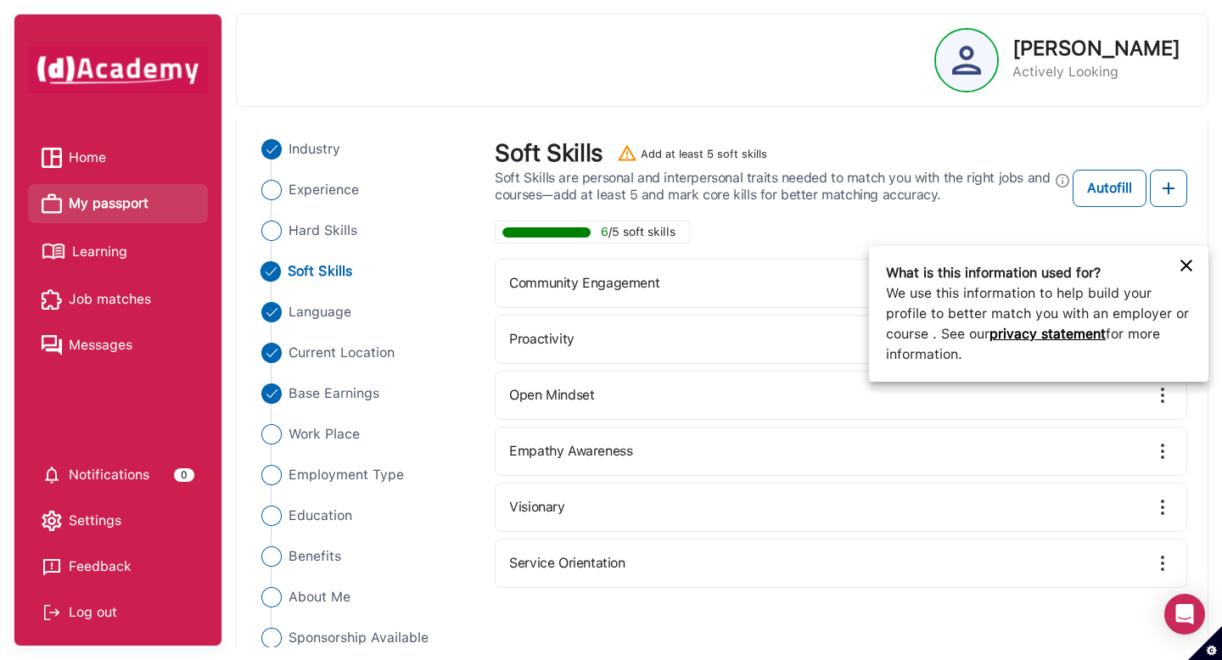
click at [1167, 185] on div at bounding box center [611, 330] width 1222 height 660
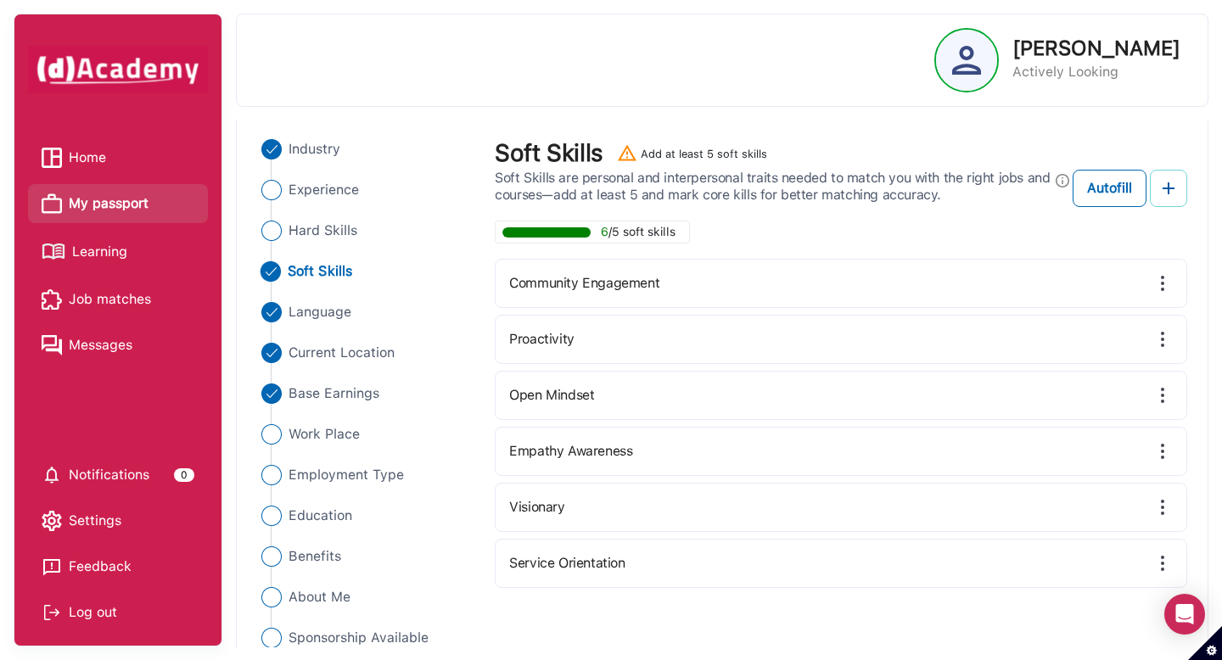
click at [1171, 193] on img at bounding box center [1168, 188] width 20 height 20
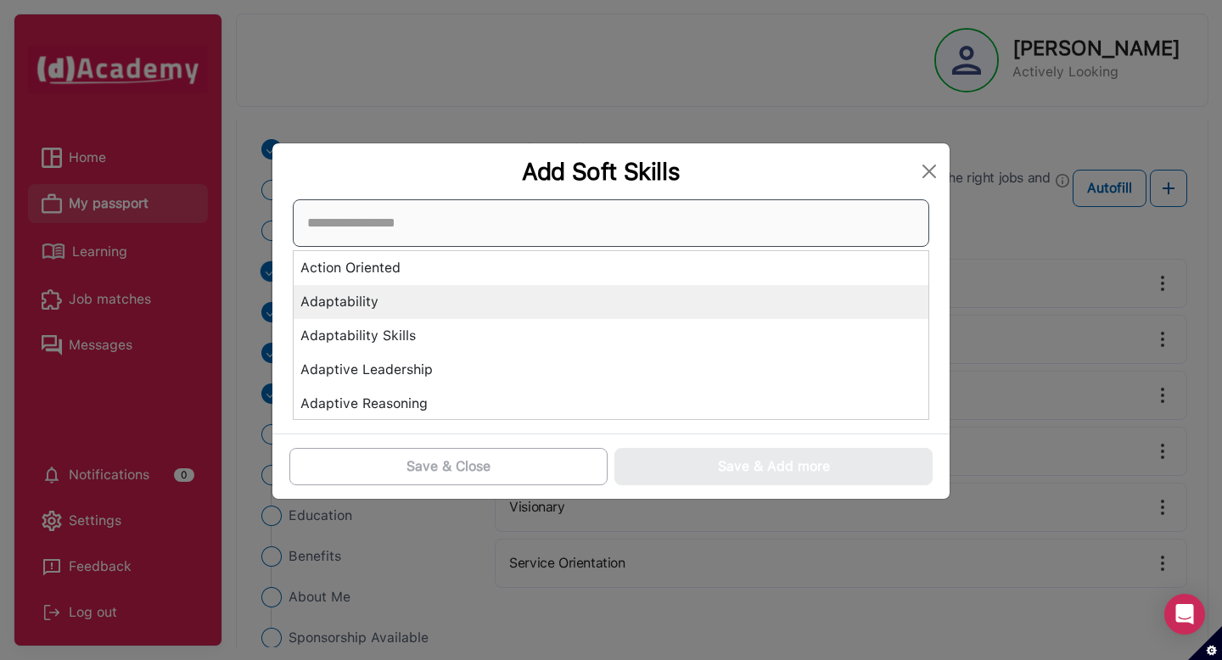
click at [602, 309] on div "Action Oriented Adaptability Adaptability Skills Adaptive Leadership Adaptive R…" at bounding box center [611, 309] width 636 height 221
click at [576, 316] on div "Action Oriented Adaptability Adaptability Skills Adaptive Leadership Adaptive R…" at bounding box center [611, 309] width 636 height 221
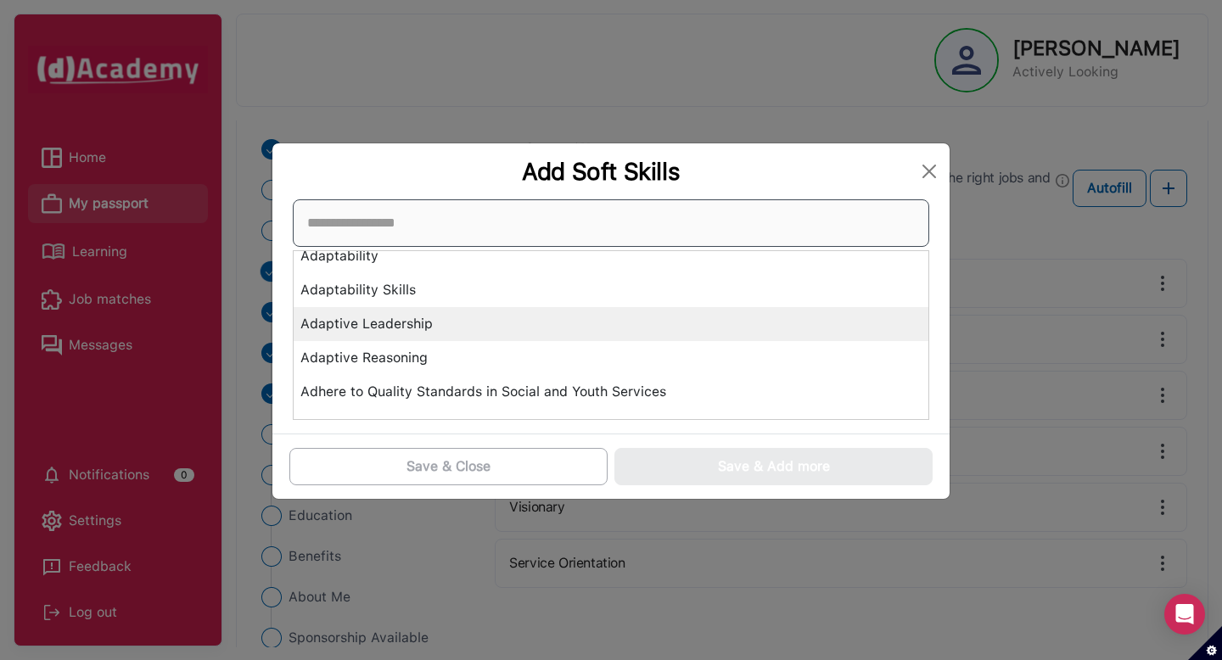
scroll to position [0, 0]
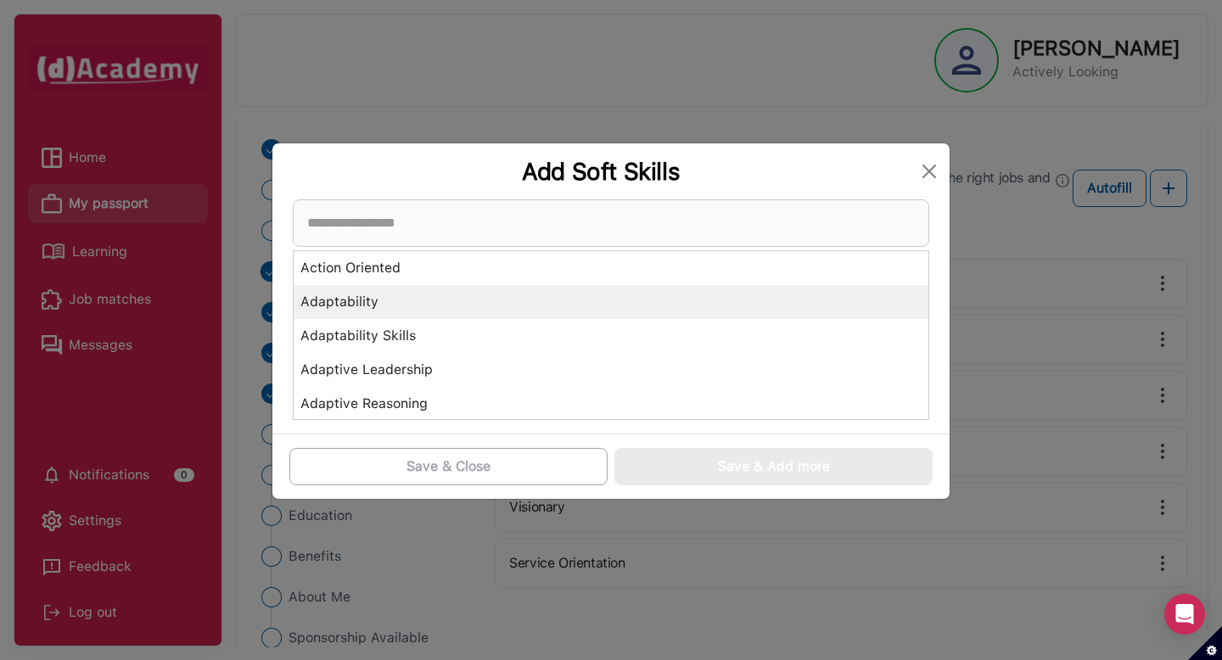
click at [573, 311] on div "Adaptability" at bounding box center [611, 302] width 635 height 34
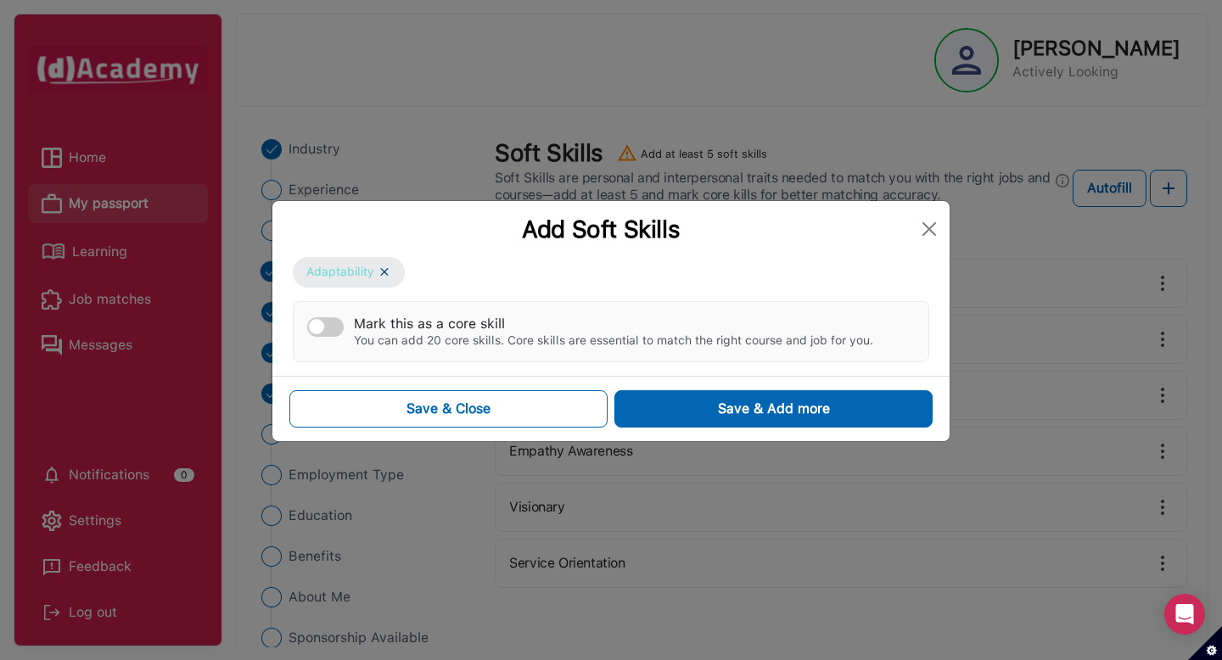
click at [380, 271] on img at bounding box center [385, 272] width 14 height 14
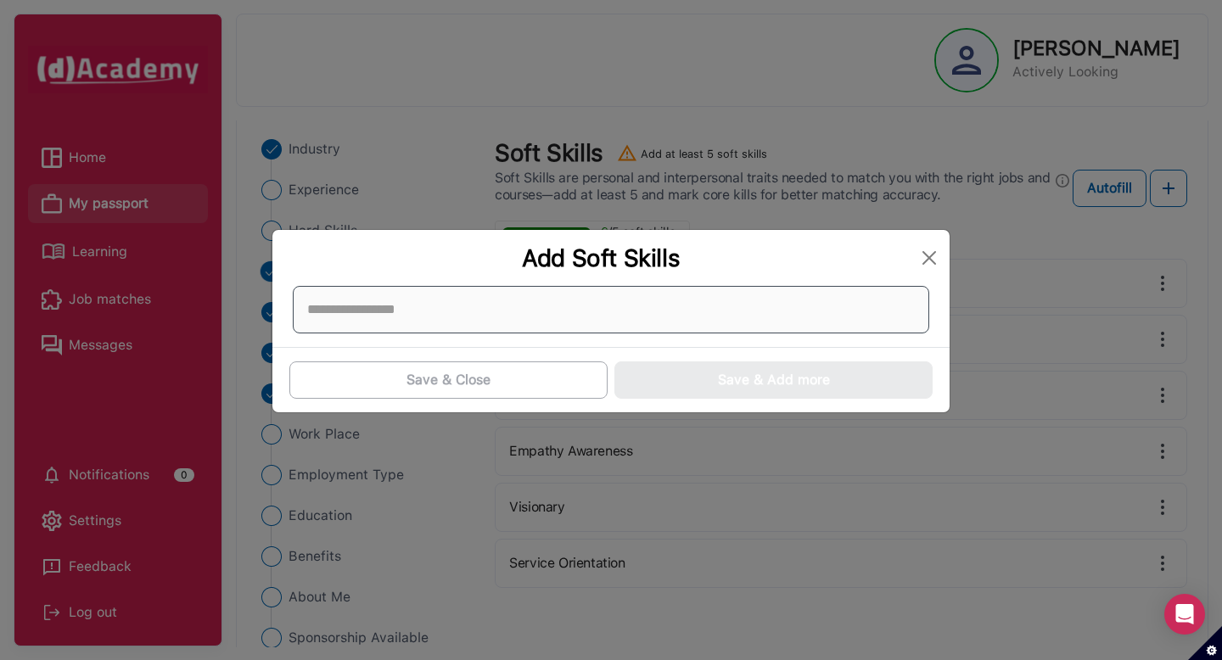
click at [417, 321] on div at bounding box center [611, 310] width 636 height 48
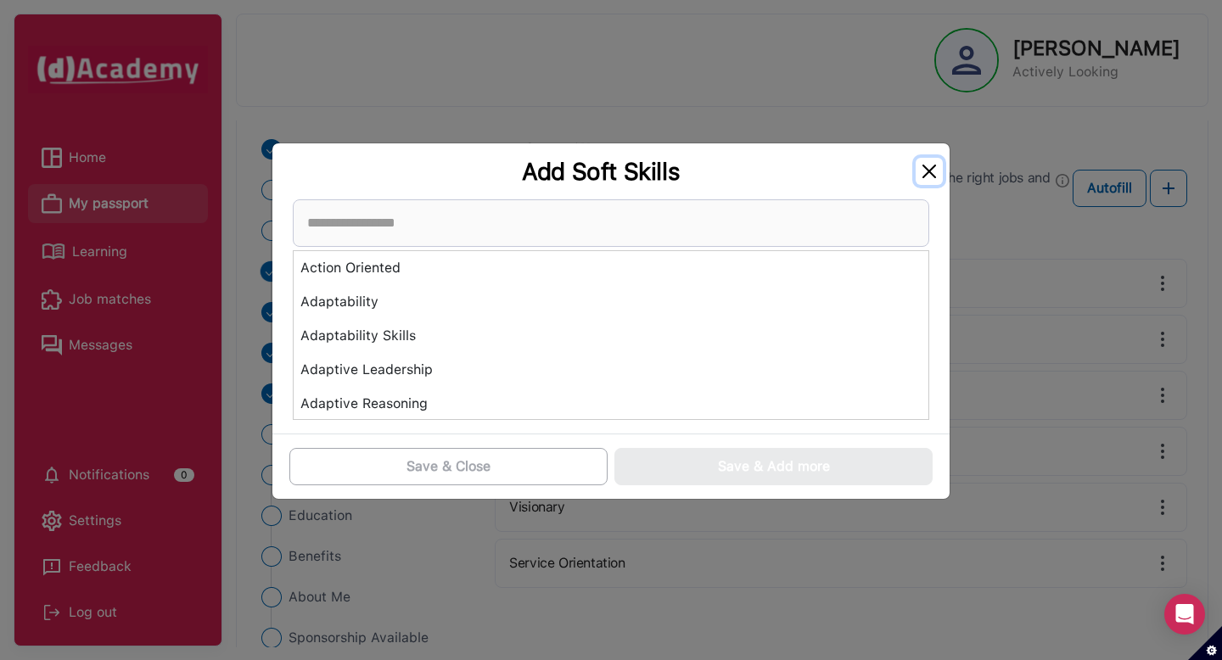
click at [918, 177] on button "Close" at bounding box center [929, 171] width 27 height 27
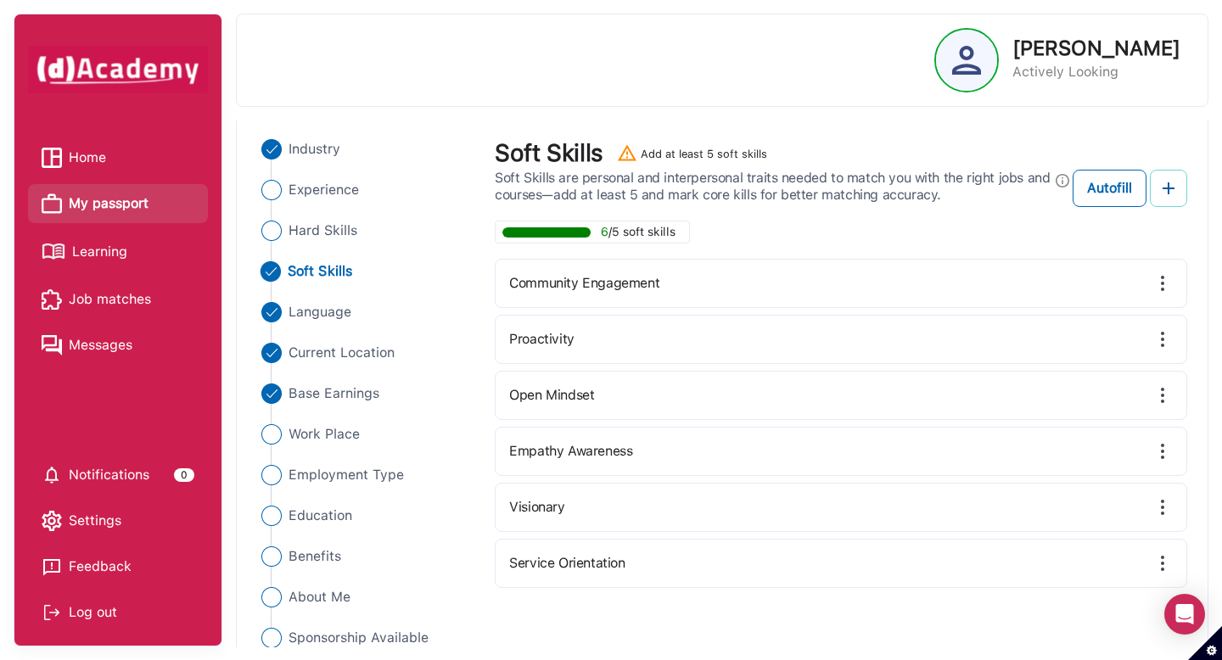
scroll to position [182, 0]
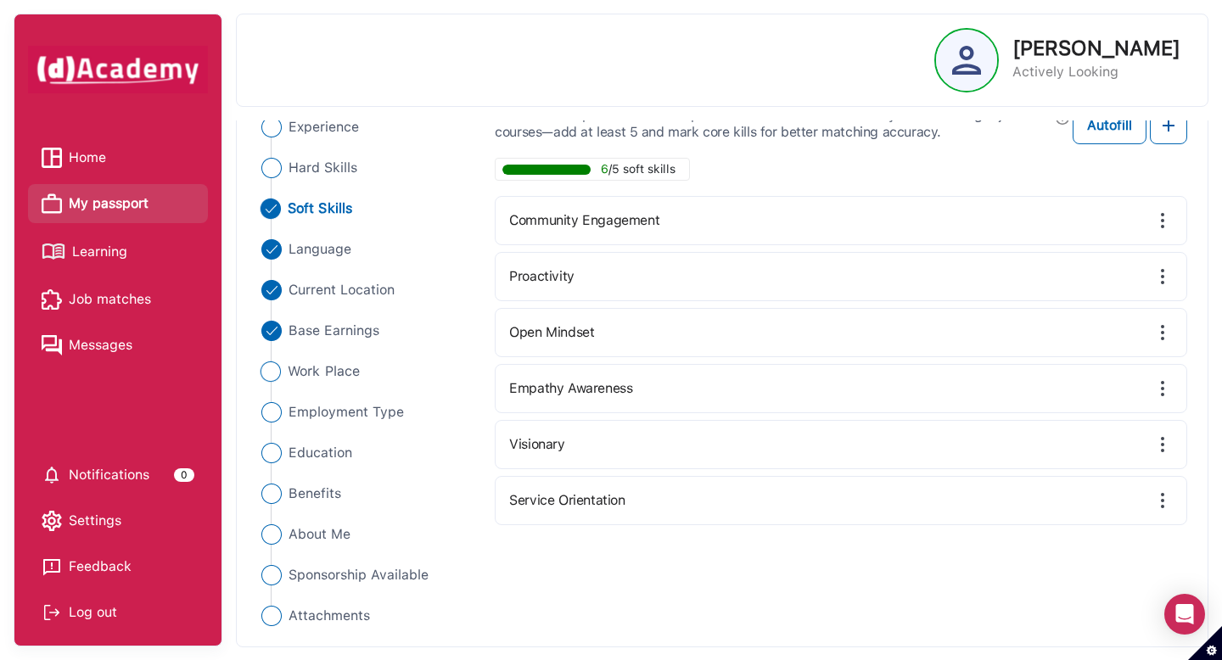
click at [268, 381] on img "Close" at bounding box center [270, 371] width 20 height 20
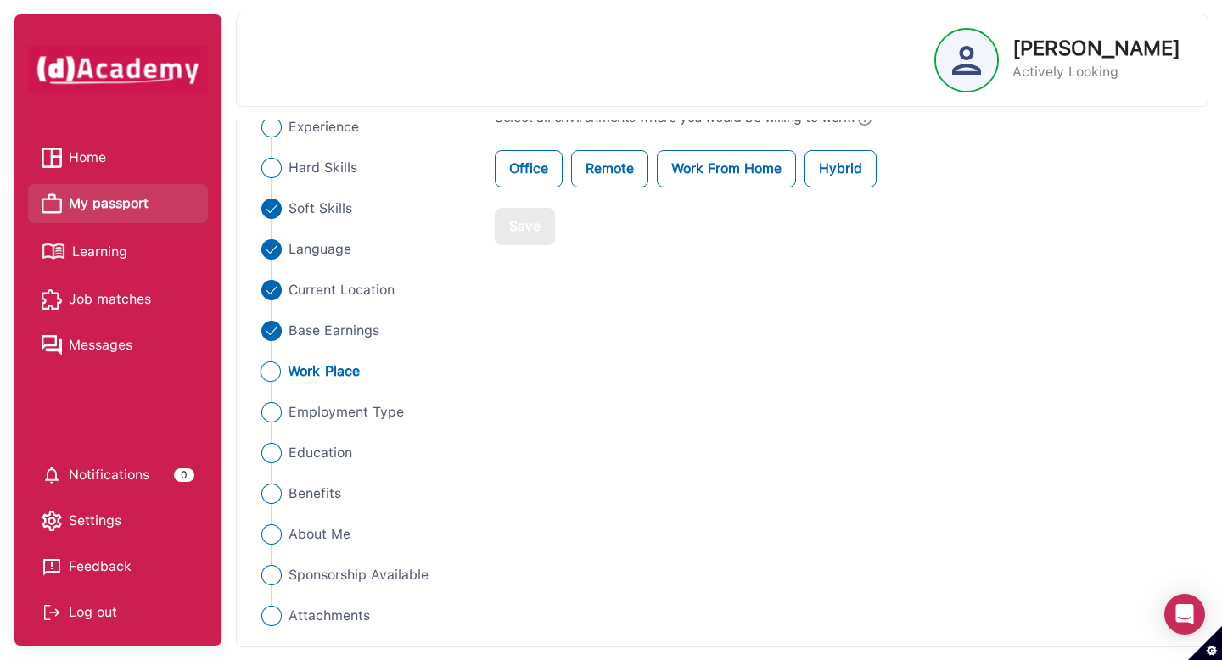
scroll to position [40, 0]
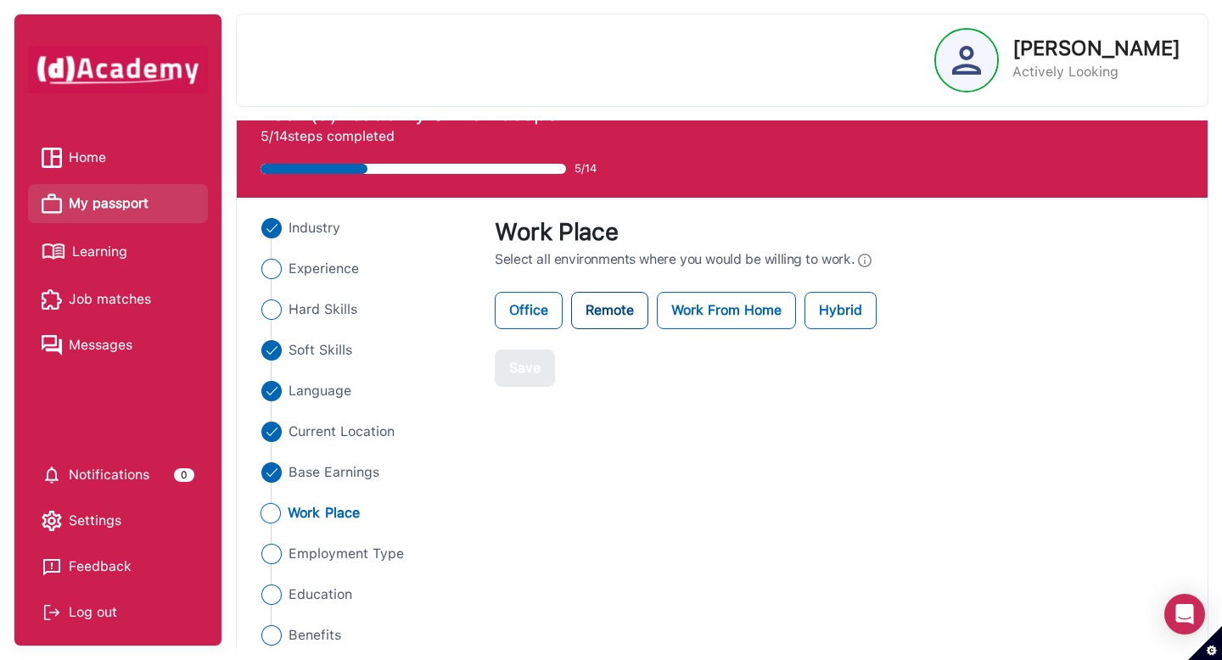
click at [626, 324] on label "Remote" at bounding box center [609, 310] width 77 height 37
click at [848, 305] on label "Hybrid" at bounding box center [840, 310] width 72 height 37
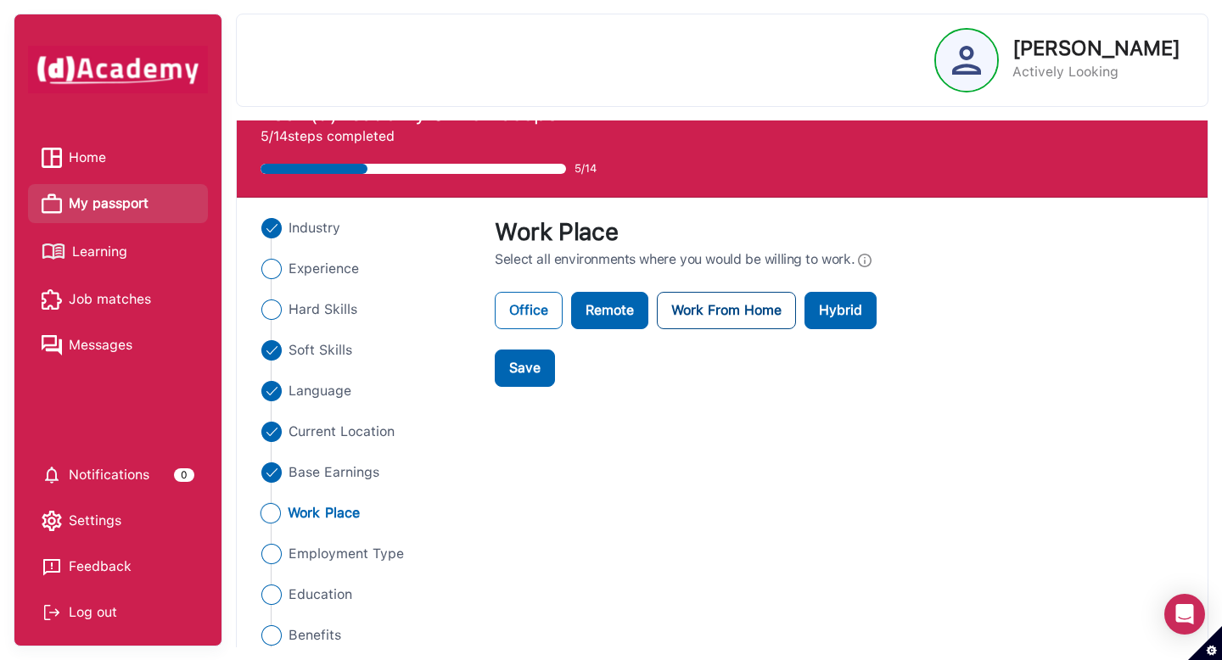
click at [677, 319] on label "Work From Home" at bounding box center [726, 310] width 139 height 37
click at [510, 392] on div "Industry Experience Hard Skills Soft Skills Language Current Location Base Earn…" at bounding box center [722, 493] width 950 height 550
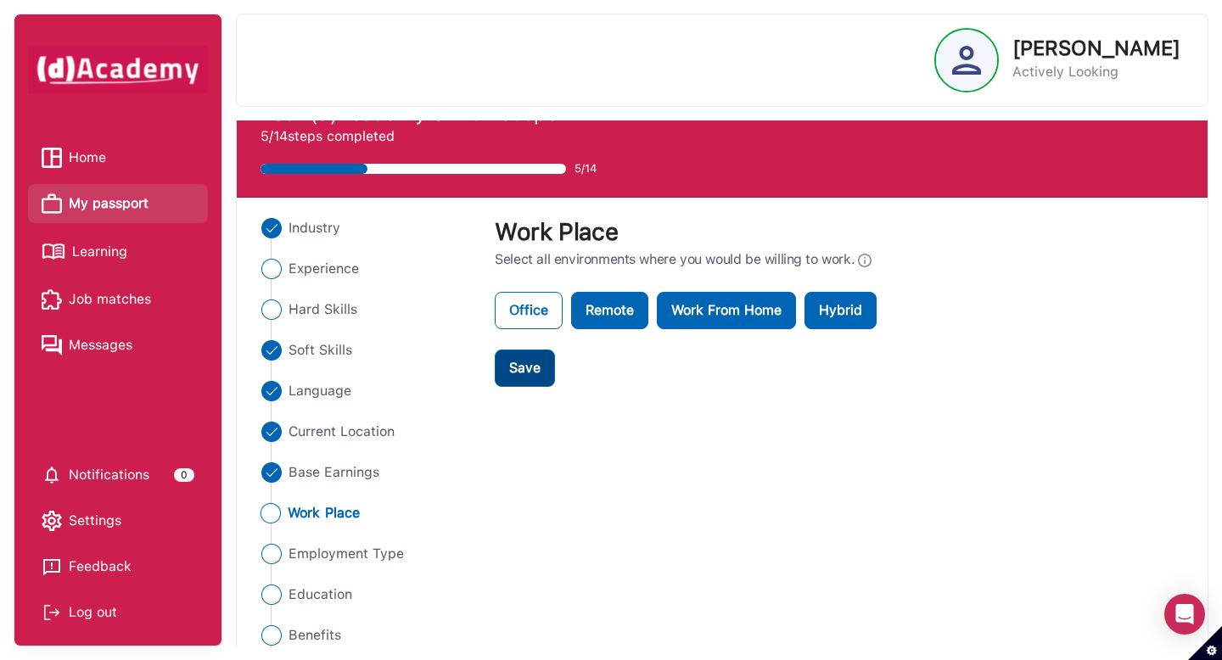
click at [521, 378] on div "Save" at bounding box center [524, 368] width 31 height 20
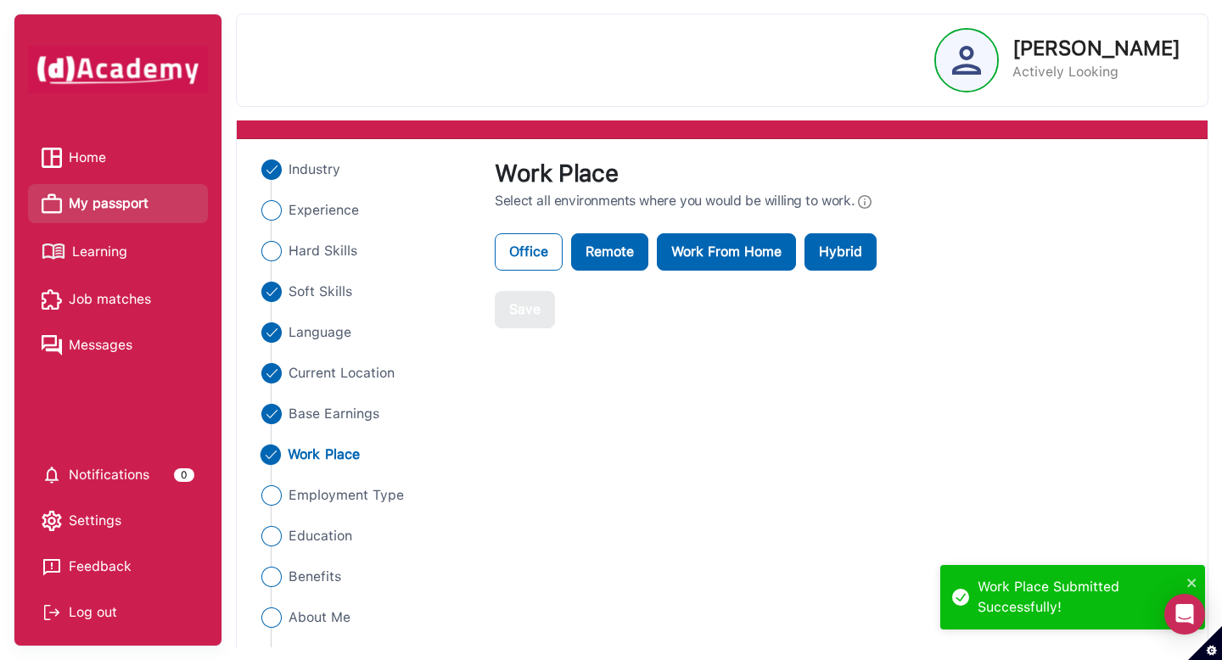
scroll to position [121, 0]
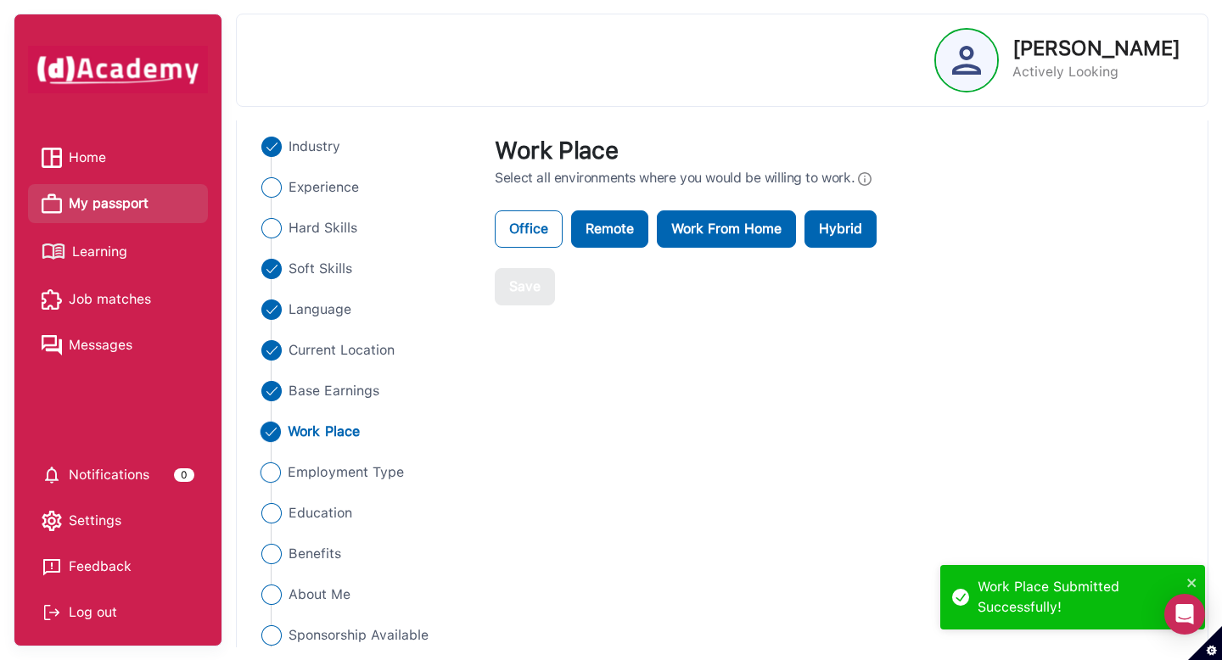
click at [293, 466] on span "Employment Type" at bounding box center [346, 472] width 116 height 20
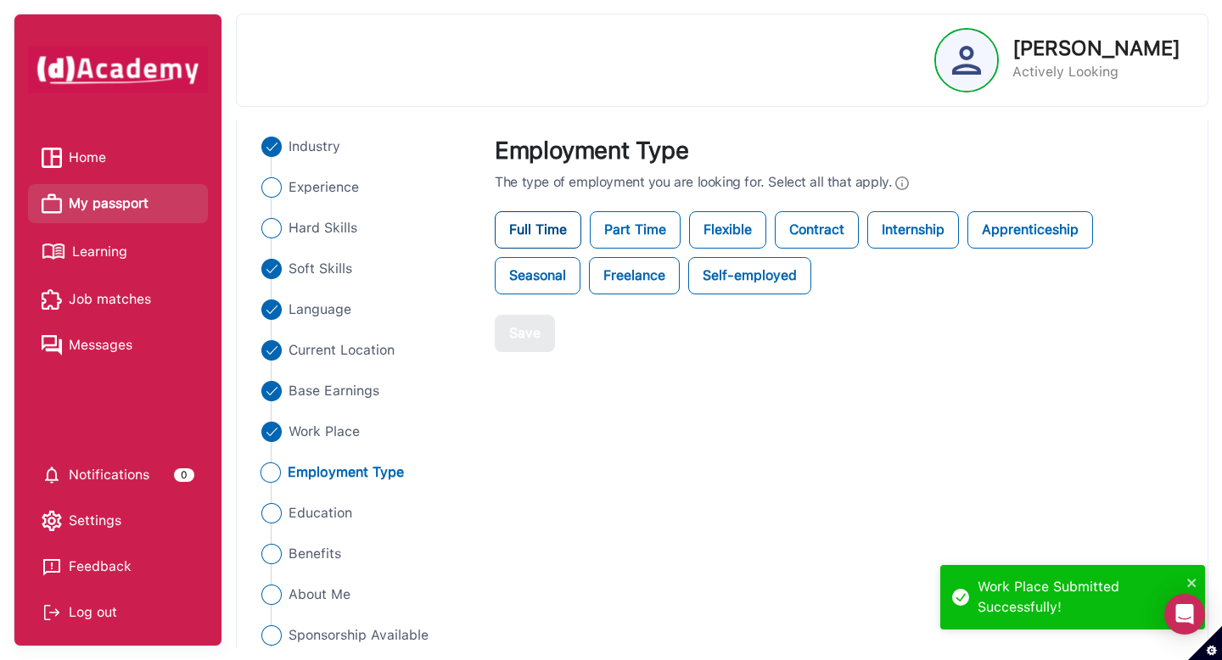
click at [555, 232] on label "Full Time" at bounding box center [538, 229] width 87 height 37
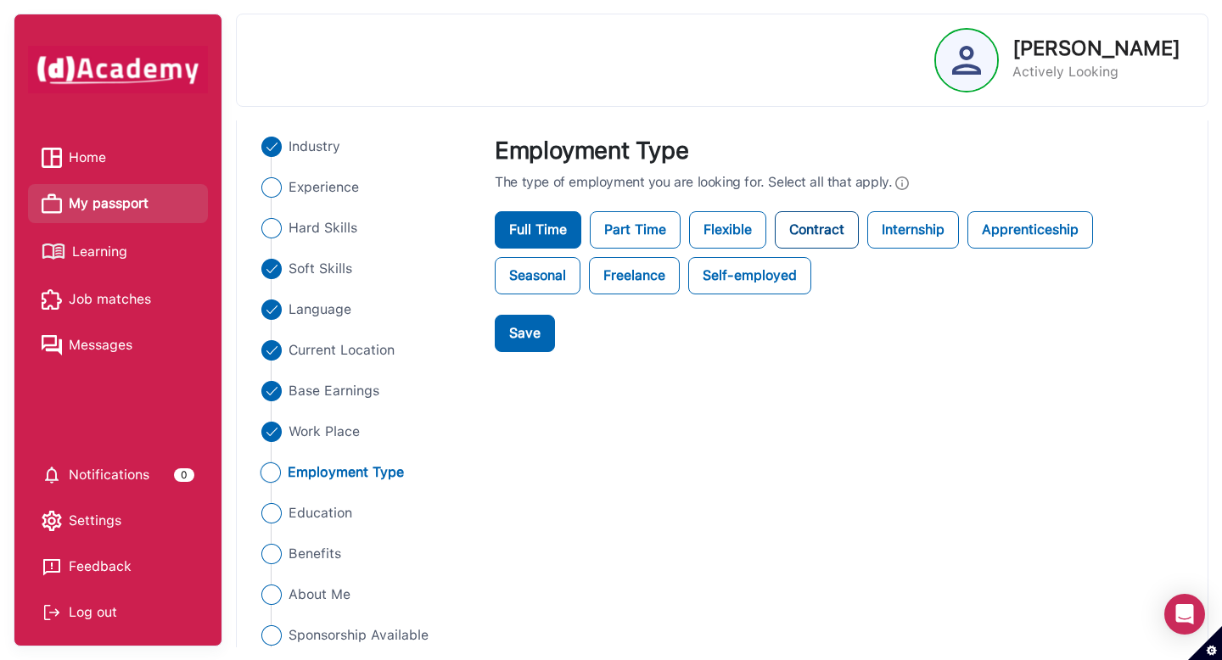
click at [798, 235] on label "Contract" at bounding box center [817, 229] width 84 height 37
click at [817, 241] on label "Contract" at bounding box center [817, 229] width 84 height 37
click at [894, 231] on label "Internship" at bounding box center [913, 229] width 92 height 37
click at [983, 231] on label "Apprenticeship" at bounding box center [1030, 229] width 126 height 37
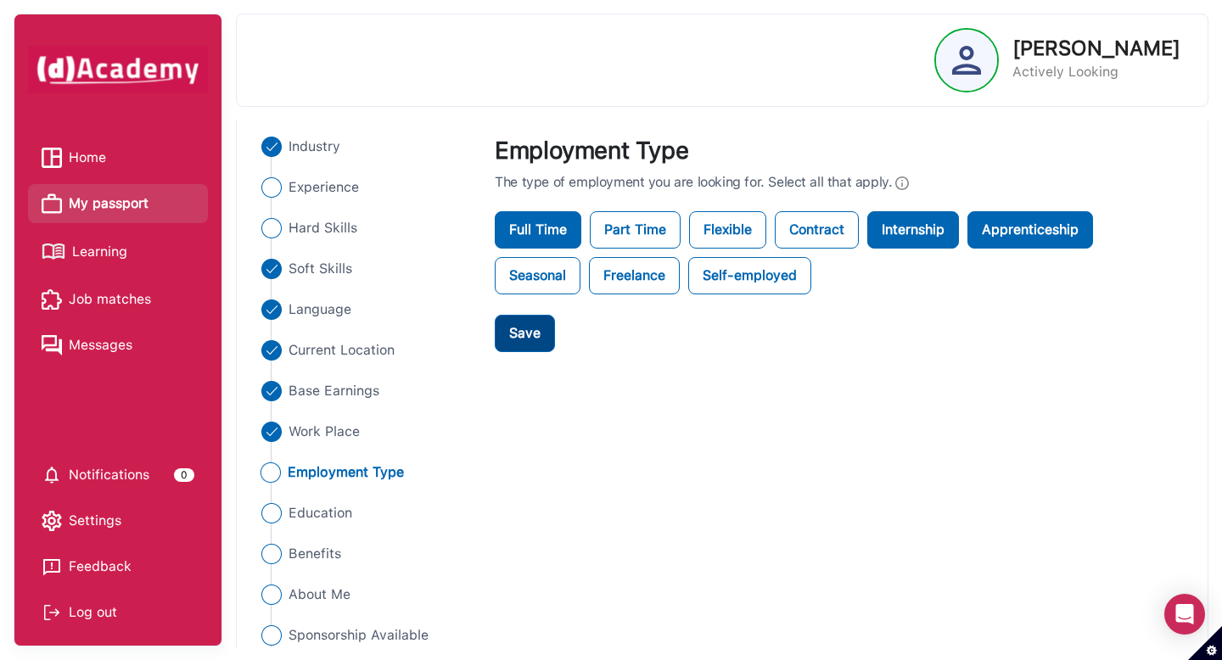
click at [527, 327] on div "Save" at bounding box center [524, 333] width 31 height 20
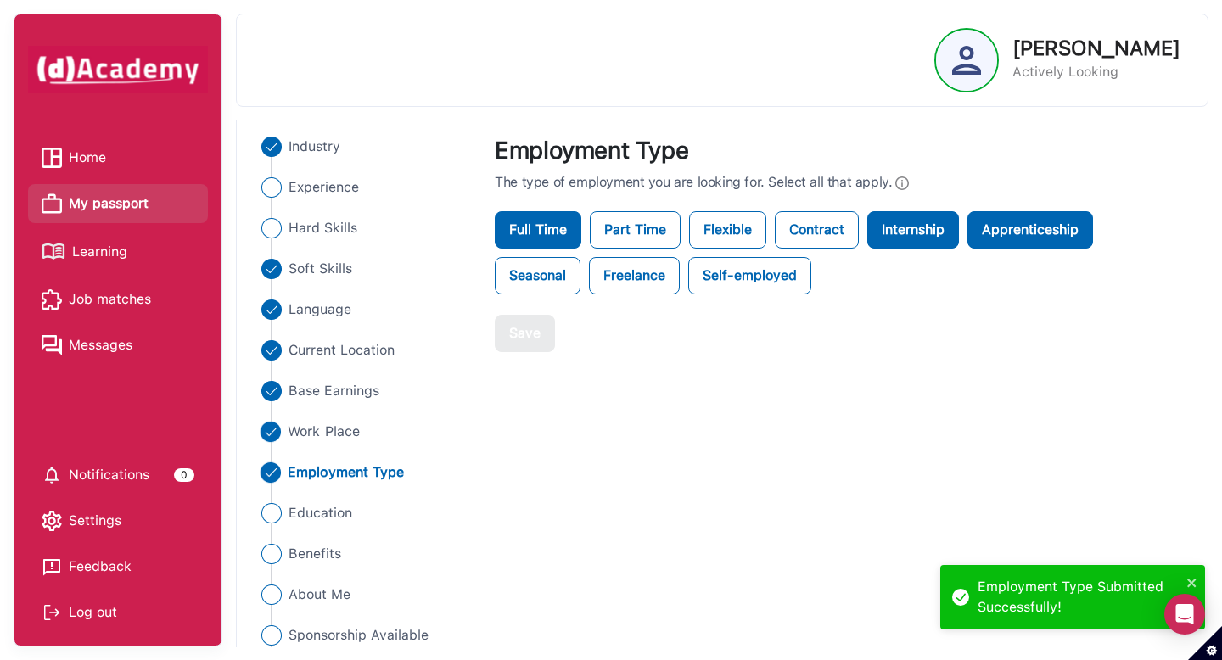
scroll to position [166, 0]
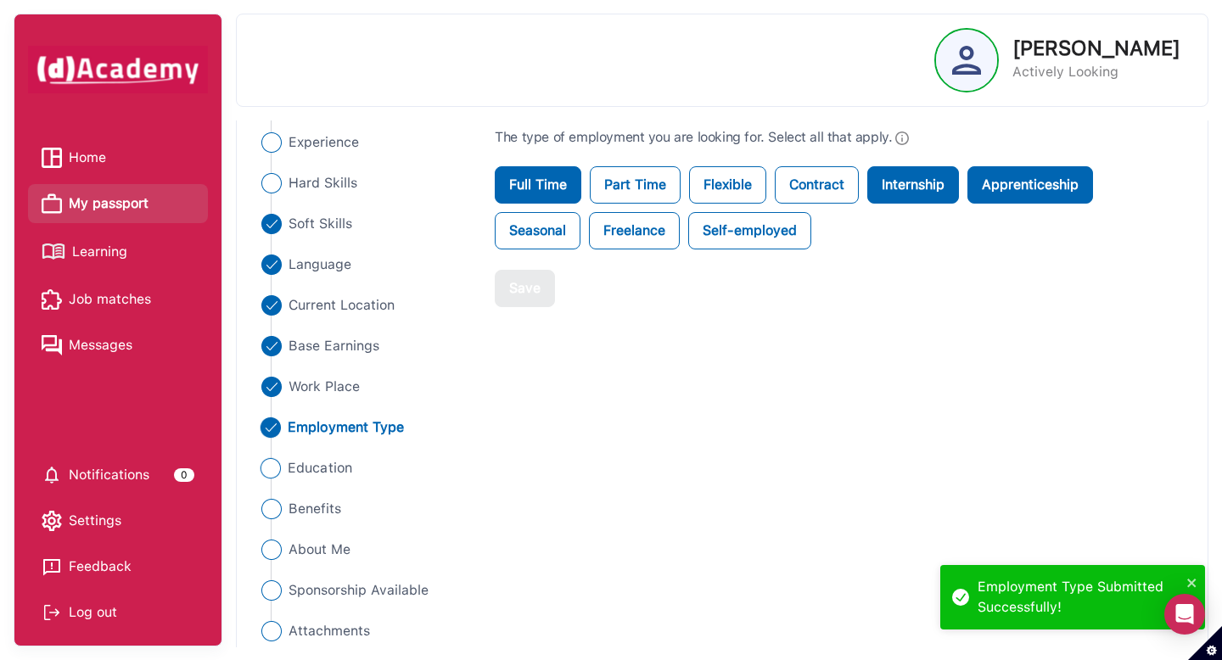
click at [303, 467] on span "Education" at bounding box center [320, 468] width 64 height 20
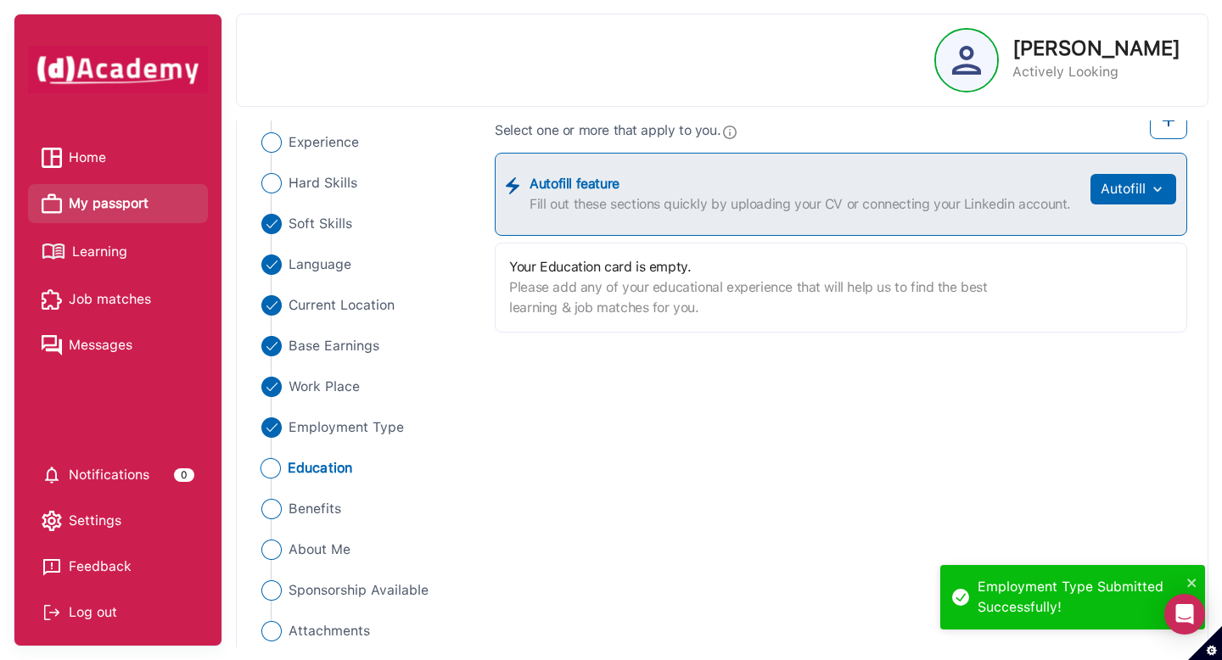
click at [564, 288] on label "Please add any of your educational experience that will help us to find the bes…" at bounding box center [757, 297] width 497 height 41
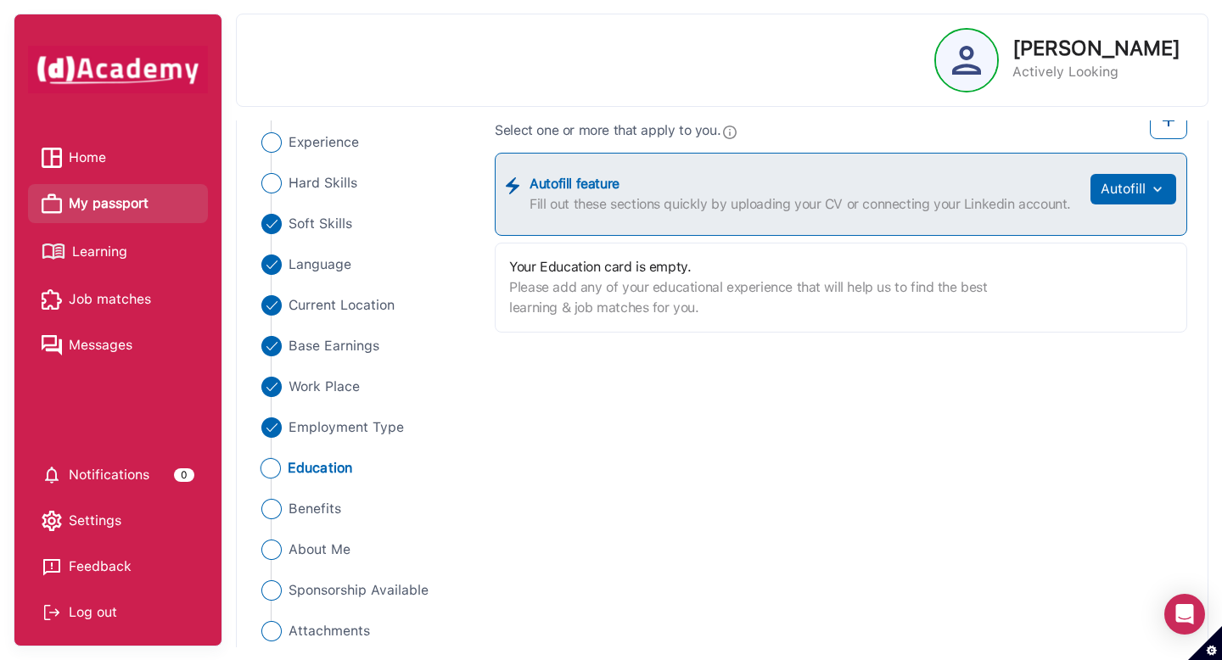
click at [721, 291] on label "Please add any of your educational experience that will help us to find the bes…" at bounding box center [757, 297] width 497 height 41
click at [1167, 127] on img at bounding box center [1168, 120] width 20 height 20
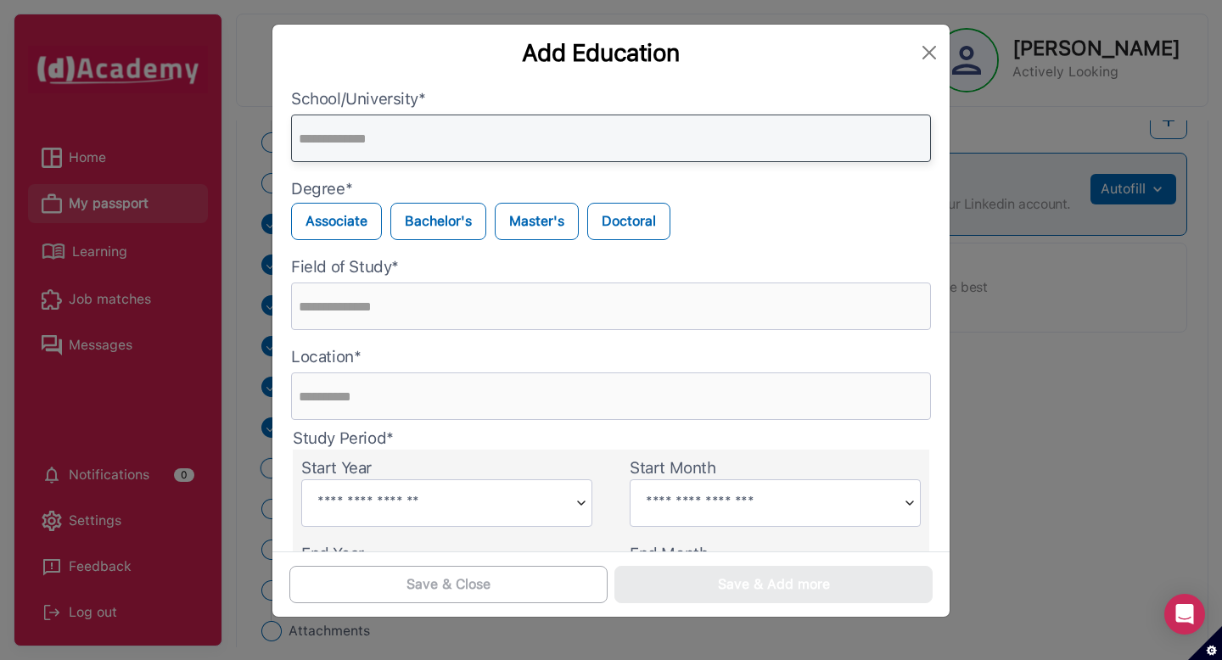
click at [462, 154] on input "text" at bounding box center [611, 139] width 640 height 48
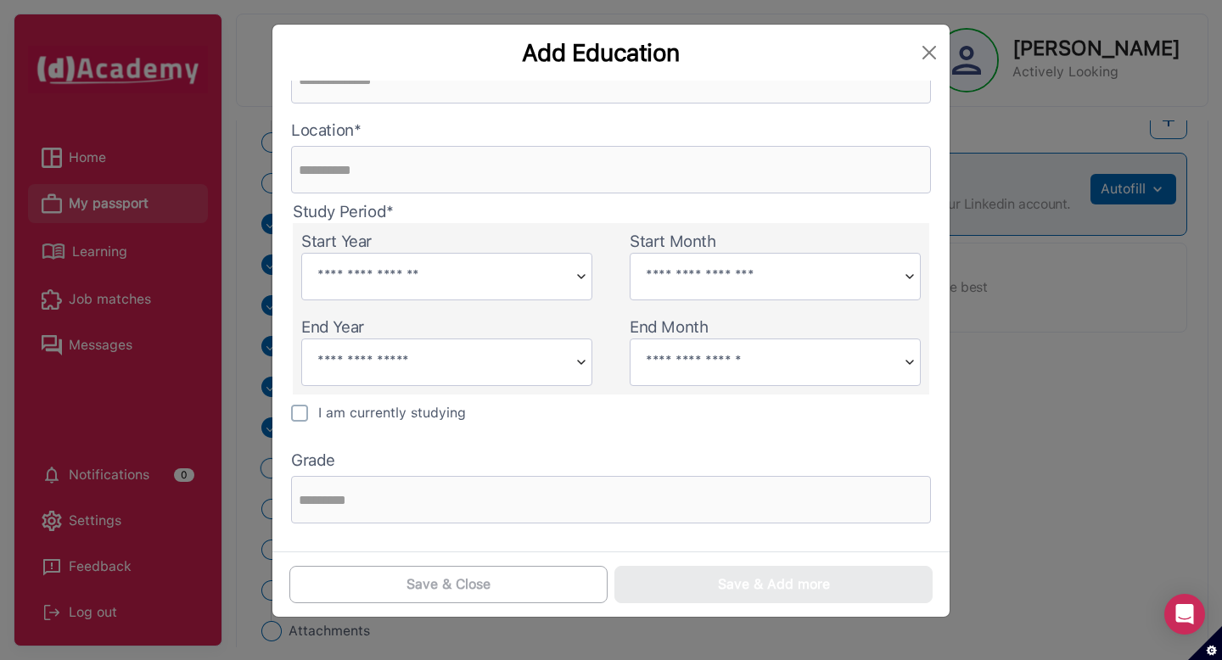
scroll to position [0, 0]
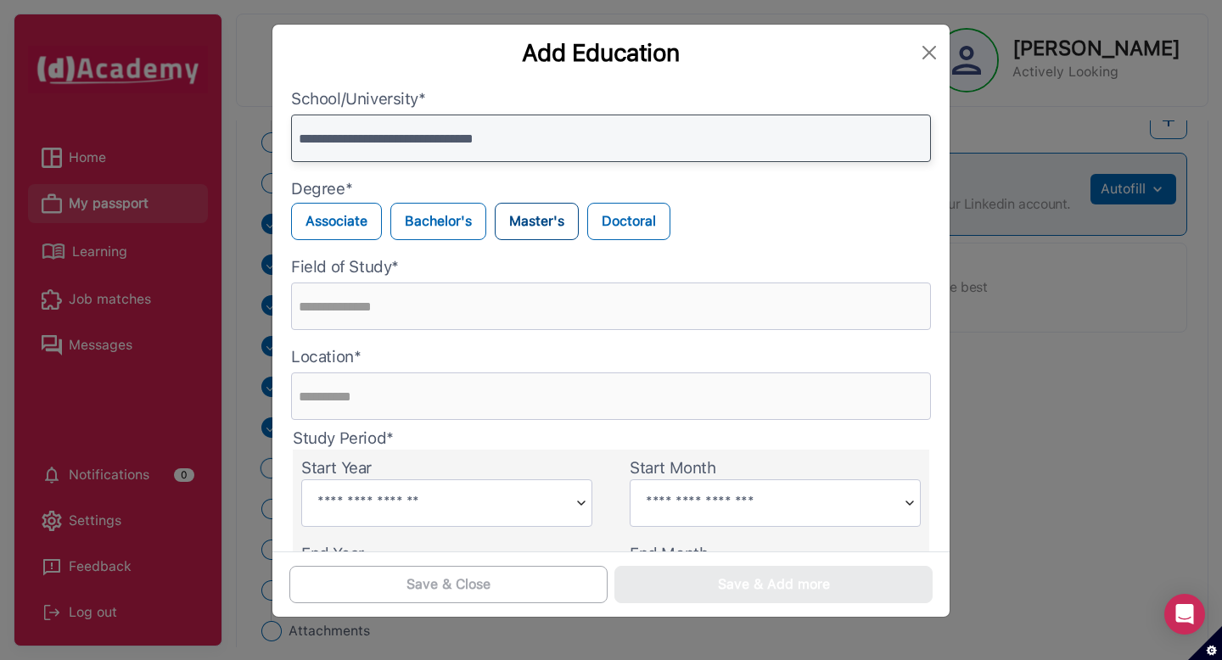
type input "**********"
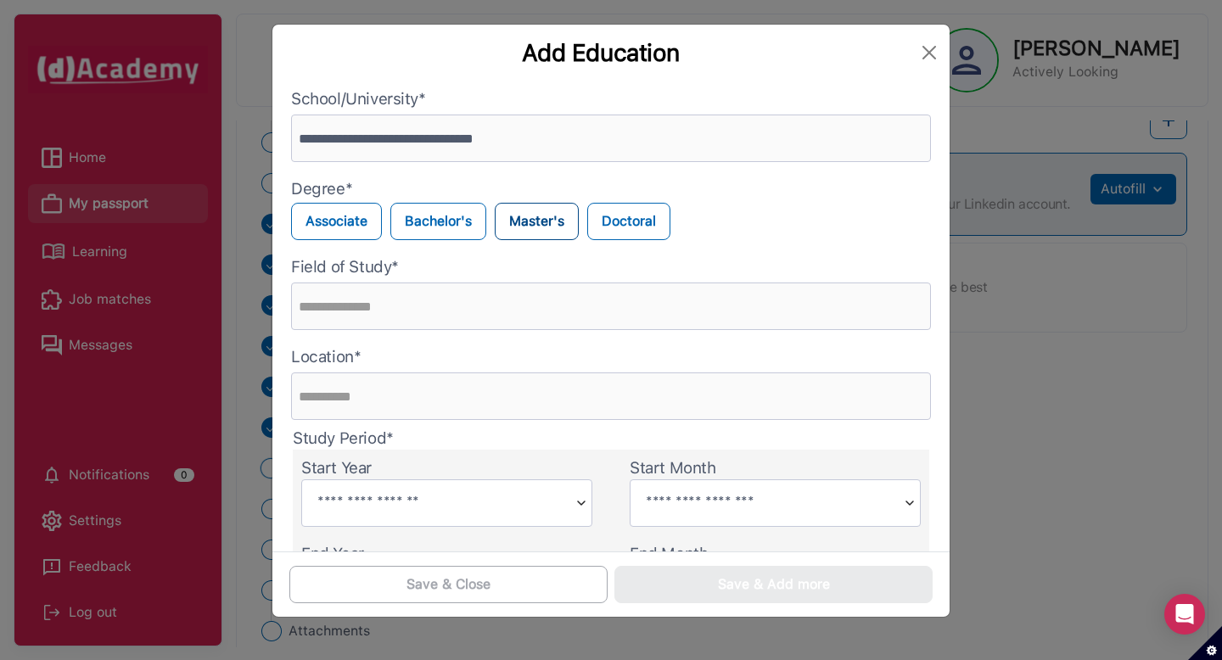
click at [543, 225] on label "Master's" at bounding box center [537, 221] width 84 height 37
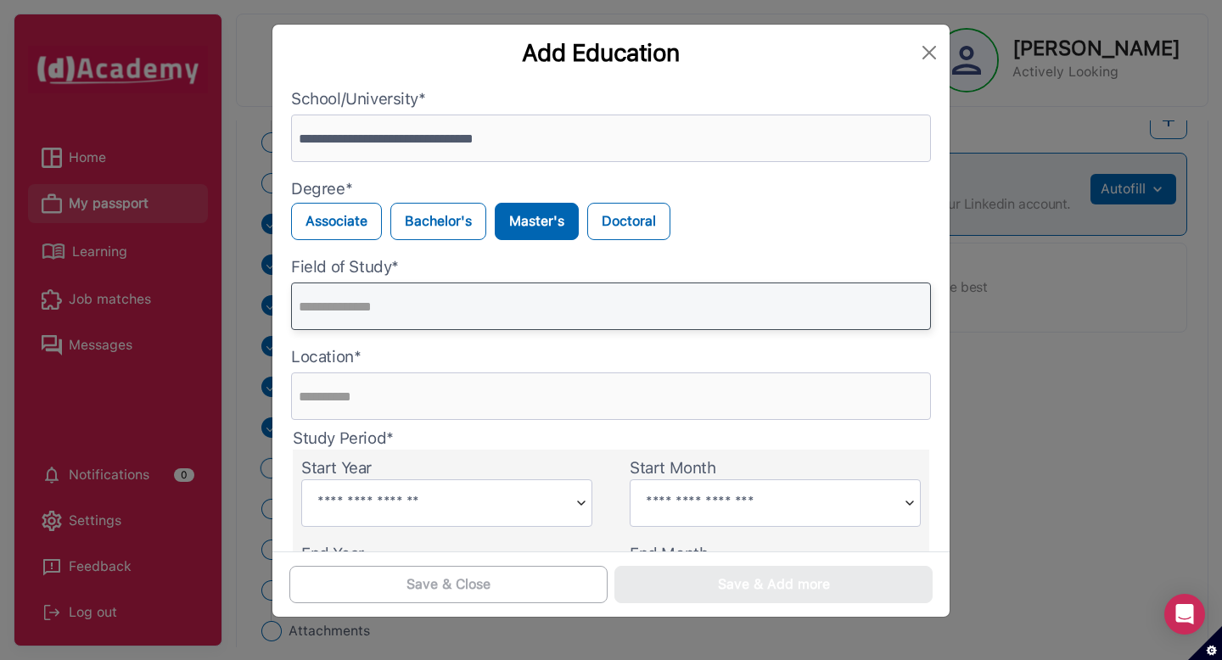
click at [352, 320] on input "text" at bounding box center [611, 307] width 640 height 48
type input "**********"
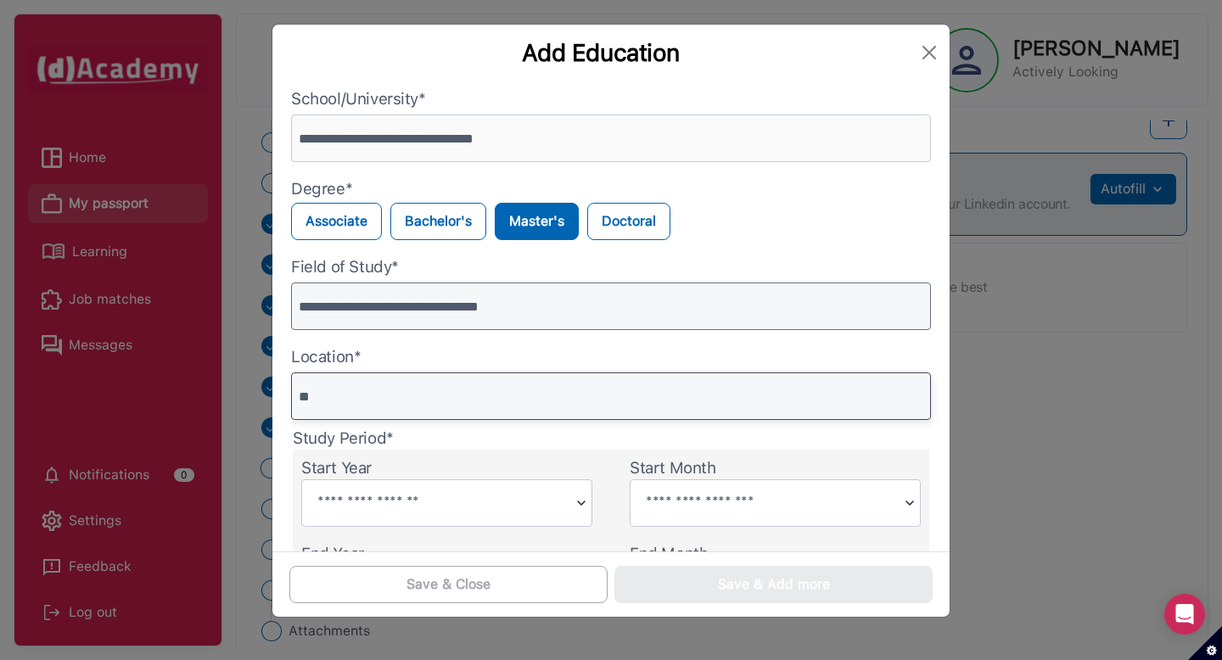
type input "*"
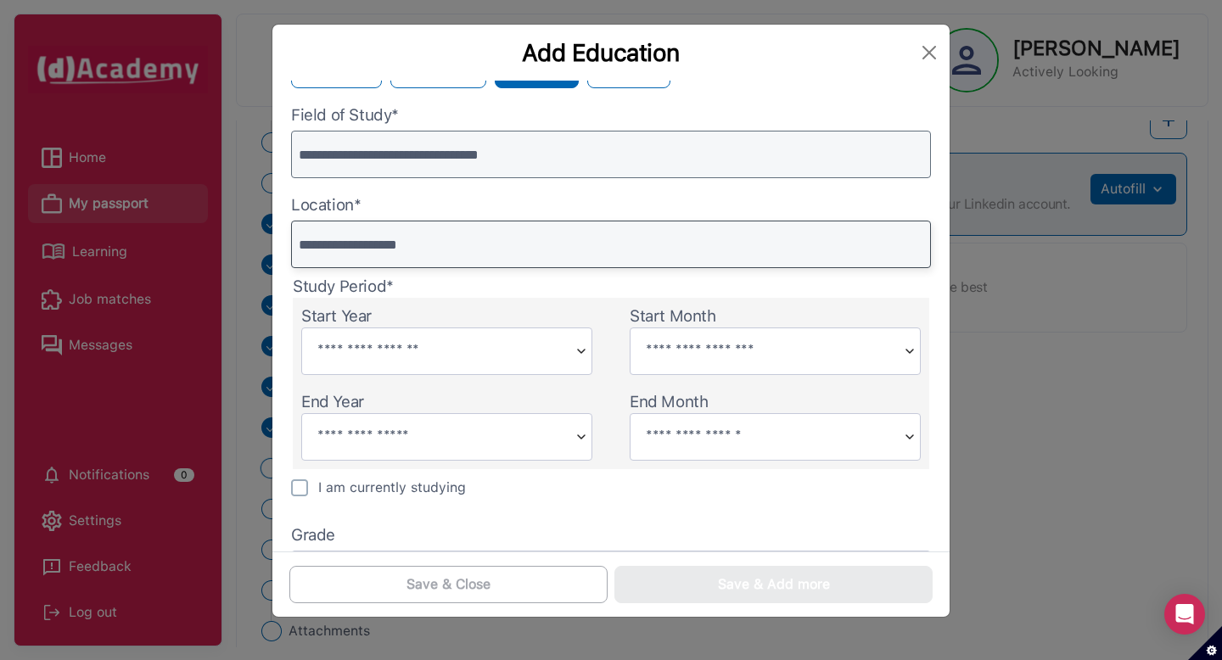
scroll to position [162, 0]
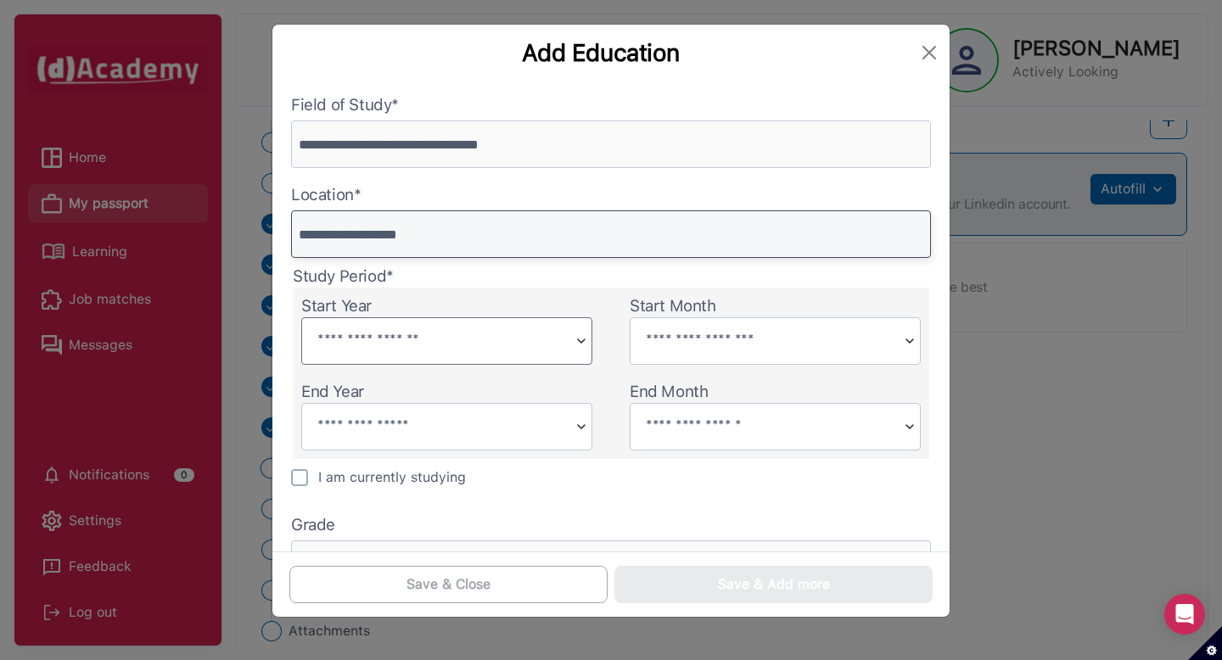
type input "**********"
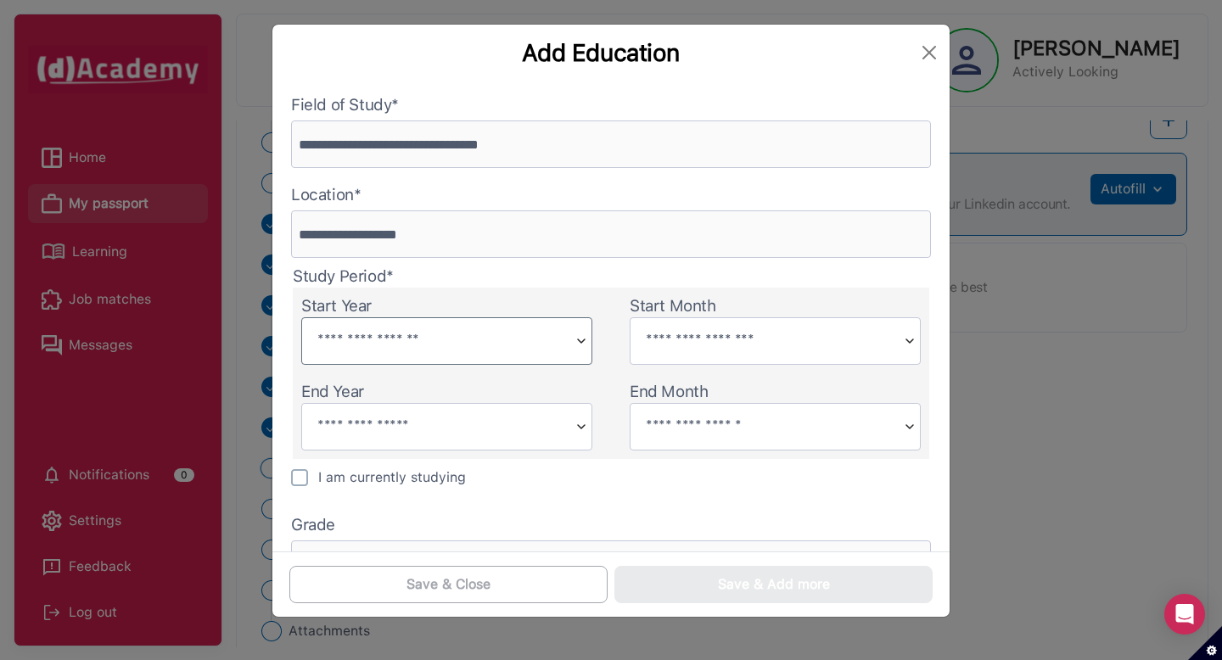
click at [364, 351] on input "text" at bounding box center [435, 339] width 266 height 42
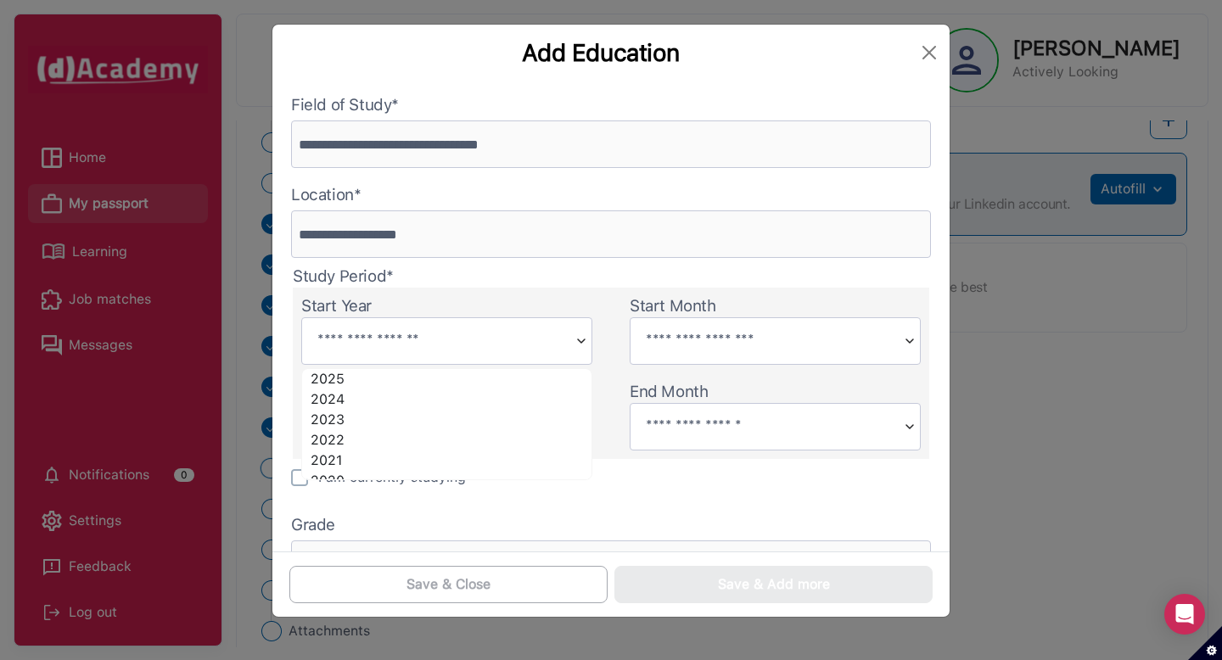
scroll to position [20, 0]
type input "****"
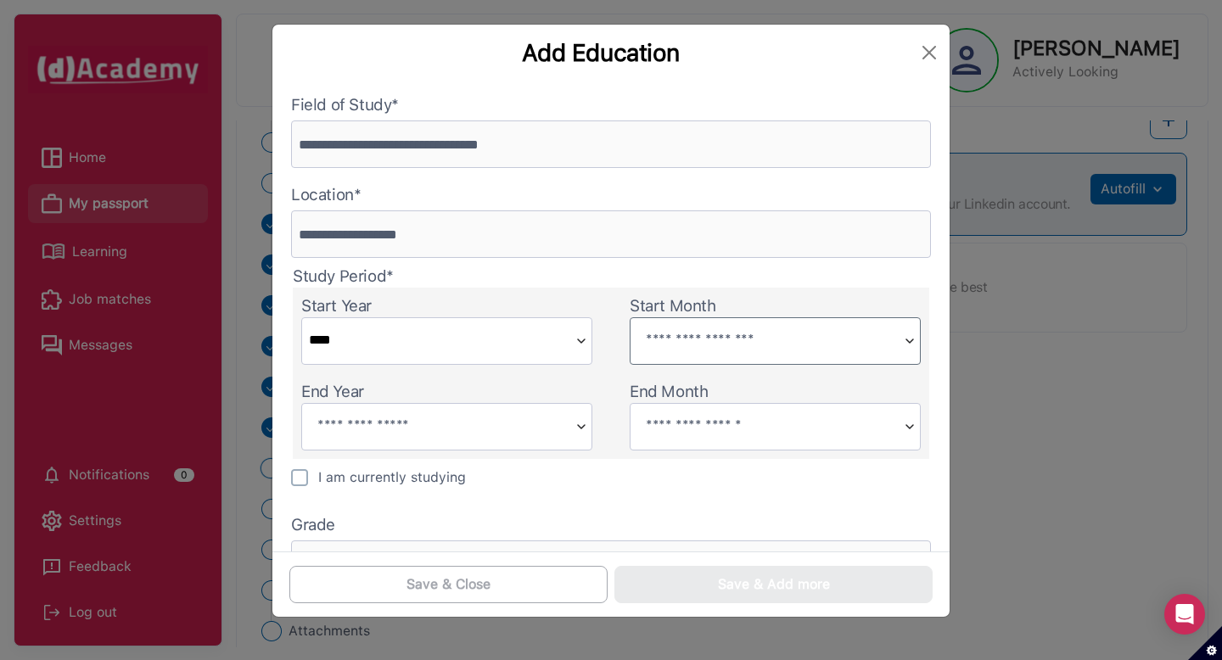
click at [664, 342] on input "text" at bounding box center [763, 339] width 266 height 42
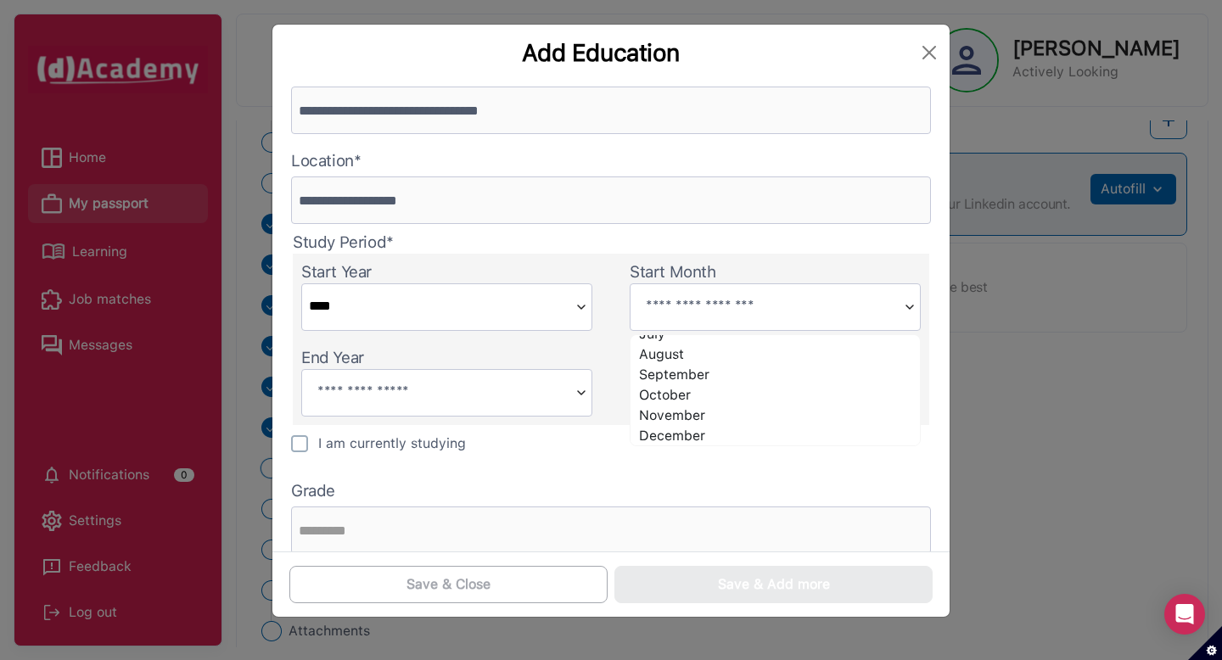
scroll to position [198, 0]
type input "*********"
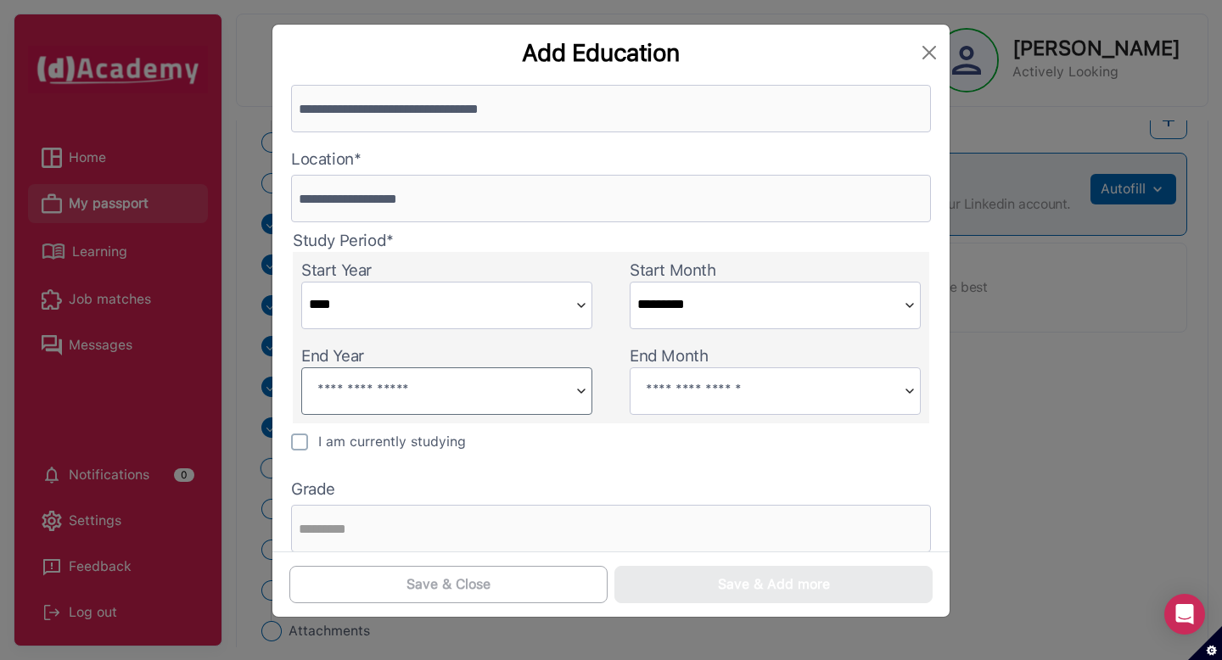
click at [461, 397] on input "text" at bounding box center [435, 389] width 266 height 42
type input "****"
click at [655, 388] on input "text" at bounding box center [763, 389] width 266 height 42
type input "****"
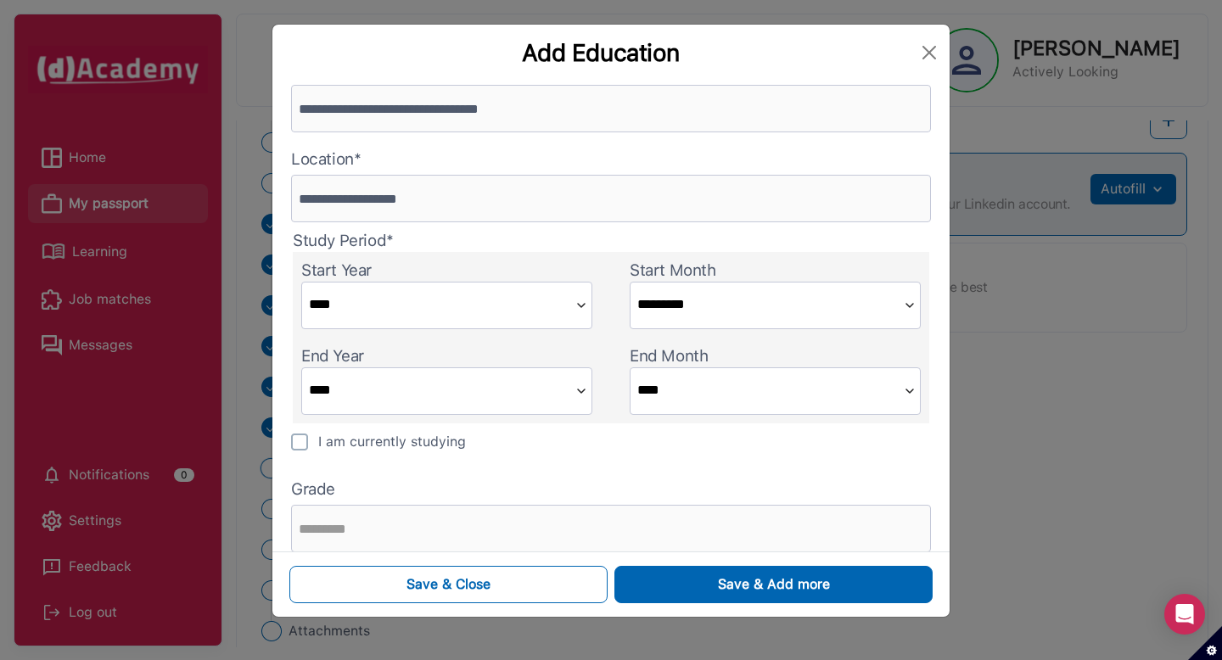
click at [601, 448] on div "I am currently studying" at bounding box center [611, 447] width 657 height 48
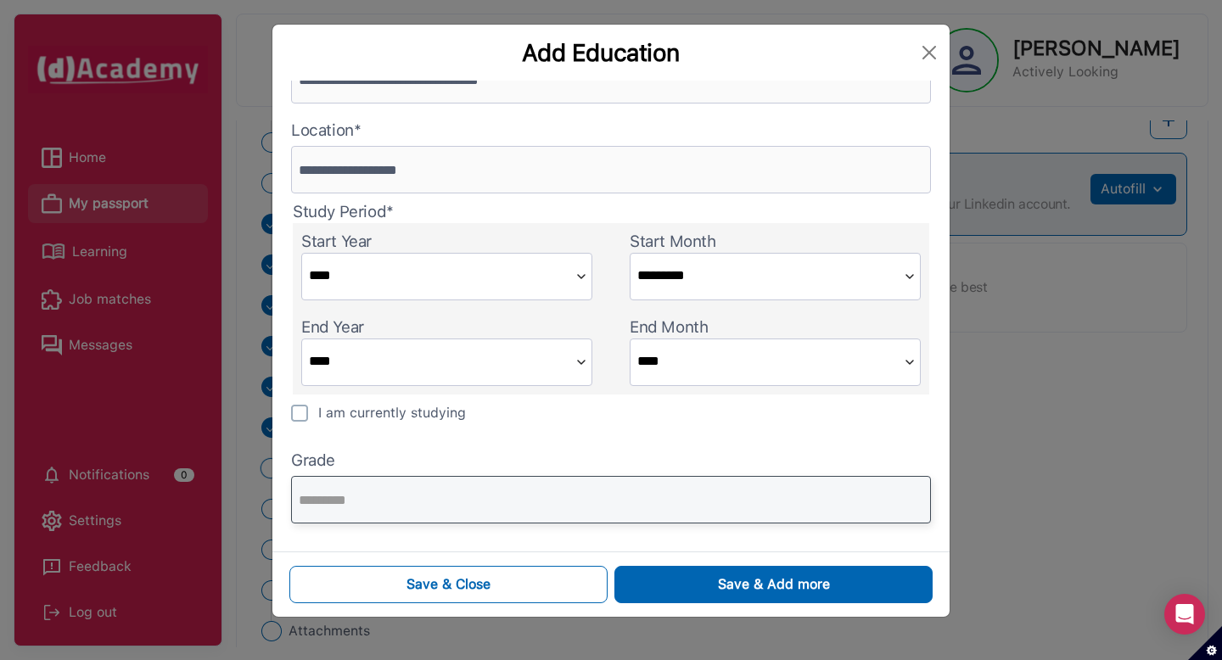
click at [429, 495] on input "text" at bounding box center [611, 500] width 640 height 48
paste input "********"
click at [294, 498] on input "********" at bounding box center [611, 500] width 640 height 48
click at [381, 496] on input "********" at bounding box center [611, 500] width 640 height 48
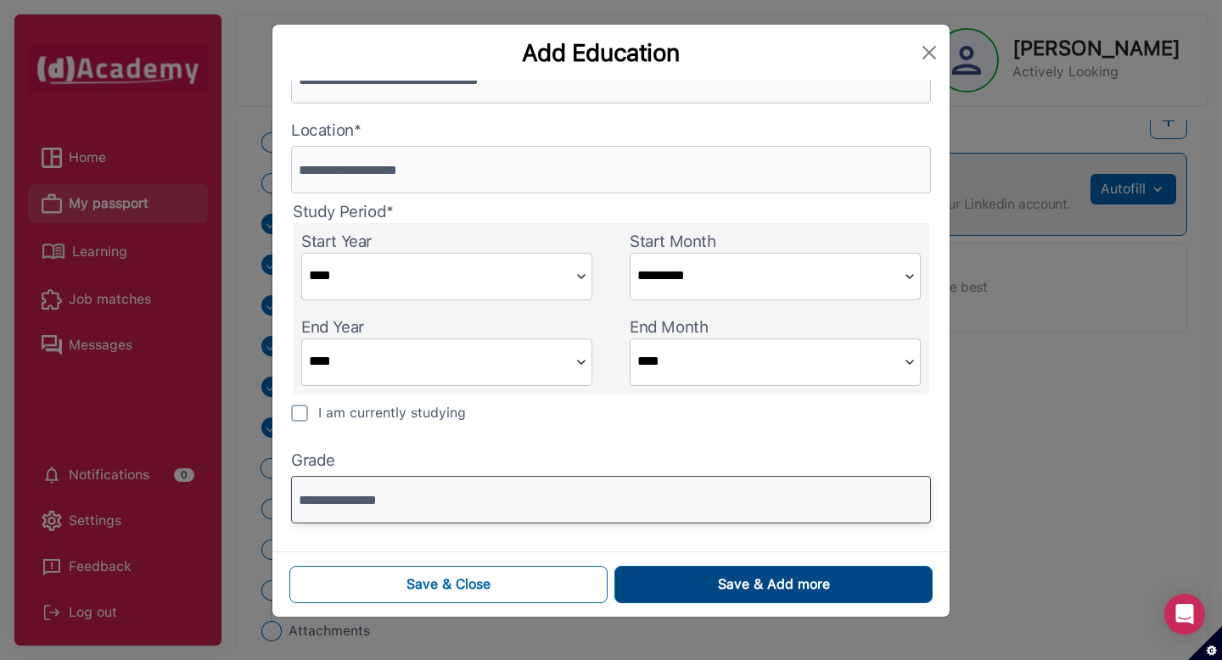
type input "**********"
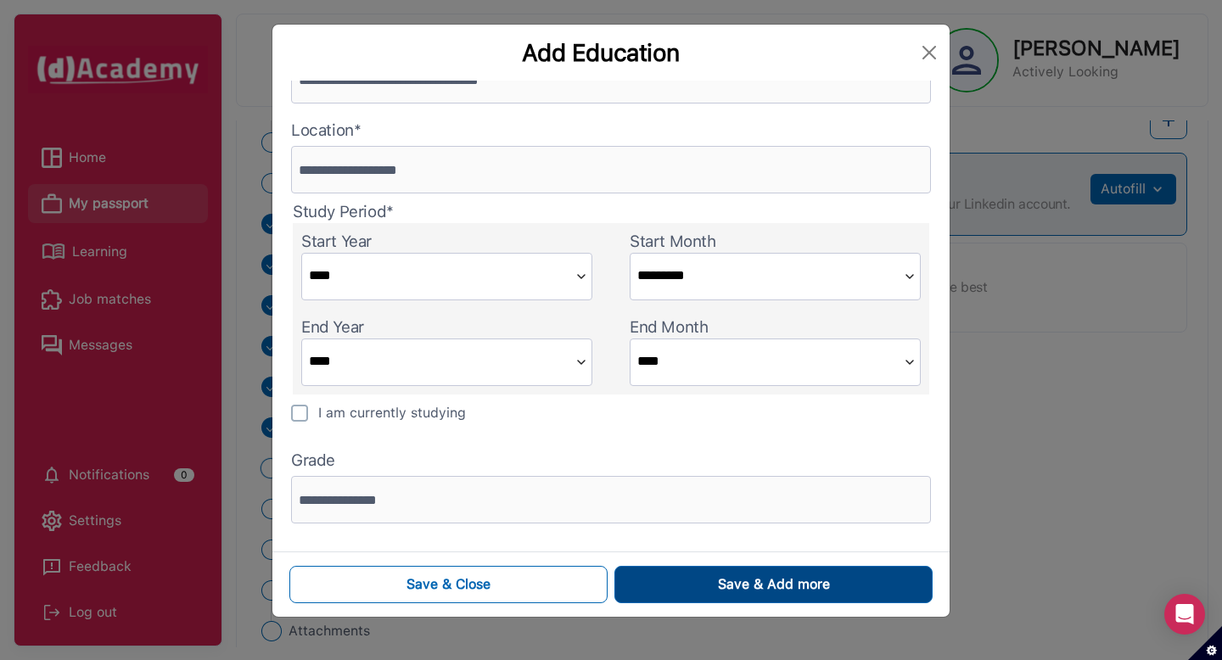
click at [701, 584] on button "Save & Add more" at bounding box center [773, 584] width 318 height 37
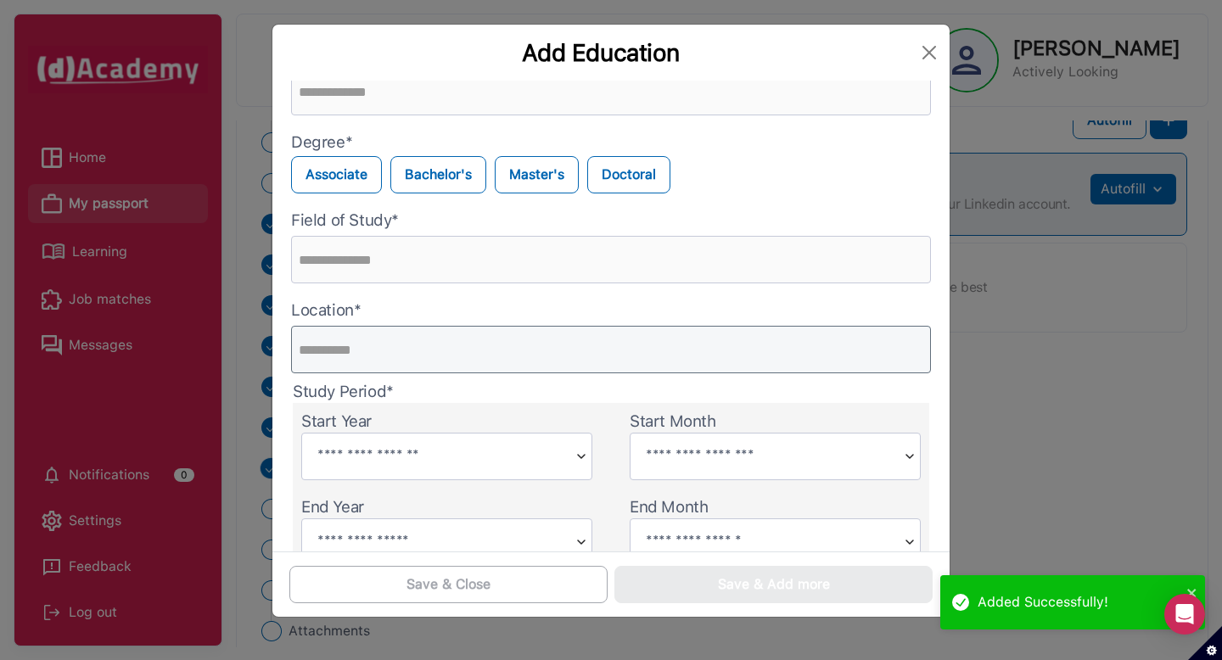
scroll to position [0, 0]
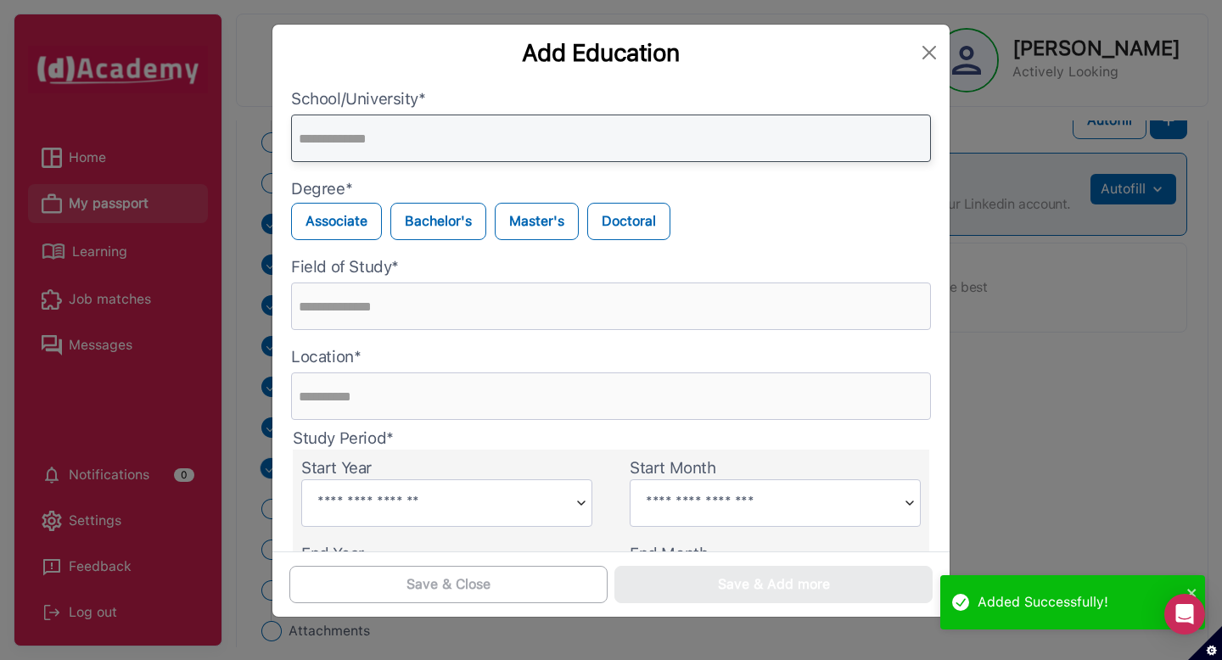
click at [347, 146] on input "text" at bounding box center [611, 139] width 640 height 48
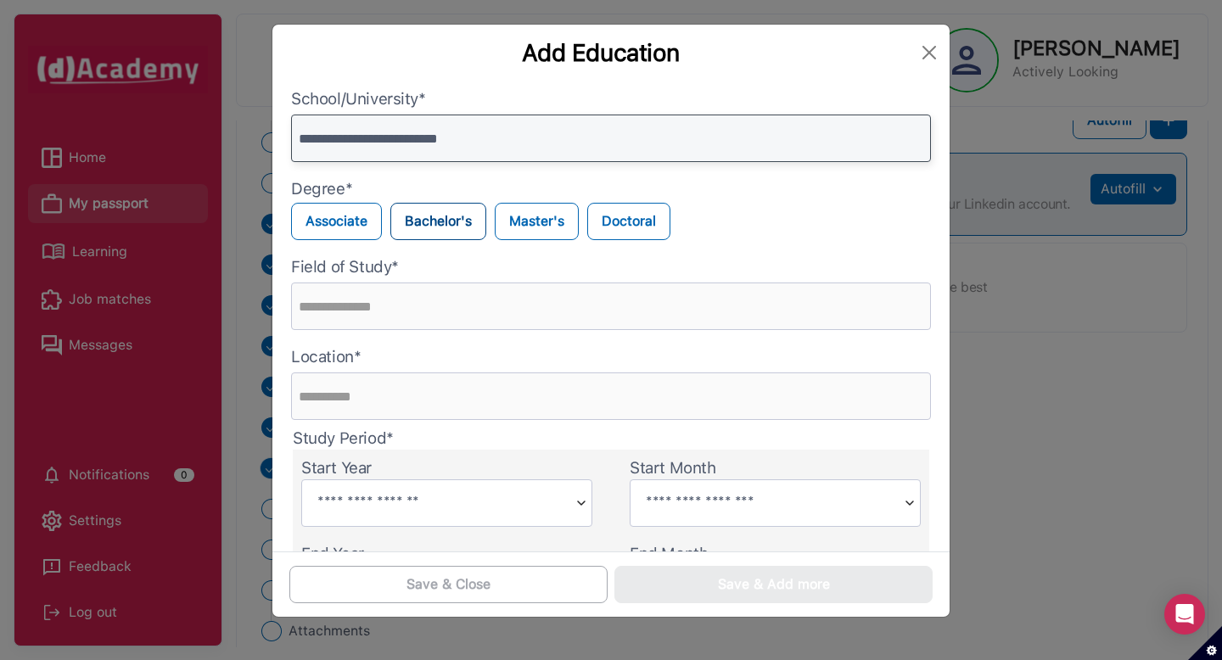
type input "**********"
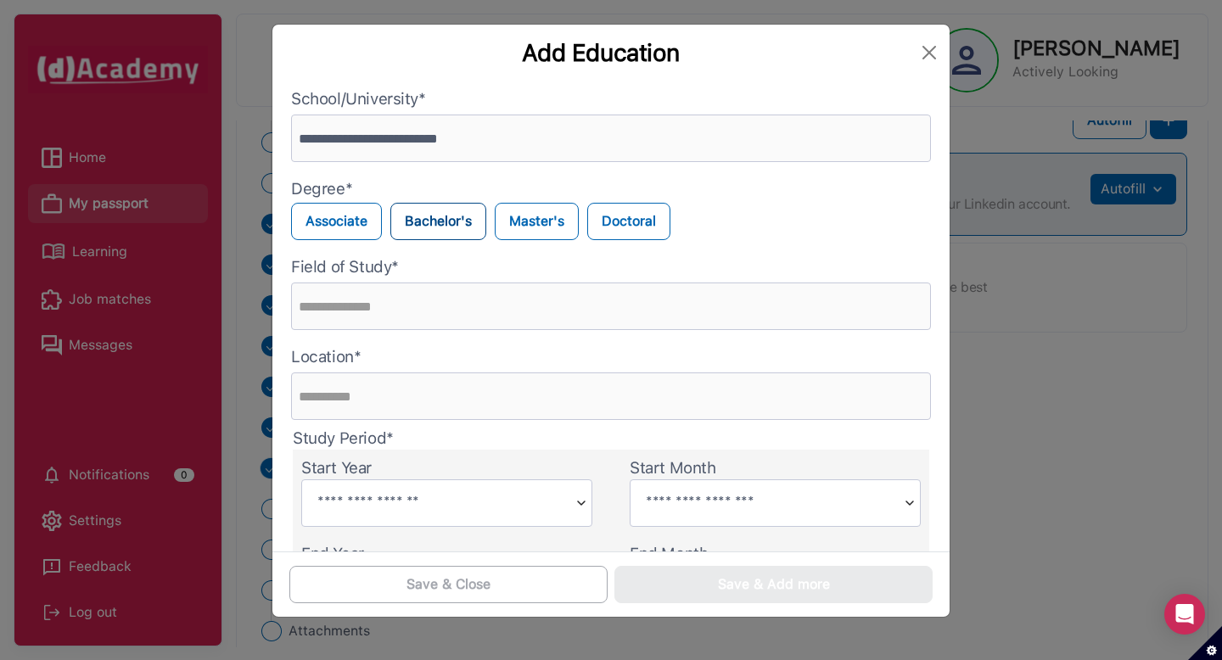
click at [433, 208] on label "Bachelor's" at bounding box center [438, 221] width 96 height 37
click at [377, 330] on div "Field of Study*" at bounding box center [611, 294] width 657 height 90
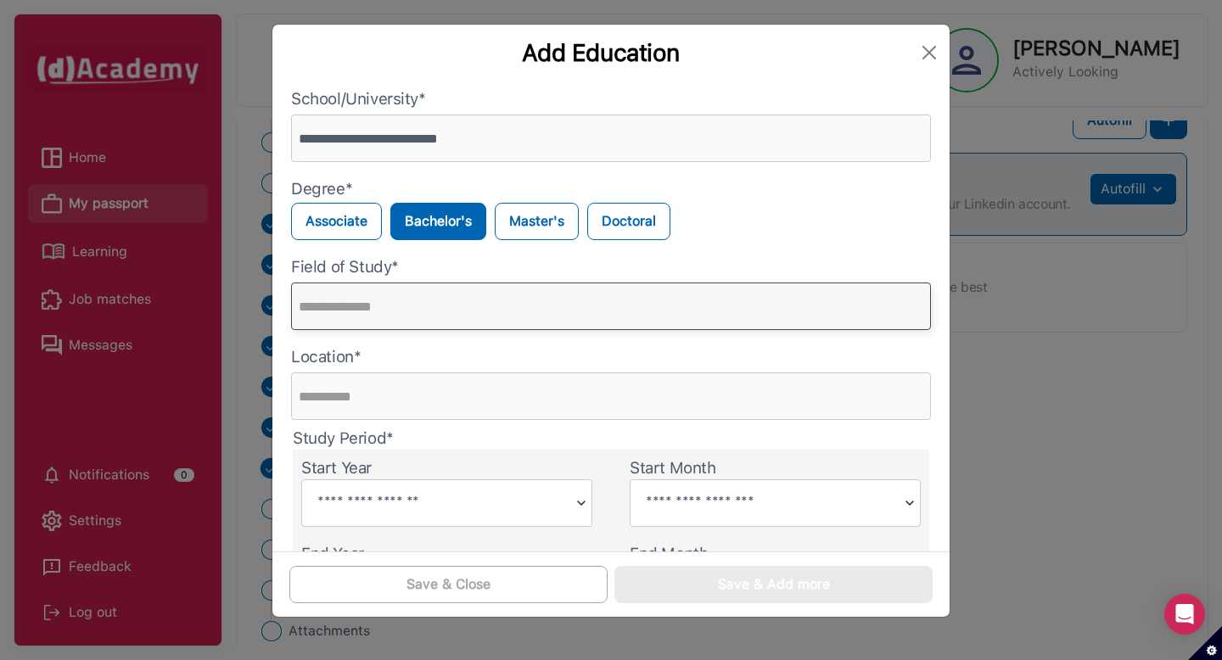
click at [371, 318] on input "text" at bounding box center [611, 307] width 640 height 48
type input "**********"
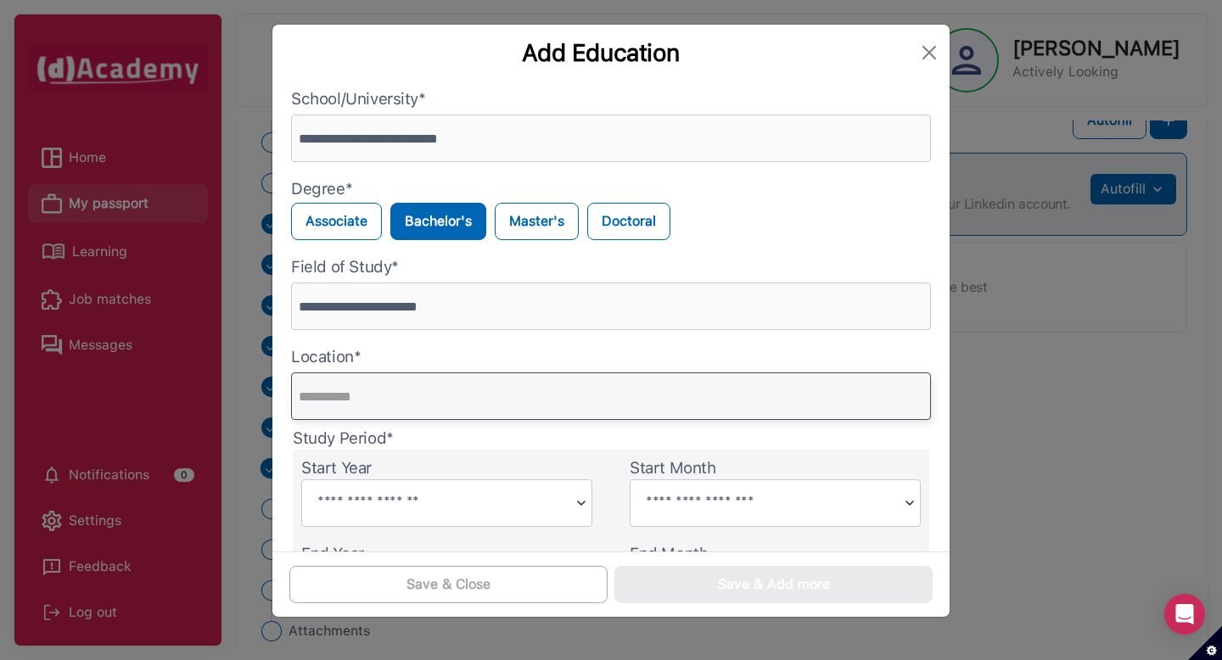
click at [380, 389] on input "text" at bounding box center [611, 396] width 640 height 48
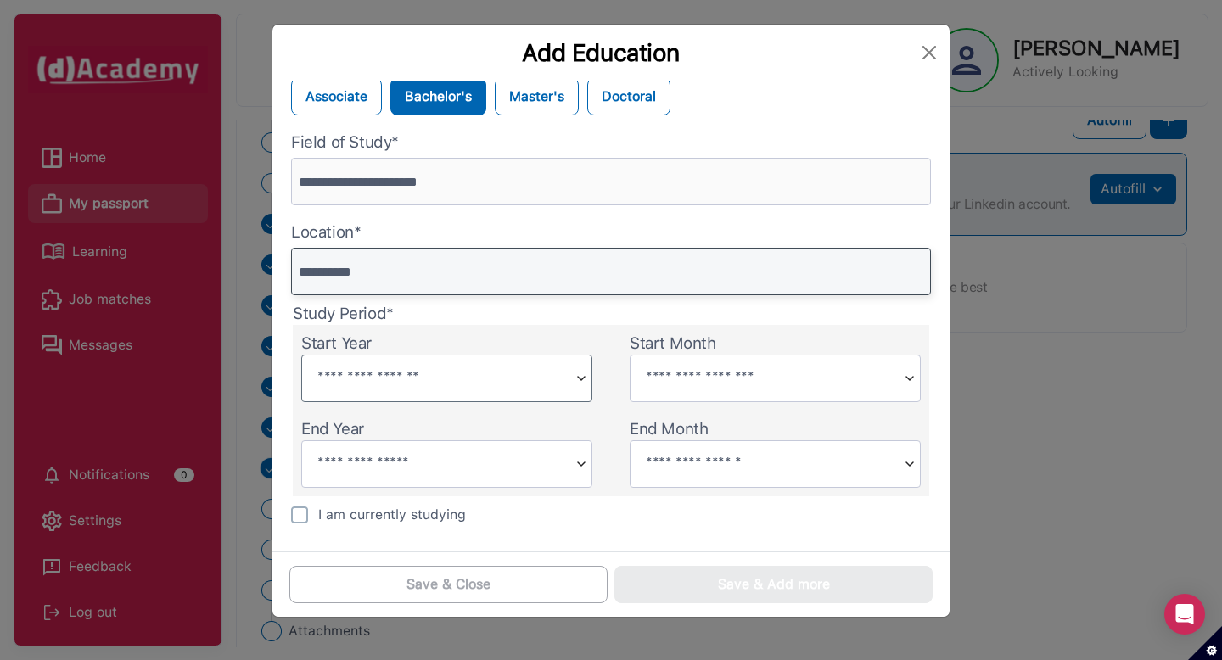
scroll to position [145, 0]
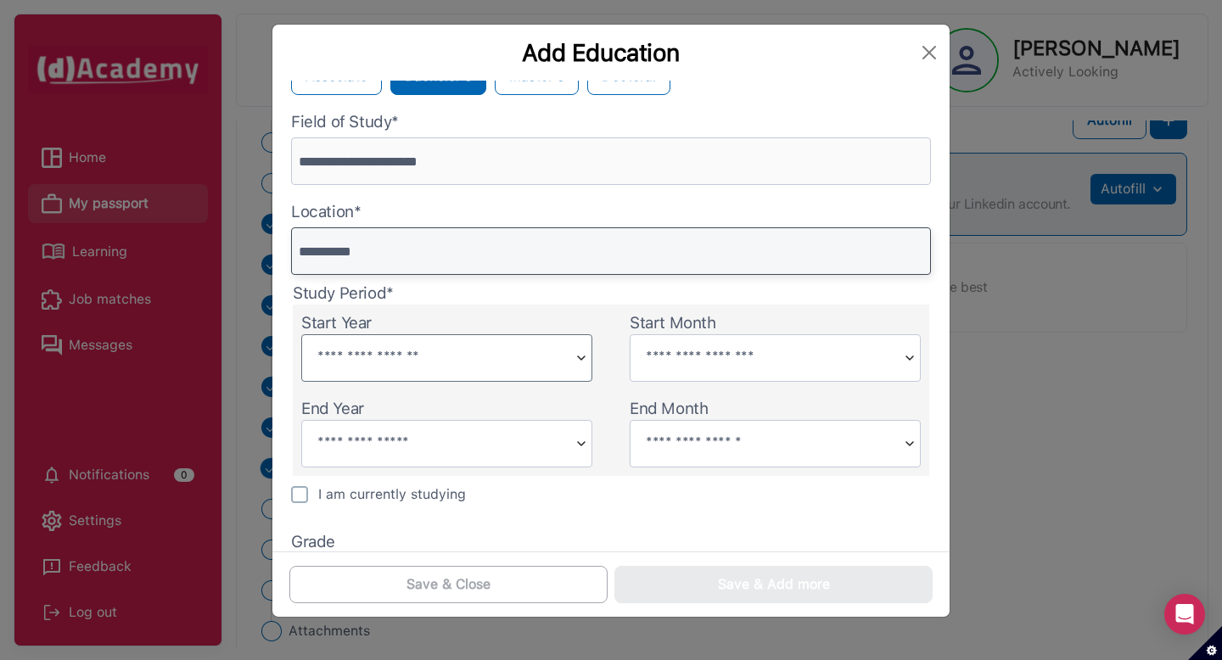
type input "**********"
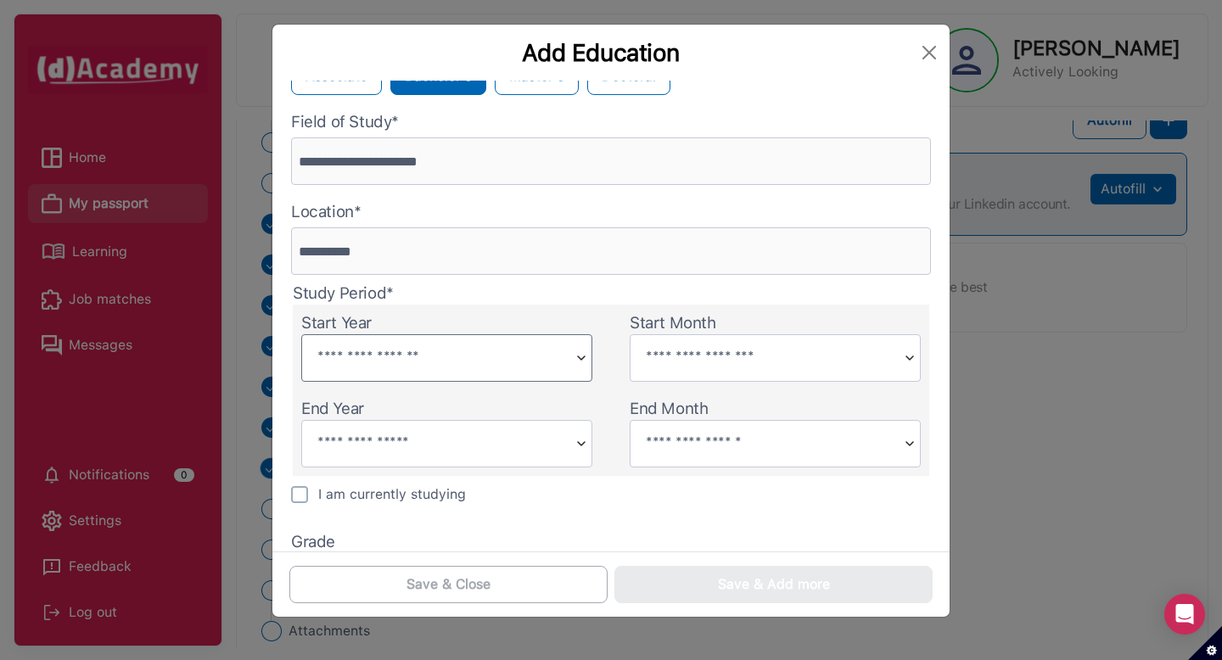
click at [398, 367] on input "text" at bounding box center [435, 356] width 266 height 42
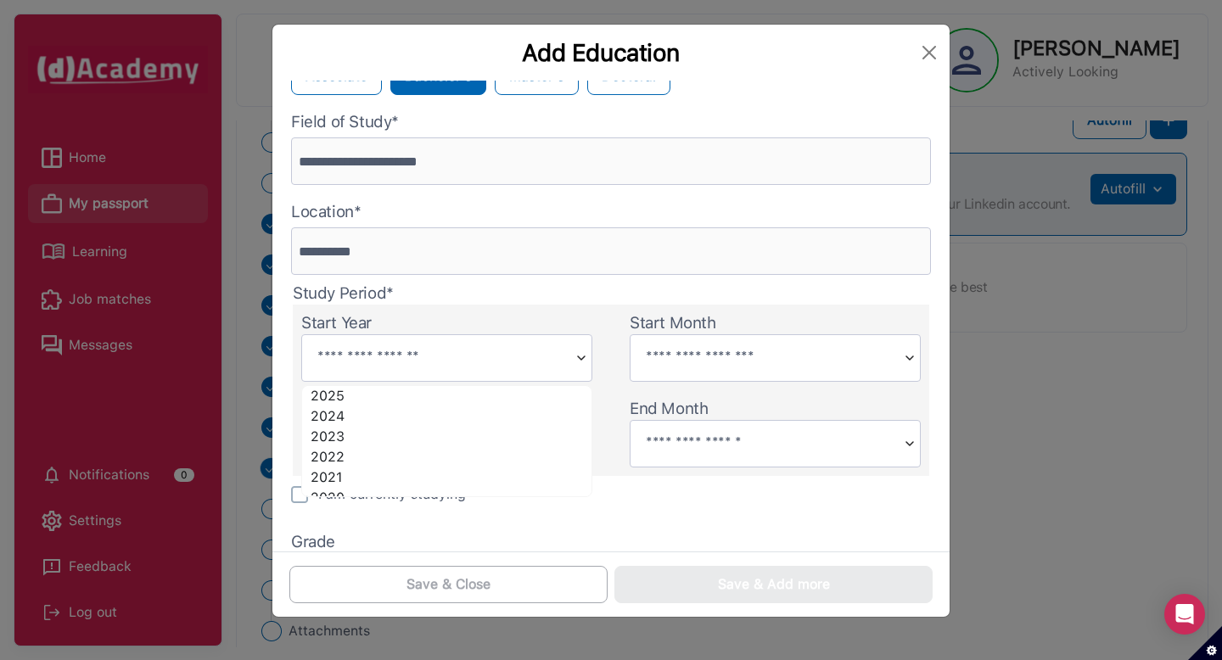
scroll to position [74, 0]
type input "****"
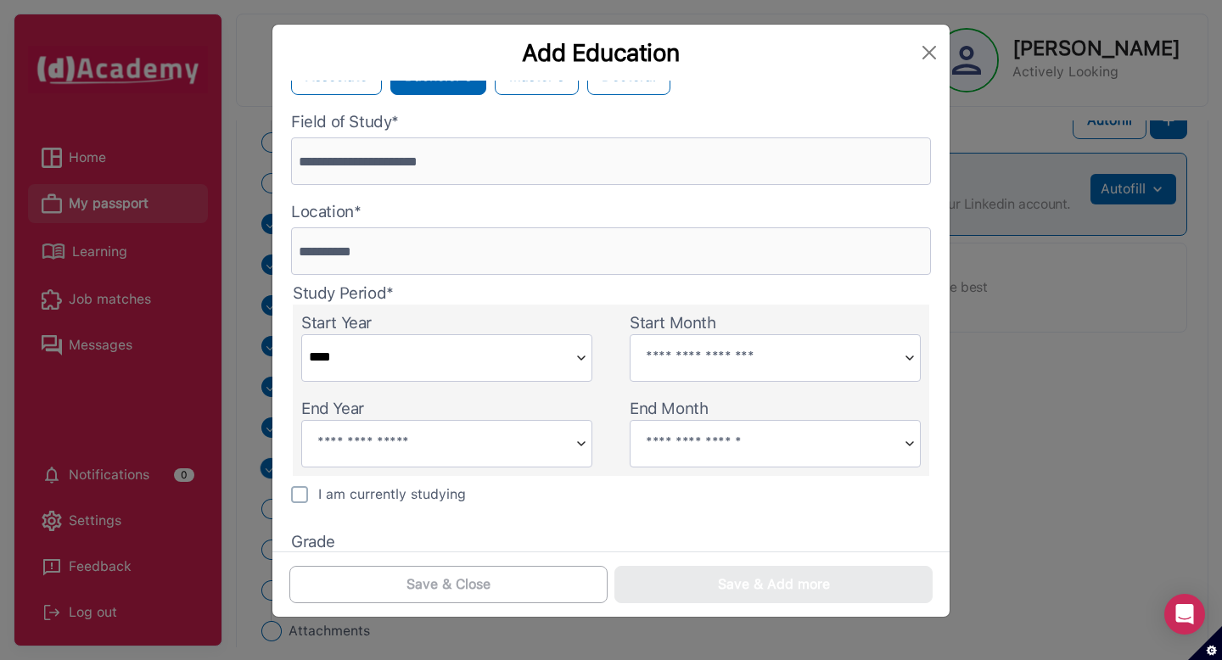
click at [672, 390] on div "End Month" at bounding box center [775, 433] width 308 height 86
click at [672, 375] on input "text" at bounding box center [763, 356] width 266 height 42
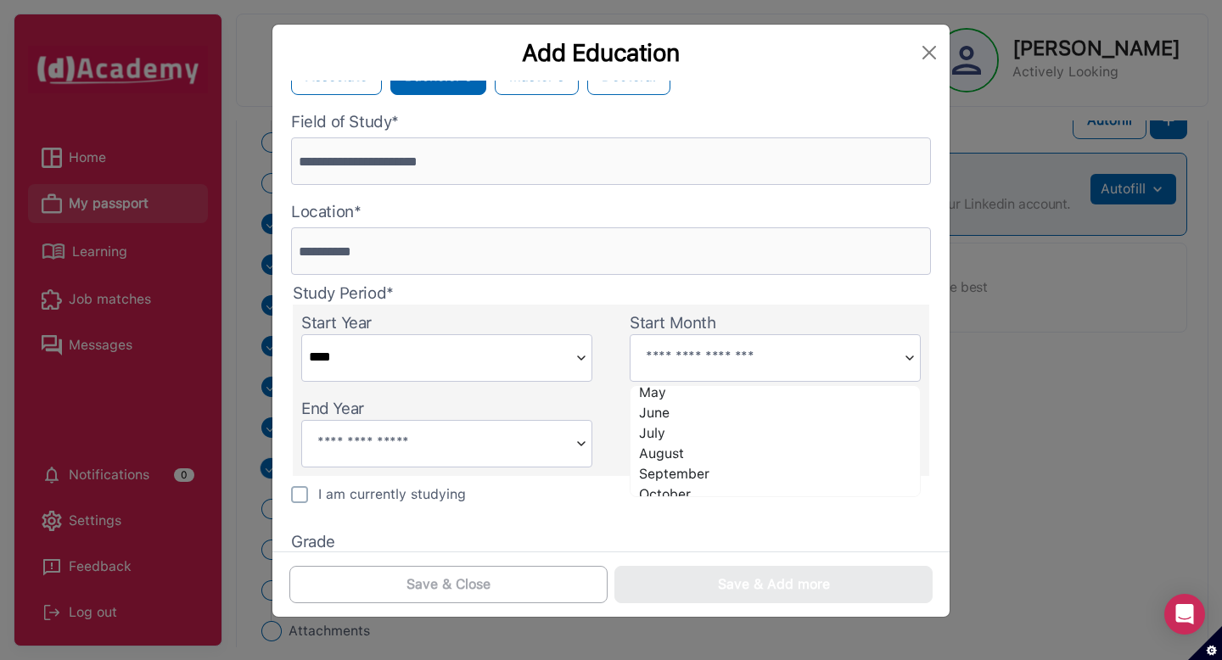
scroll to position [103, 0]
type input "*********"
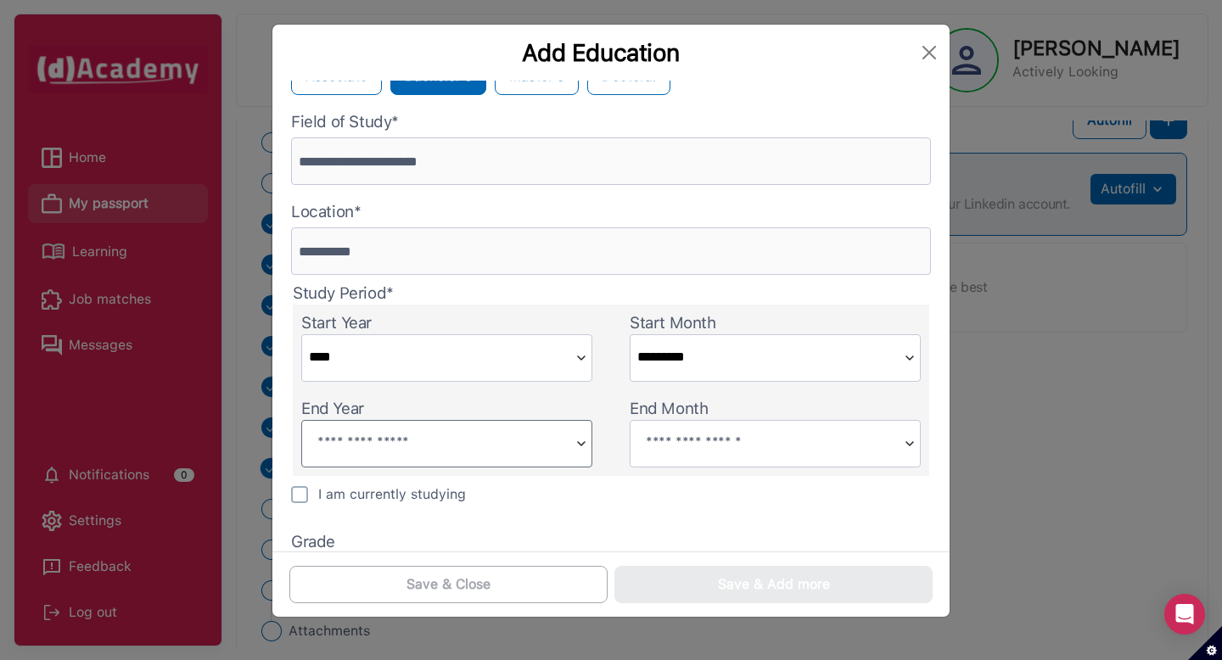
click at [445, 431] on input "text" at bounding box center [435, 442] width 266 height 42
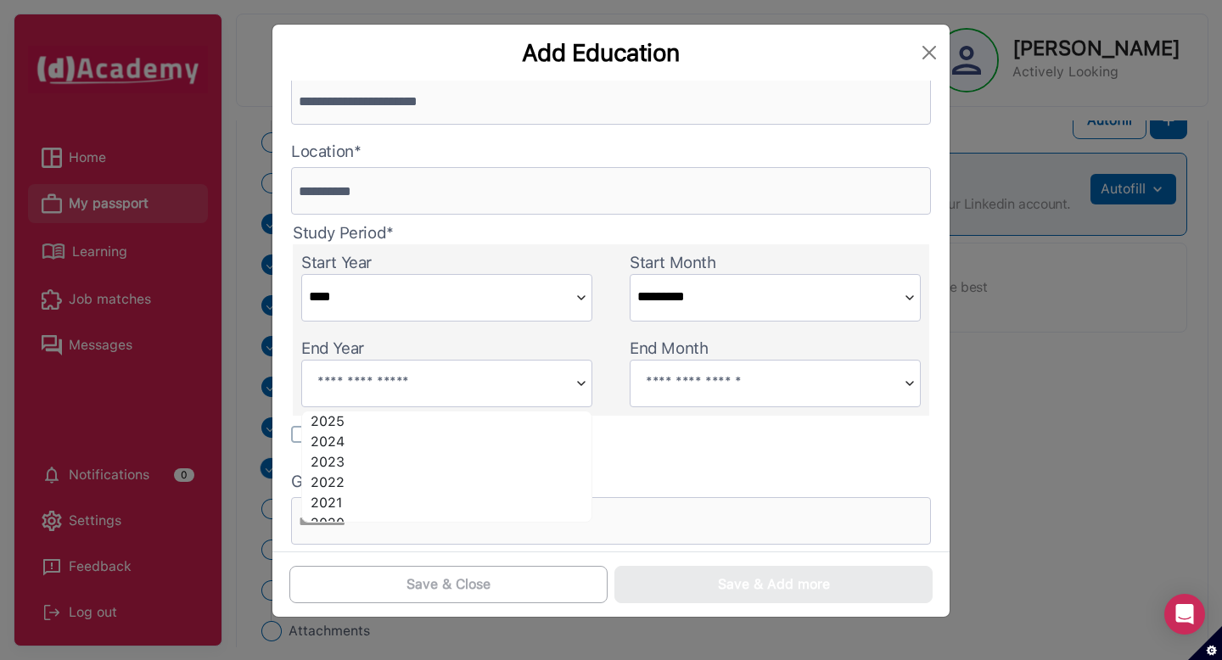
scroll to position [24, 0]
type input "****"
click at [676, 407] on div "End Month" at bounding box center [775, 373] width 308 height 86
click at [674, 396] on input "text" at bounding box center [763, 382] width 266 height 42
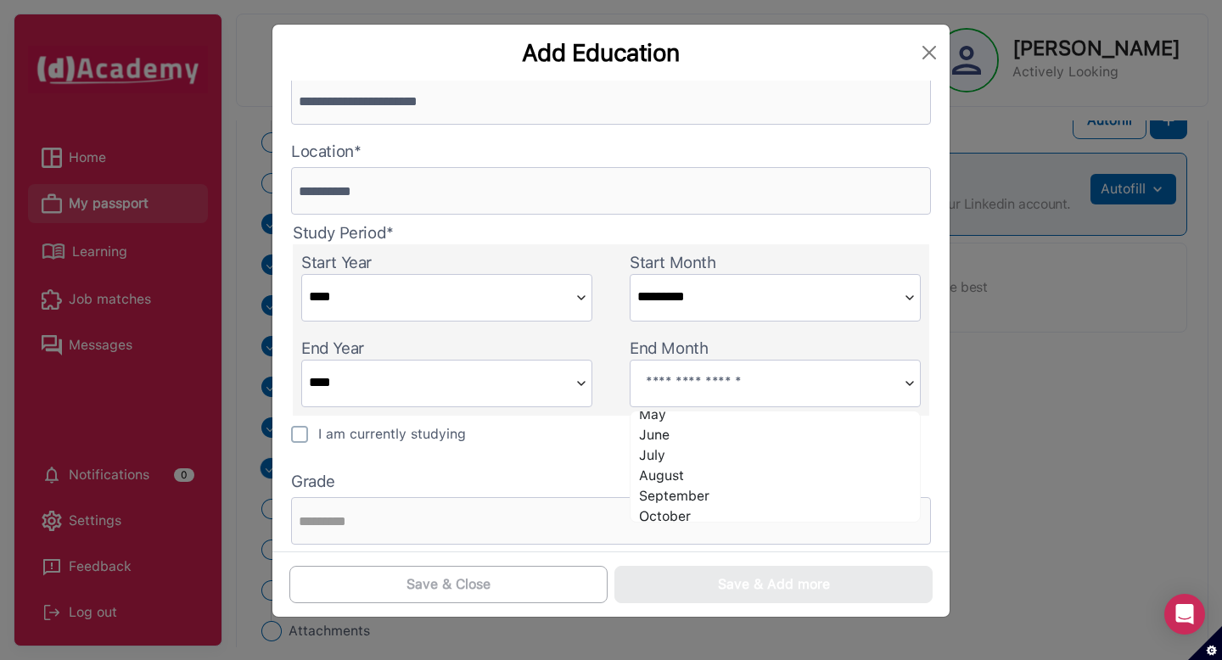
scroll to position [82, 0]
type input "****"
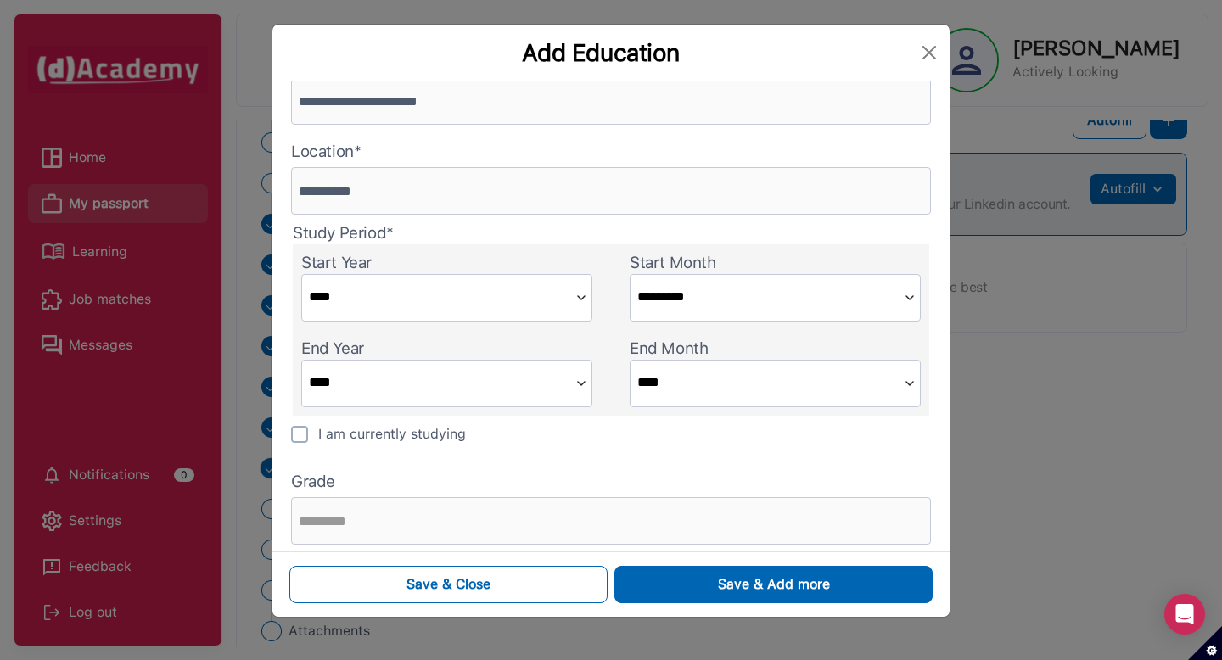
click at [605, 447] on div "I am currently studying" at bounding box center [611, 440] width 657 height 48
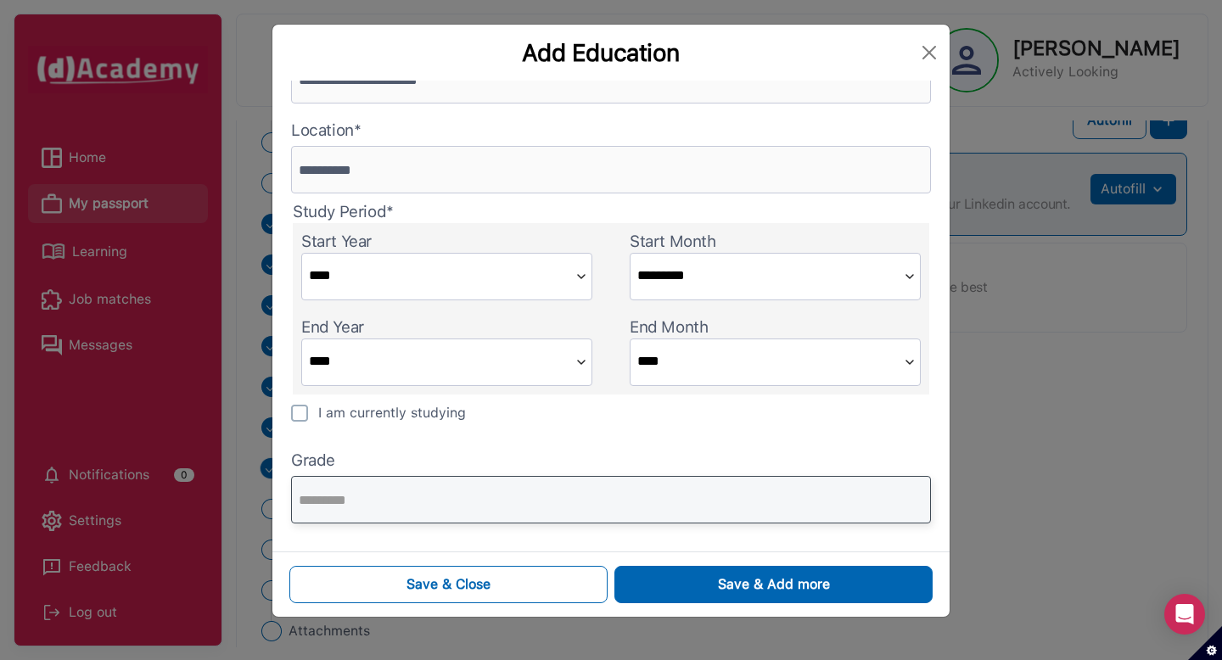
click at [493, 495] on input "text" at bounding box center [611, 500] width 640 height 48
type input "******"
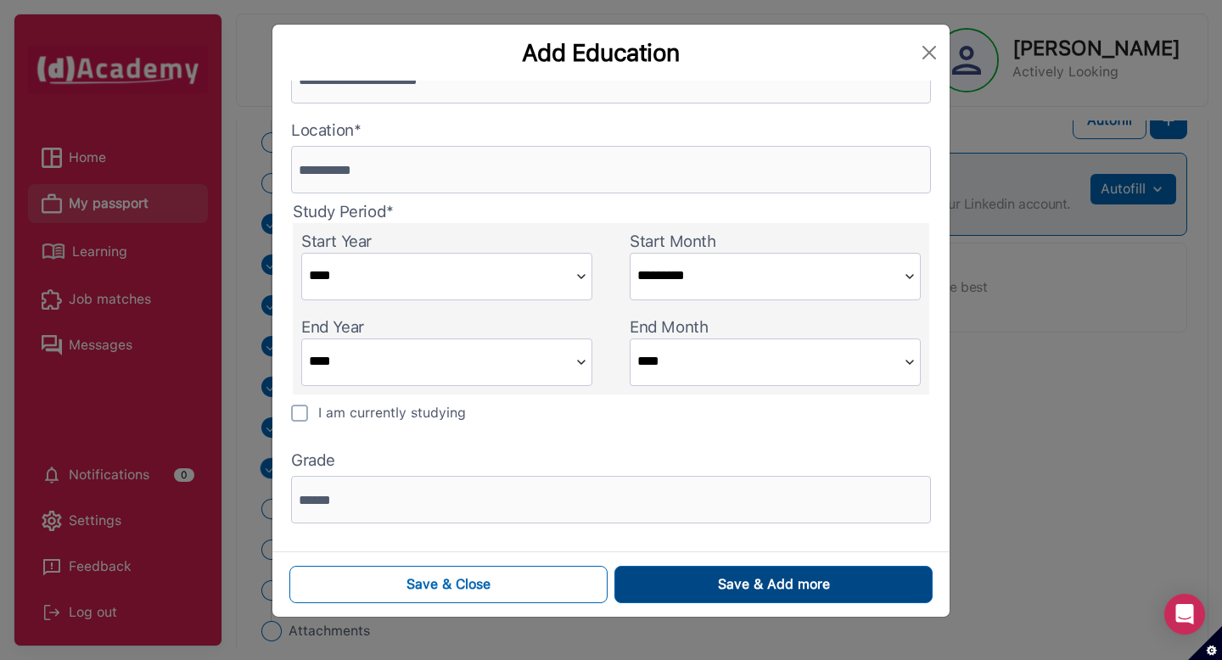
click at [751, 597] on button "Save & Add more" at bounding box center [773, 584] width 318 height 37
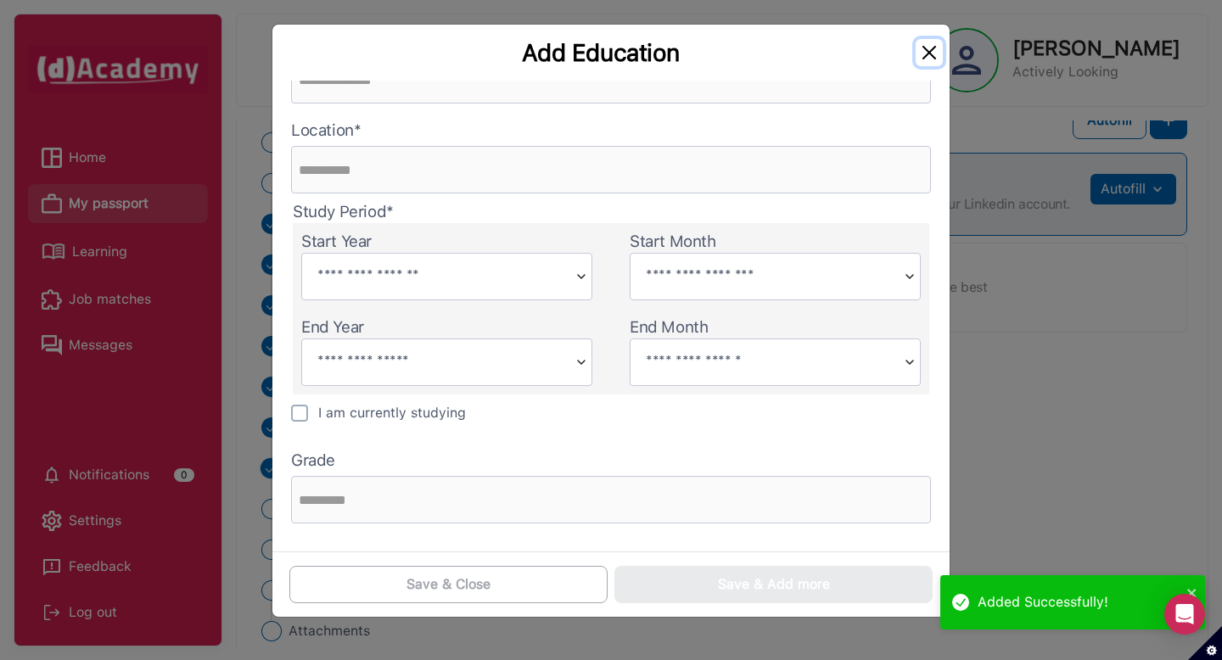
click at [926, 51] on button "Close" at bounding box center [929, 52] width 27 height 27
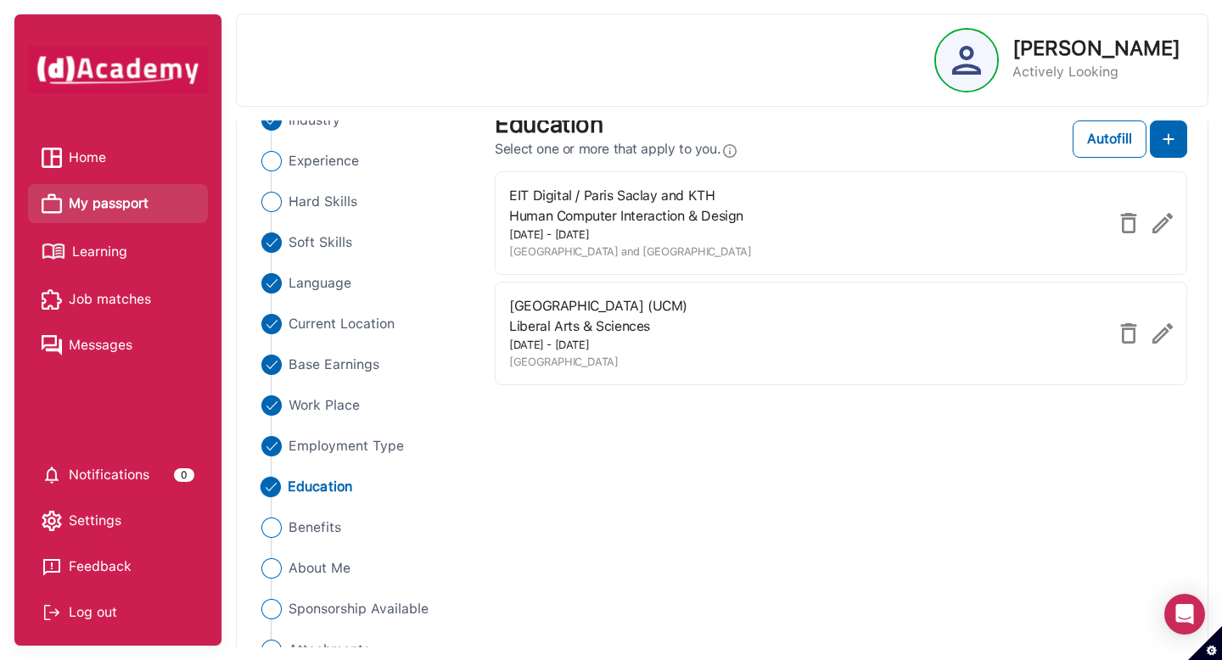
scroll to position [182, 0]
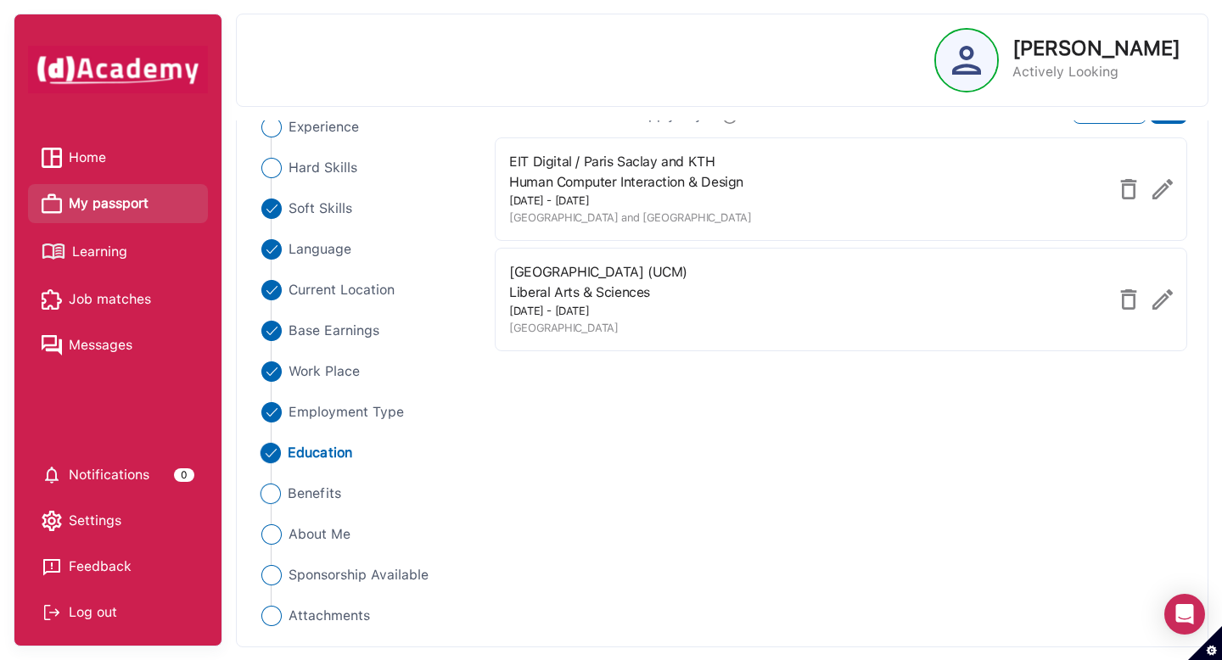
click at [299, 493] on span "Benefits" at bounding box center [314, 494] width 53 height 20
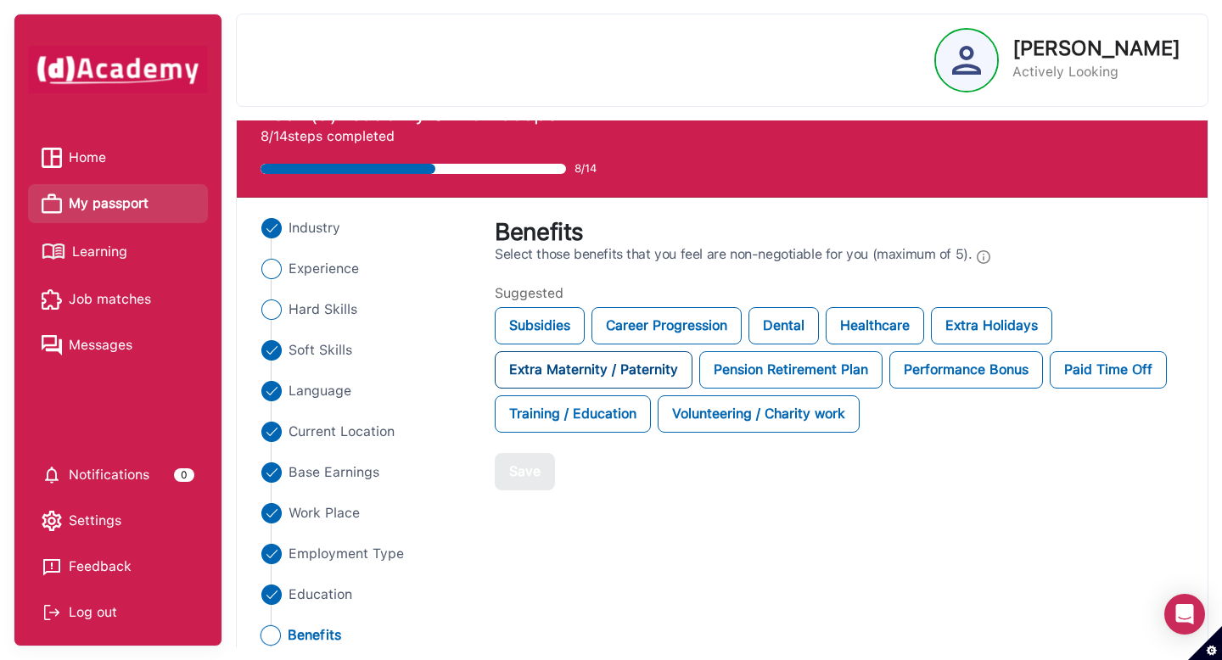
scroll to position [62, 0]
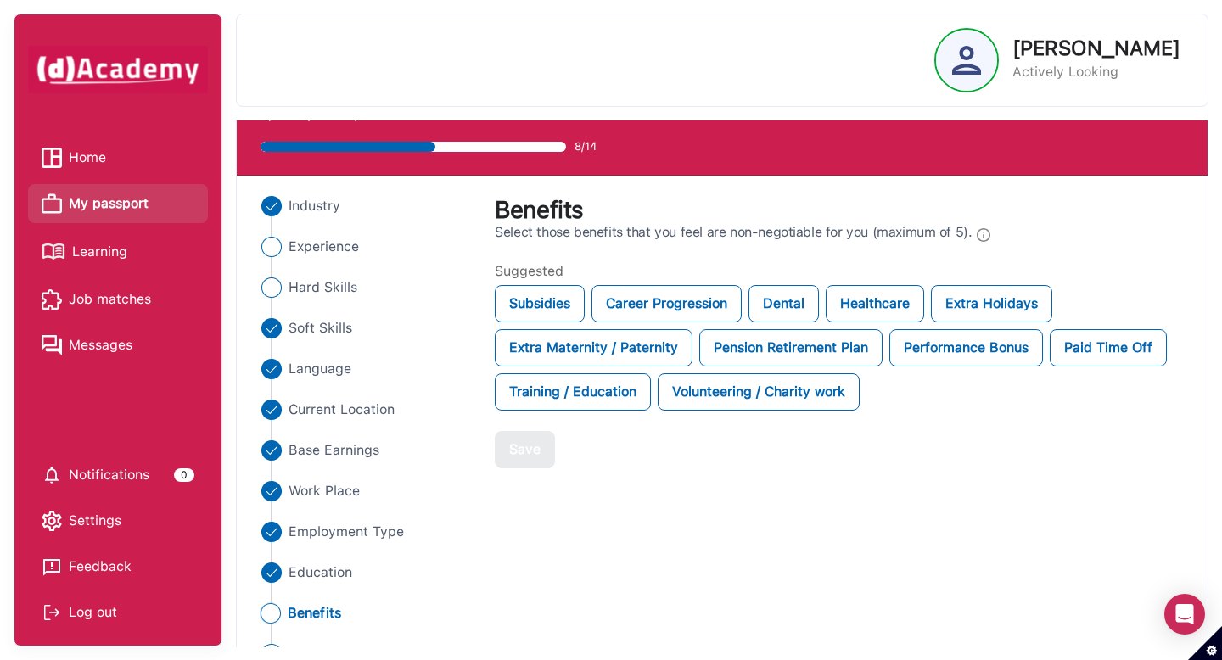
click at [690, 235] on span "Select those benefits that you feel are non-negotiable for you (maximum of 5)." at bounding box center [733, 232] width 477 height 17
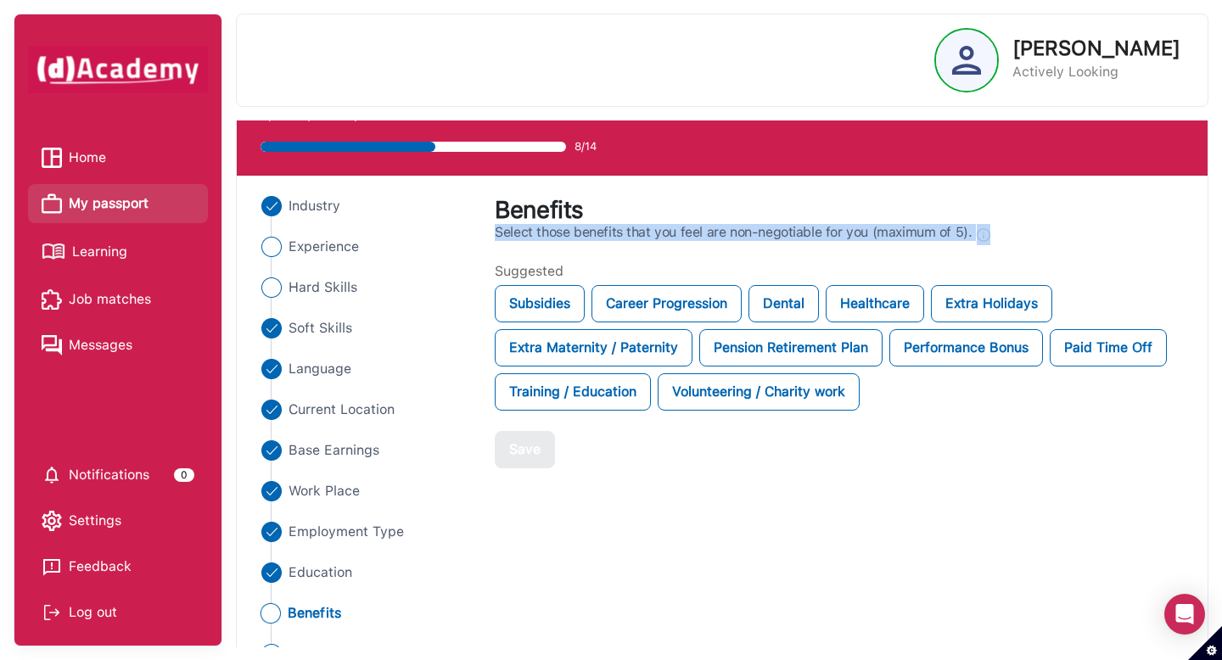
click at [690, 235] on span "Select those benefits that you feel are non-negotiable for you (maximum of 5)." at bounding box center [733, 232] width 477 height 17
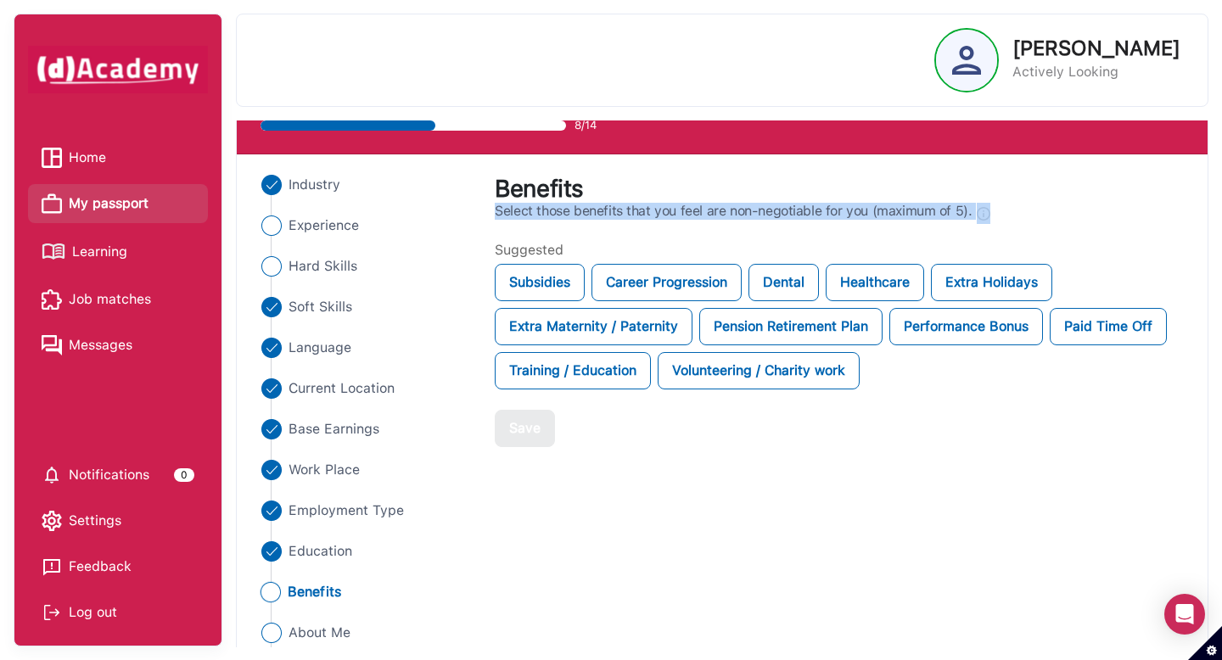
scroll to position [85, 0]
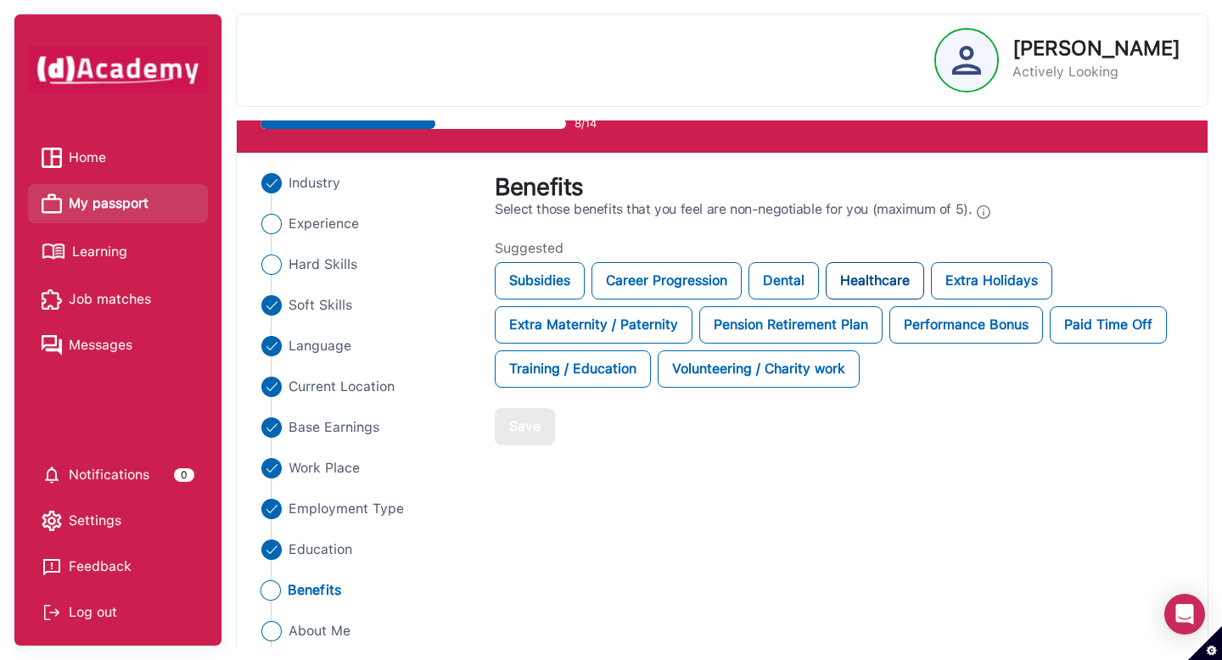
click at [882, 274] on div "Healthcare" at bounding box center [875, 280] width 98 height 37
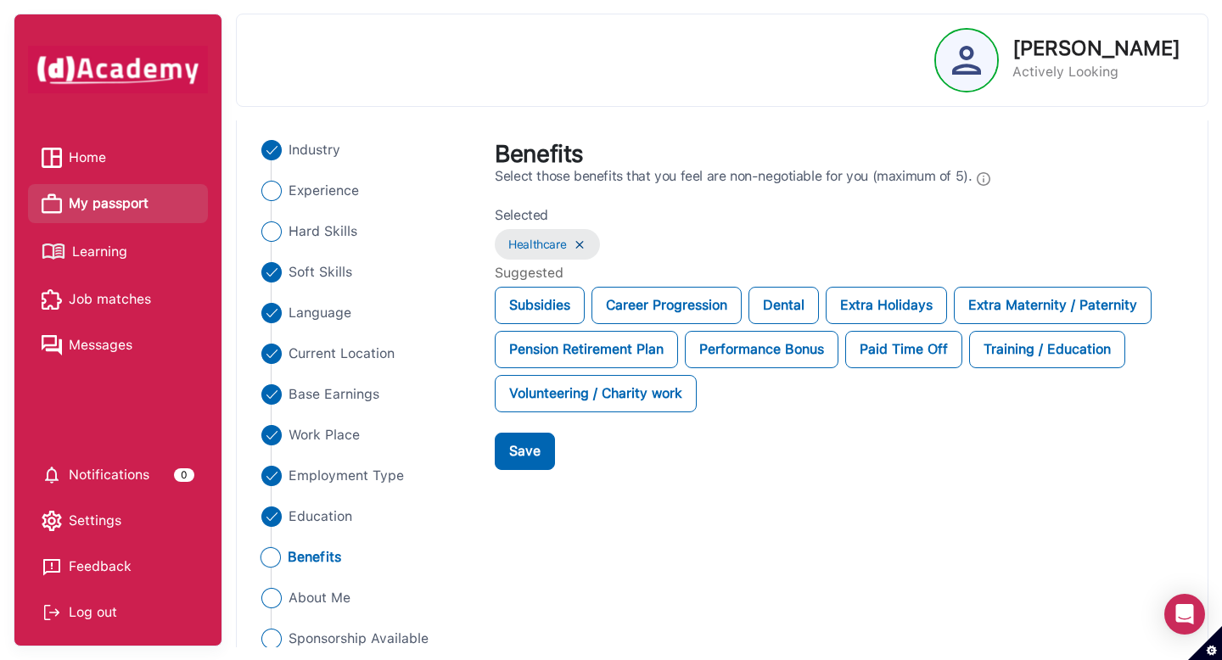
scroll to position [121, 0]
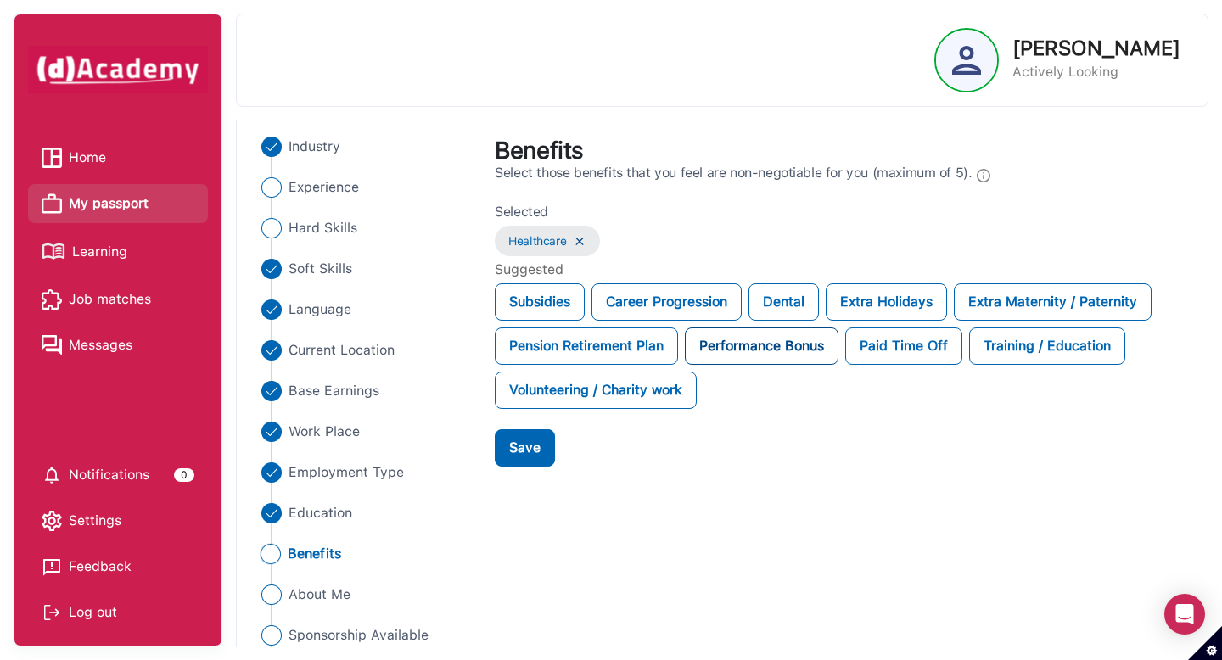
click at [728, 359] on div "Performance Bonus" at bounding box center [762, 346] width 154 height 37
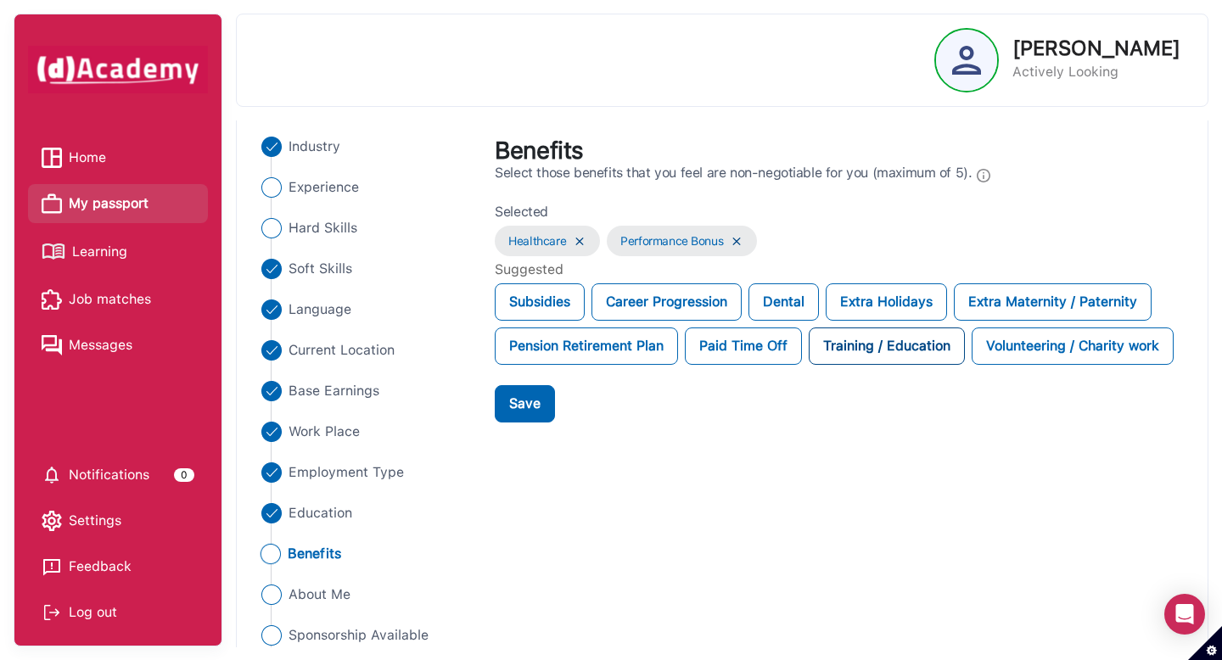
click at [621, 357] on div "Pension Retirement Plan" at bounding box center [586, 346] width 183 height 37
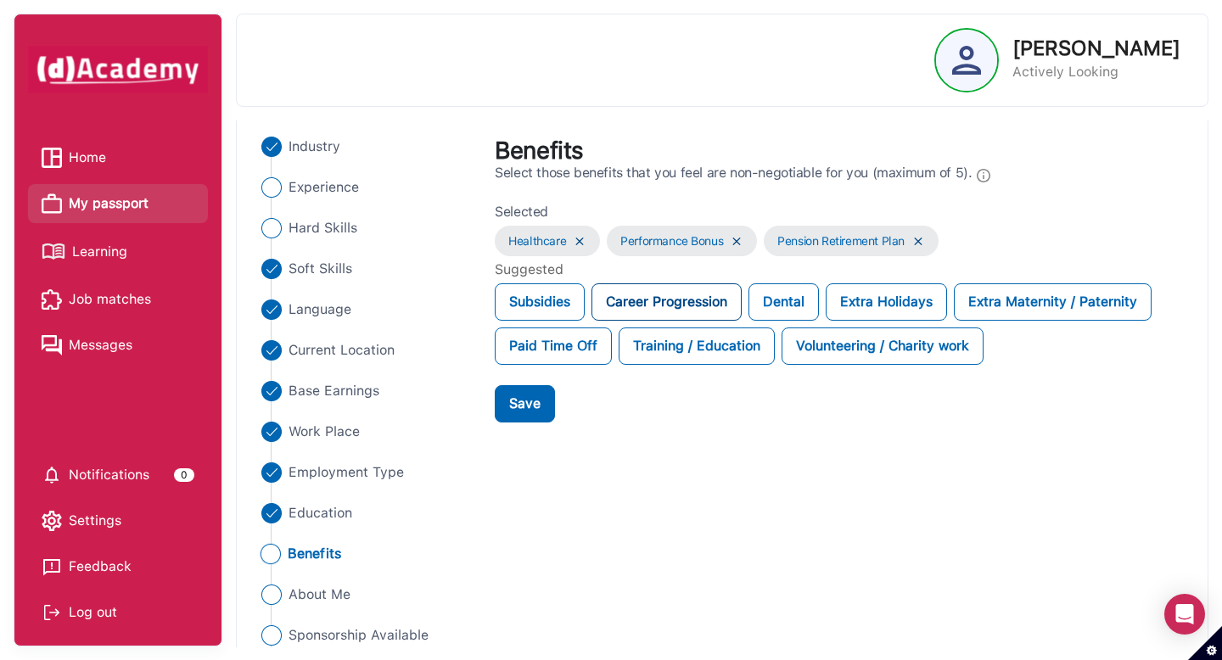
click at [618, 295] on div "Career Progression" at bounding box center [666, 301] width 150 height 37
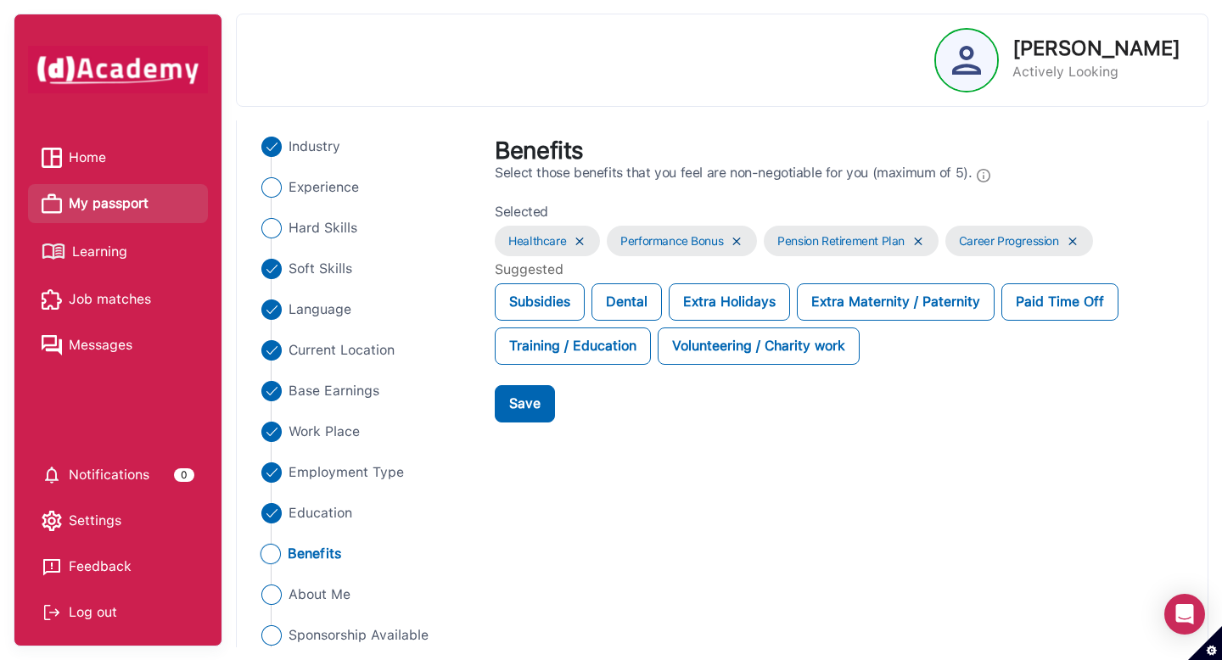
click at [713, 377] on div "Selected Healthcare Performance Bonus Pension Retirement Plan Career Progressio…" at bounding box center [841, 312] width 692 height 221
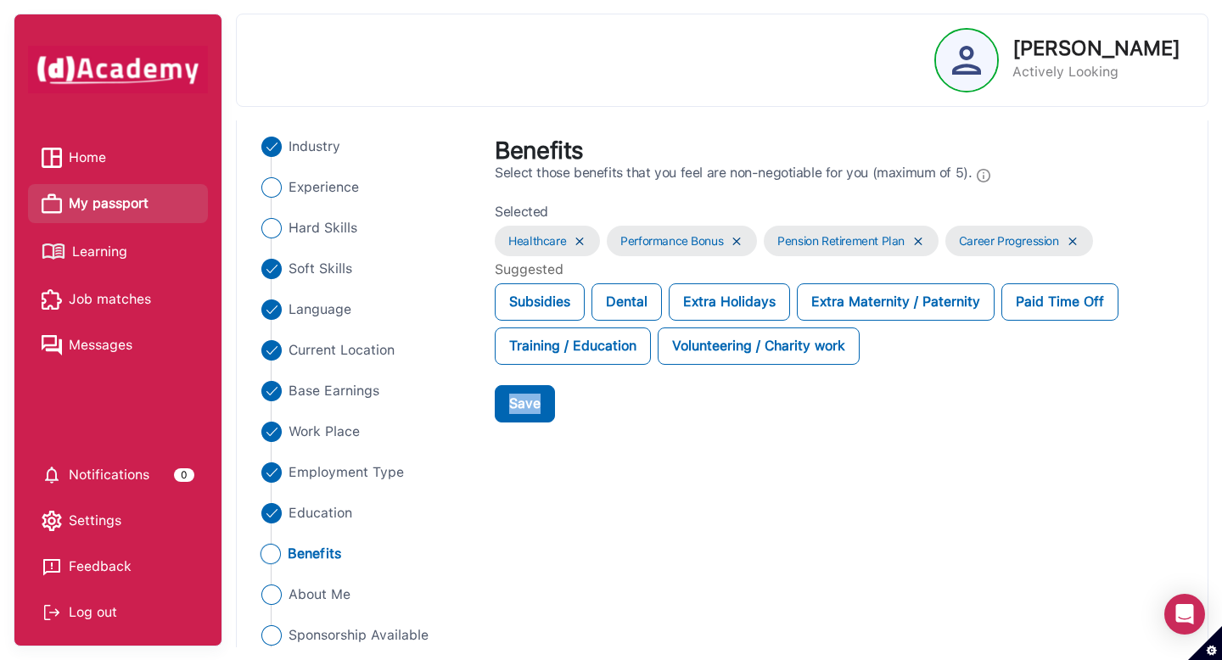
click at [1030, 330] on div "Subsidies Dental Extra Holidays Extra Maternity / Paternity Paid Time Off Train…" at bounding box center [841, 323] width 692 height 81
click at [922, 312] on div "Extra Maternity / Paternity" at bounding box center [896, 301] width 198 height 37
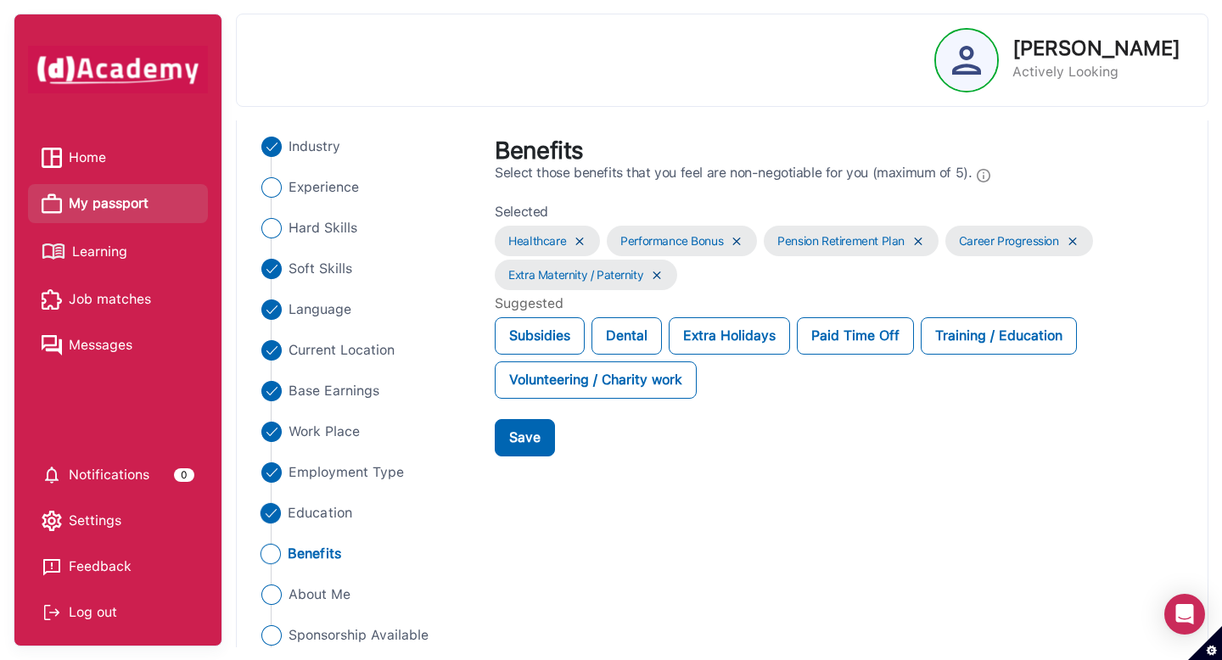
scroll to position [182, 0]
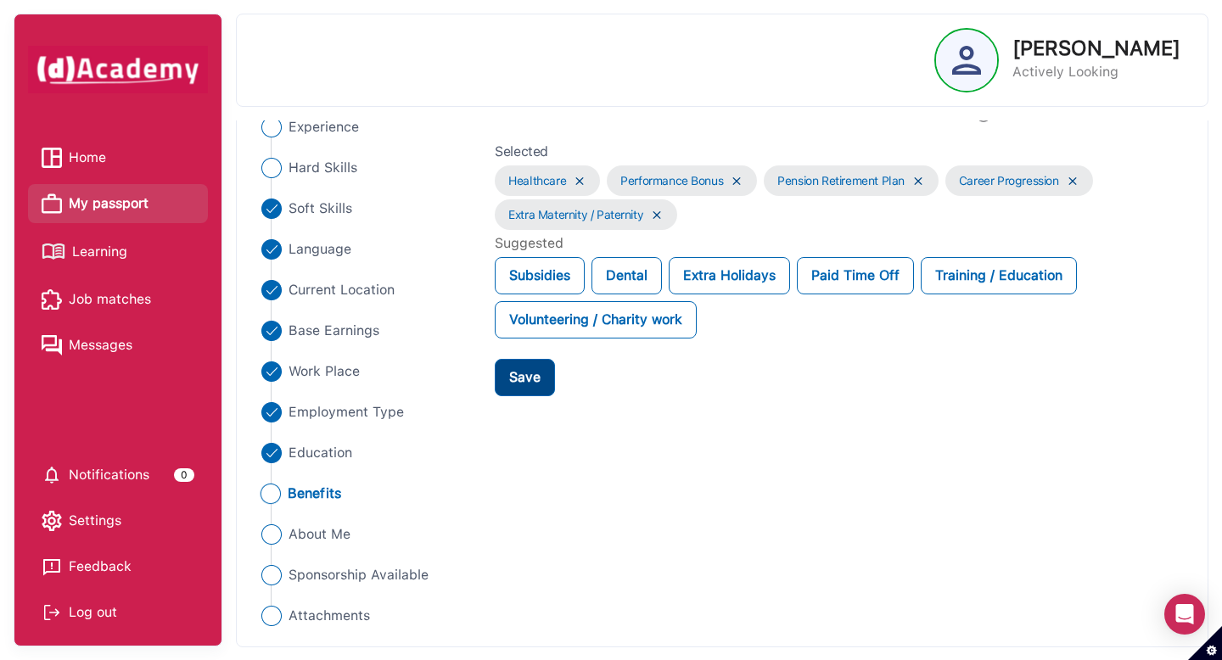
click at [530, 386] on div "Save" at bounding box center [524, 377] width 31 height 20
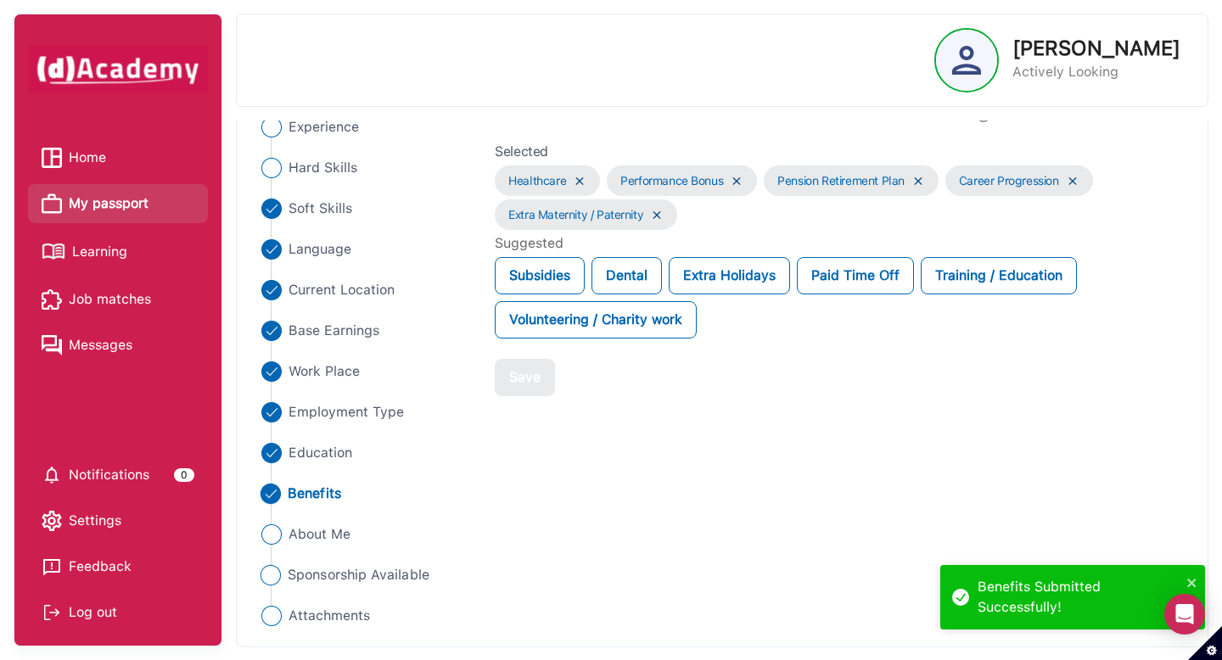
click at [366, 576] on span "Sponsorship Available" at bounding box center [359, 575] width 142 height 20
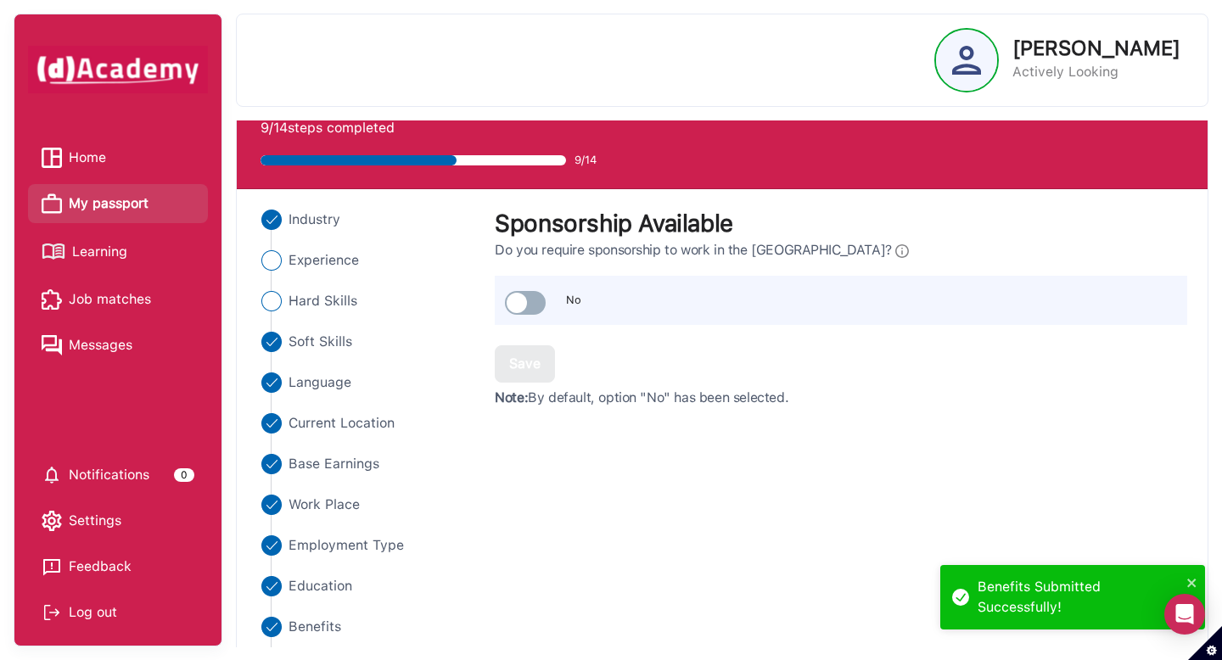
scroll to position [42, 0]
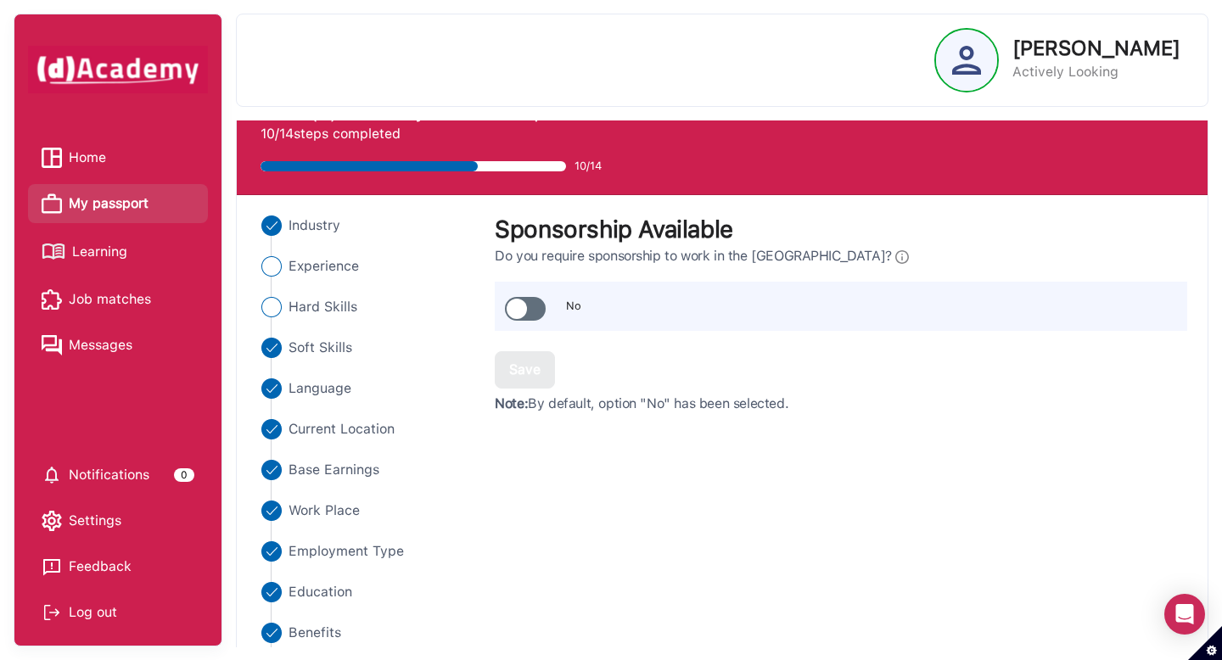
click at [533, 311] on span at bounding box center [525, 309] width 41 height 24
click at [534, 313] on span at bounding box center [525, 309] width 41 height 24
click at [533, 375] on div "Save" at bounding box center [524, 370] width 31 height 20
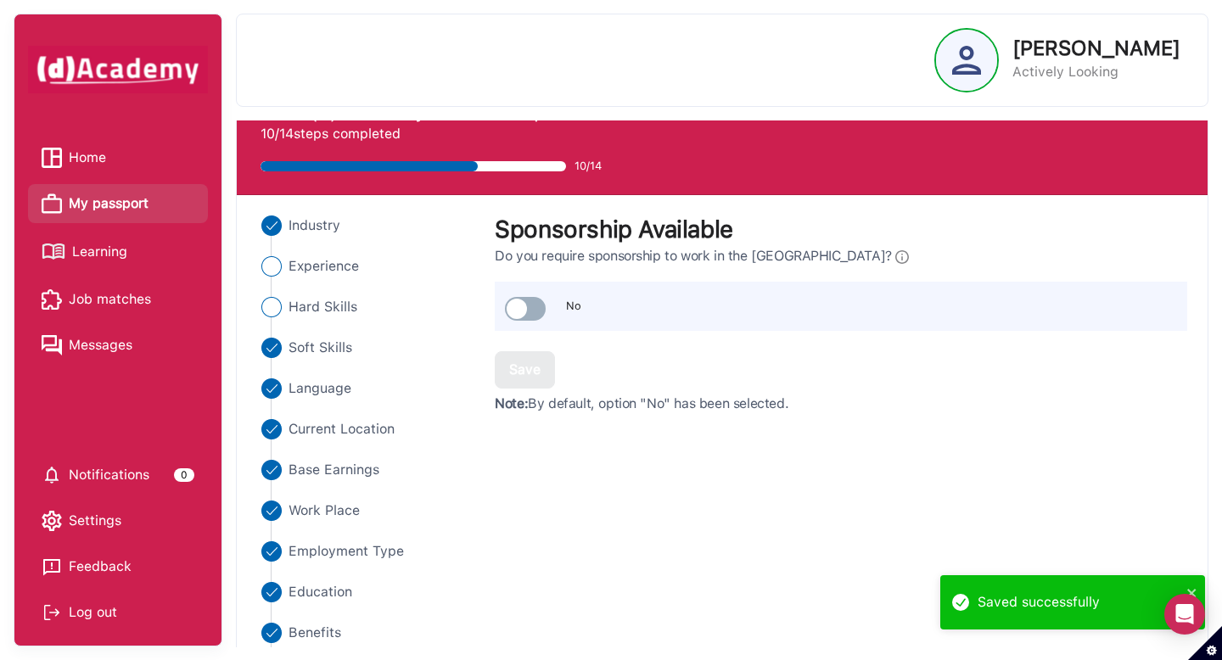
scroll to position [153, 0]
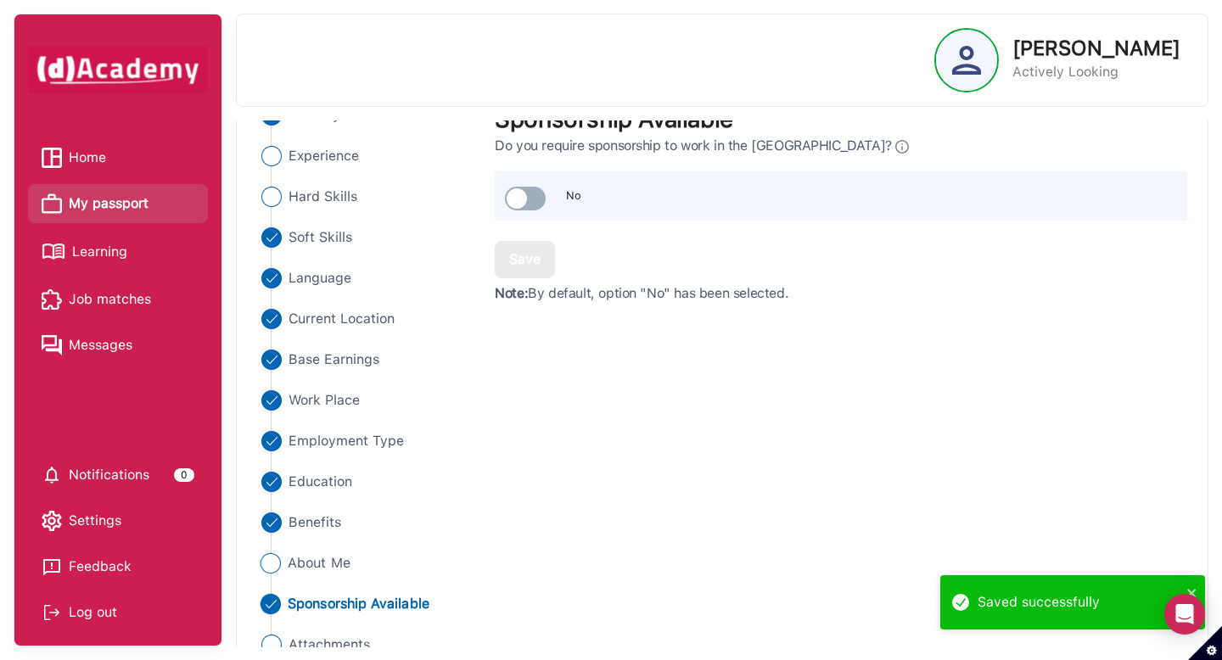
click at [317, 564] on span "About Me" at bounding box center [319, 563] width 63 height 20
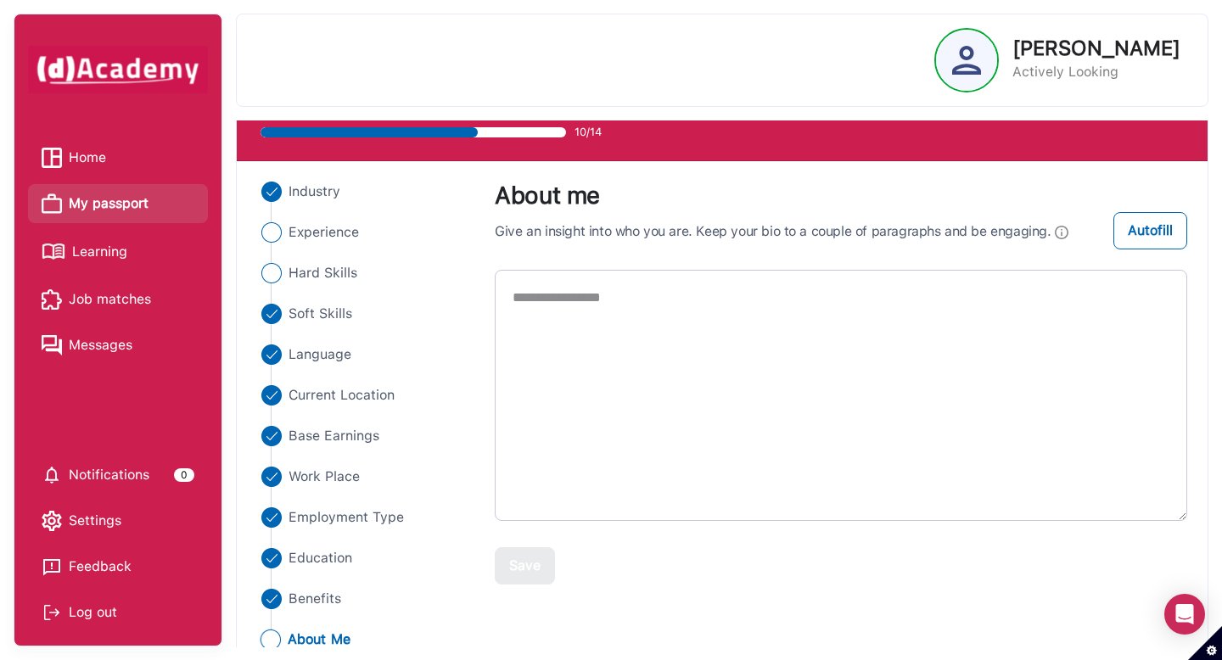
scroll to position [182, 0]
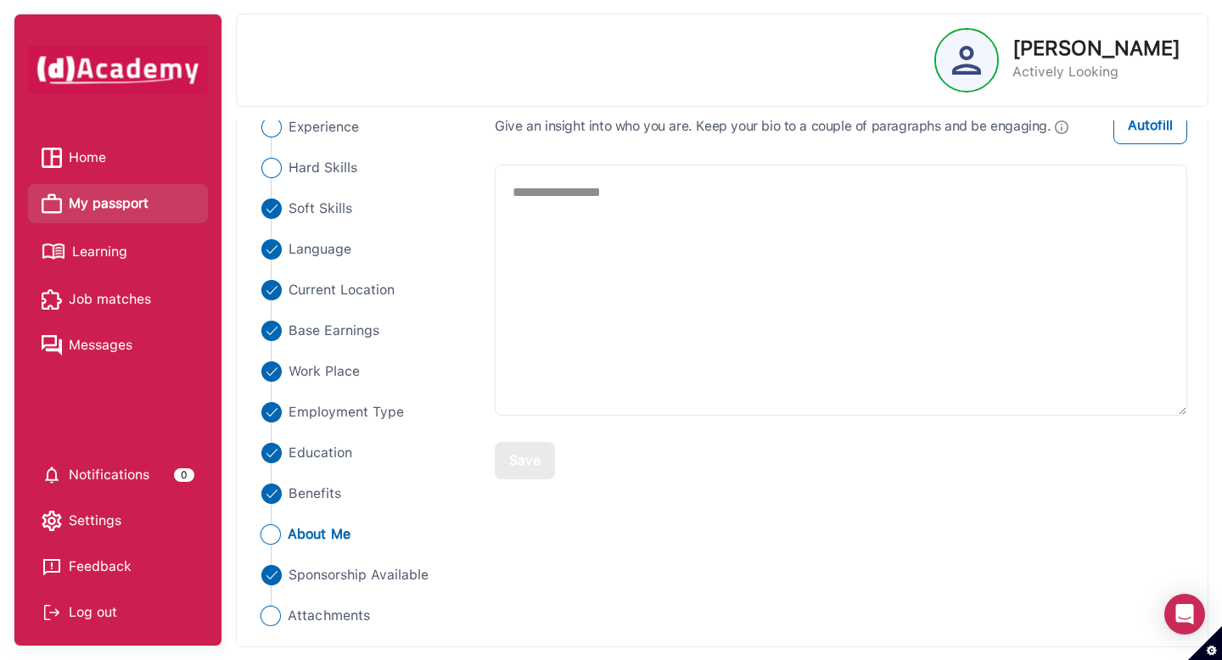
click at [276, 617] on img "Close" at bounding box center [270, 616] width 20 height 20
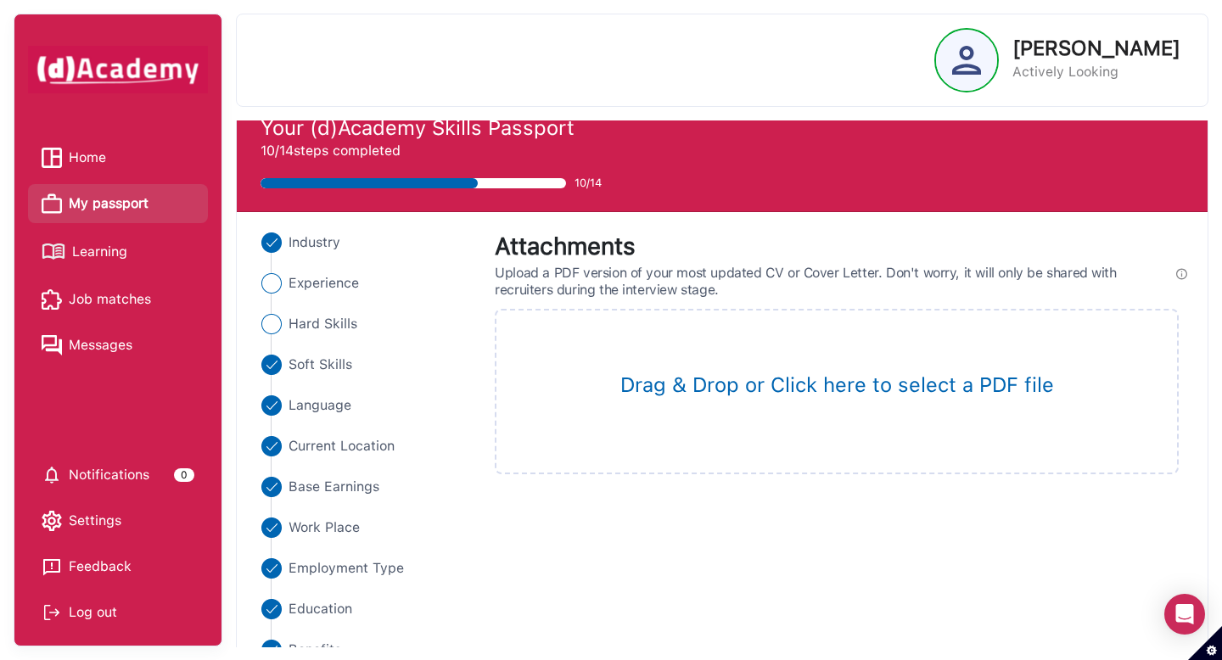
scroll to position [9, 0]
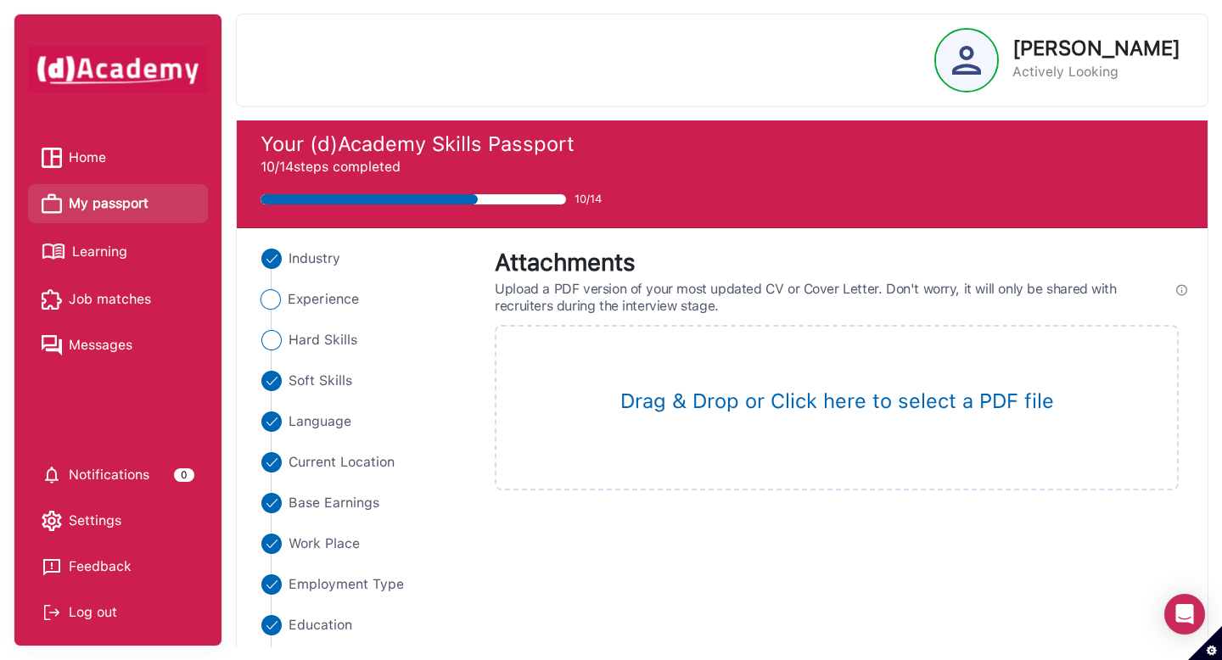
click at [325, 304] on span "Experience" at bounding box center [323, 299] width 71 height 20
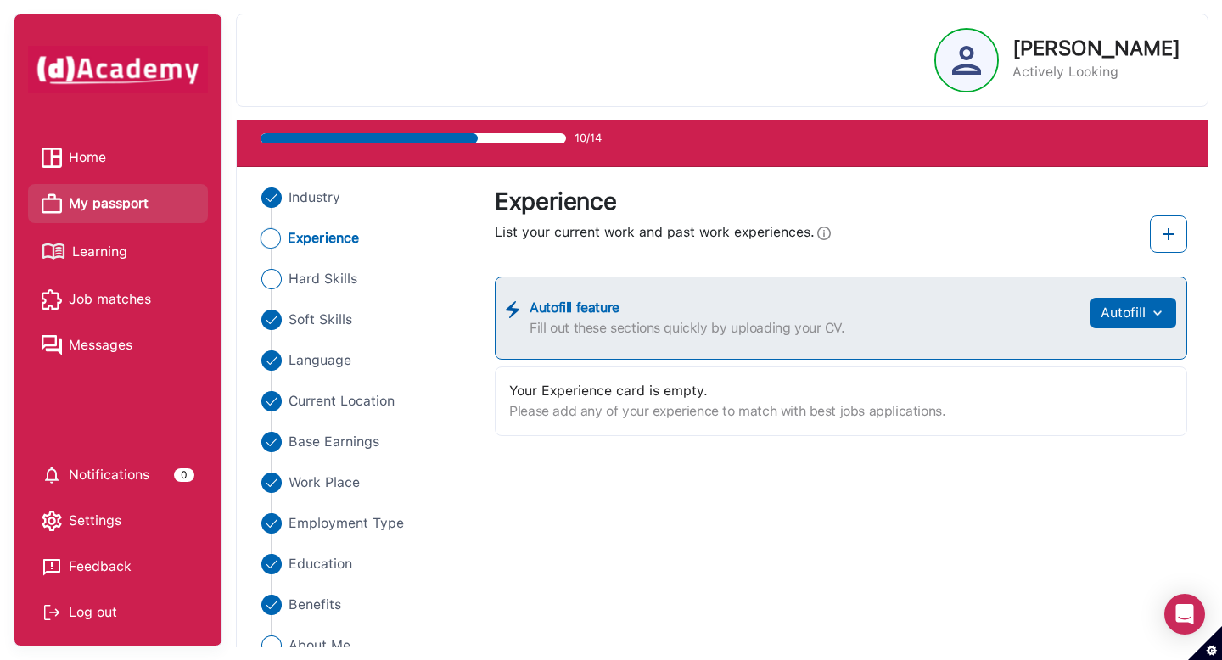
scroll to position [79, 0]
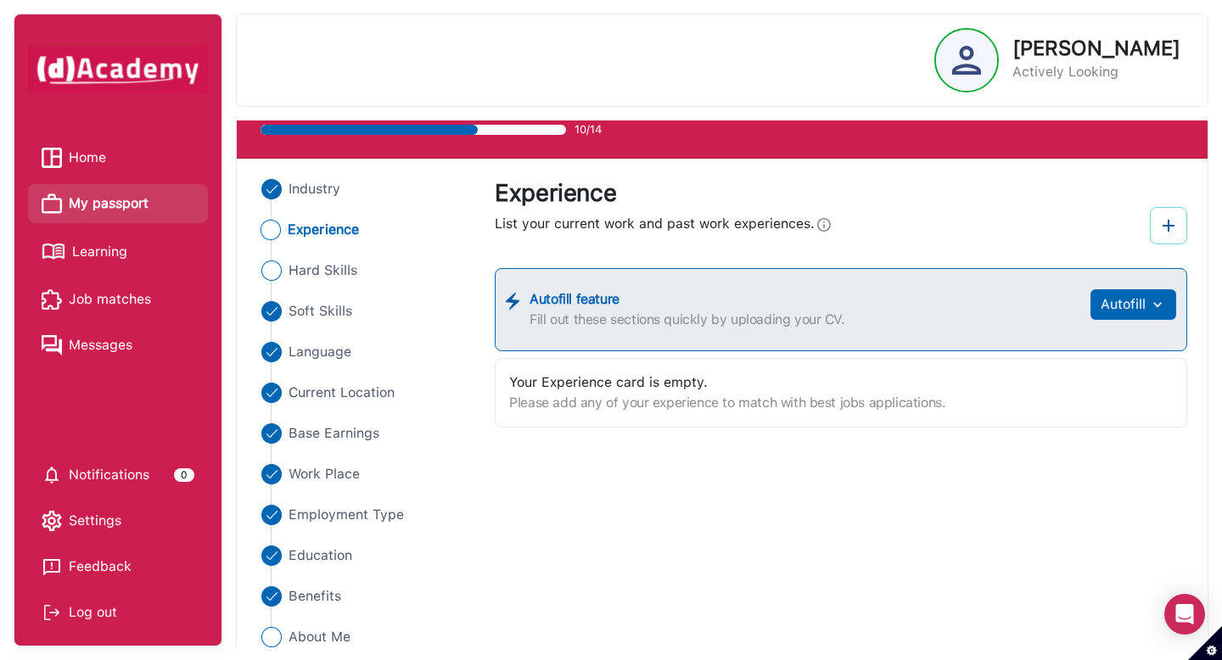
click at [1167, 224] on img at bounding box center [1168, 226] width 20 height 20
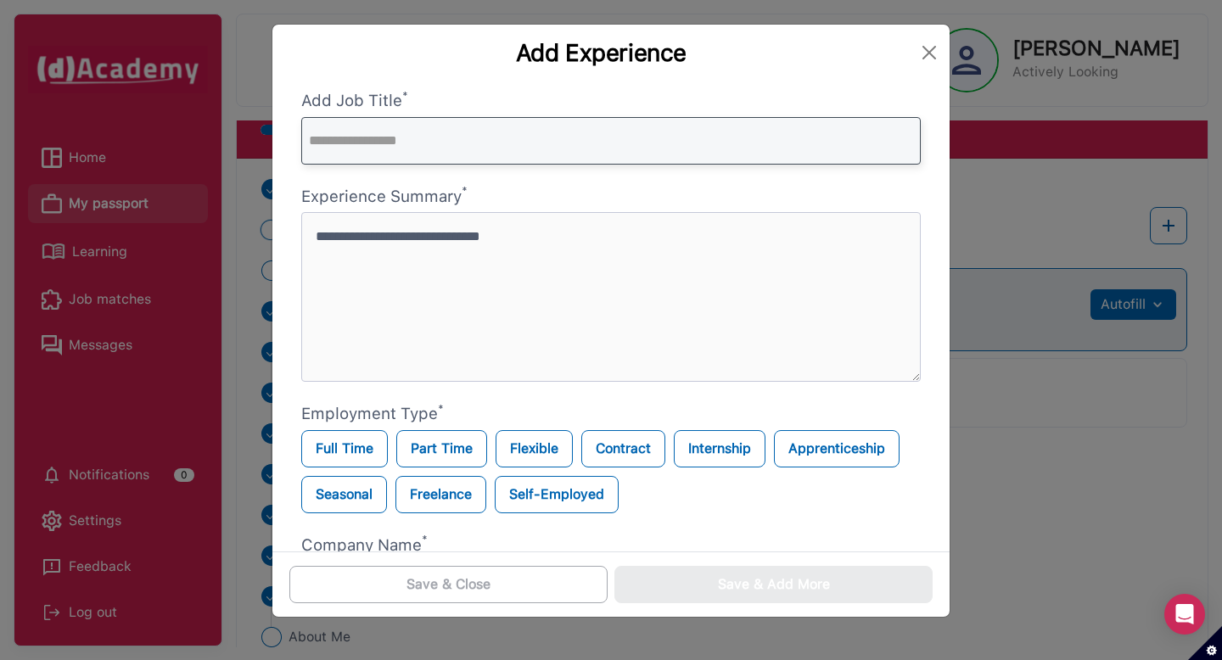
click at [485, 141] on input "text" at bounding box center [610, 141] width 619 height 48
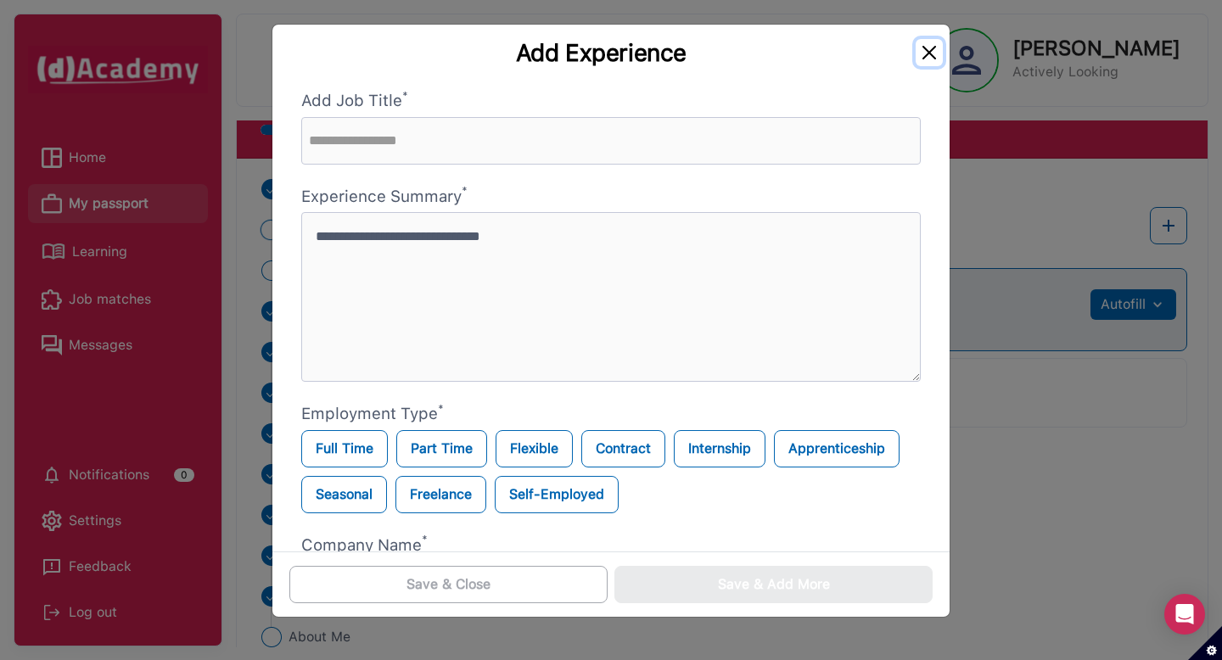
click at [921, 57] on button "Close" at bounding box center [929, 52] width 27 height 27
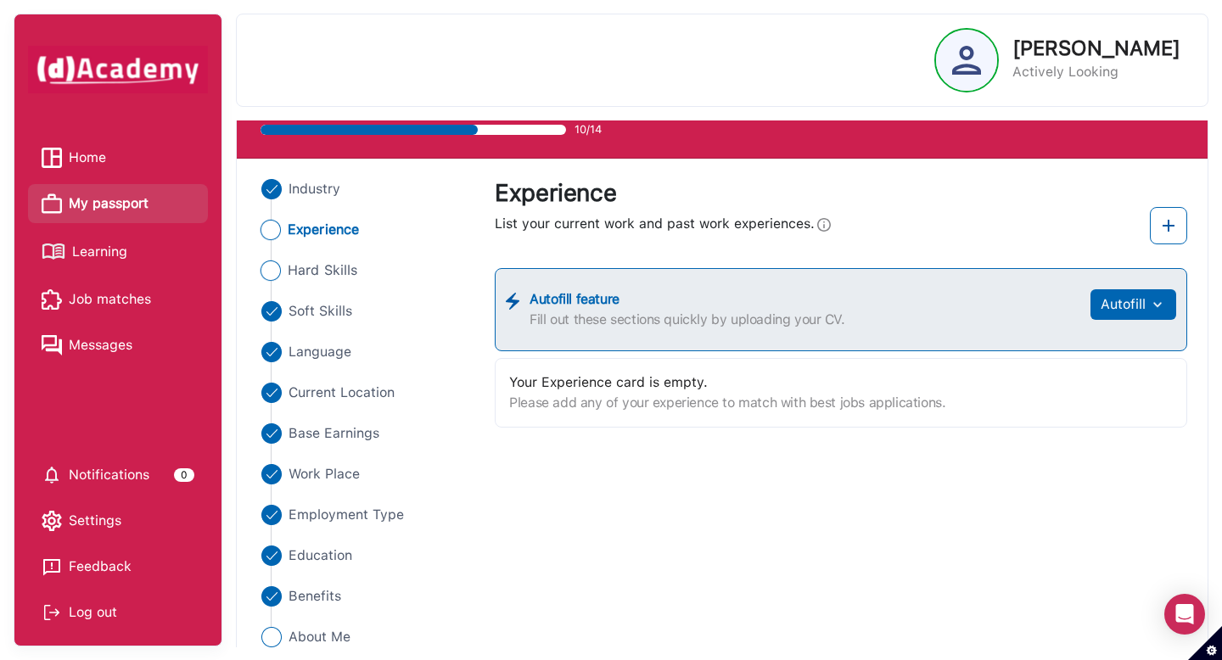
click at [268, 270] on img "Close" at bounding box center [270, 270] width 20 height 20
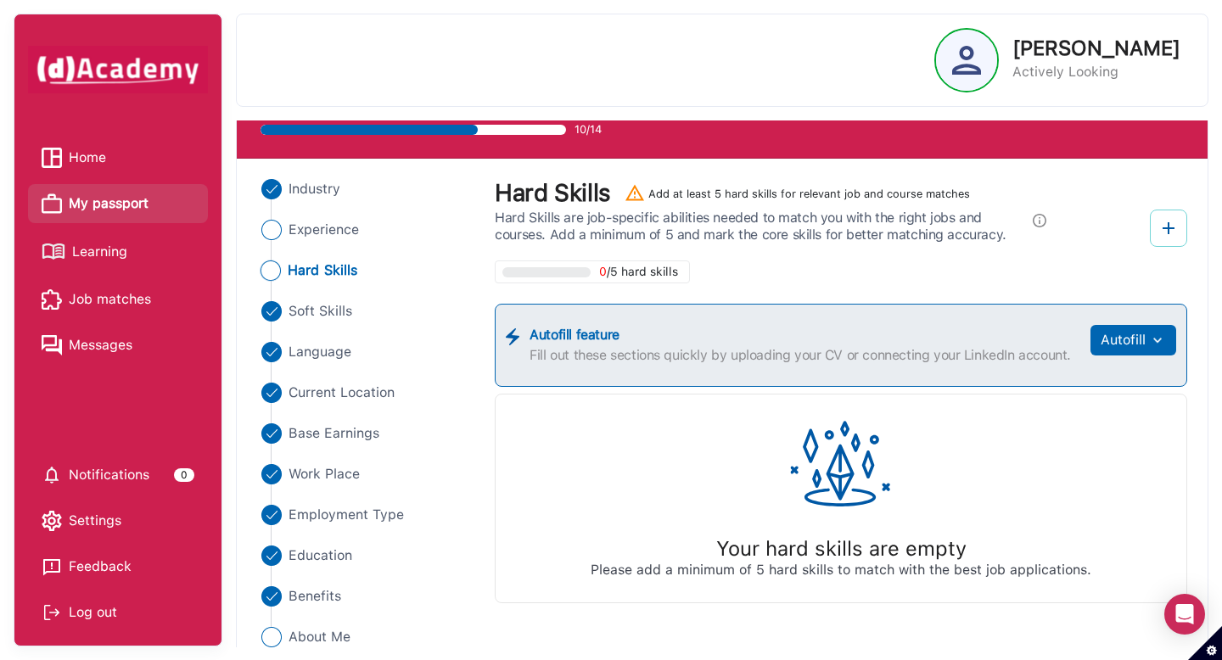
click at [1178, 224] on img at bounding box center [1168, 228] width 20 height 20
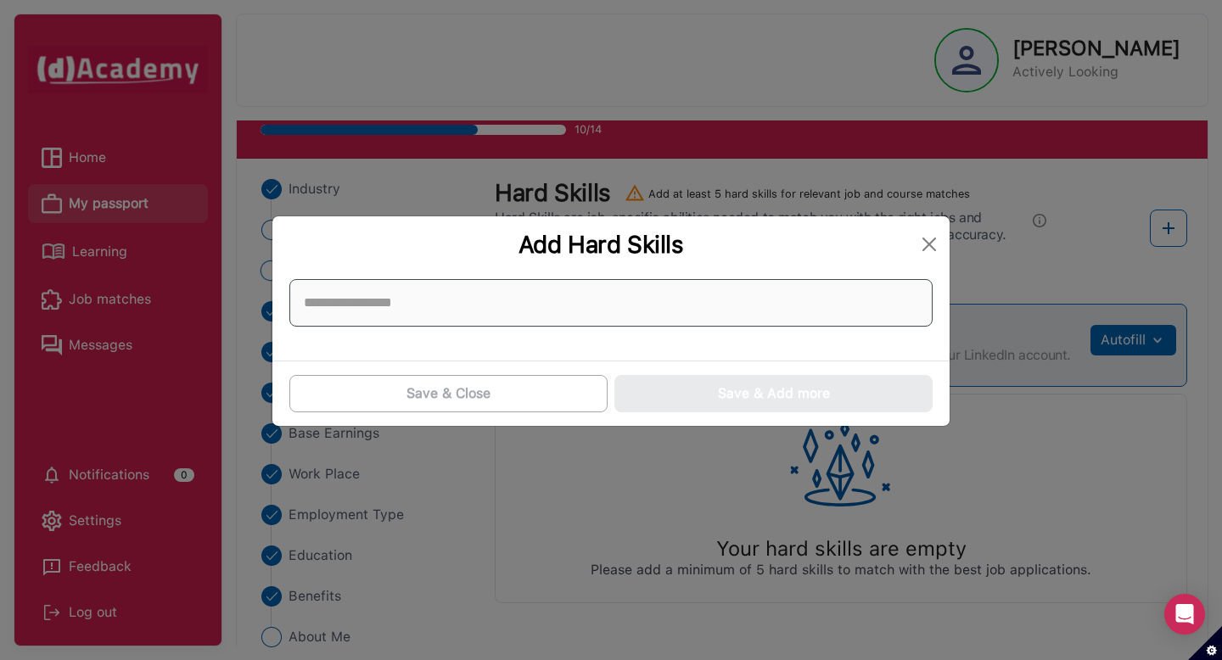
click at [563, 293] on input at bounding box center [610, 303] width 643 height 48
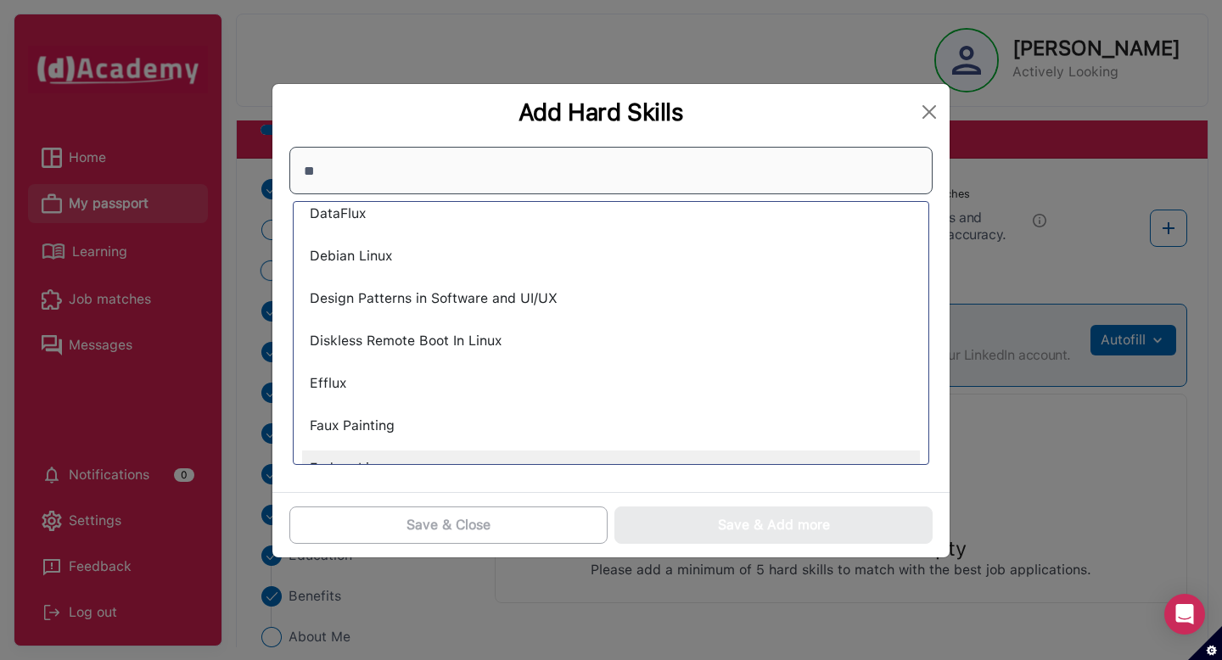
scroll to position [743, 0]
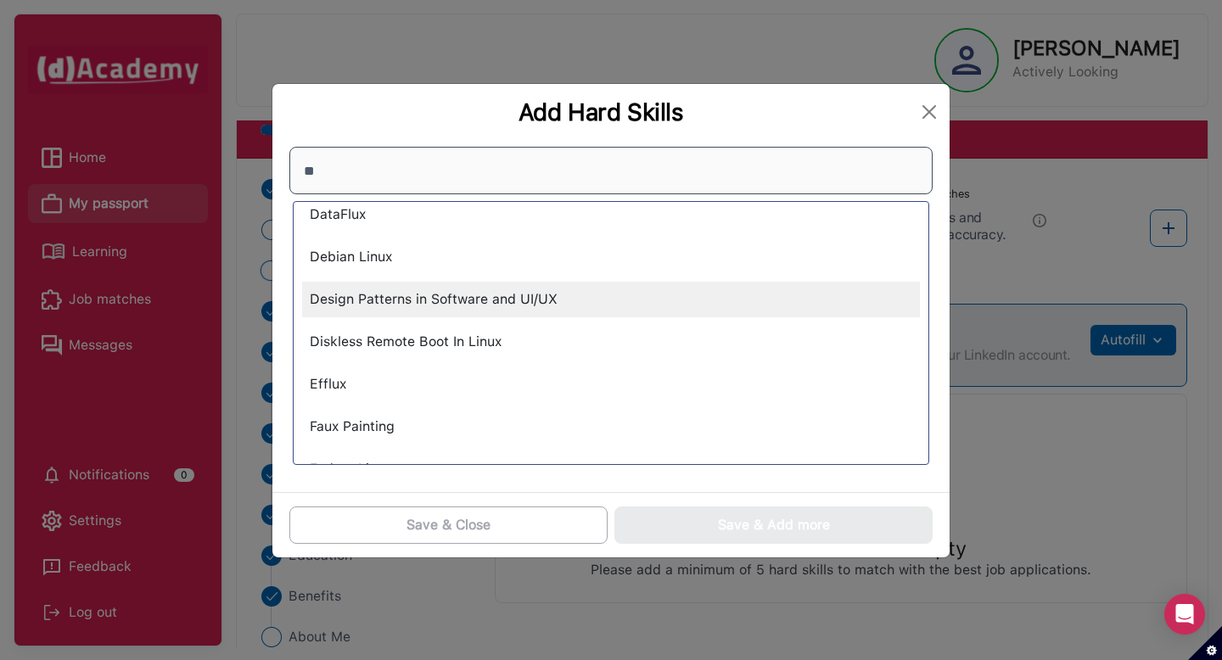
type input "*"
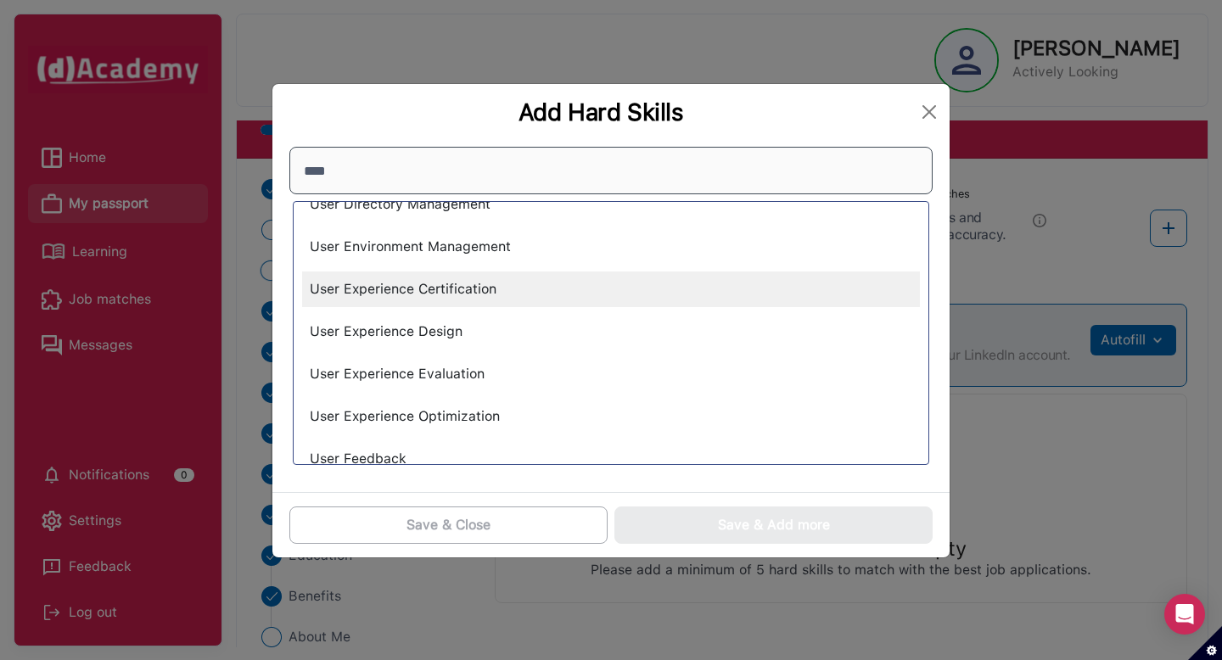
scroll to position [1565, 0]
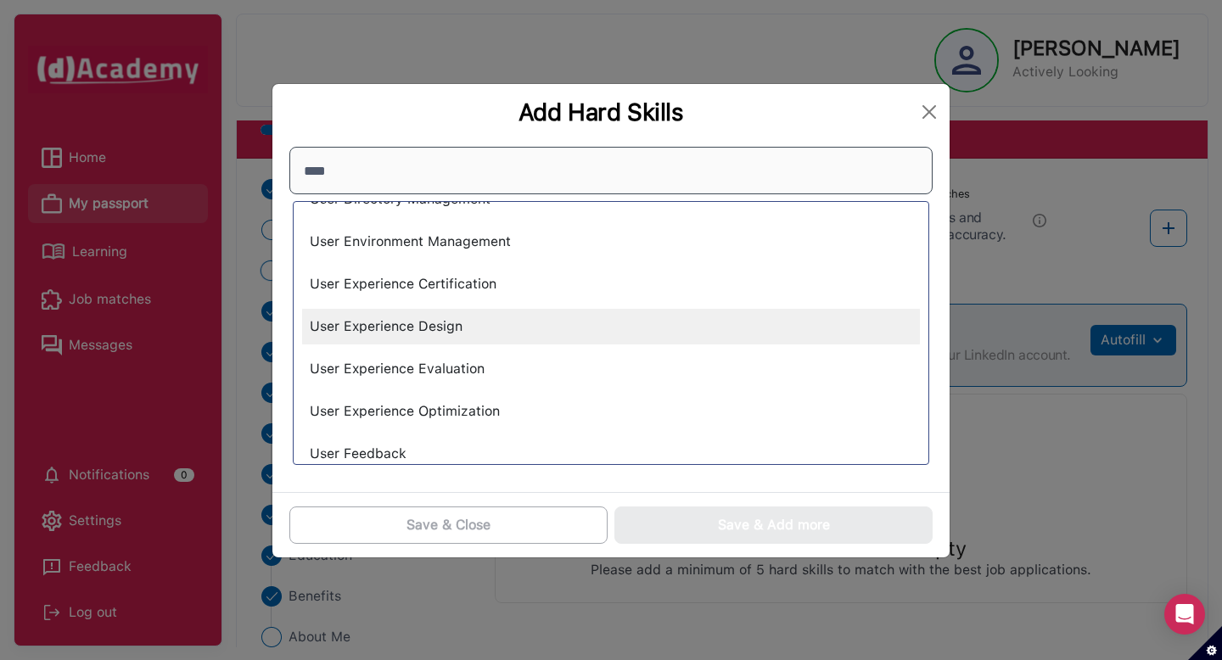
type input "****"
click at [535, 334] on div "User Experience Design" at bounding box center [611, 327] width 618 height 36
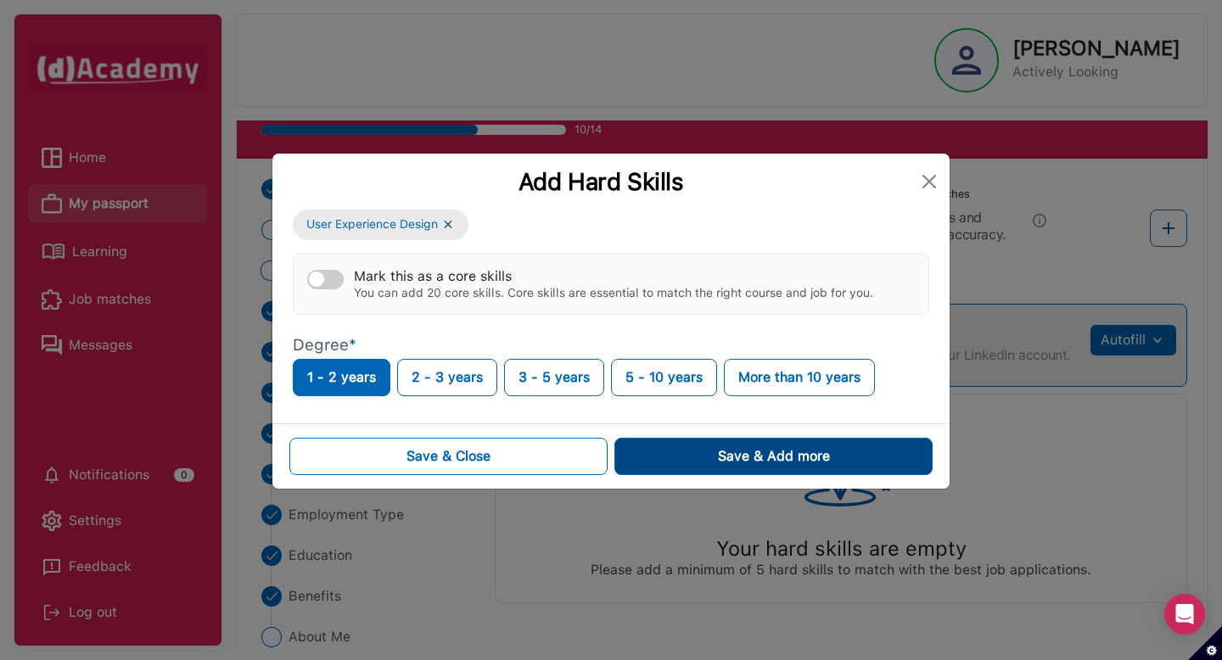
click at [698, 456] on button "Save & Add more" at bounding box center [773, 456] width 318 height 37
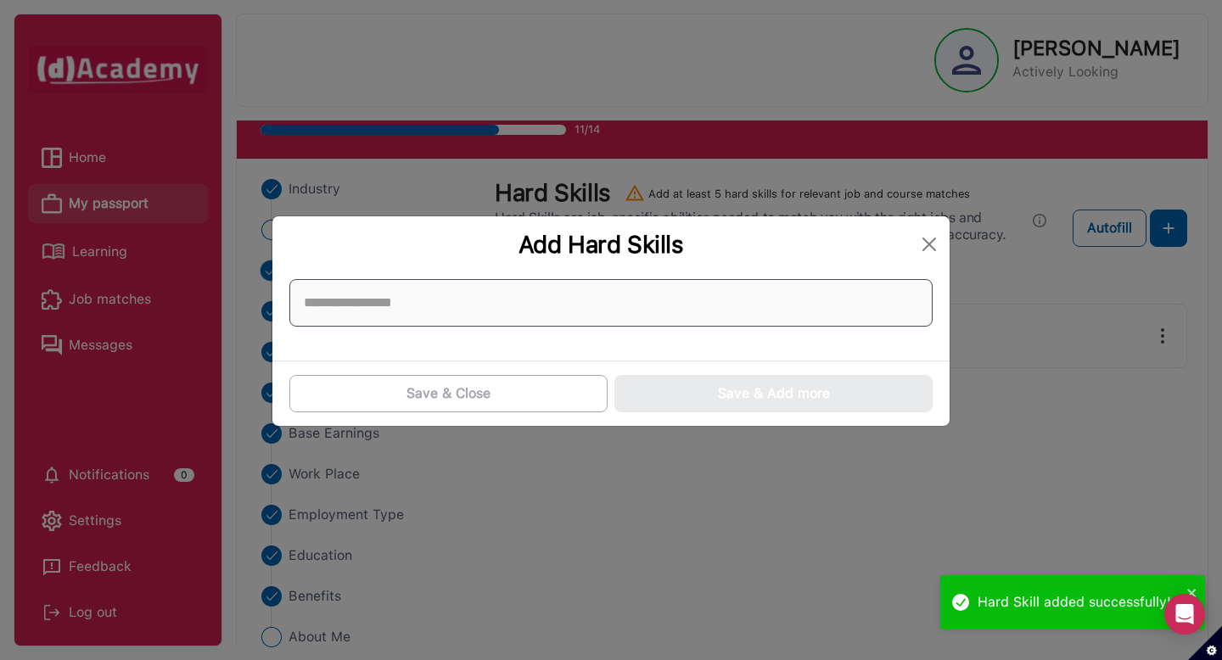
click at [563, 305] on input at bounding box center [610, 303] width 643 height 48
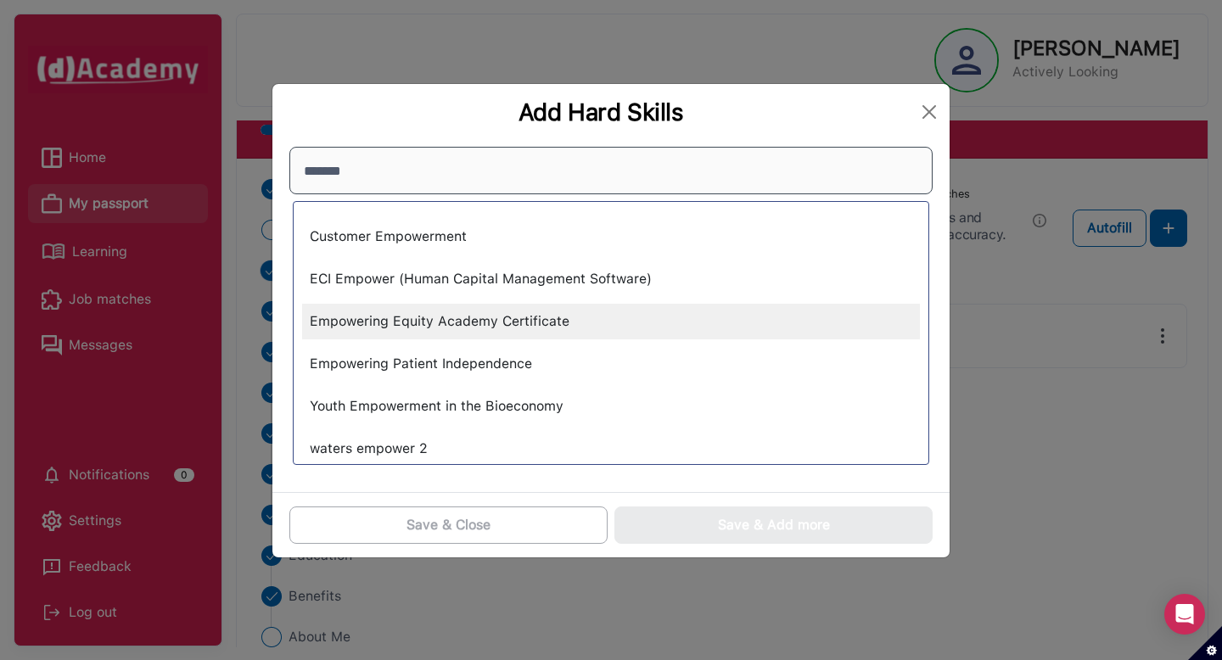
type input "*******"
click at [546, 312] on div "Empowering Equity Academy Certificate" at bounding box center [611, 322] width 618 height 36
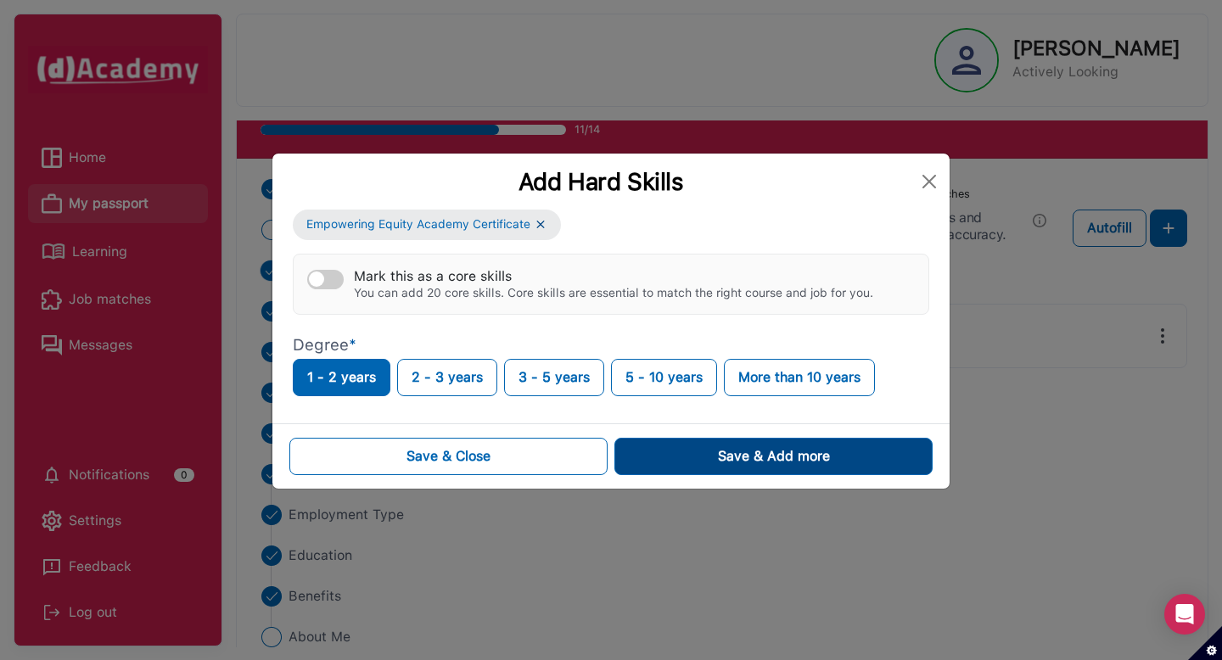
click at [651, 455] on button "Save & Add more" at bounding box center [773, 456] width 318 height 37
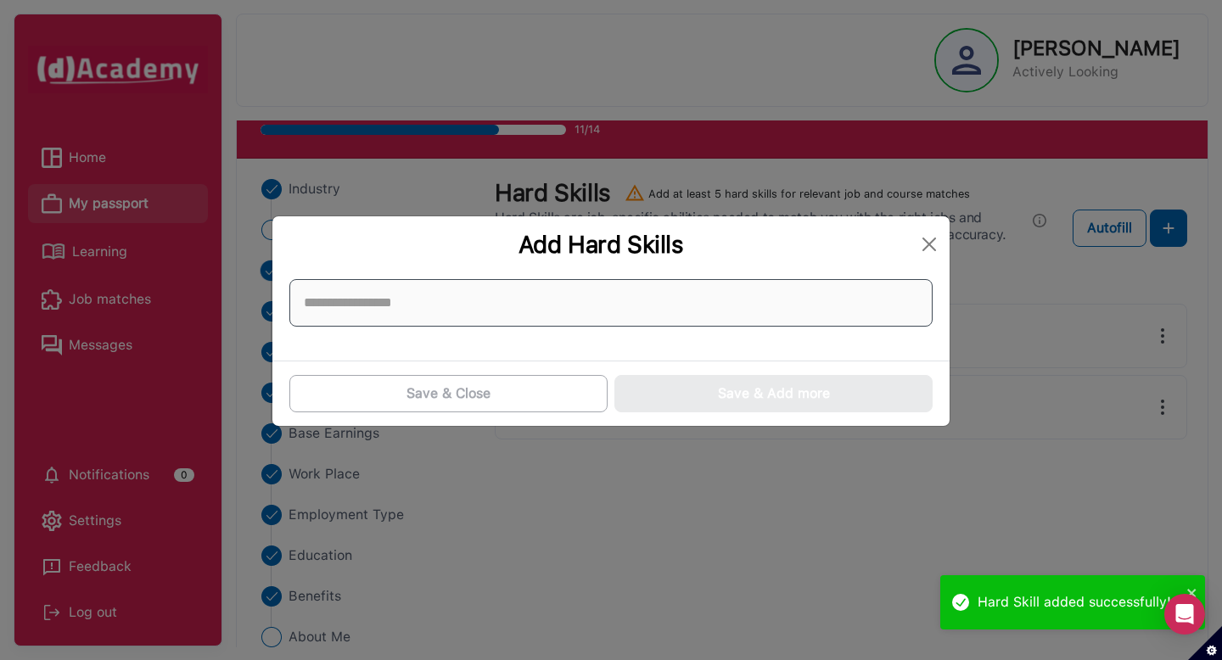
click at [614, 317] on input at bounding box center [610, 303] width 643 height 48
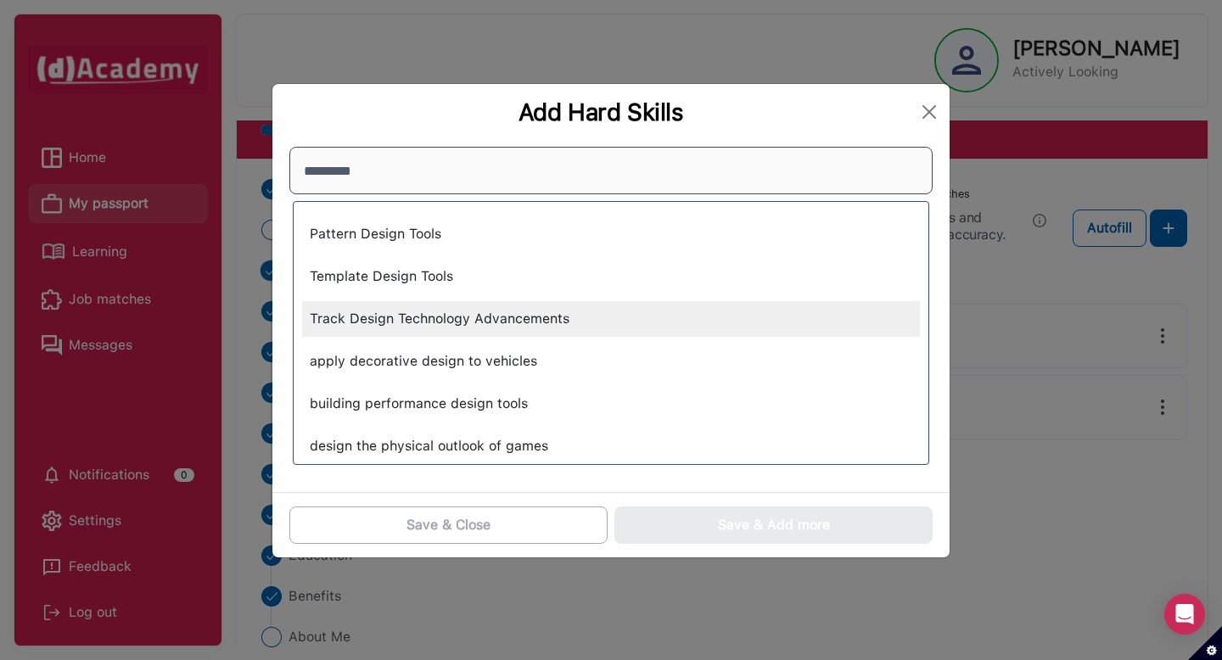
scroll to position [0, 0]
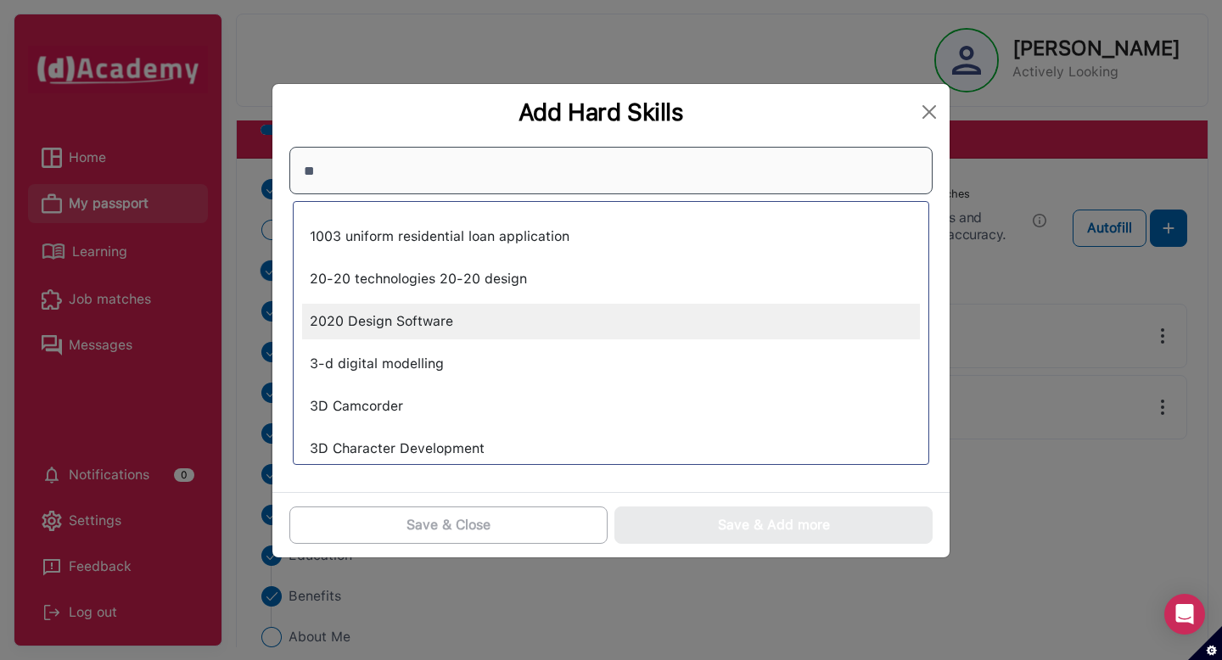
type input "*"
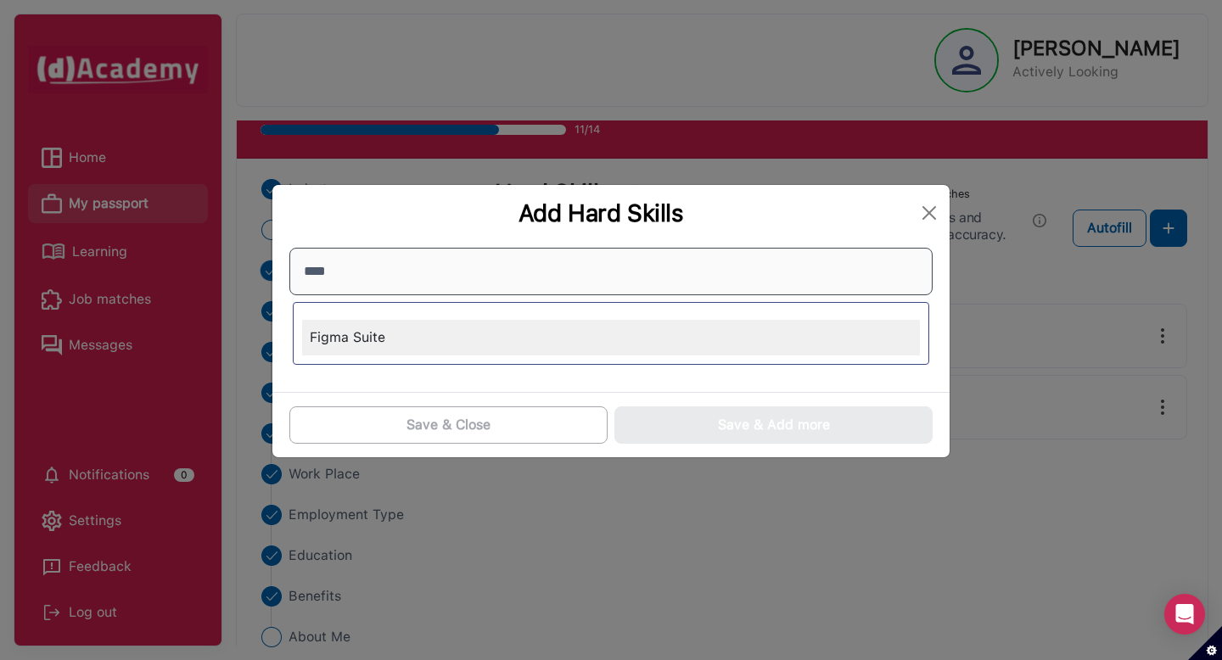
type input "****"
click at [367, 350] on div "Figma Suite" at bounding box center [611, 338] width 618 height 36
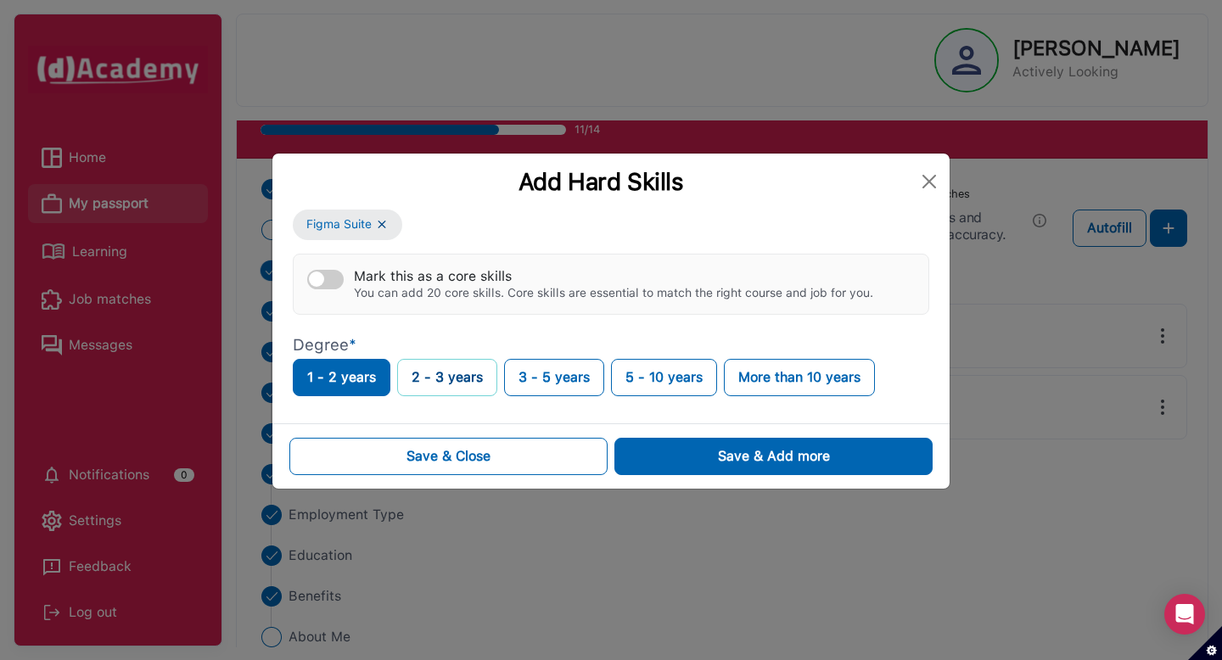
click at [417, 372] on button "2 - 3 years" at bounding box center [447, 377] width 100 height 37
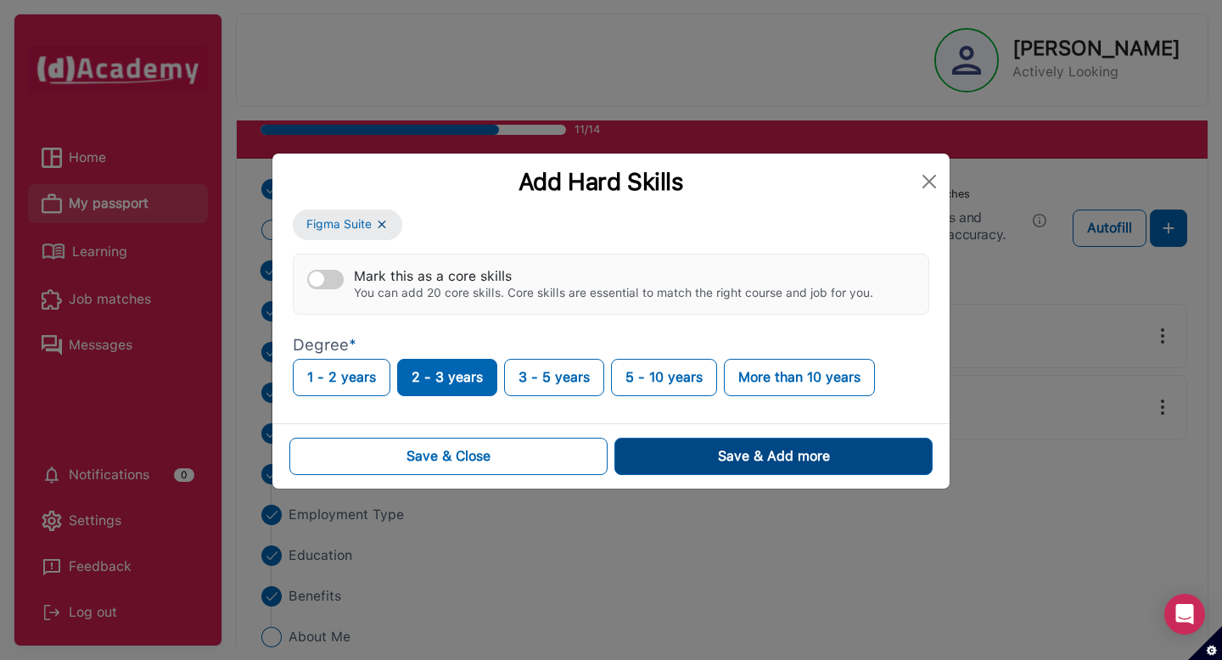
click at [710, 460] on button "Save & Add more" at bounding box center [773, 456] width 318 height 37
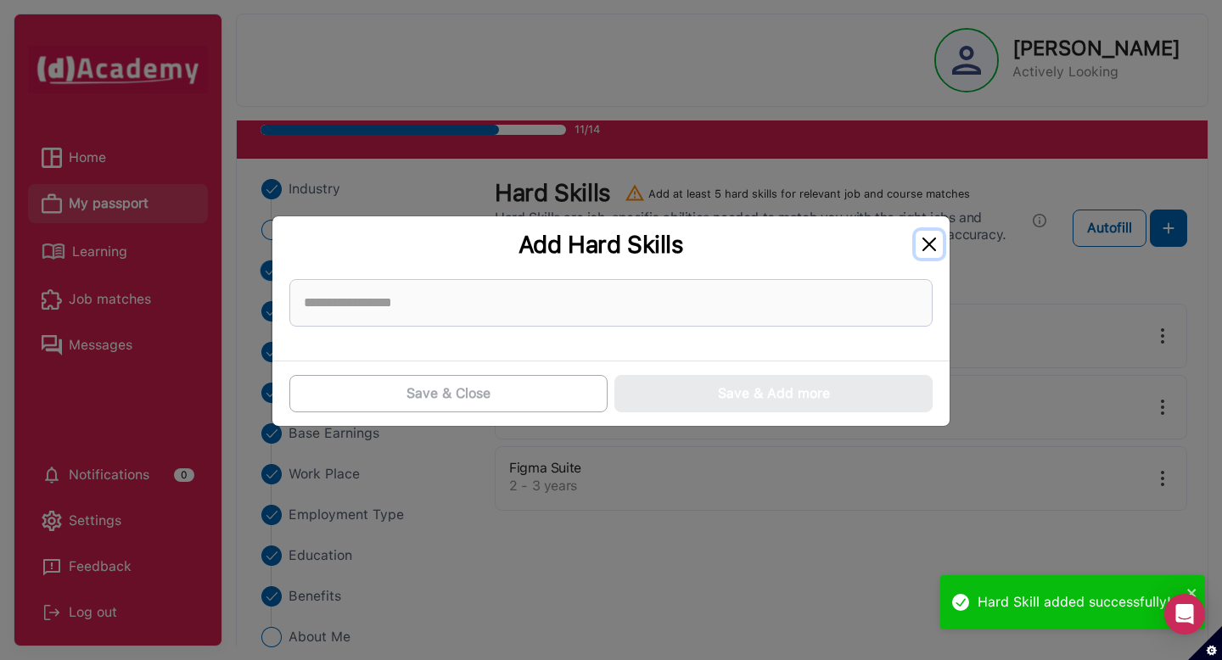
click at [931, 242] on button "Close" at bounding box center [929, 244] width 27 height 27
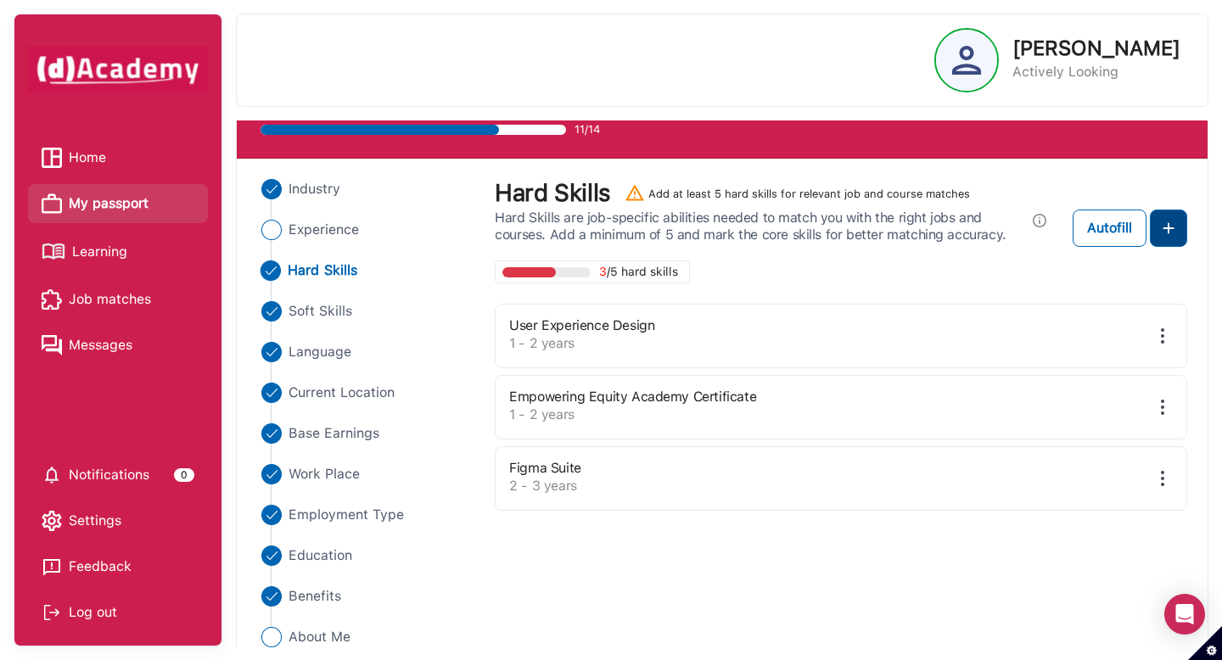
click at [1162, 235] on img at bounding box center [1168, 228] width 20 height 20
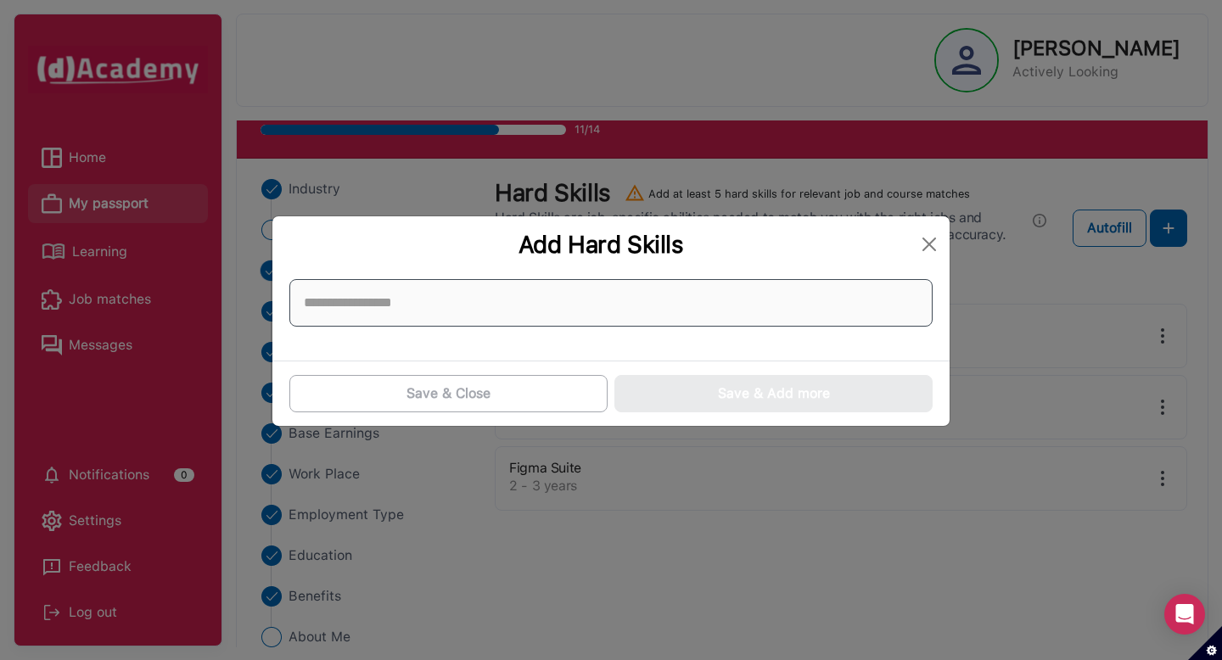
click at [543, 318] on input at bounding box center [610, 303] width 643 height 48
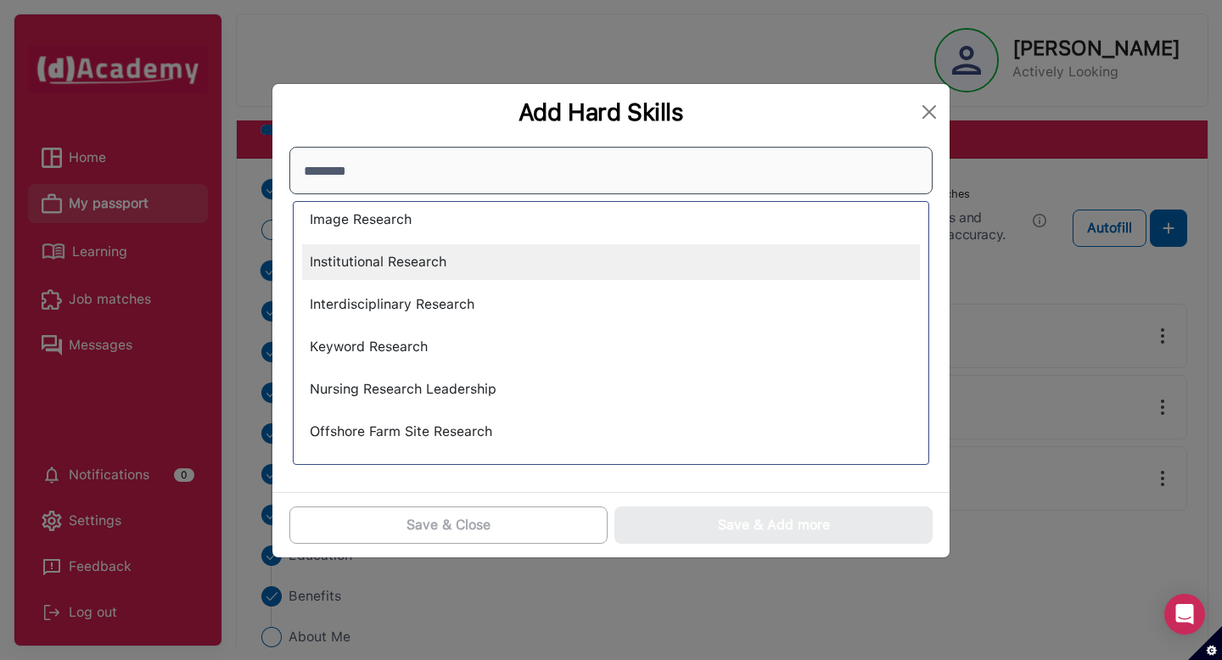
scroll to position [1588, 0]
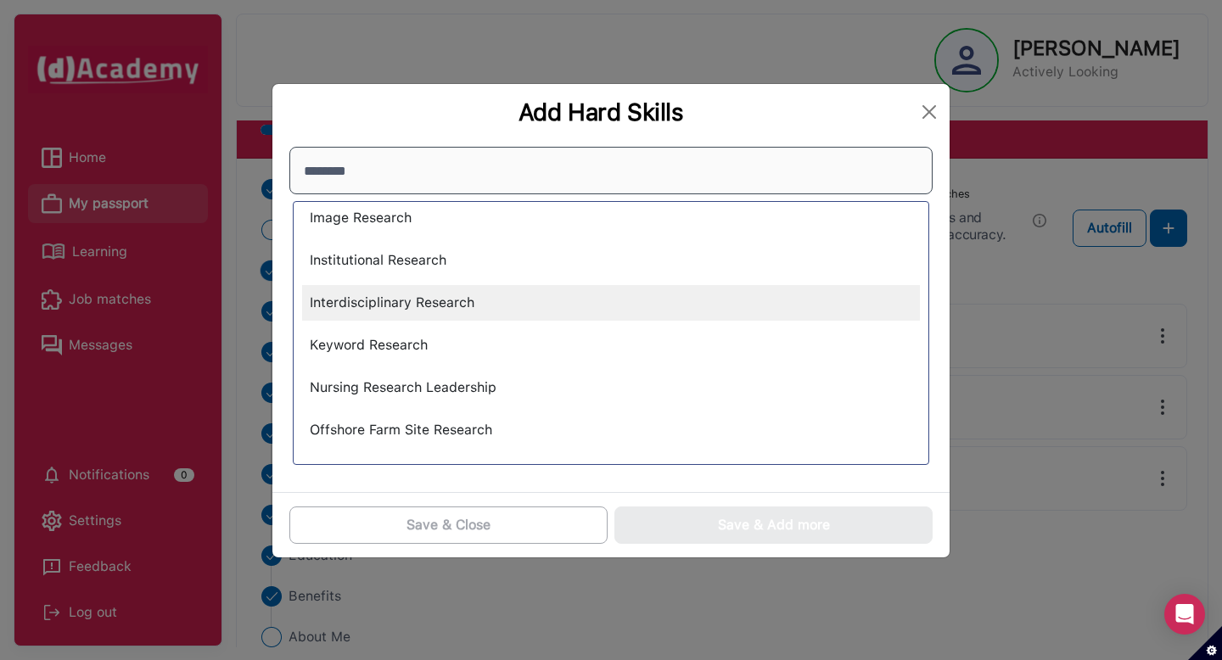
type input "********"
click at [475, 309] on div "Interdisciplinary Research" at bounding box center [611, 303] width 618 height 36
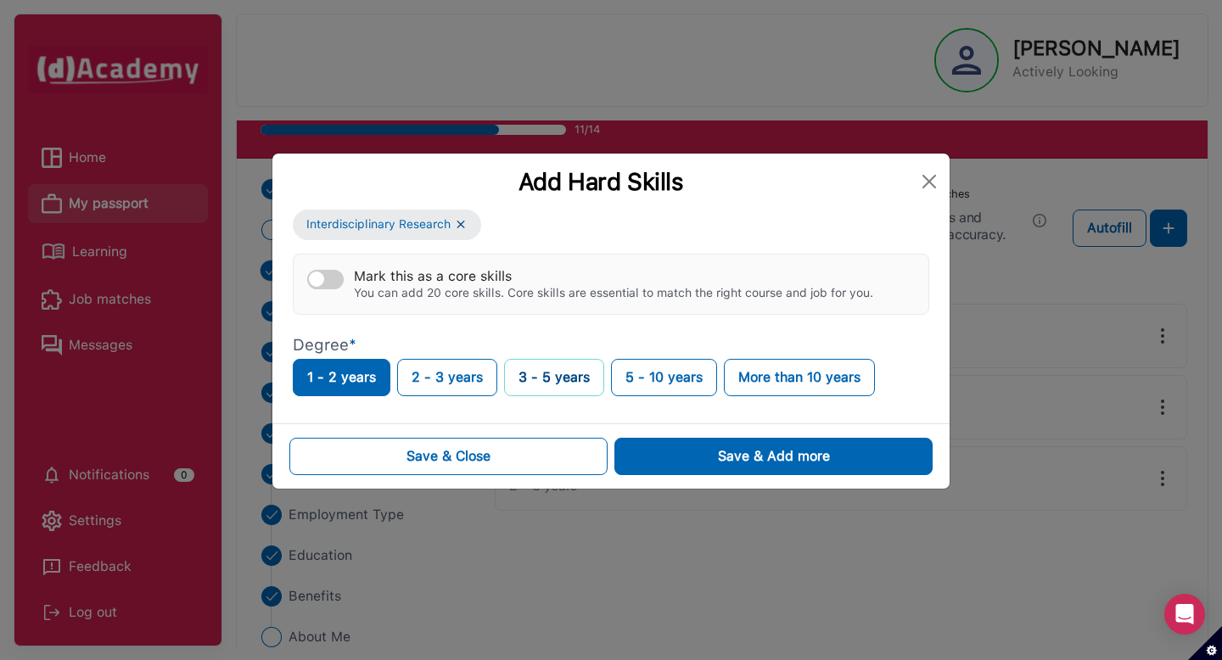
click at [505, 389] on button "3 - 5 years" at bounding box center [554, 377] width 100 height 37
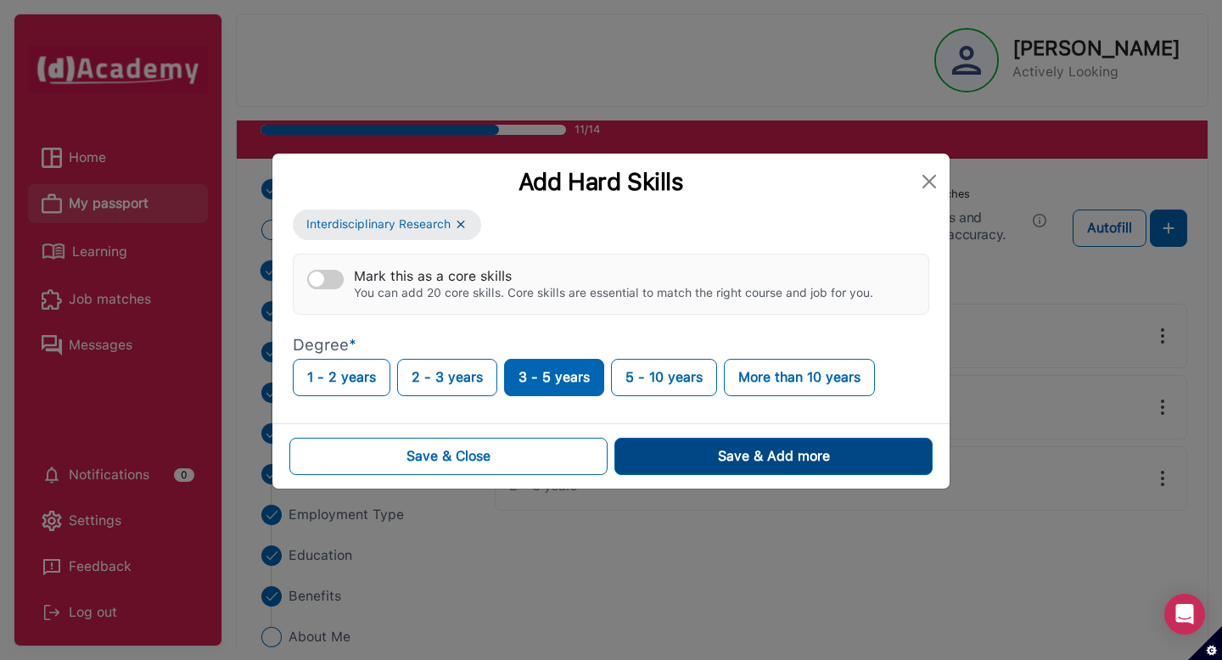
click at [679, 443] on button "Save & Add more" at bounding box center [773, 456] width 318 height 37
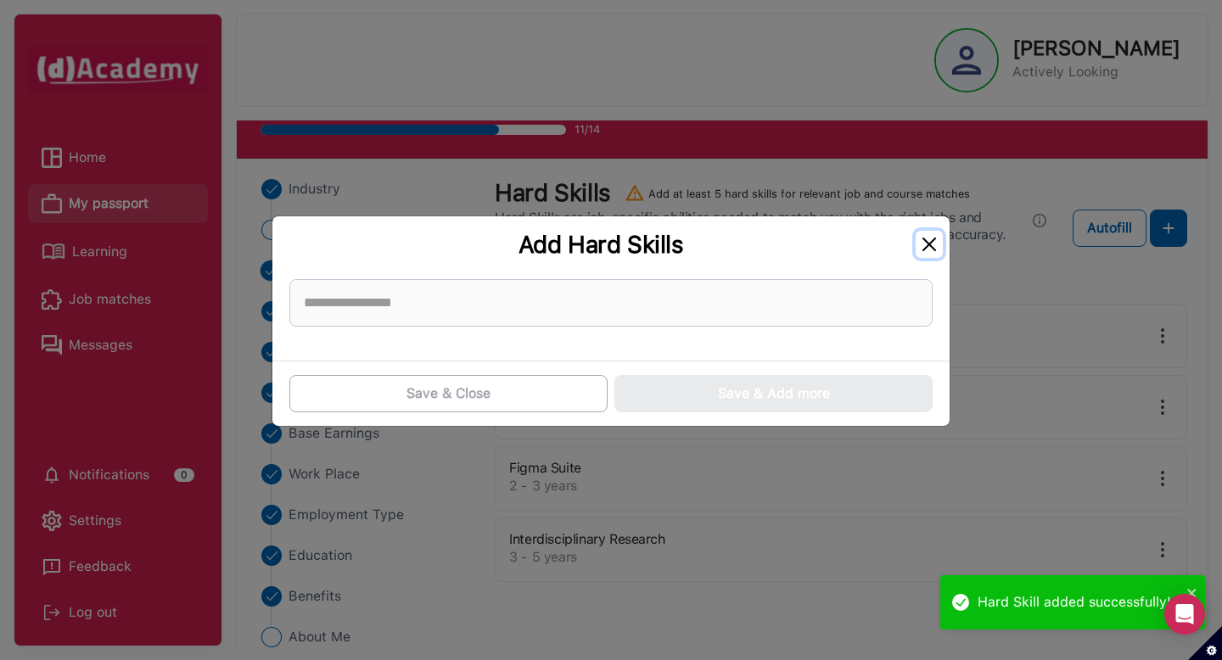
click at [936, 242] on button "Close" at bounding box center [929, 244] width 27 height 27
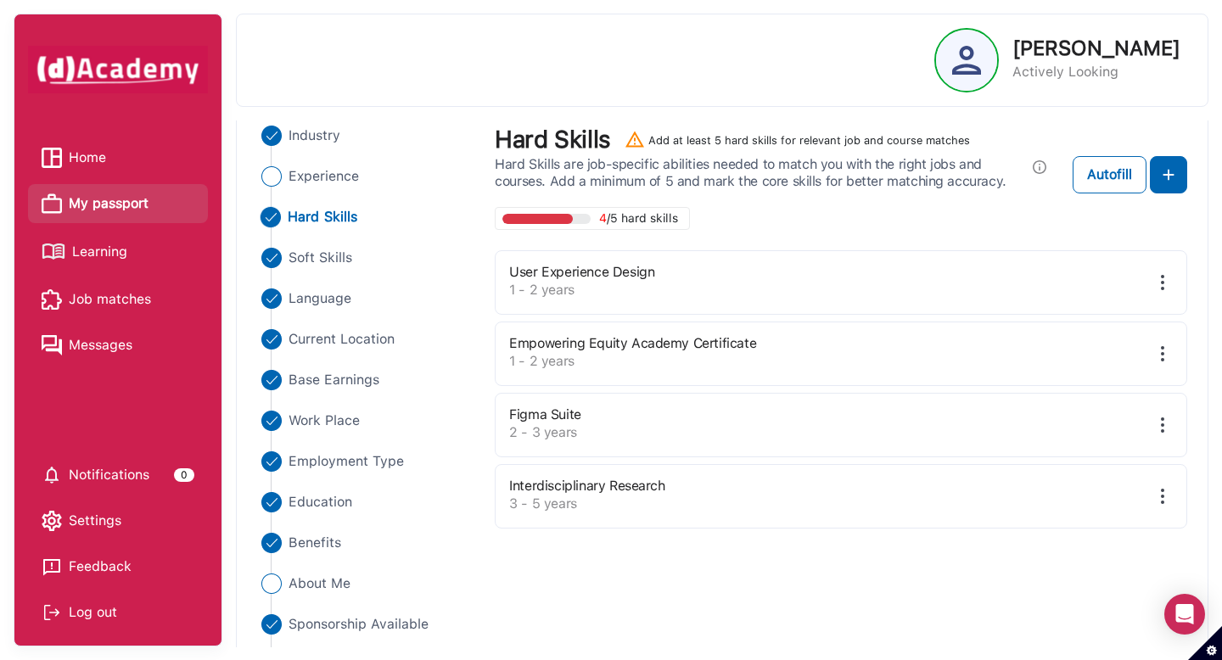
scroll to position [133, 0]
click at [1158, 182] on img at bounding box center [1168, 174] width 20 height 20
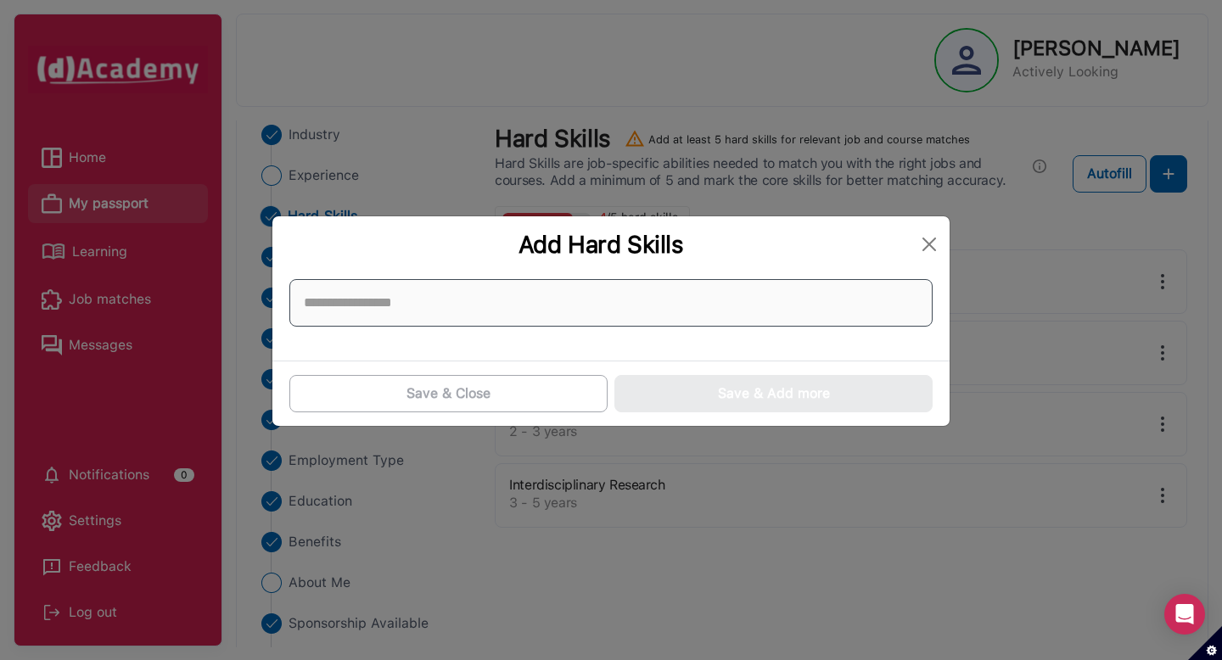
click at [770, 296] on input at bounding box center [610, 303] width 643 height 48
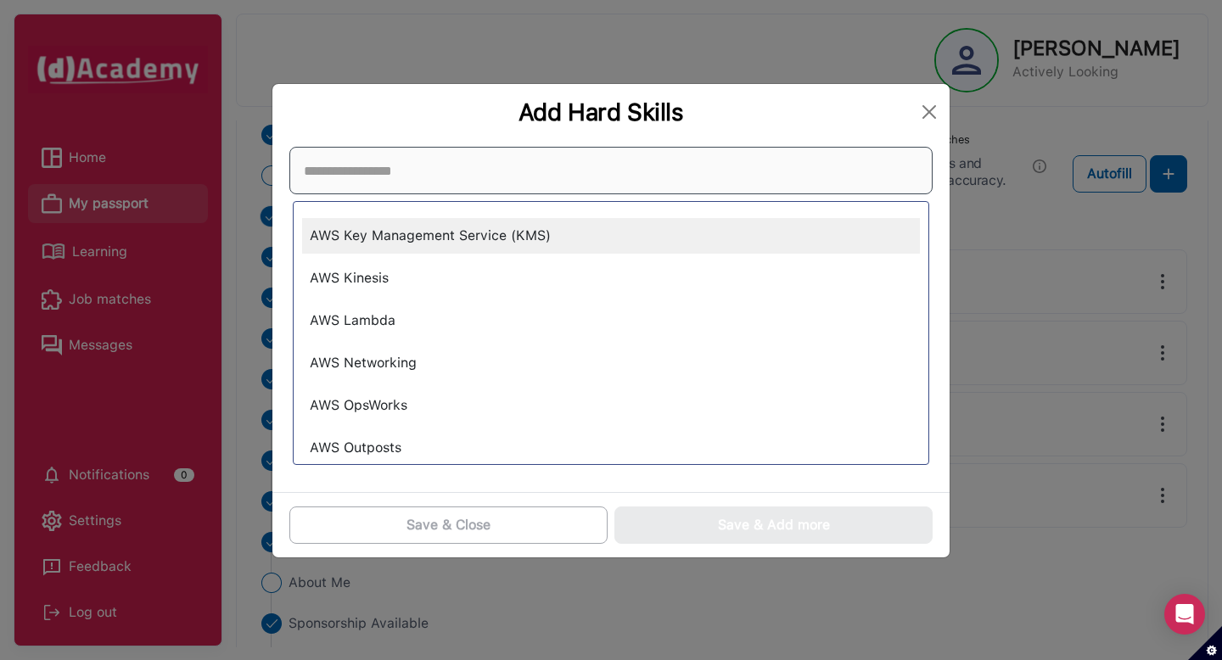
scroll to position [12447, 0]
